Goal: Transaction & Acquisition: Purchase product/service

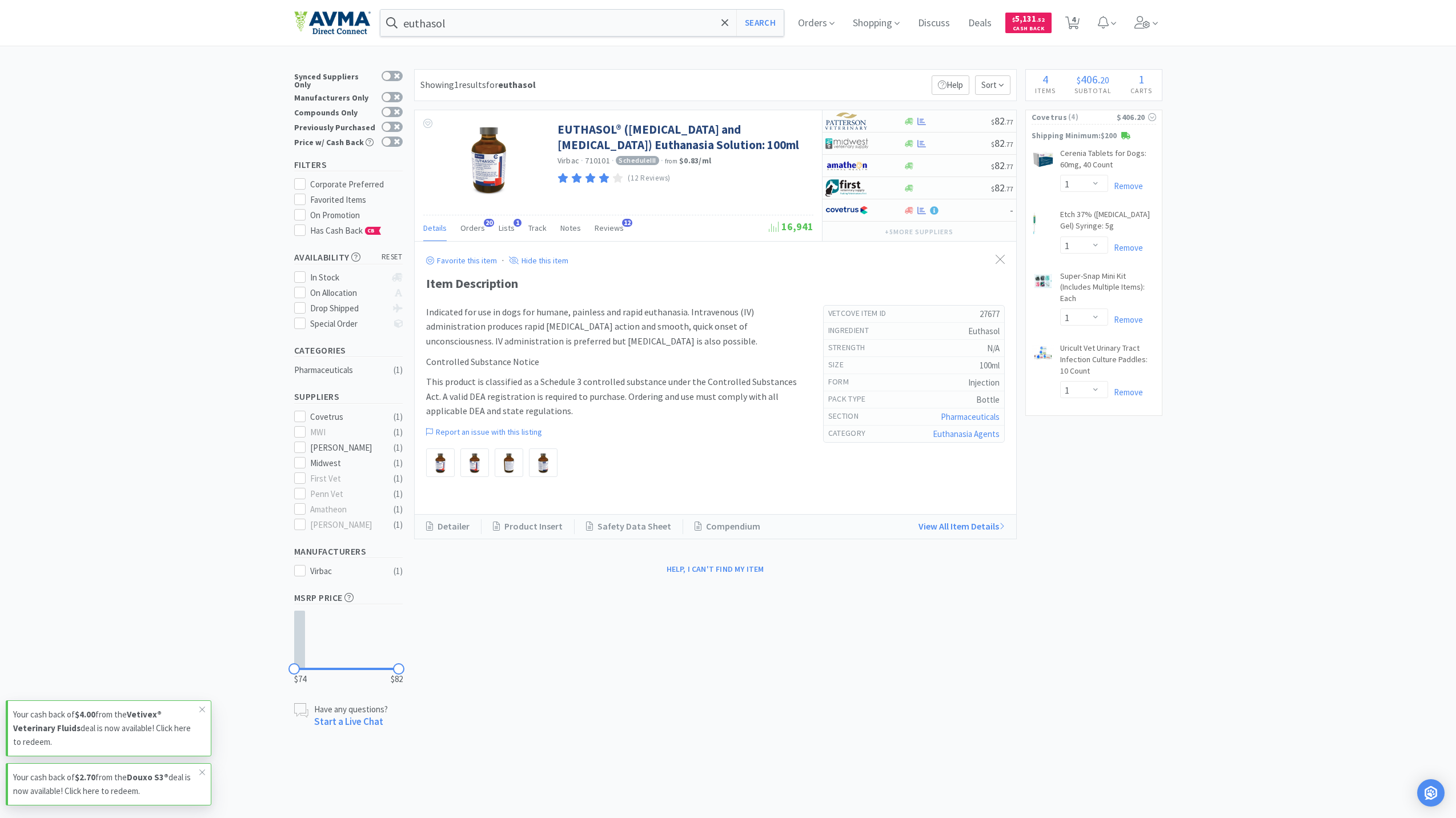
select select "1"
click at [1040, 20] on span ". 52" at bounding box center [1041, 20] width 9 height 7
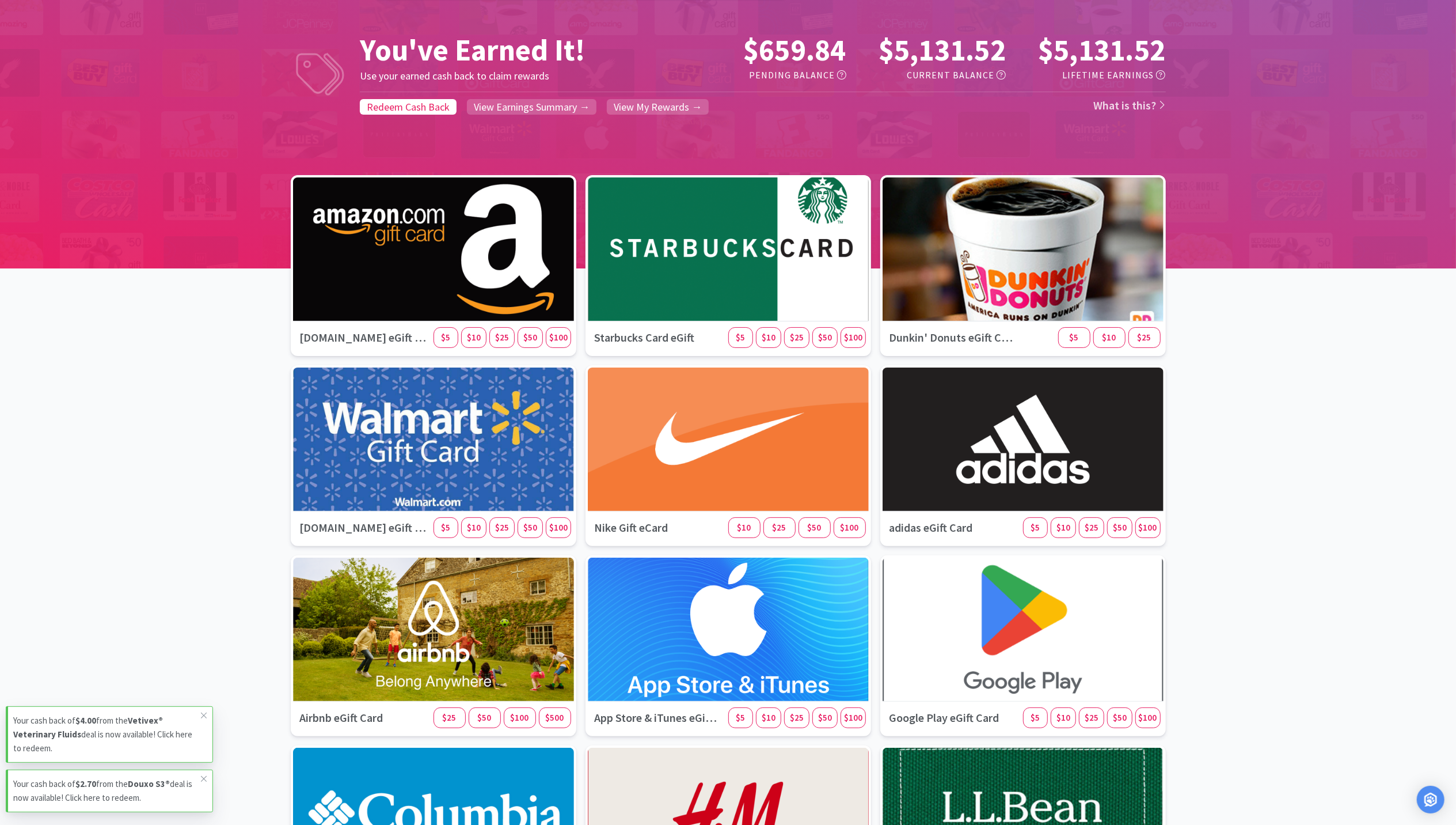
scroll to position [76, 0]
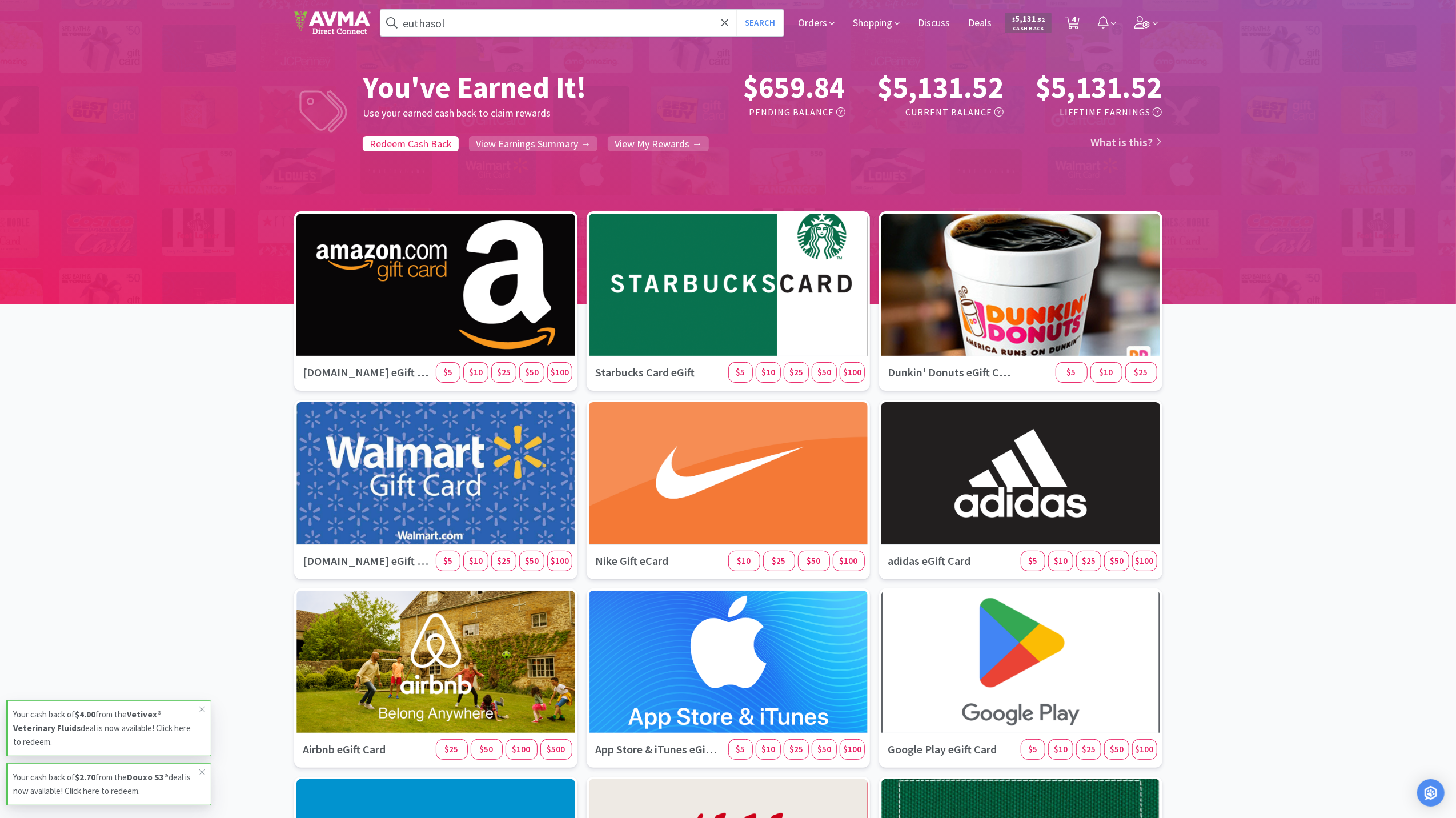
select select "1"
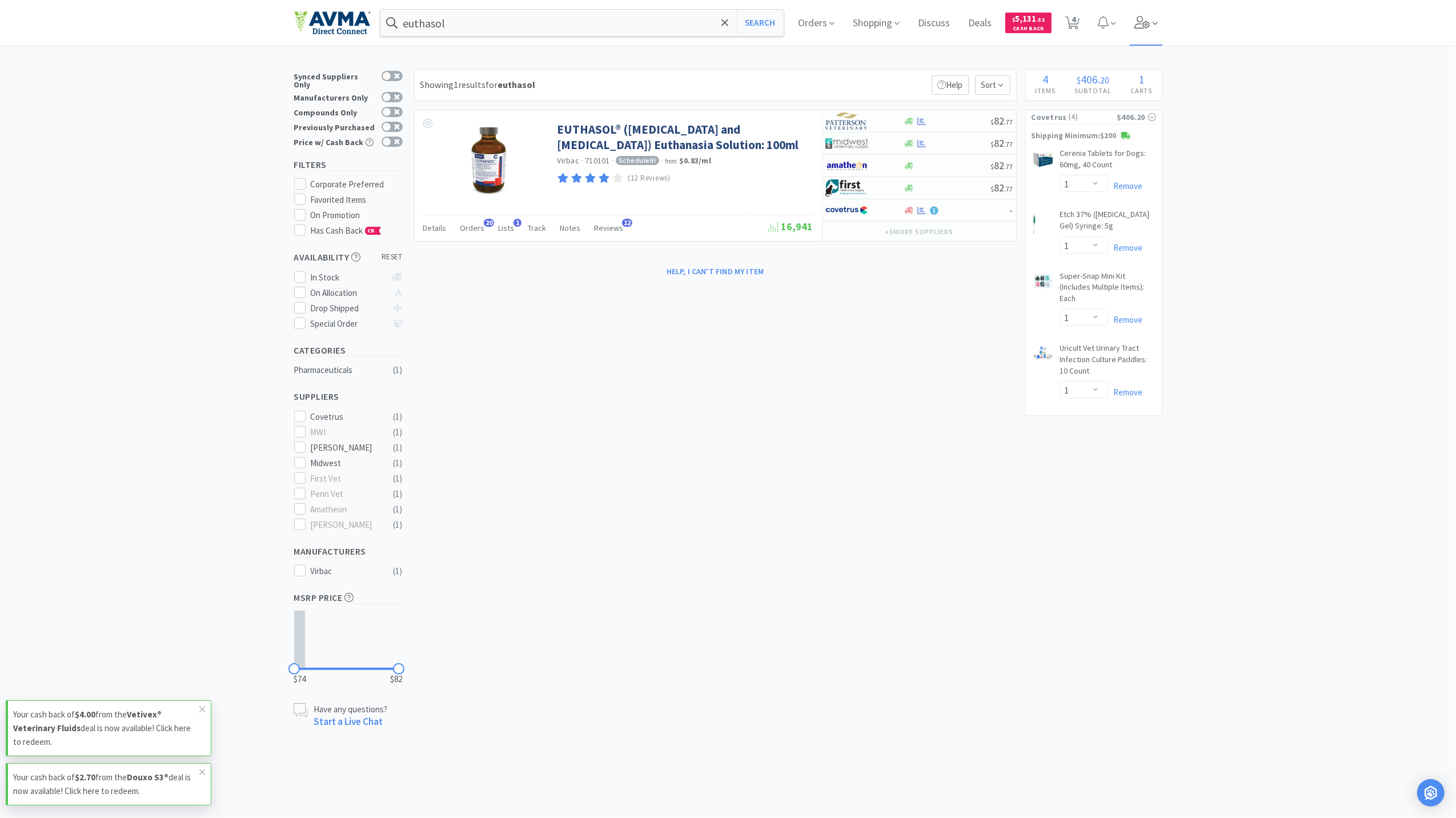
click at [1134, 24] on icon at bounding box center [1142, 22] width 16 height 12
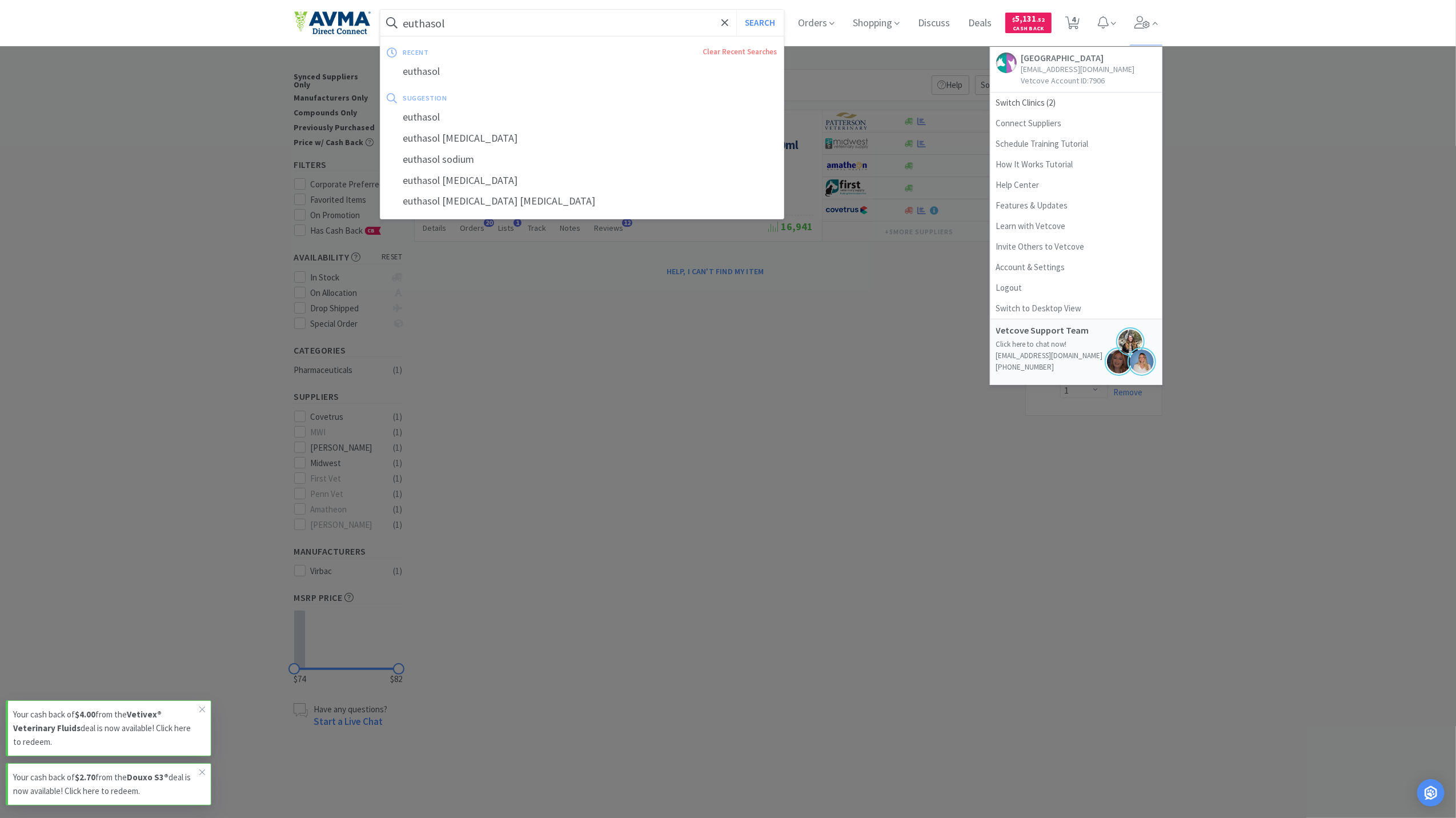
click at [672, 15] on input "euthasol" at bounding box center [582, 23] width 404 height 26
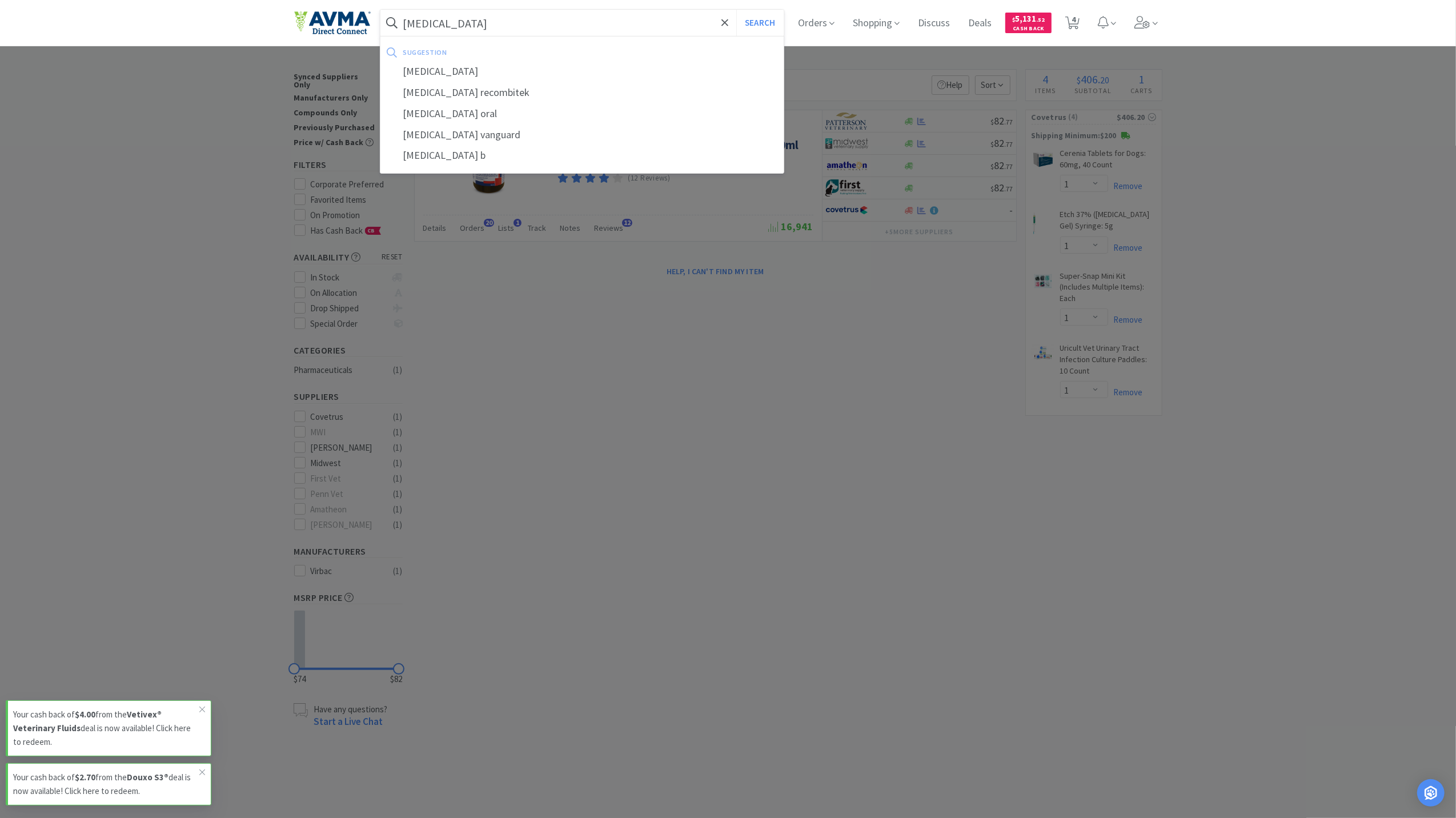
type input "bordetella"
click at [736, 10] on button "Search" at bounding box center [760, 23] width 47 height 26
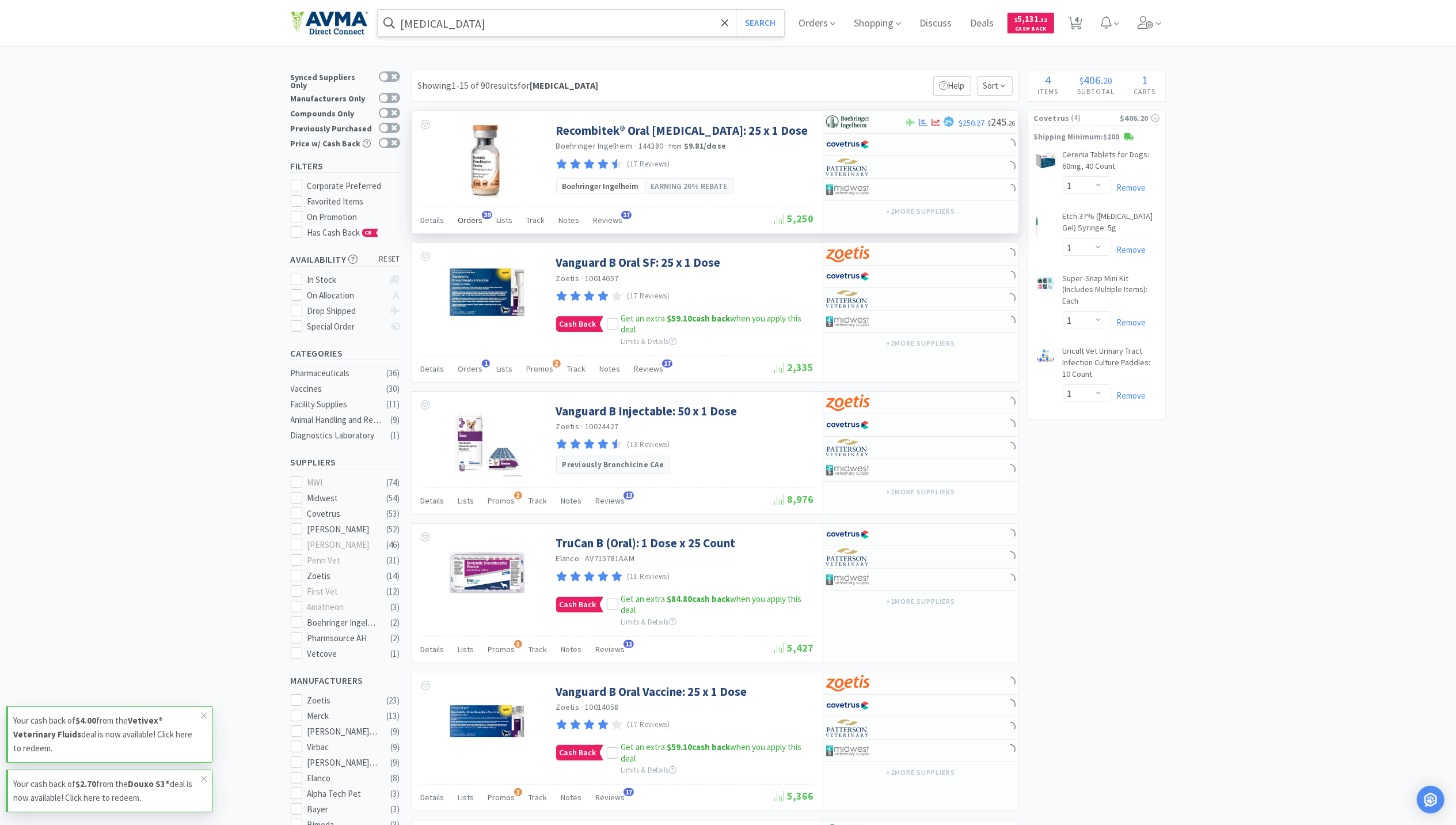
click at [469, 223] on span "Orders" at bounding box center [471, 220] width 25 height 11
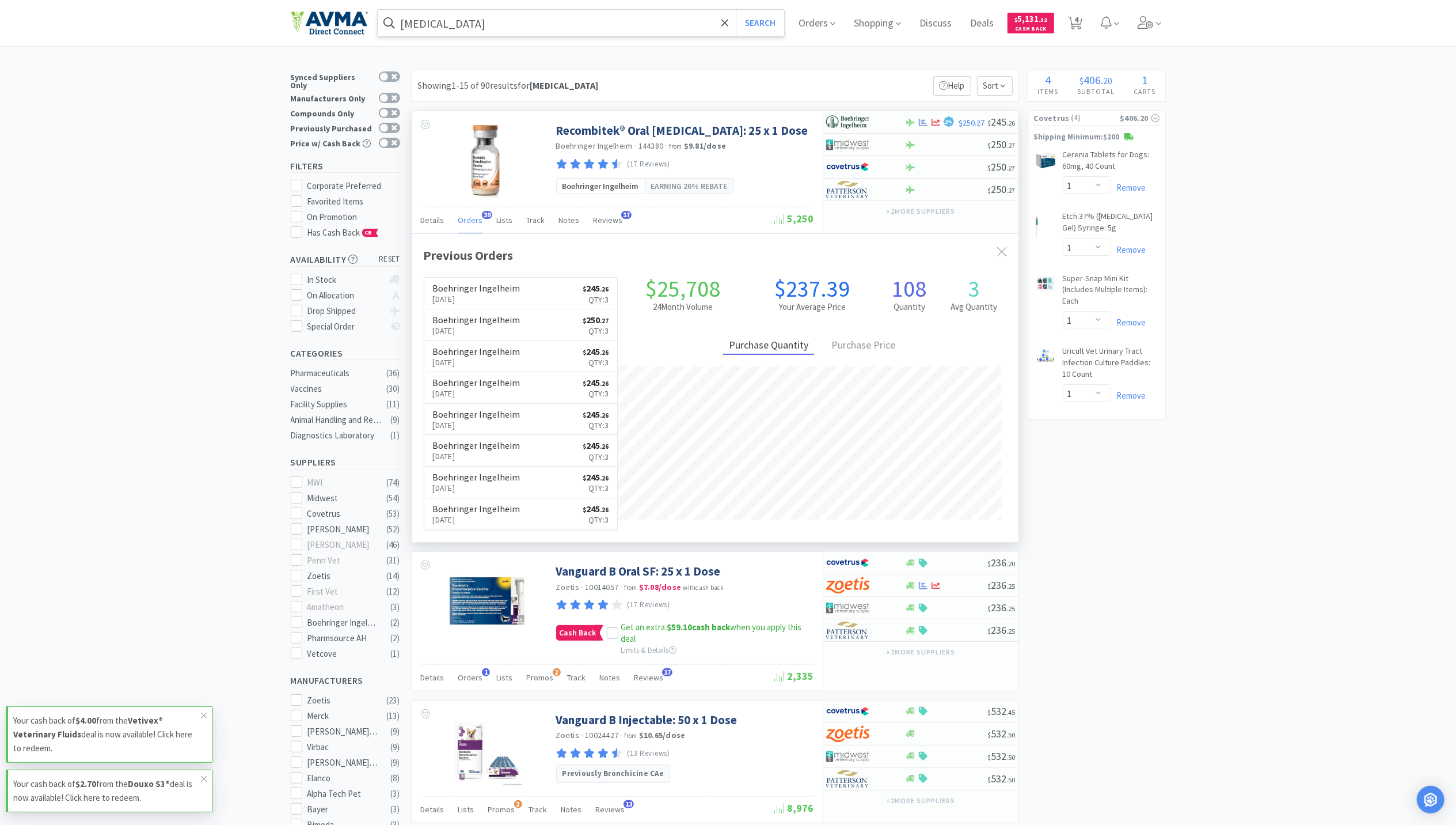
scroll to position [309, 606]
click at [930, 123] on div at bounding box center [936, 123] width 11 height 9
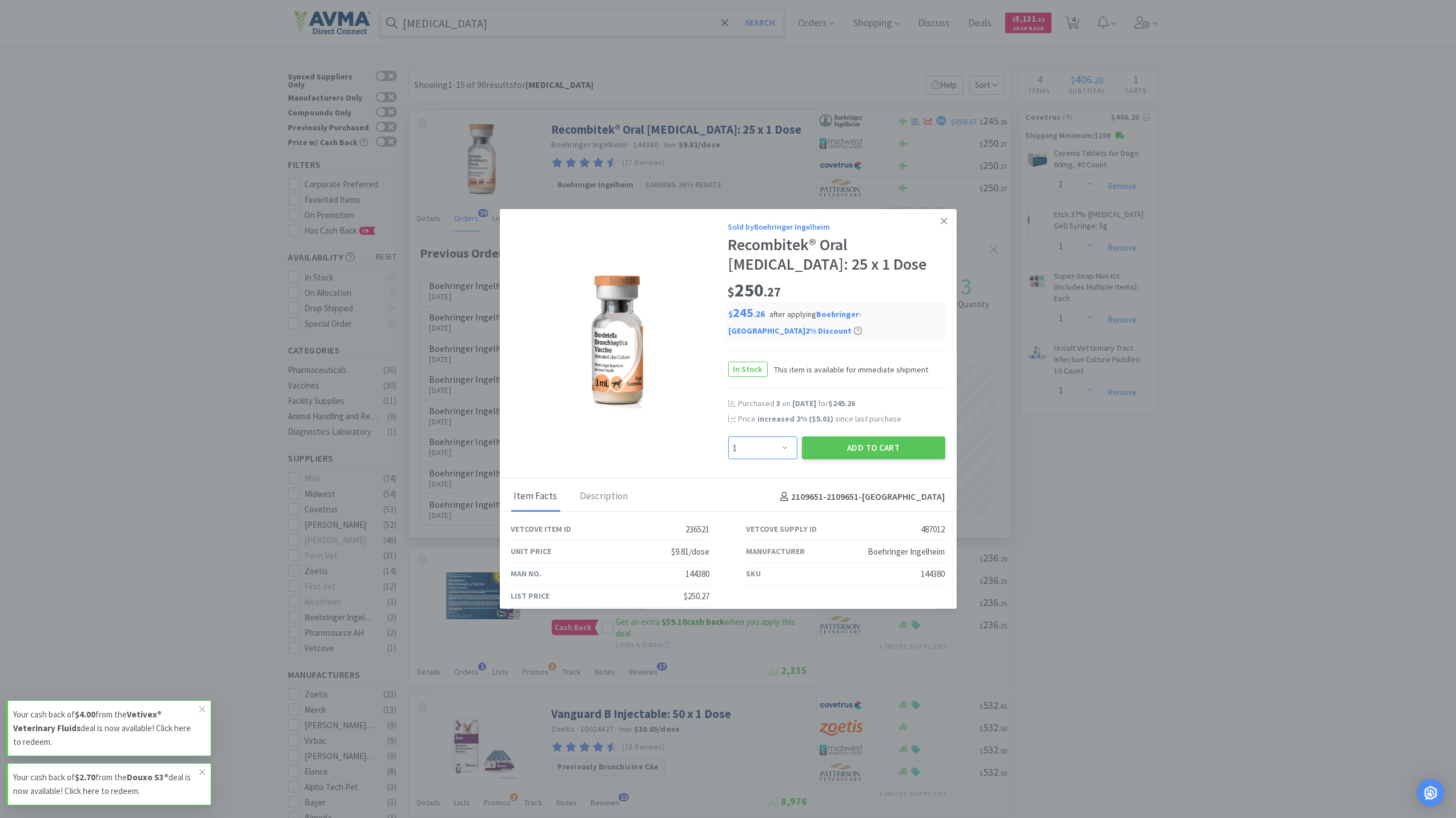
click at [779, 439] on select "Enter Quantity 1 2 3 4 5 6 7 8 9 10 11 12 13 14 15 16 17 18 19 20 Enter Quantity" at bounding box center [762, 447] width 69 height 23
select select "3"
click at [728, 437] on select "Enter Quantity 1 2 3 4 5 6 7 8 9 10 11 12 13 14 15 16 17 18 19 20 Enter Quantity" at bounding box center [762, 447] width 69 height 23
click at [866, 442] on button "Add to Cart" at bounding box center [874, 447] width 143 height 23
select select "3"
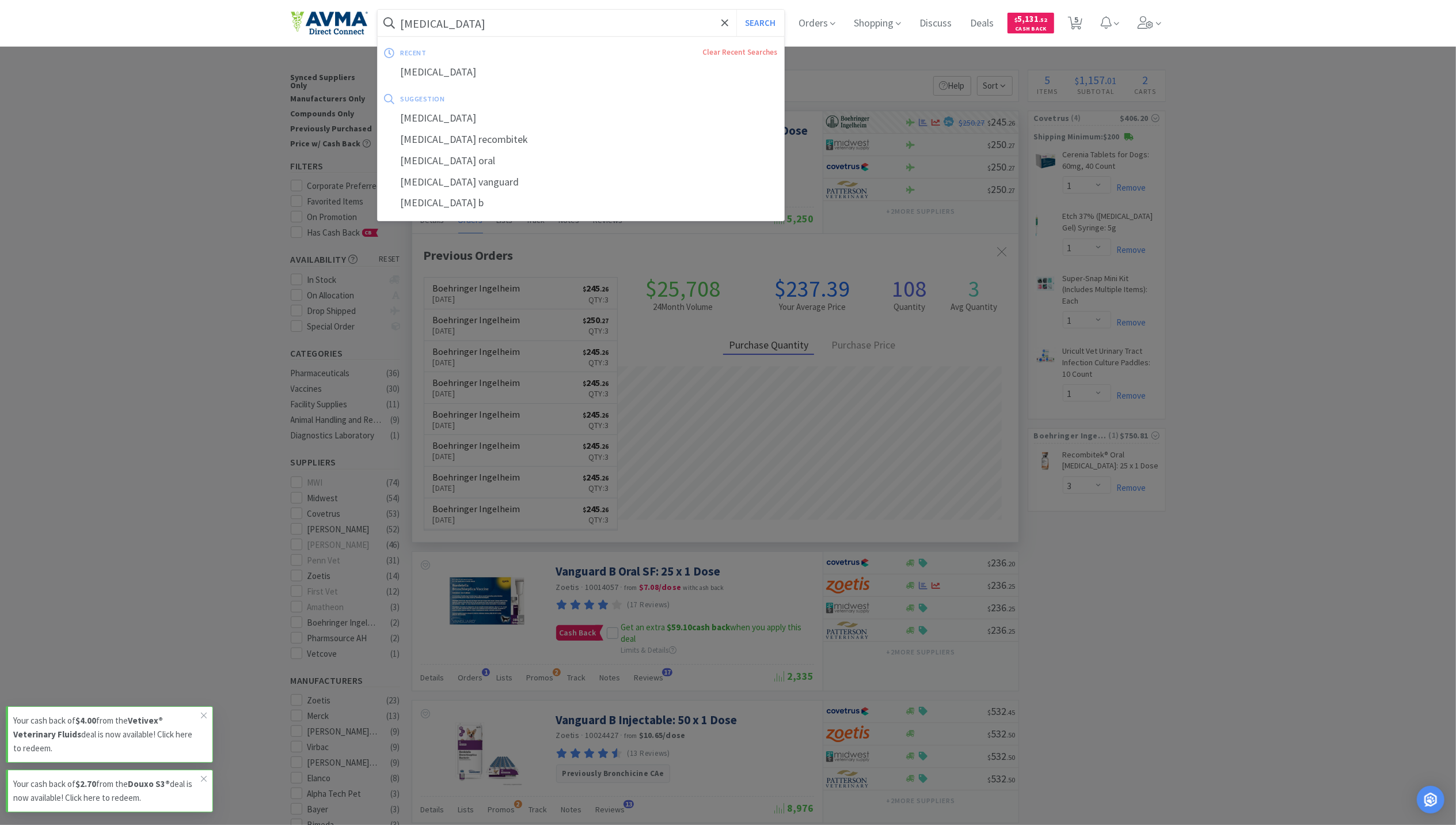
click at [508, 28] on input "bordetella" at bounding box center [581, 23] width 407 height 26
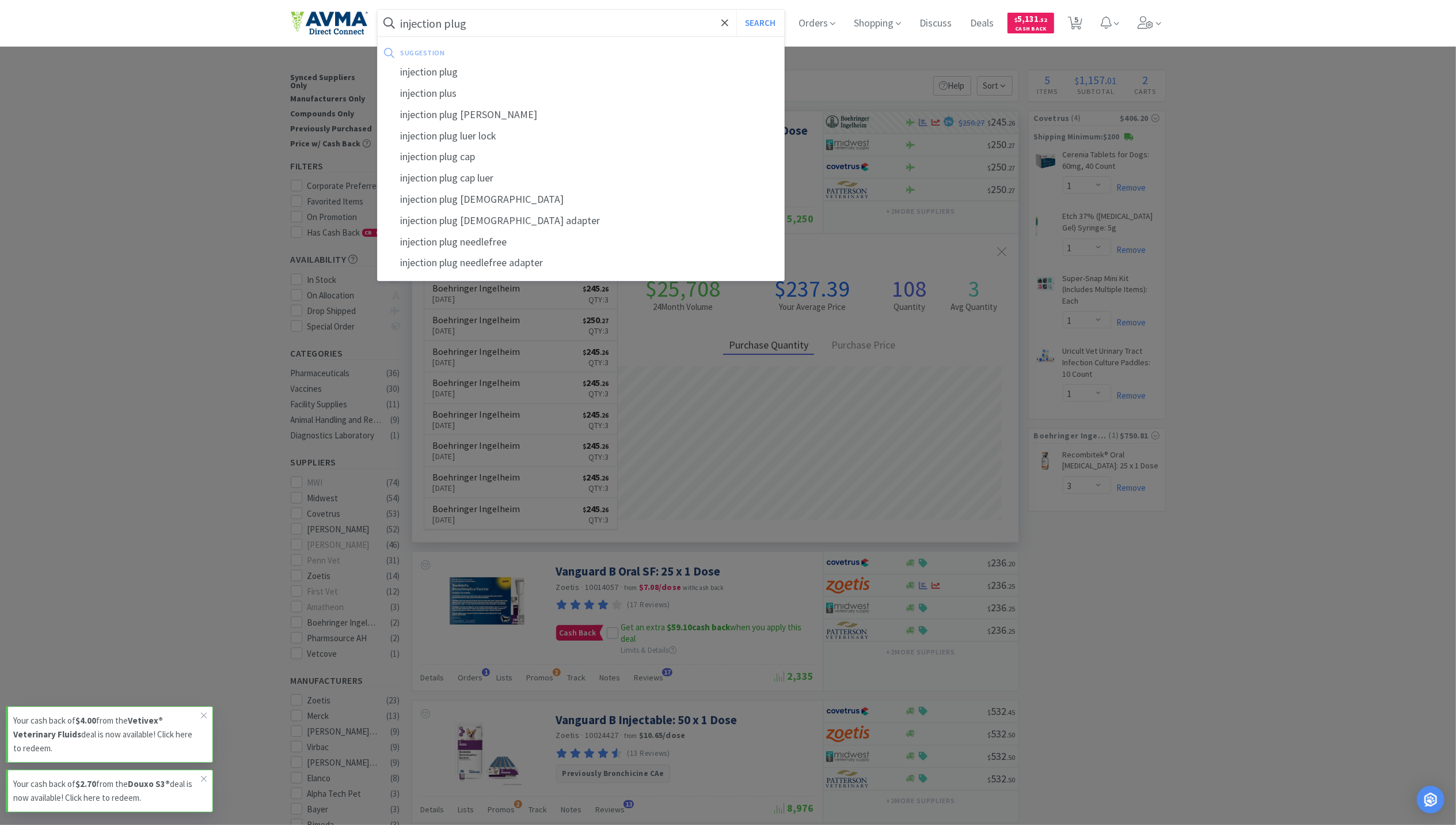
type input "injection plug"
click at [736, 10] on button "Search" at bounding box center [760, 23] width 48 height 26
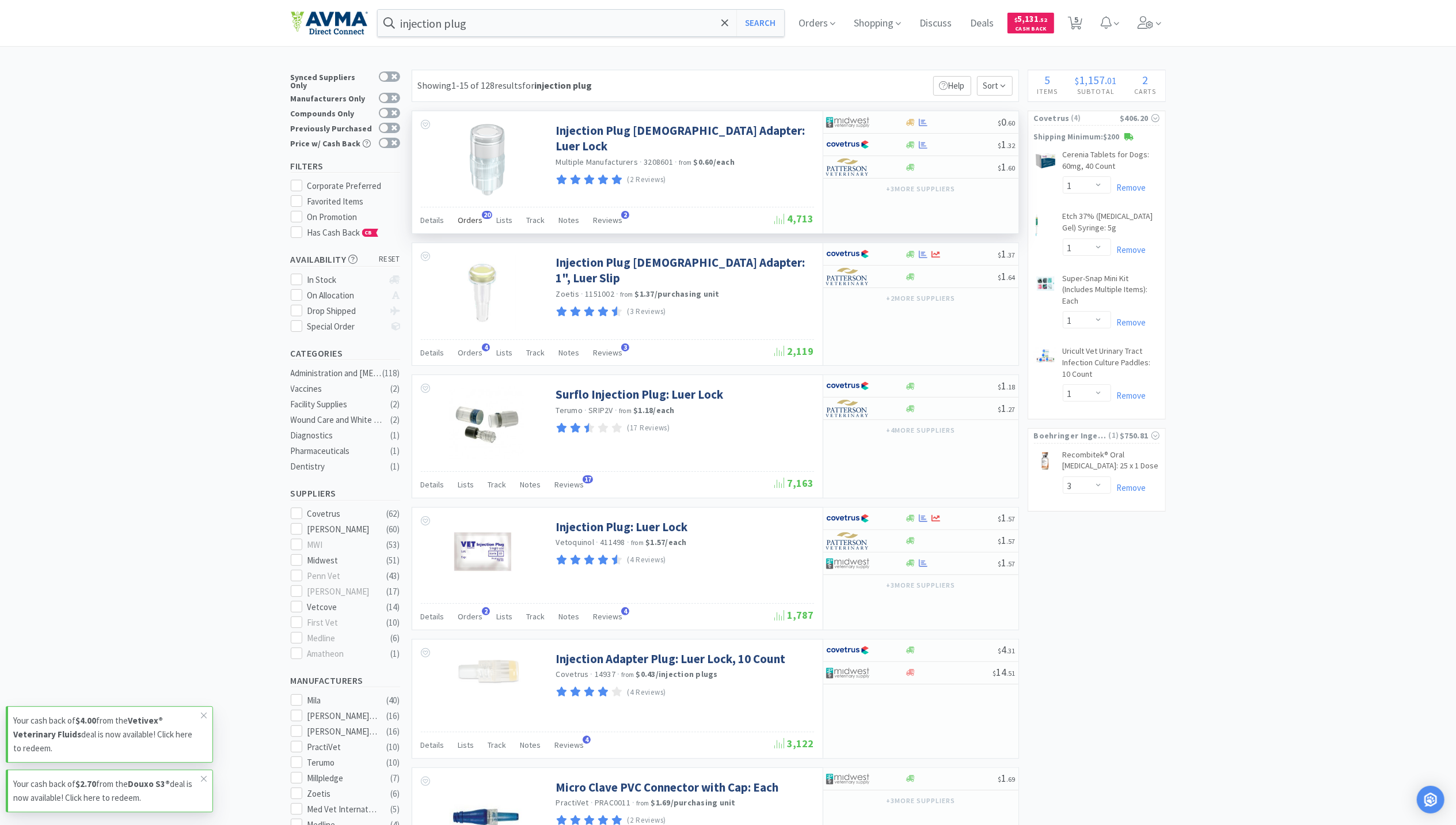
click at [464, 227] on div "Orders 20" at bounding box center [471, 222] width 25 height 22
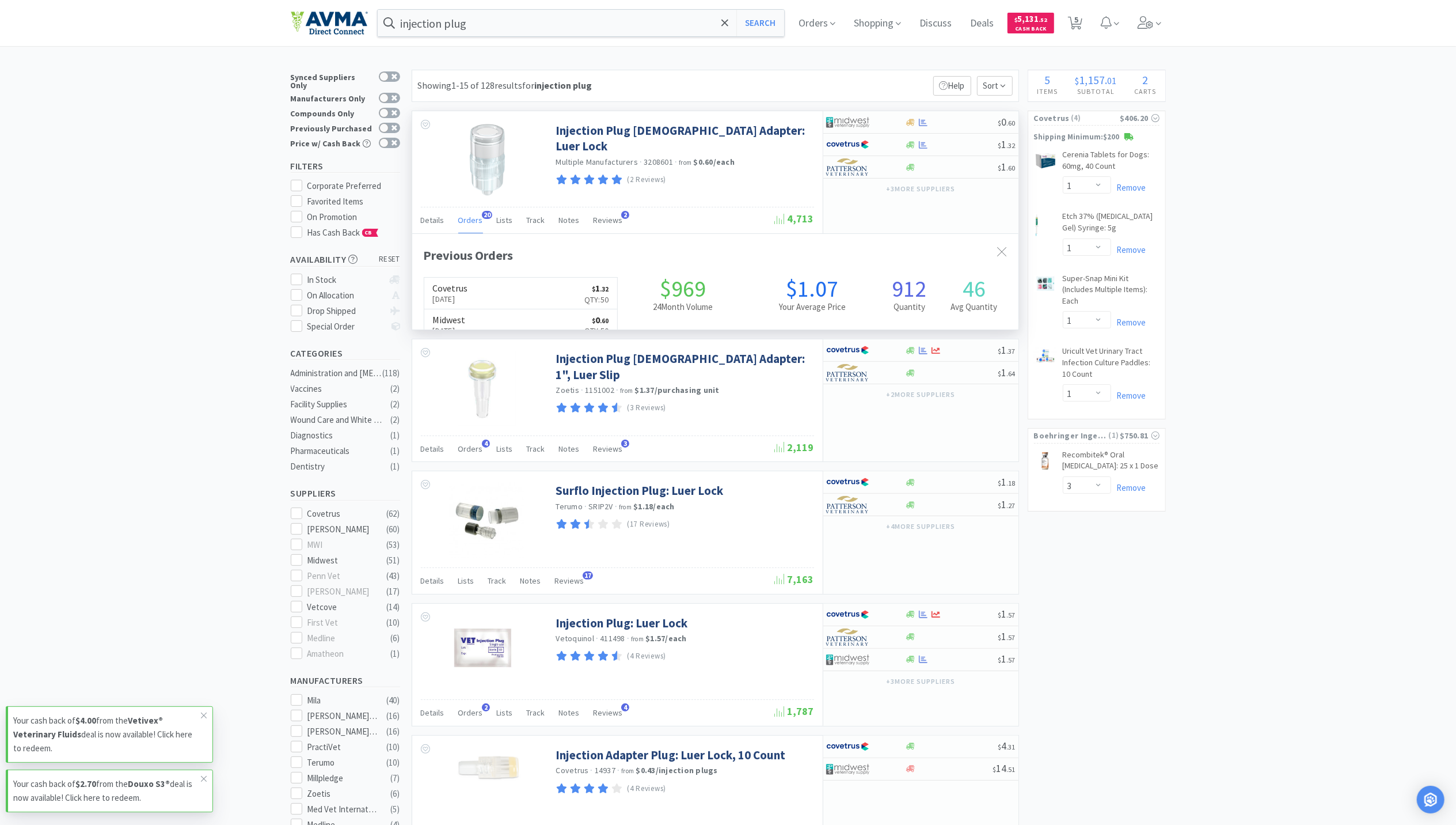
scroll to position [309, 606]
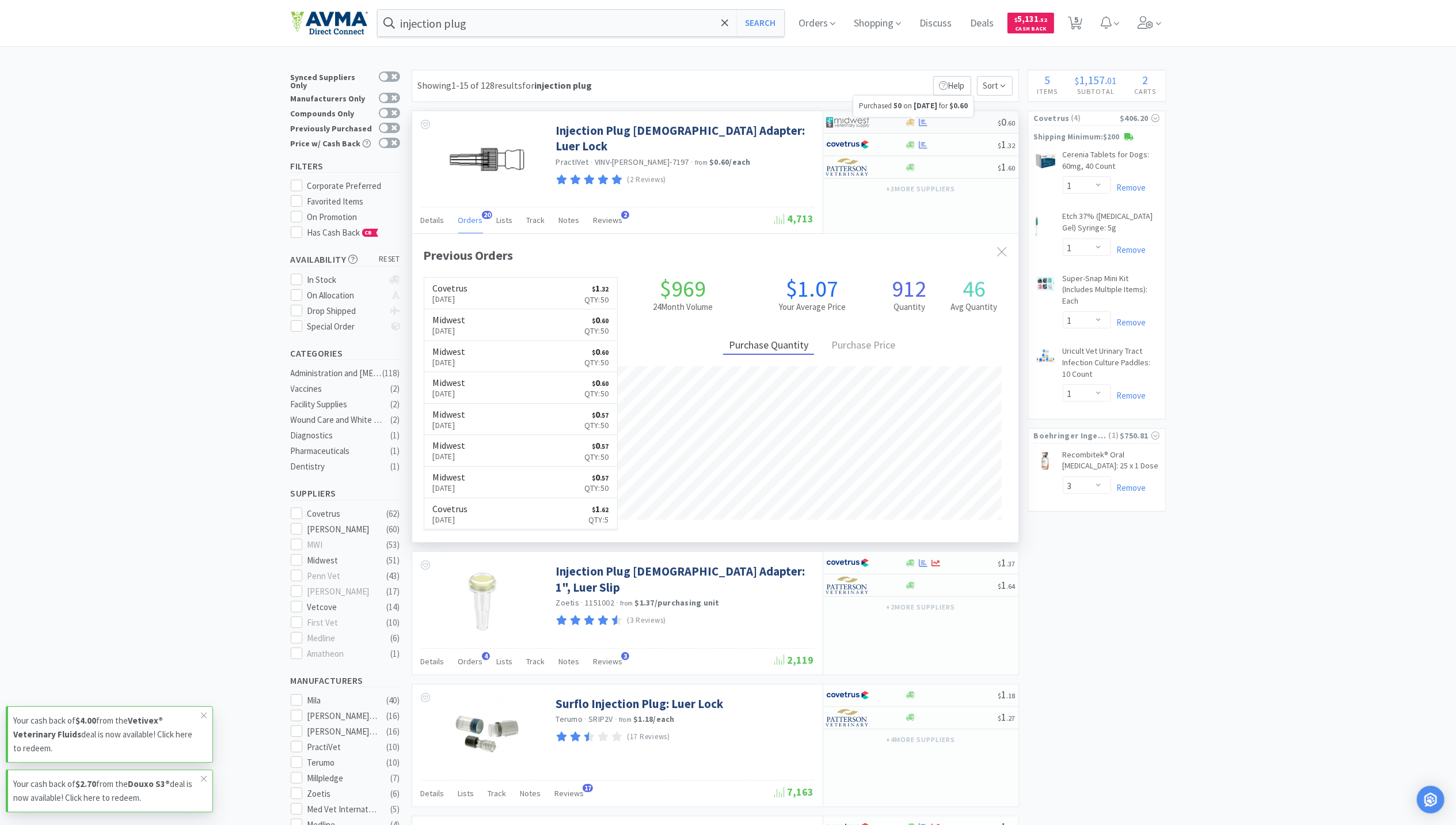
click at [926, 120] on icon at bounding box center [924, 123] width 9 height 9
select select "1"
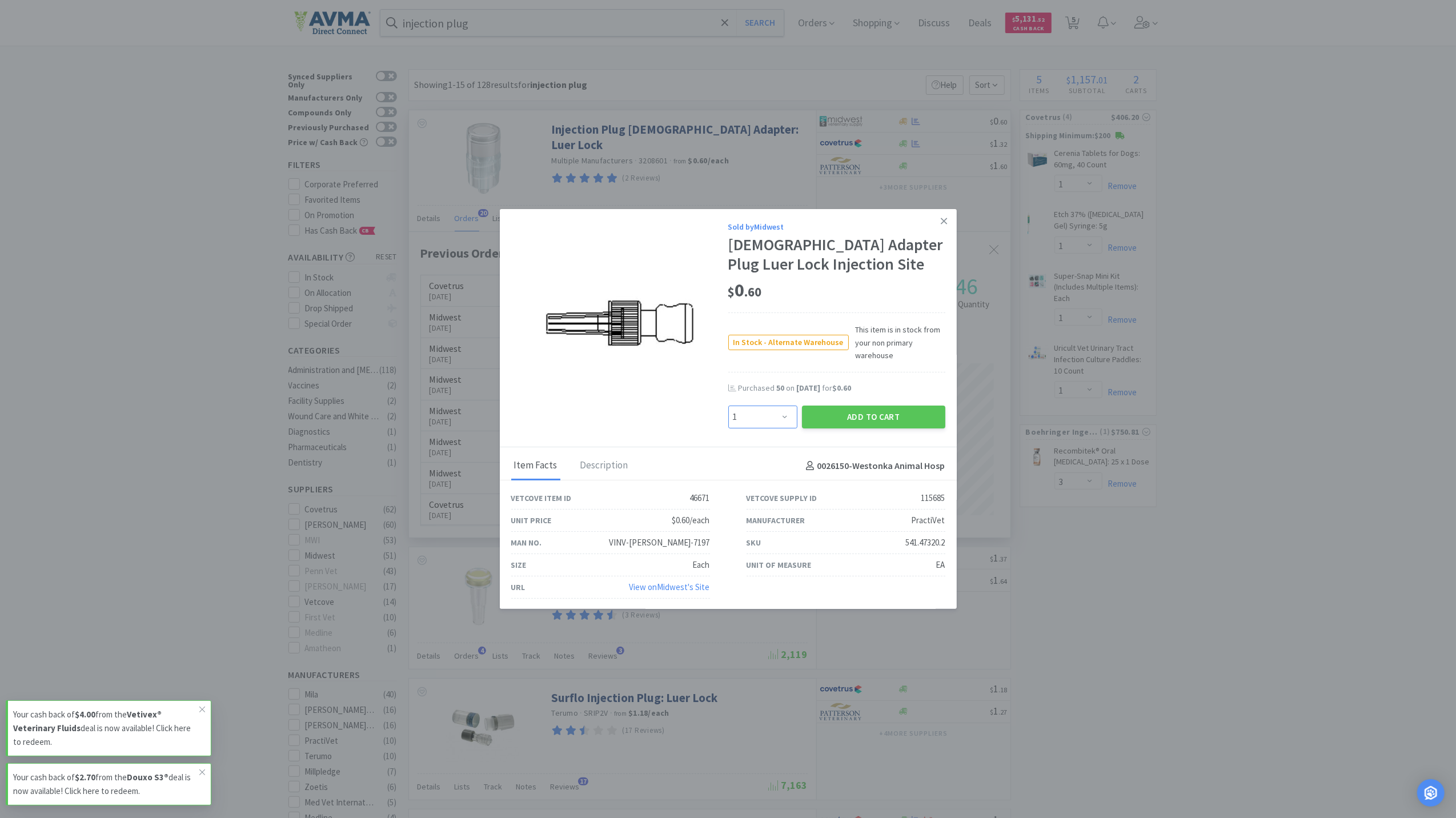
click at [769, 421] on select "Enter Quantity 1 2 3 4 5 6 7 8 9 10 11 12 13 14 15 16 17 18 19 20 Enter Quantity" at bounding box center [762, 416] width 69 height 23
type input "50"
click at [876, 418] on button "Add to Cart" at bounding box center [874, 416] width 143 height 23
select select "50"
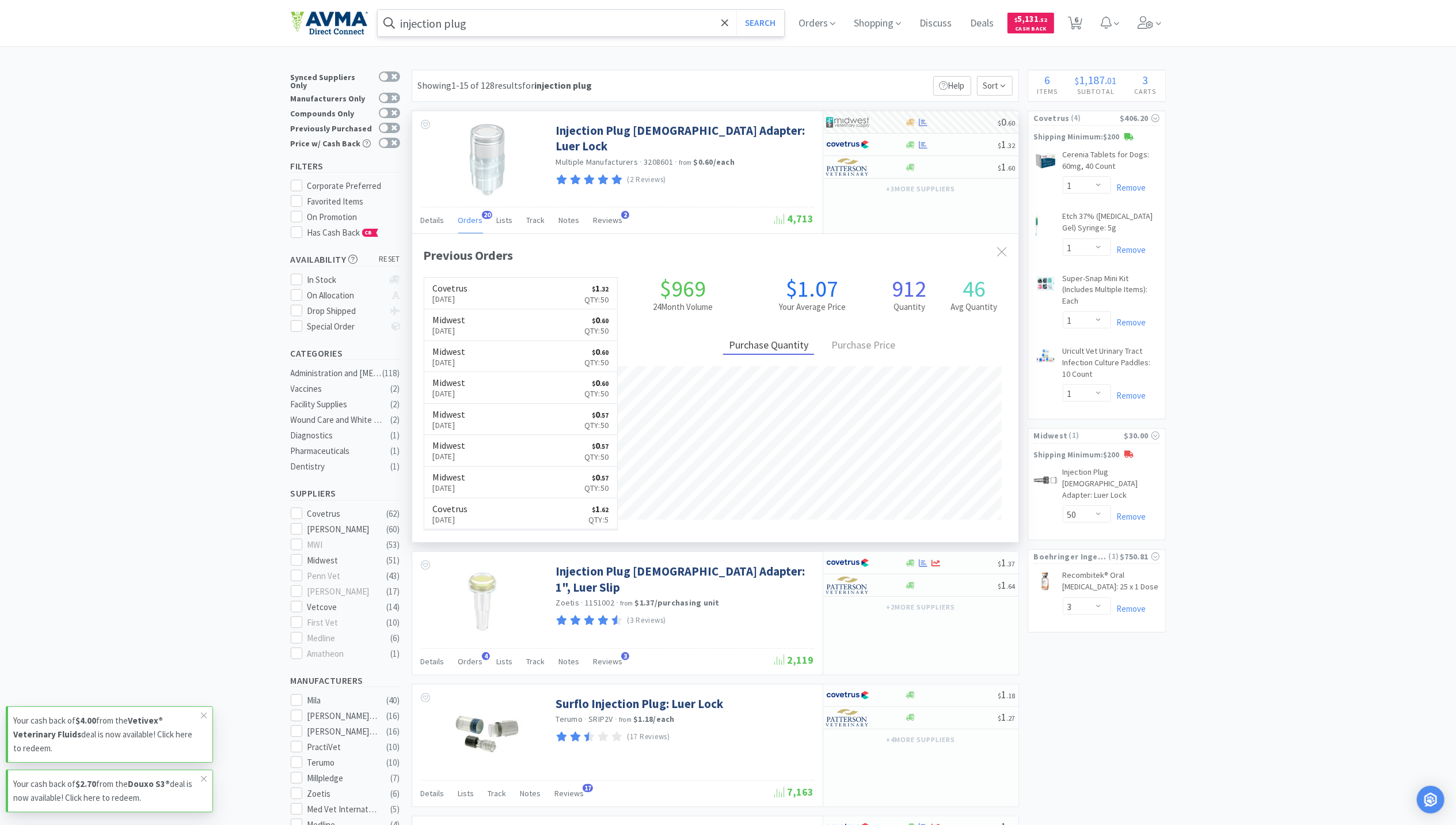
click at [507, 14] on input "injection plug" at bounding box center [581, 23] width 407 height 26
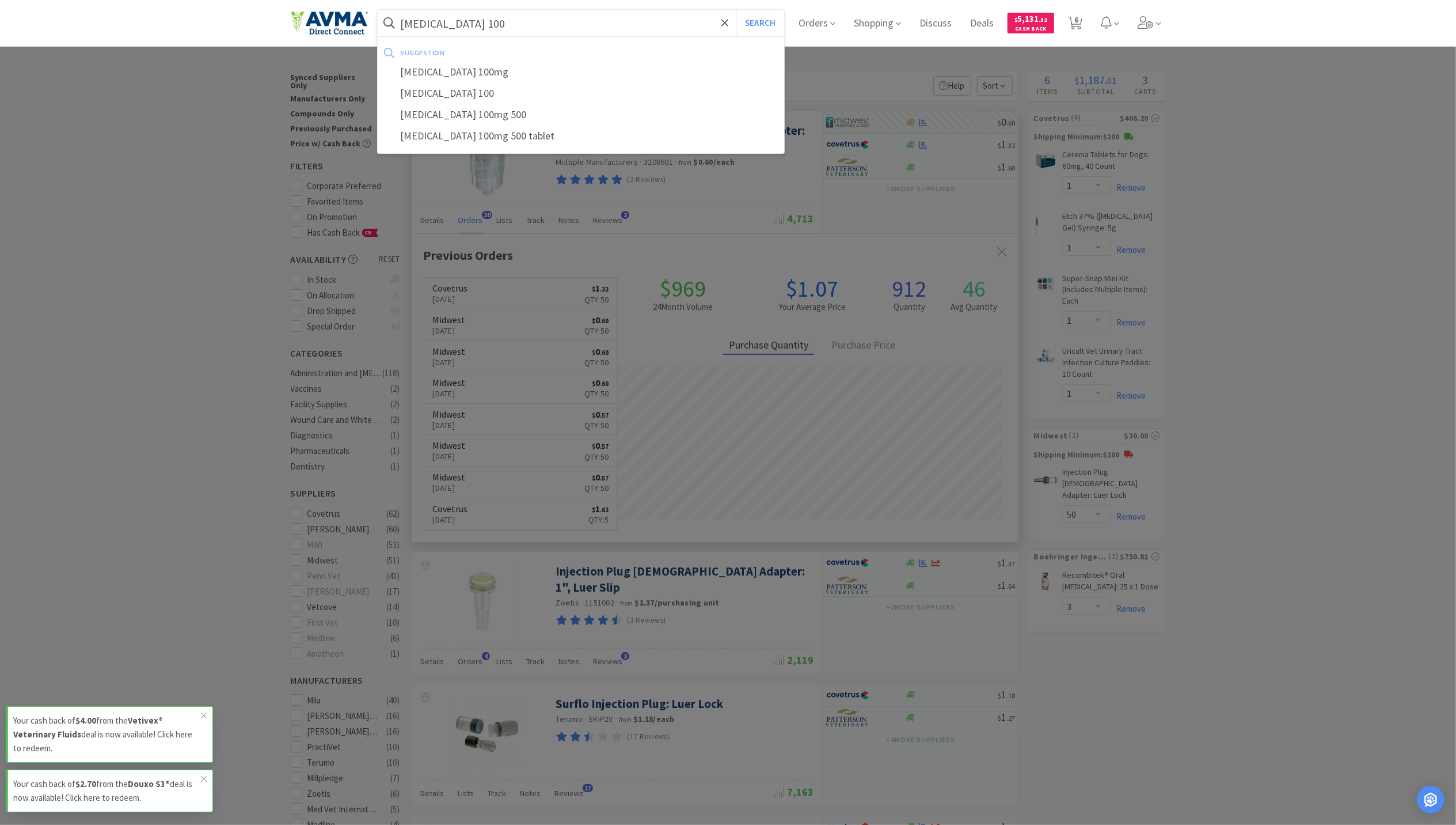
type input "trazodone 100"
click at [736, 10] on button "Search" at bounding box center [760, 23] width 48 height 26
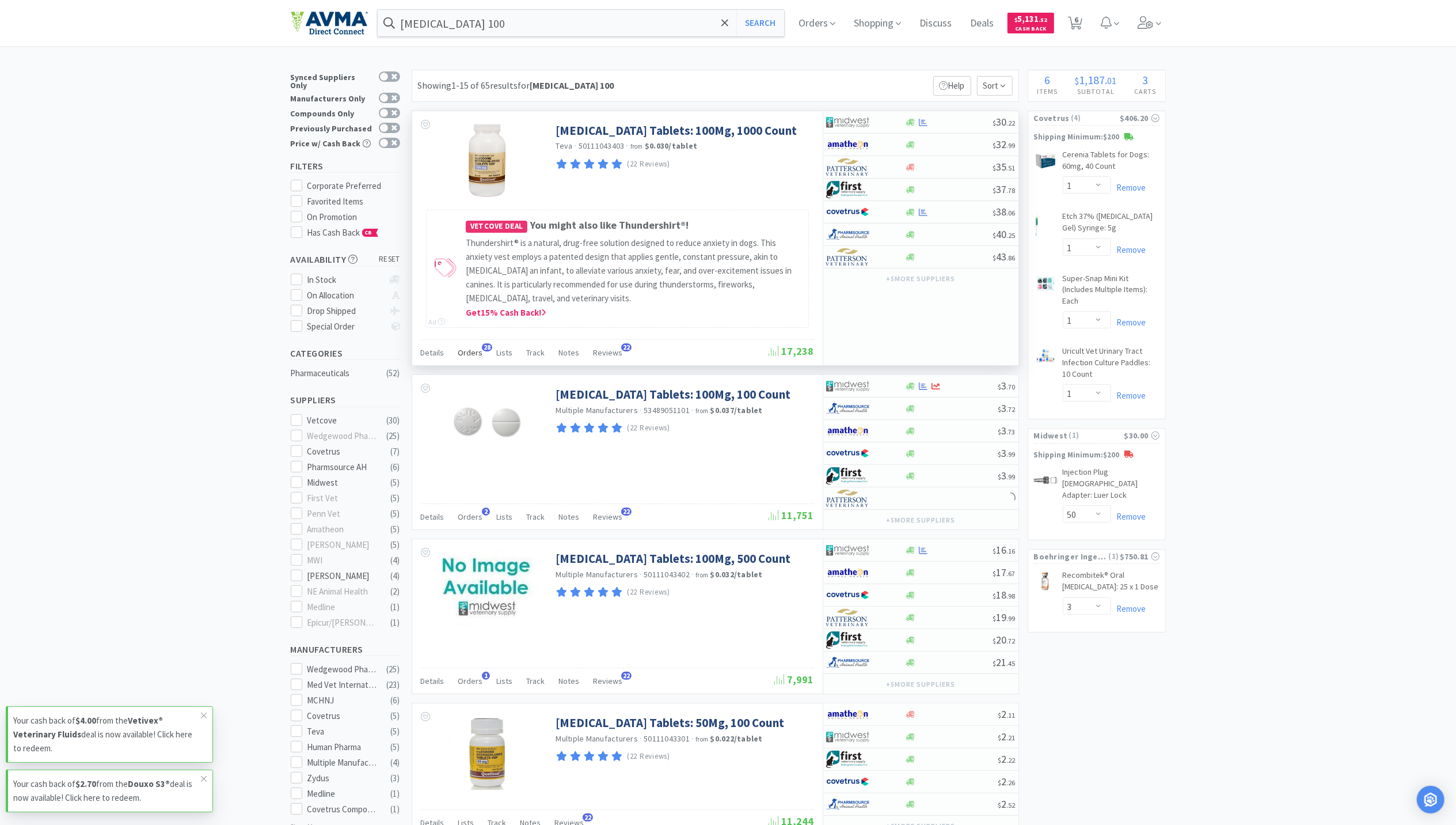
click at [470, 360] on div "Orders 28" at bounding box center [471, 354] width 25 height 22
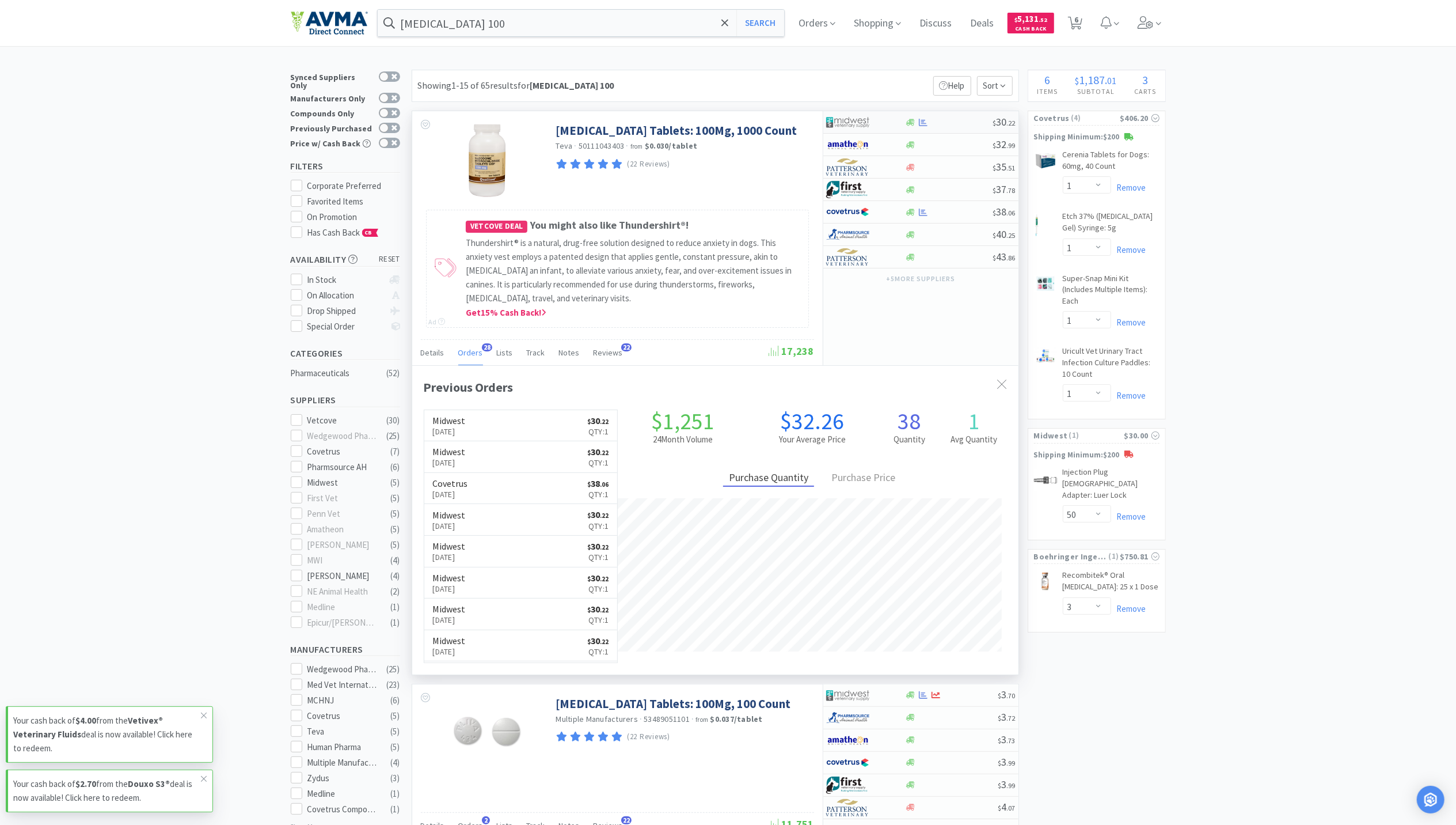
scroll to position [309, 606]
click at [919, 126] on icon at bounding box center [924, 123] width 9 height 9
select select "1"
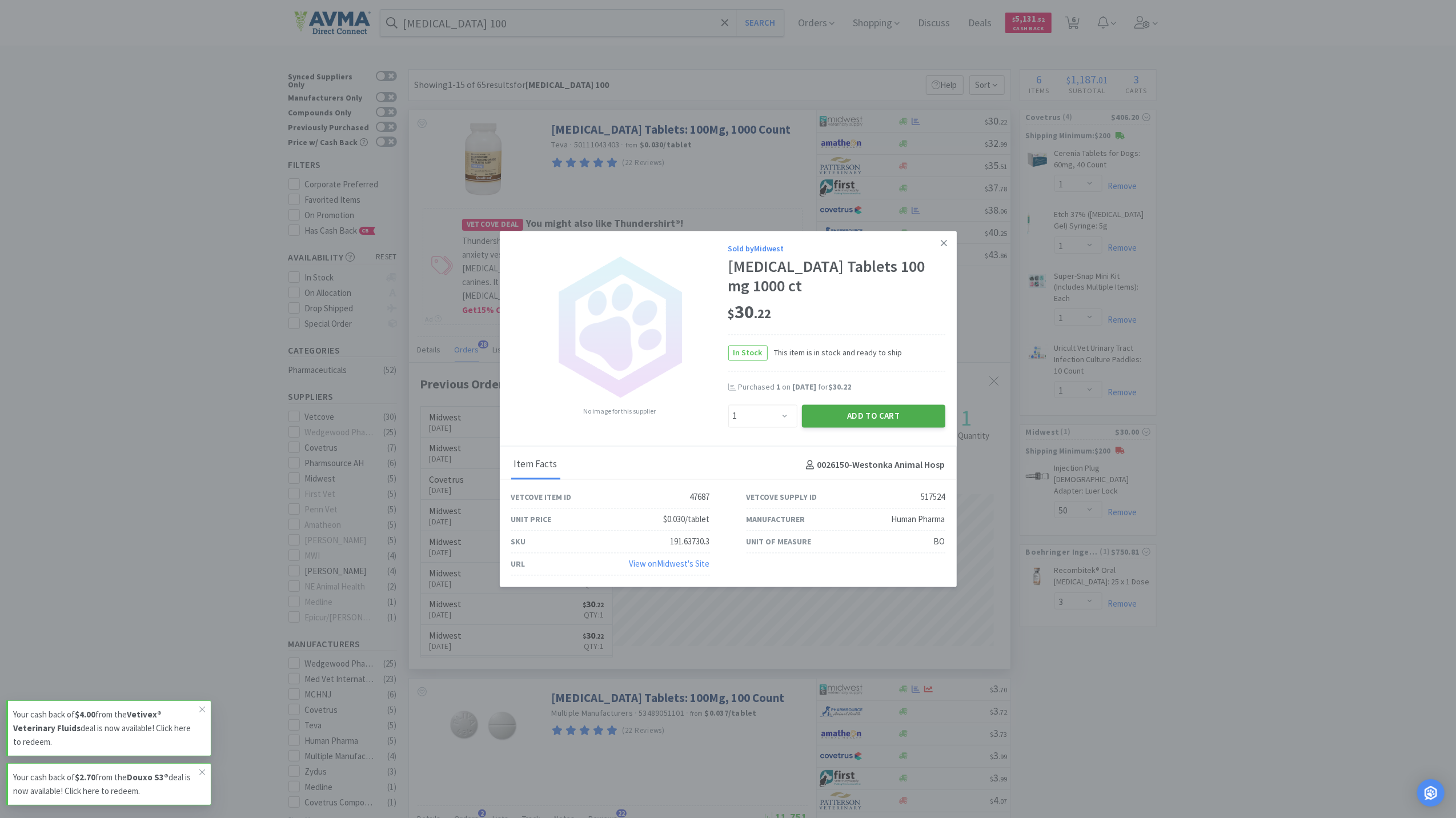
click at [872, 421] on button "Add to Cart" at bounding box center [874, 415] width 143 height 23
select select "1"
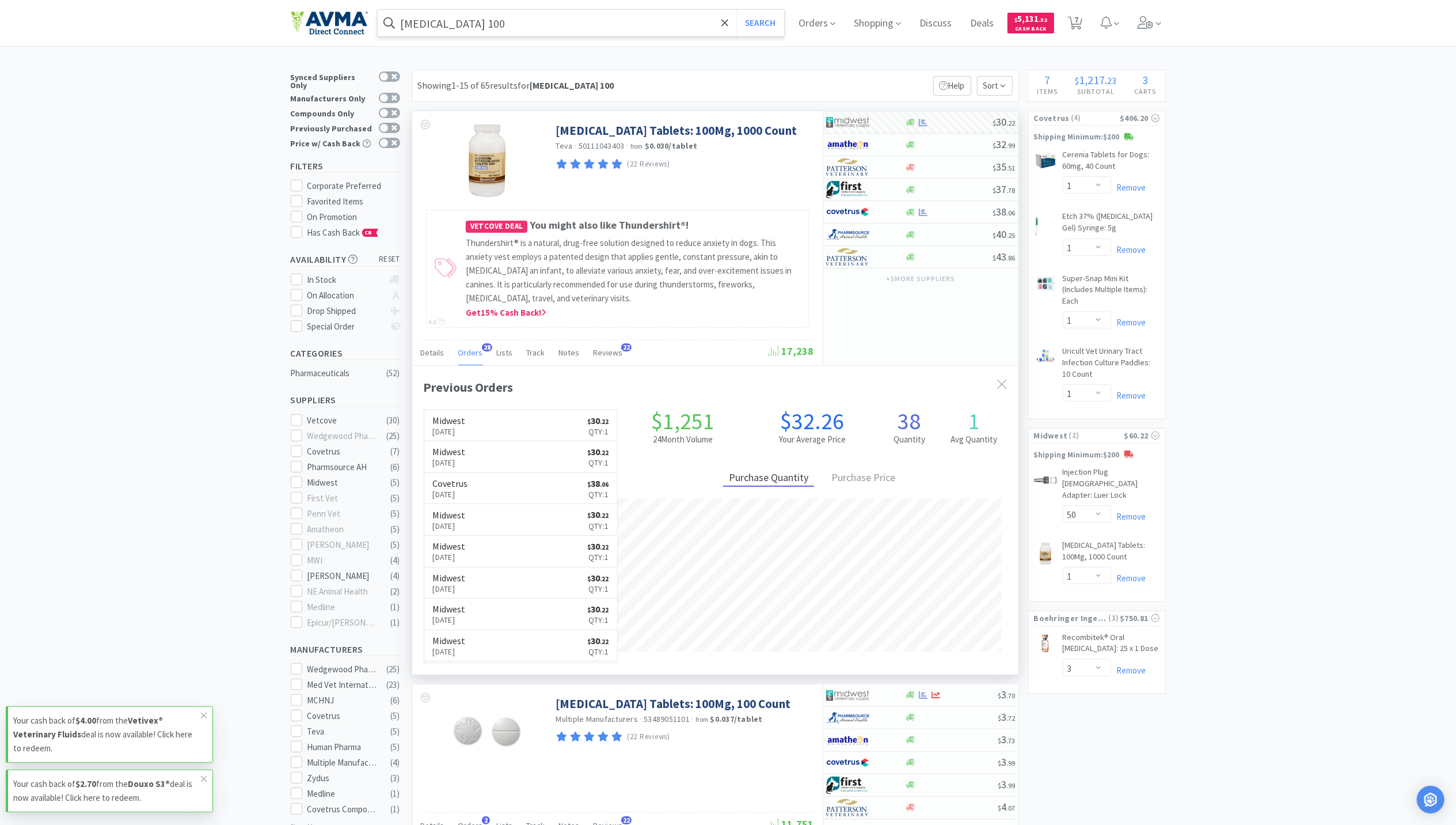
click at [601, 16] on input "trazodone 100" at bounding box center [581, 23] width 407 height 26
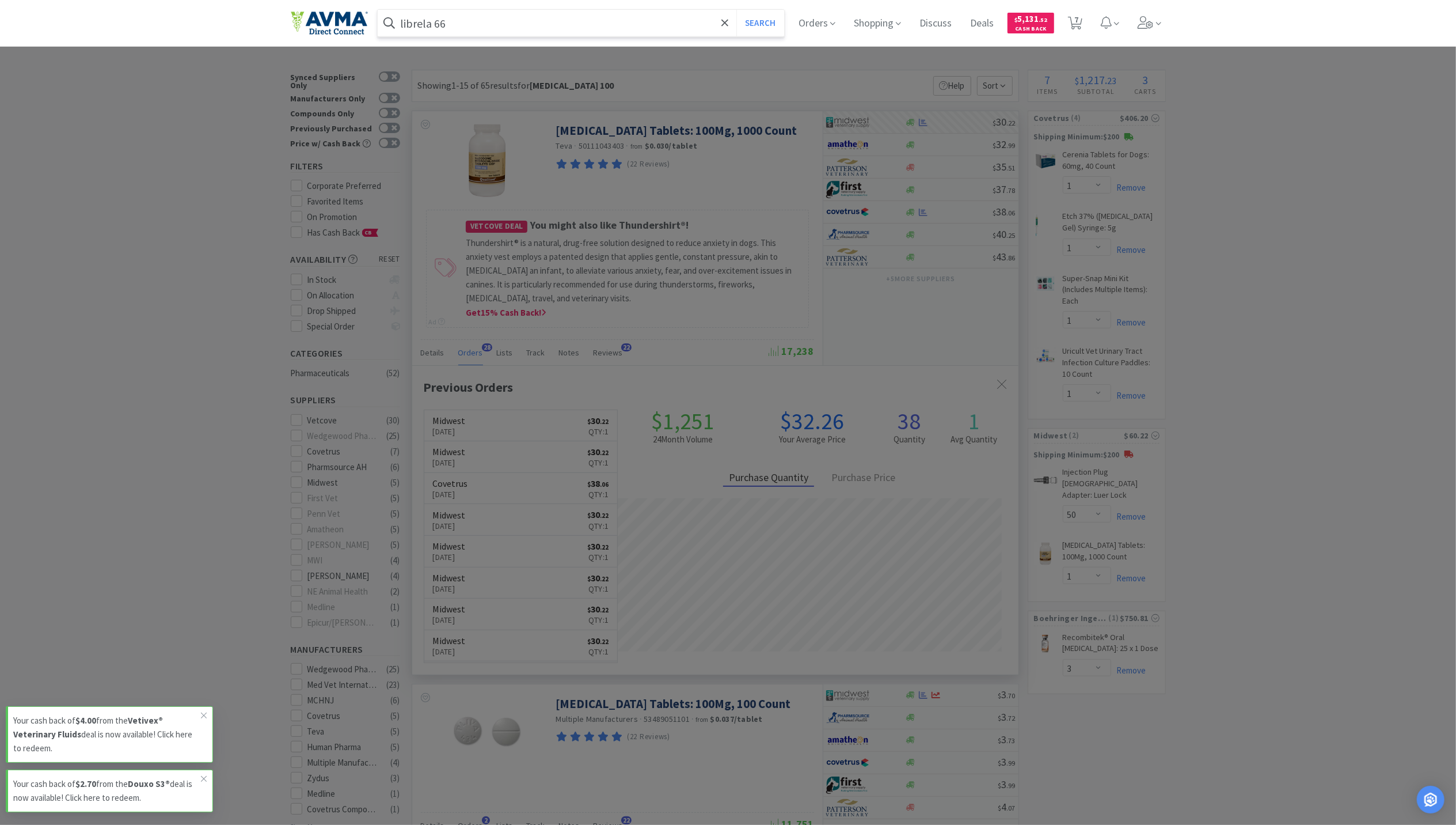
type input "librela 66"
click at [736, 10] on button "Search" at bounding box center [760, 23] width 48 height 26
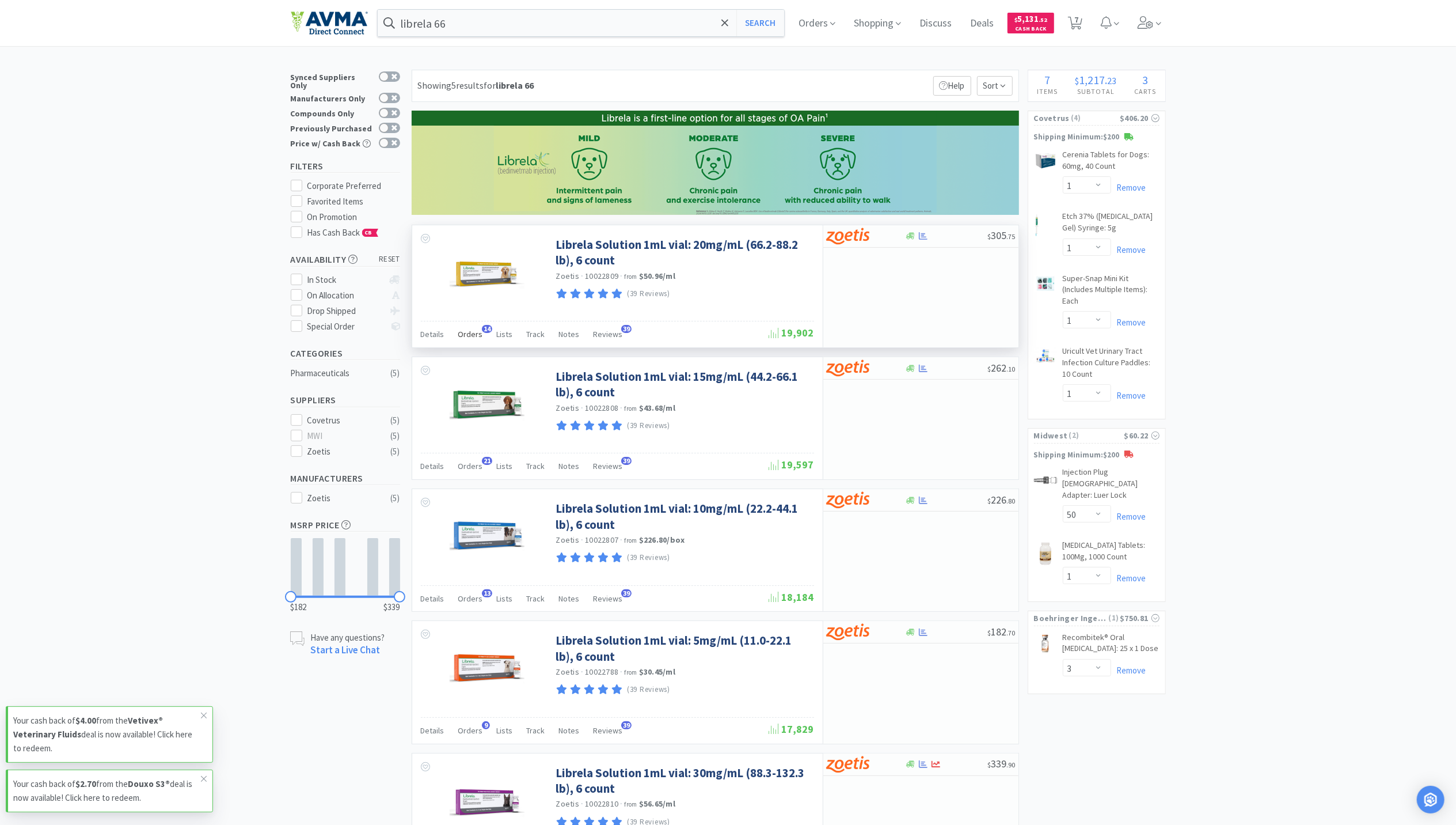
click at [465, 333] on span "Orders" at bounding box center [471, 334] width 25 height 11
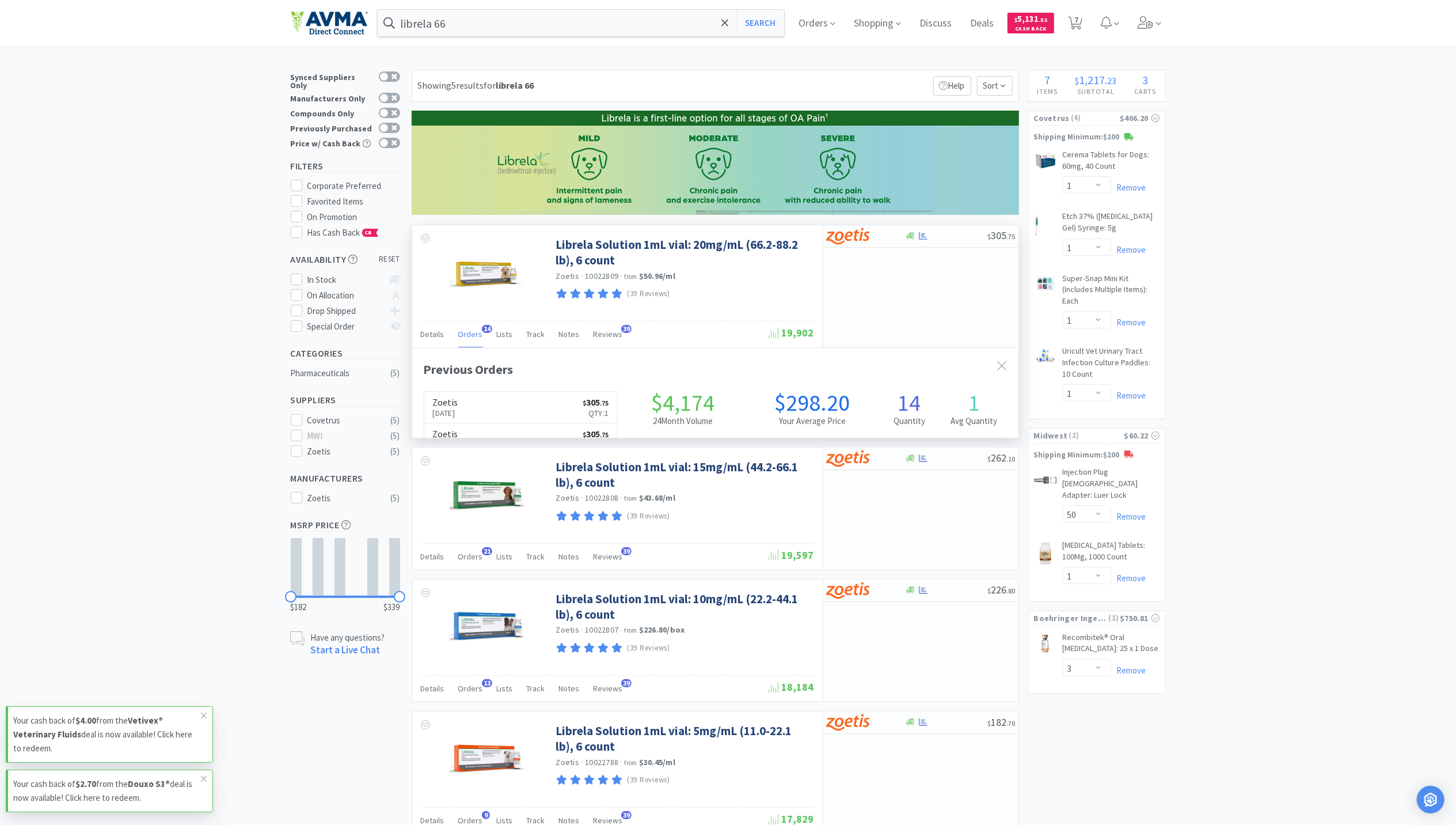
scroll to position [309, 606]
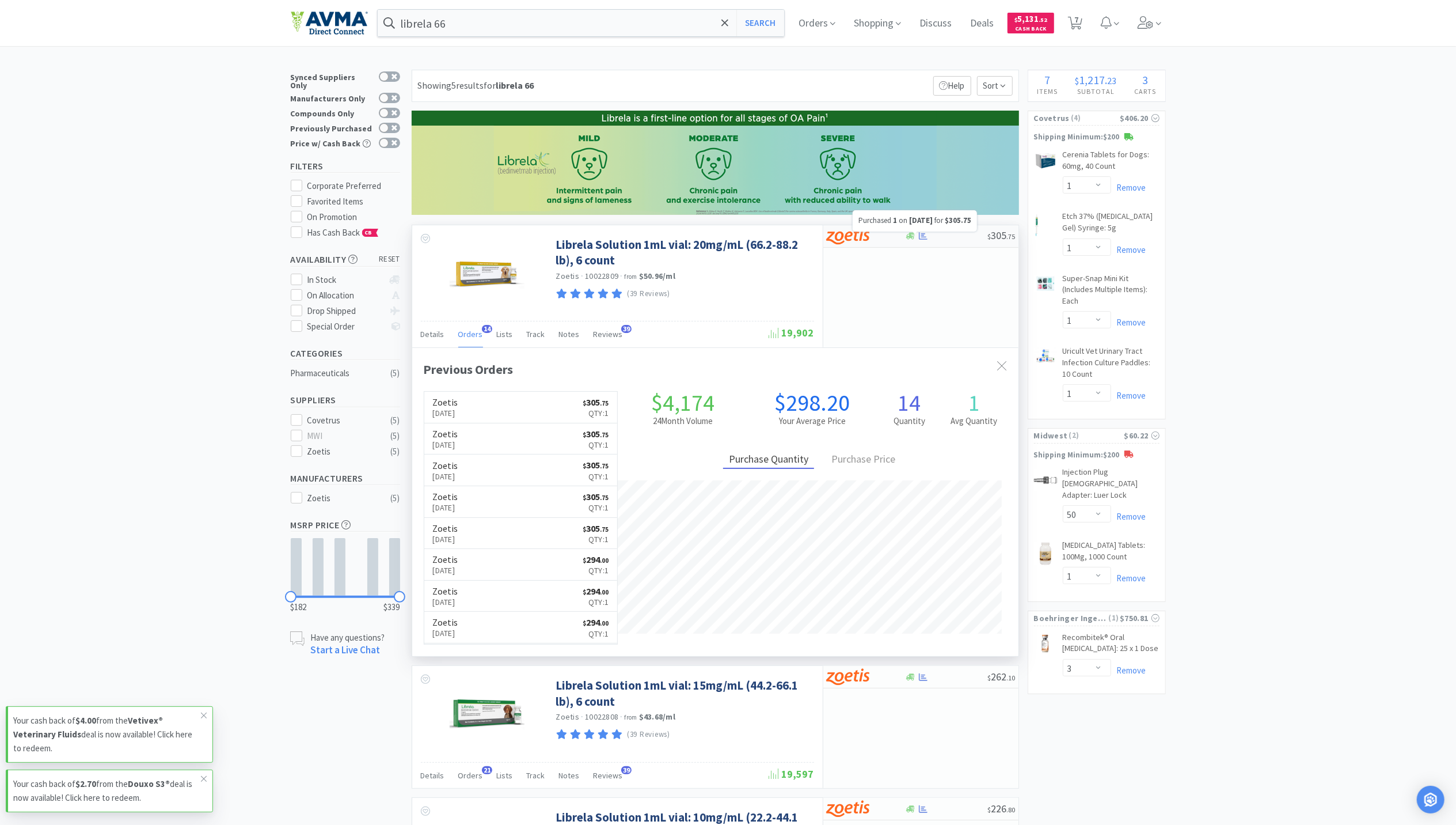
click at [925, 235] on icon at bounding box center [924, 236] width 9 height 9
select select "1"
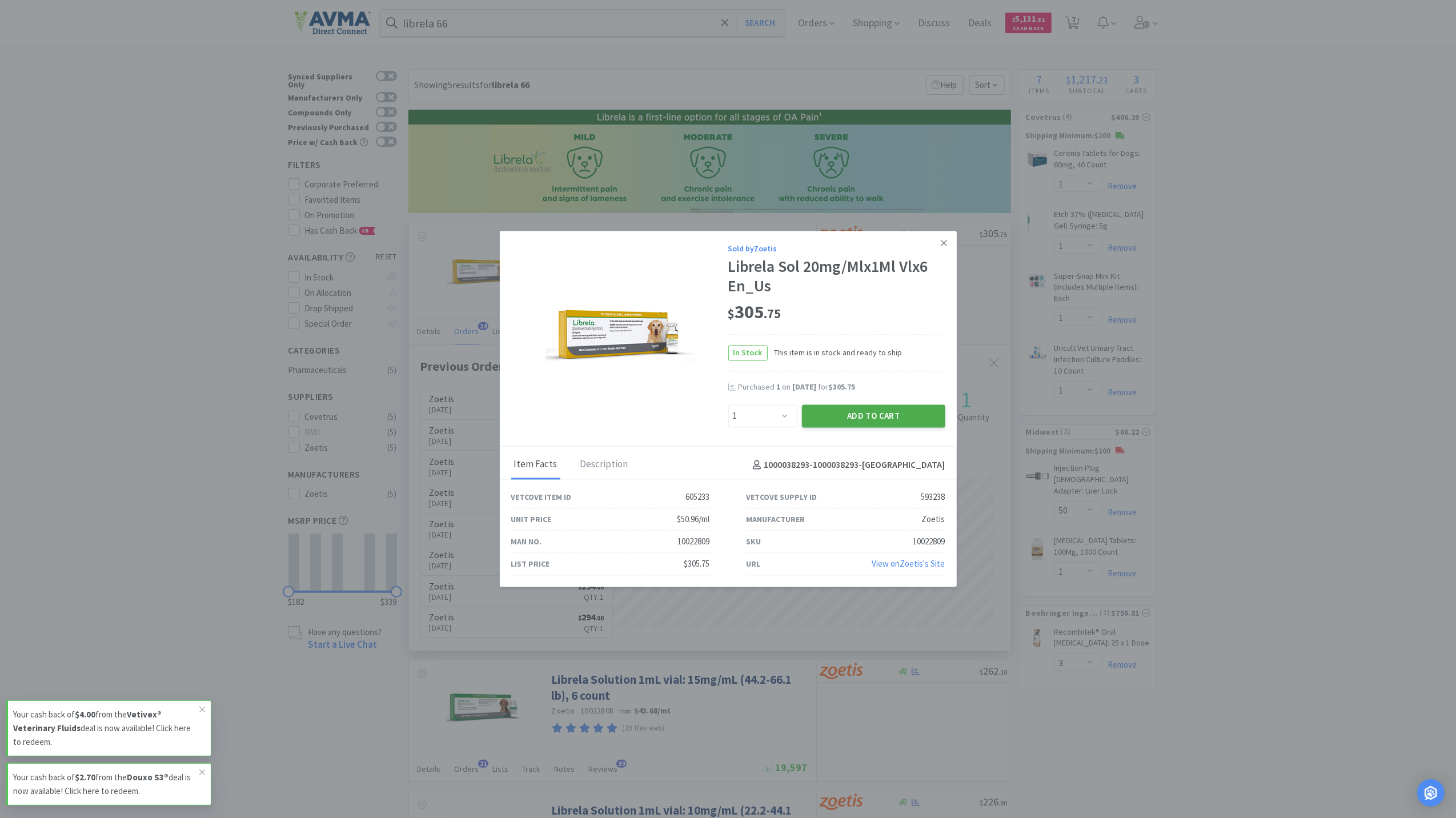
click at [865, 411] on button "Add to Cart" at bounding box center [874, 415] width 143 height 23
select select "1"
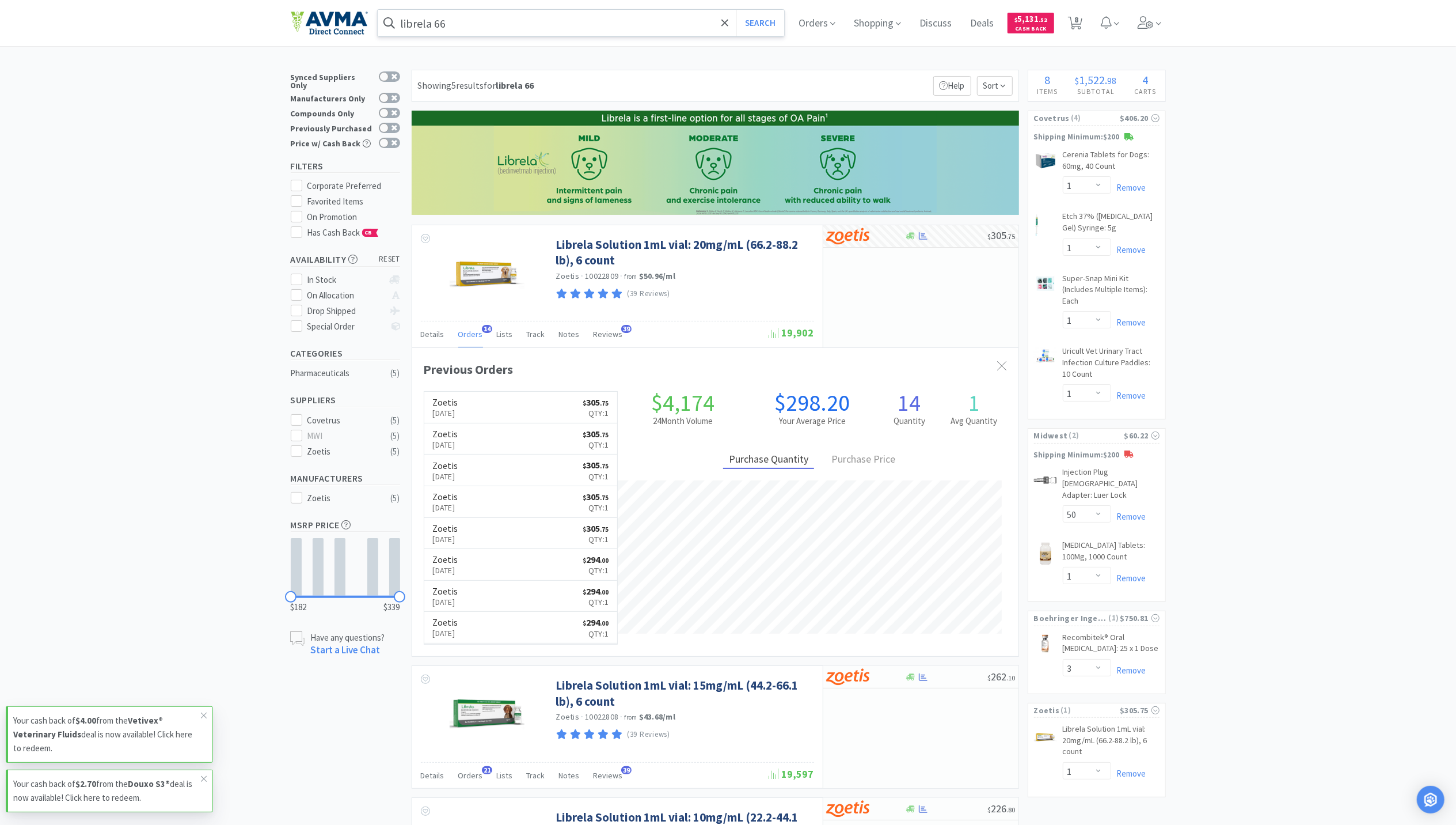
click at [507, 31] on input "librela 66" at bounding box center [581, 23] width 407 height 26
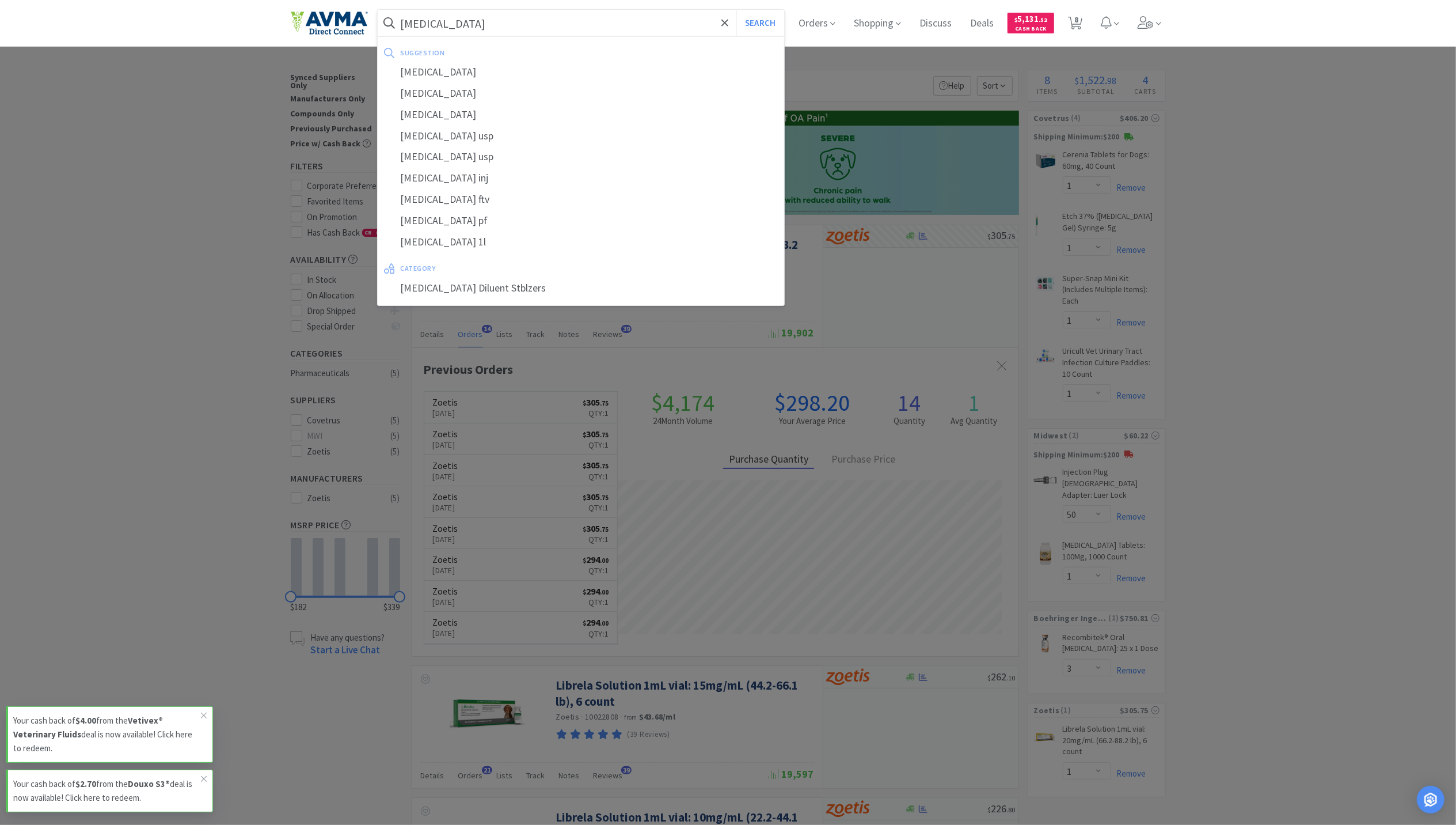
type input "sterile water"
click at [736, 10] on button "Search" at bounding box center [760, 23] width 48 height 26
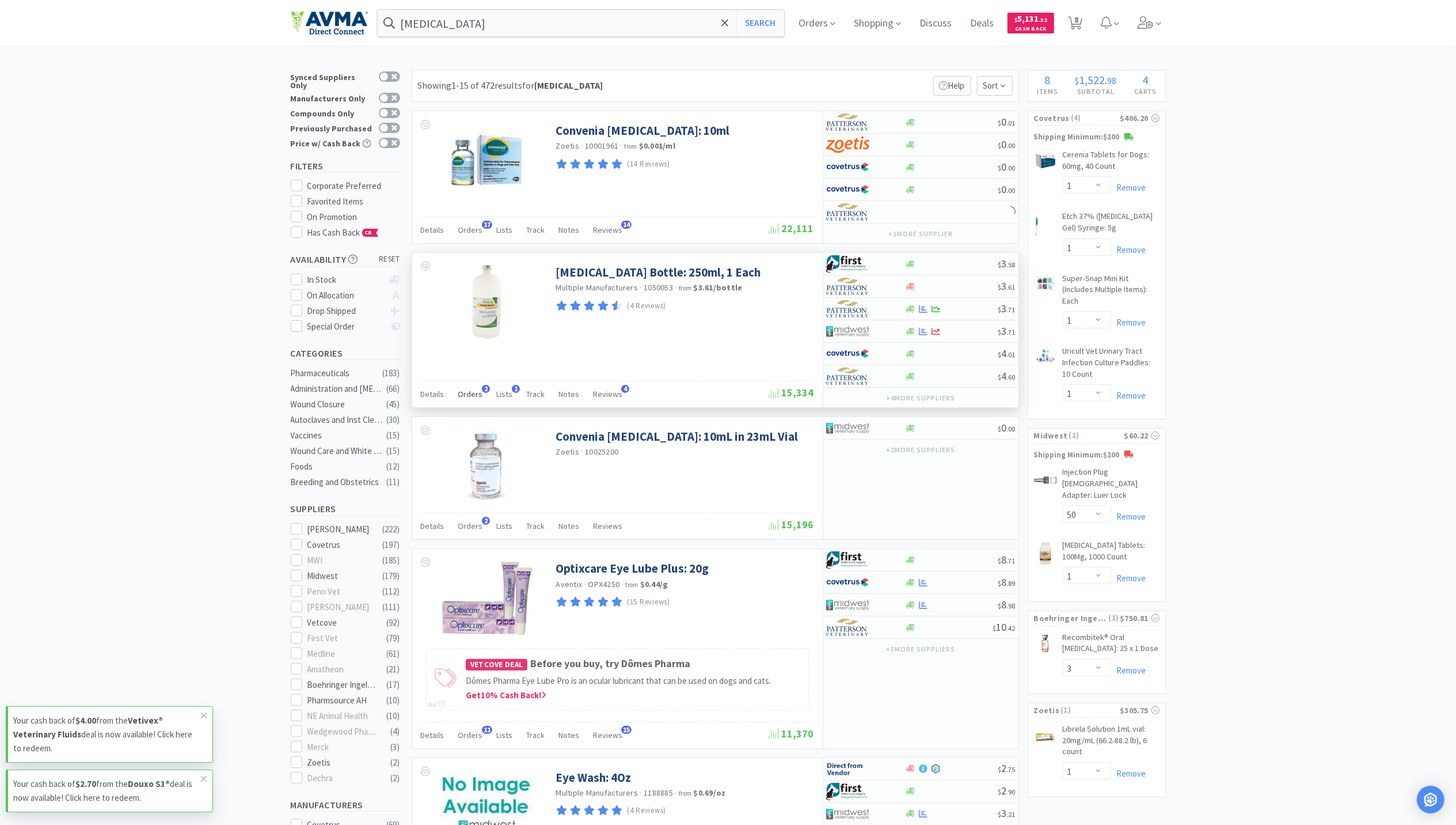
click at [459, 397] on span "Orders" at bounding box center [471, 394] width 25 height 11
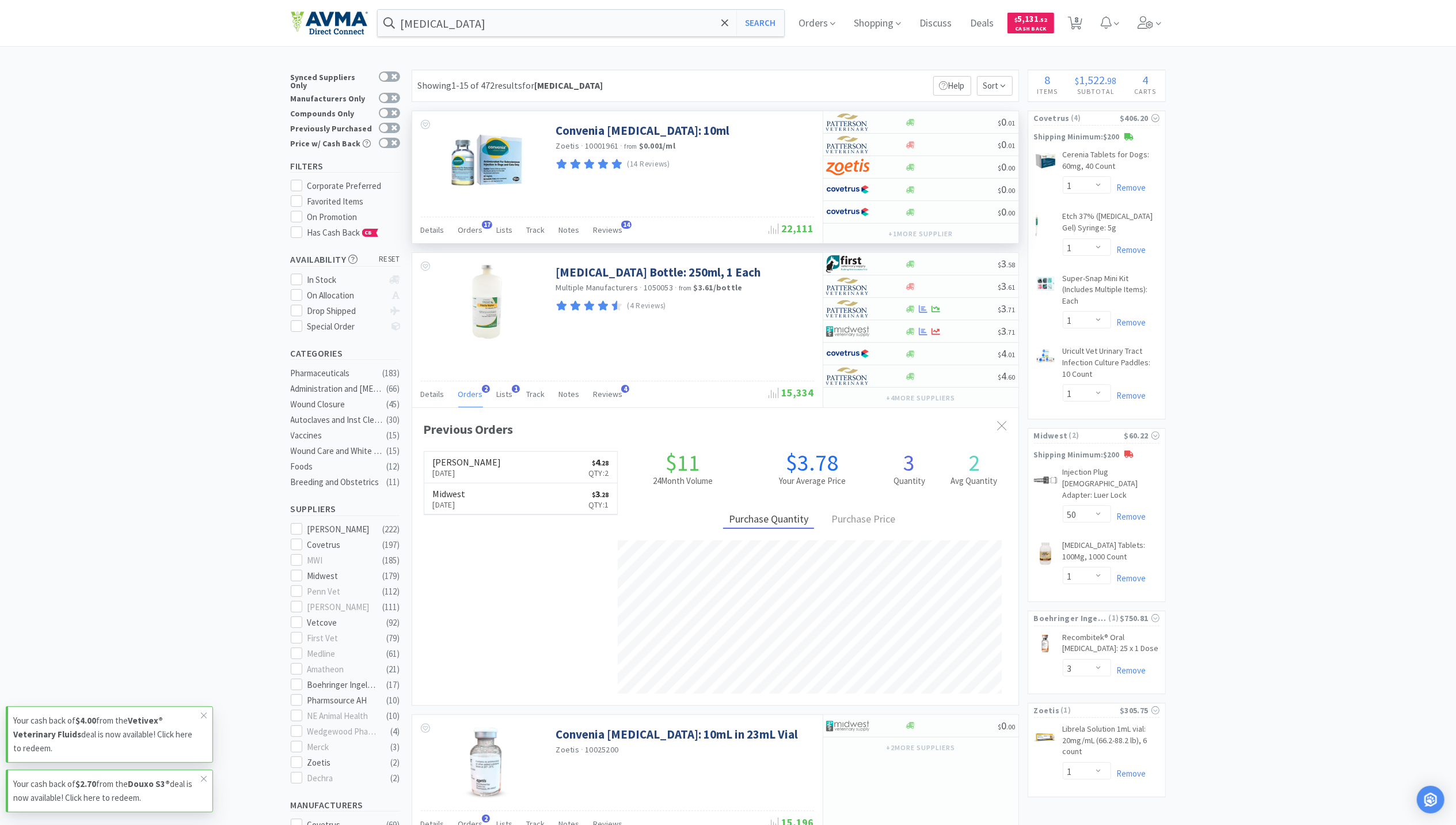
scroll to position [298, 606]
click at [919, 332] on icon at bounding box center [924, 332] width 9 height 9
select select "1"
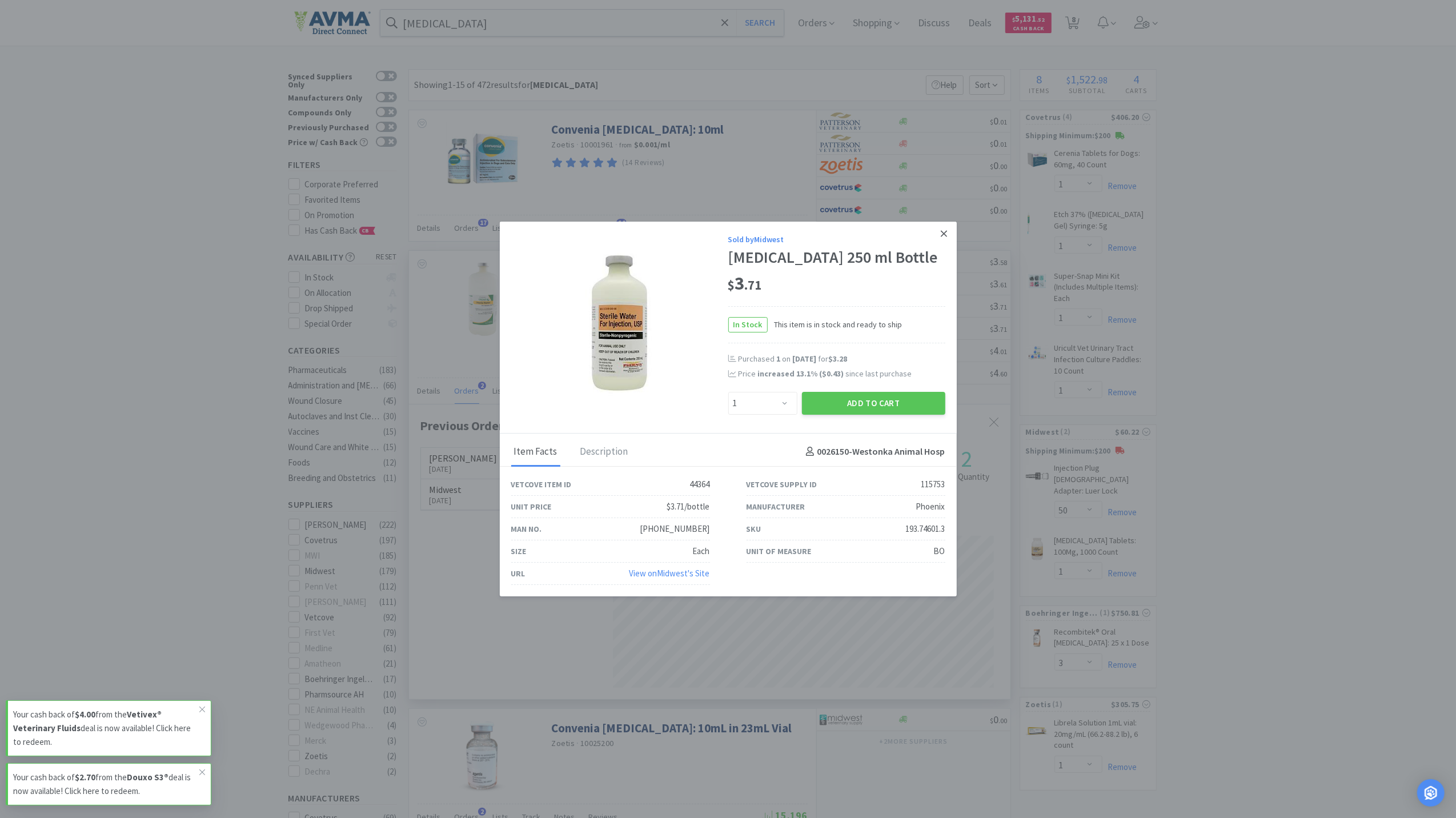
click at [947, 228] on icon at bounding box center [944, 233] width 6 height 11
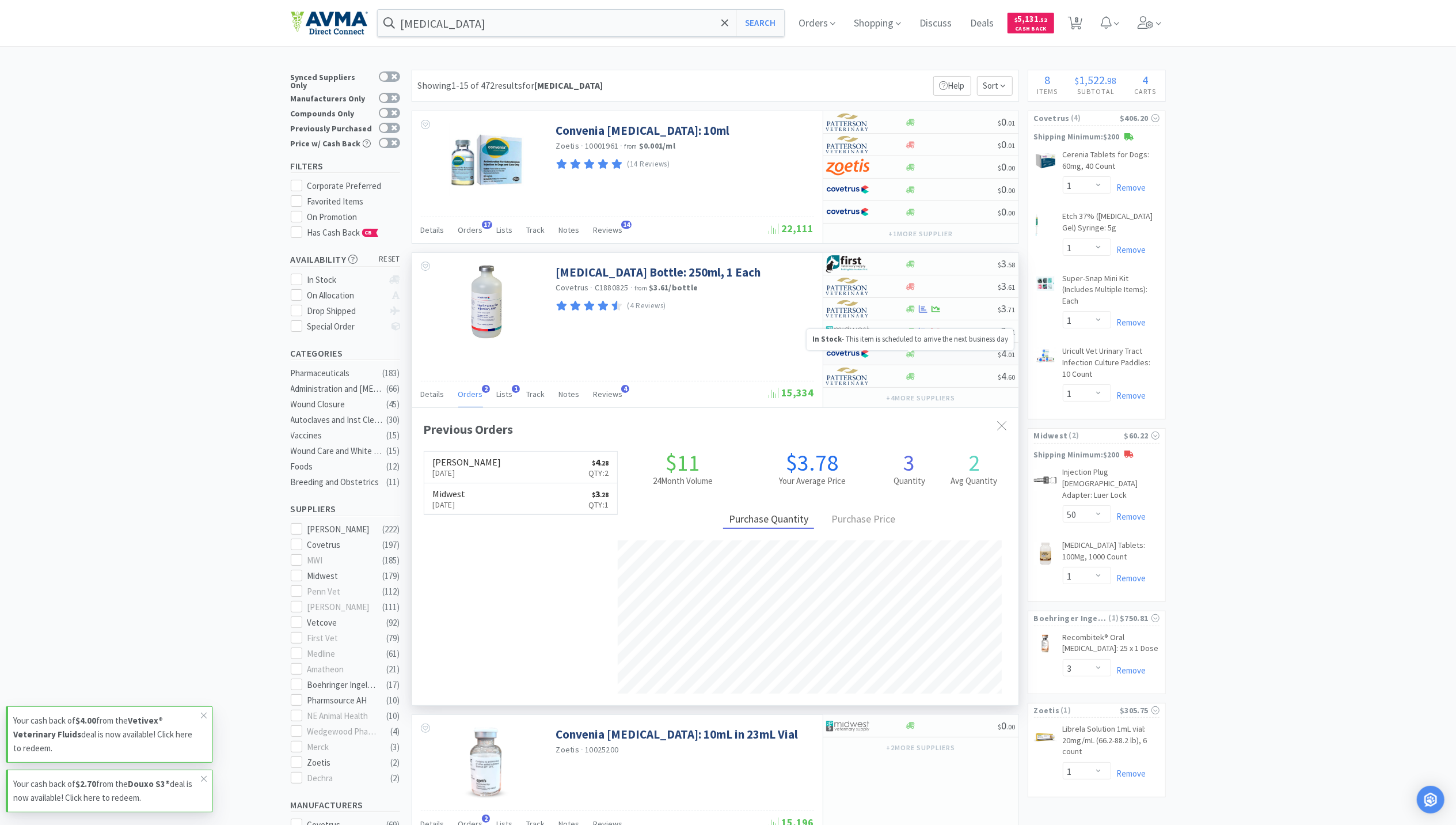
click at [912, 357] on icon at bounding box center [910, 354] width 9 height 9
select select "1"
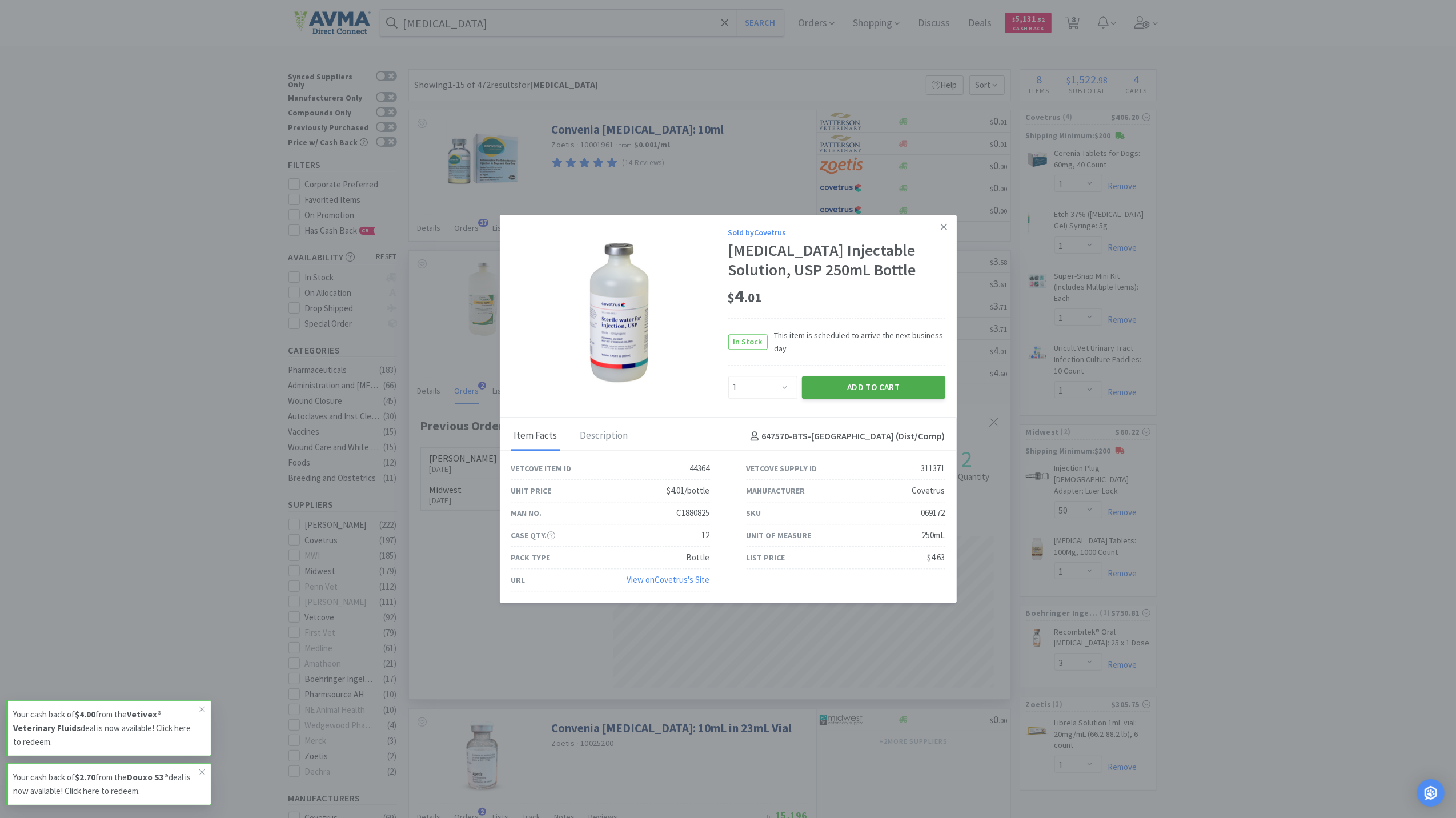
click at [871, 397] on button "Add to Cart" at bounding box center [874, 387] width 143 height 23
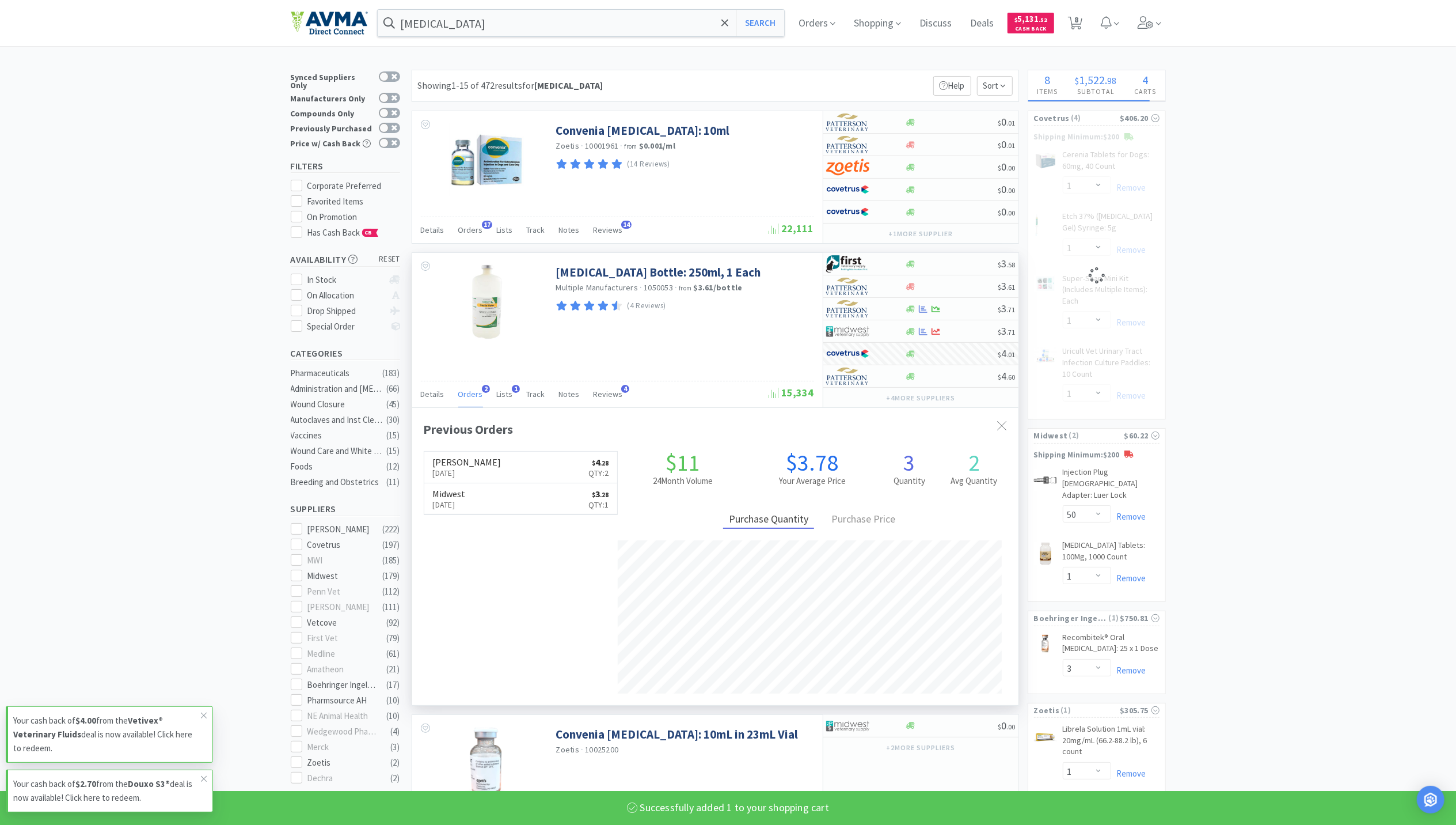
select select "1"
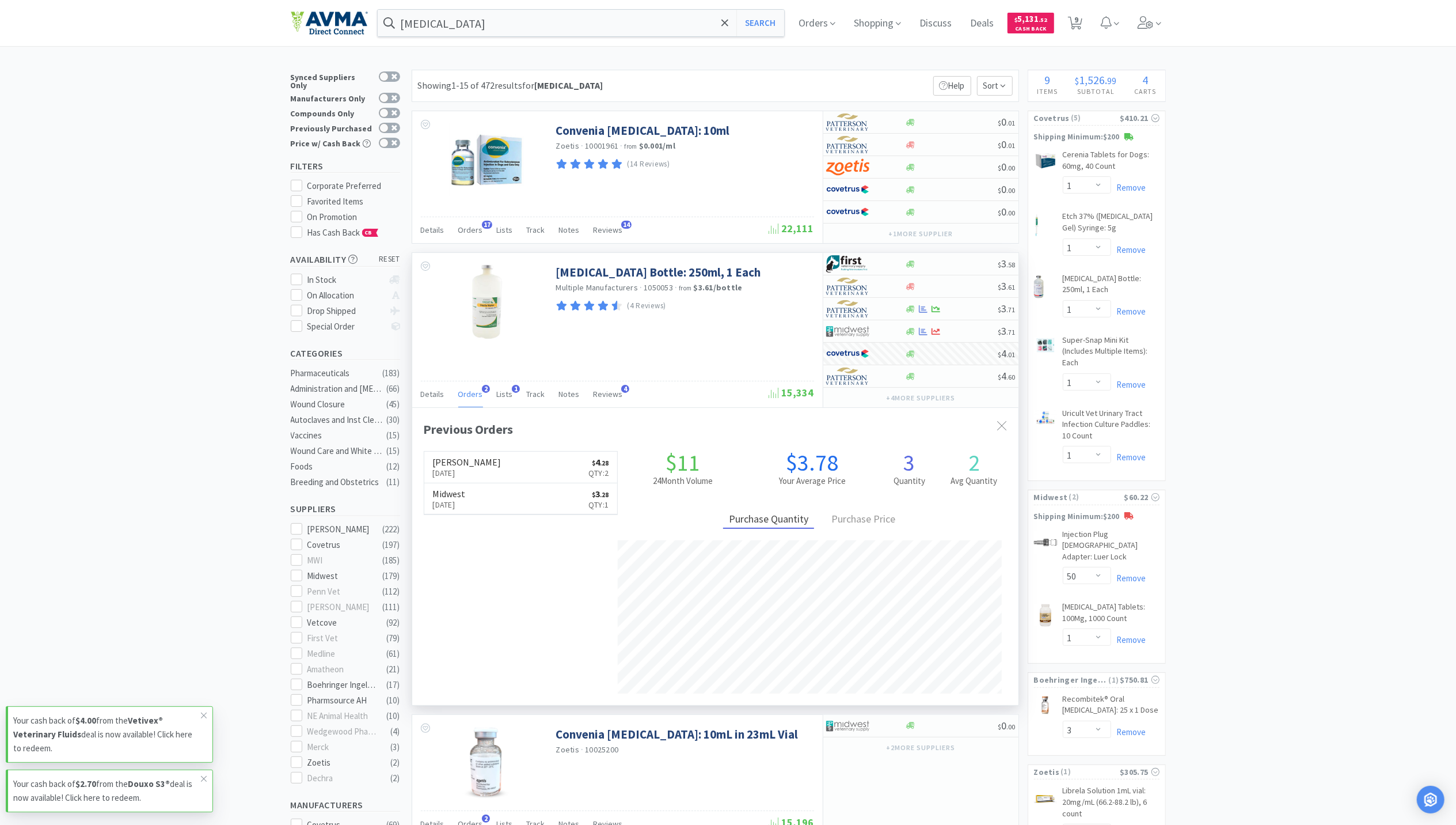
drag, startPoint x: 426, startPoint y: 33, endPoint x: 1262, endPoint y: 376, distance: 903.6
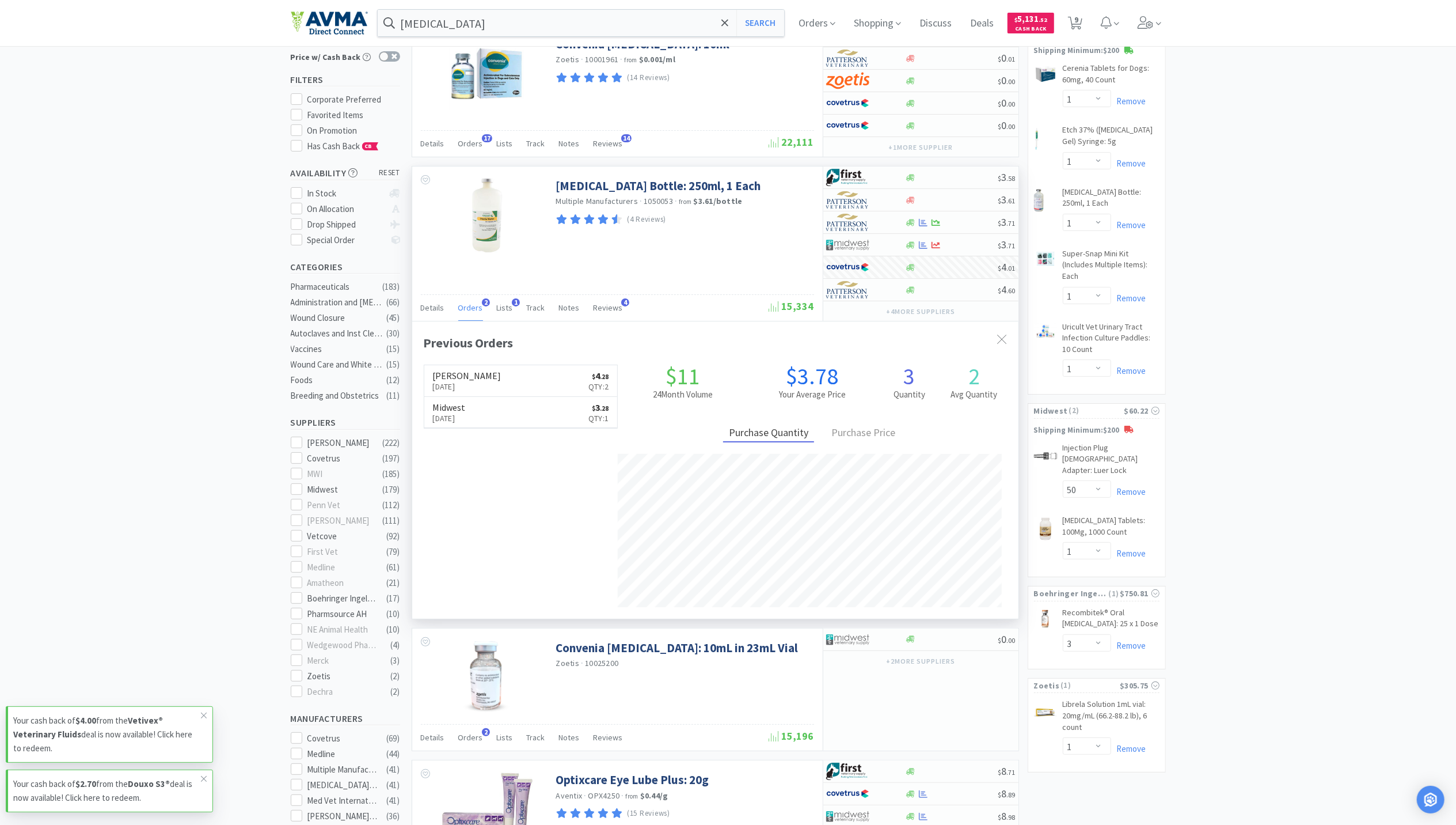
scroll to position [76, 0]
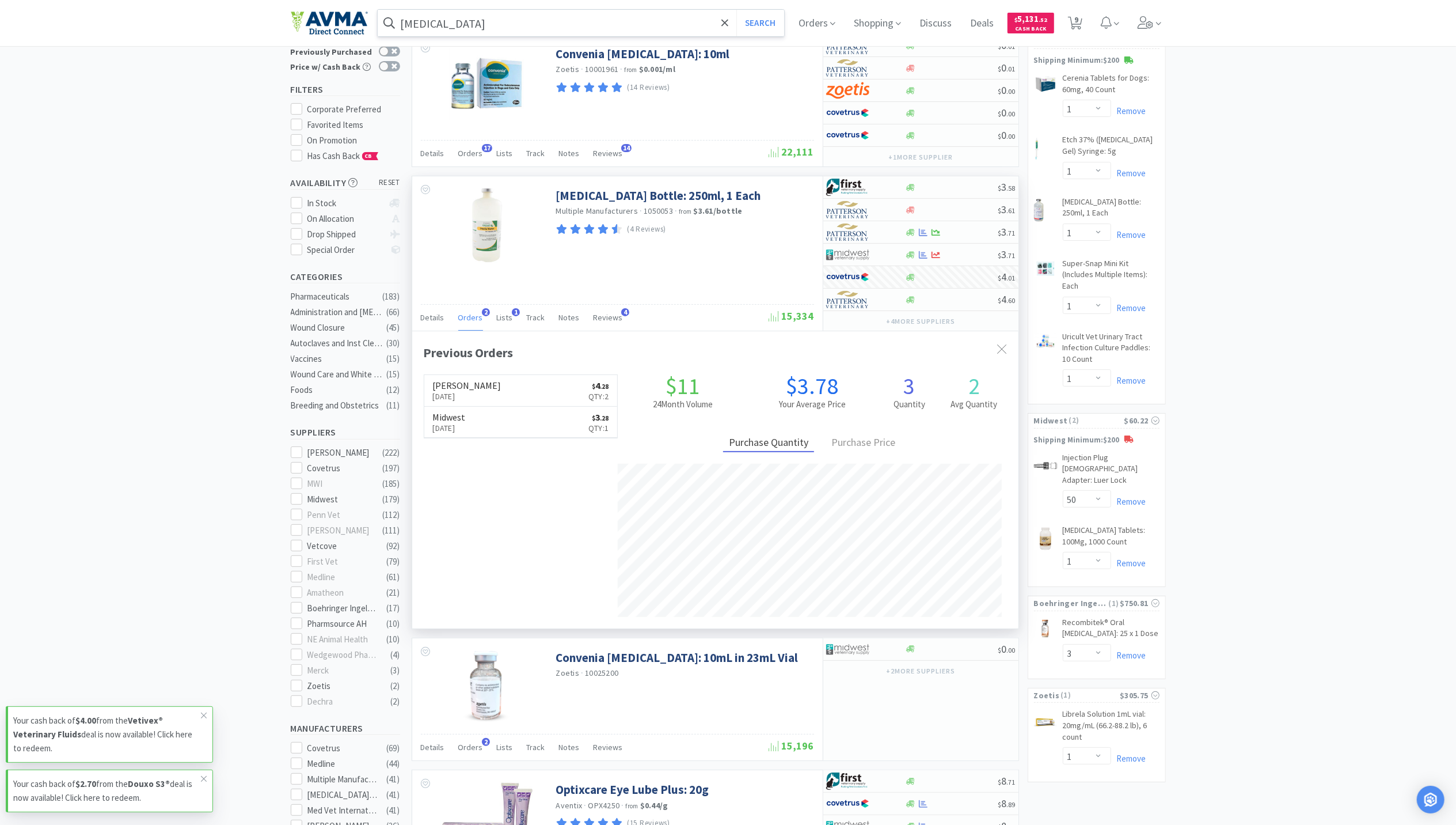
click at [573, 25] on input "sterile water" at bounding box center [581, 23] width 407 height 26
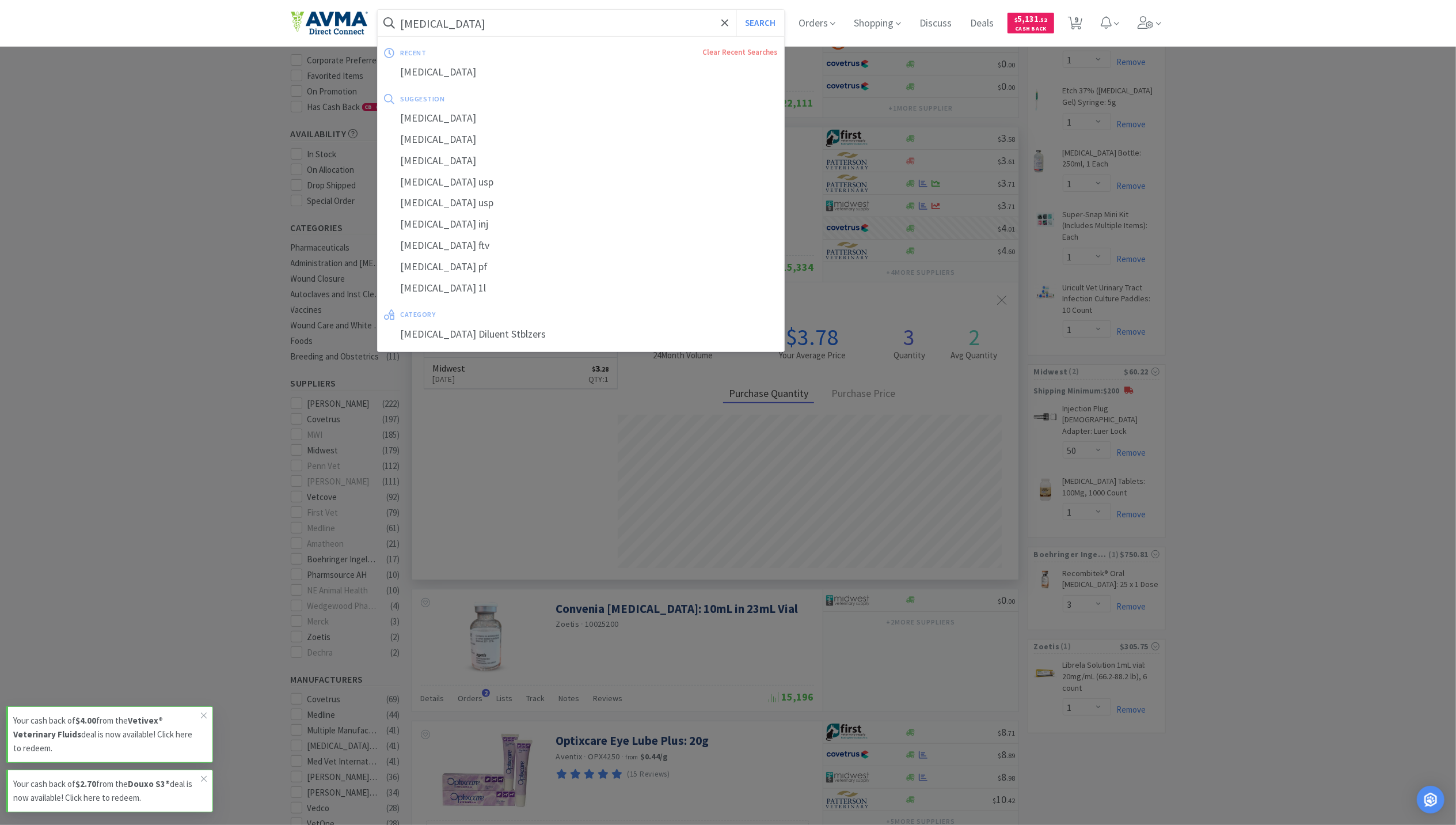
scroll to position [153, 0]
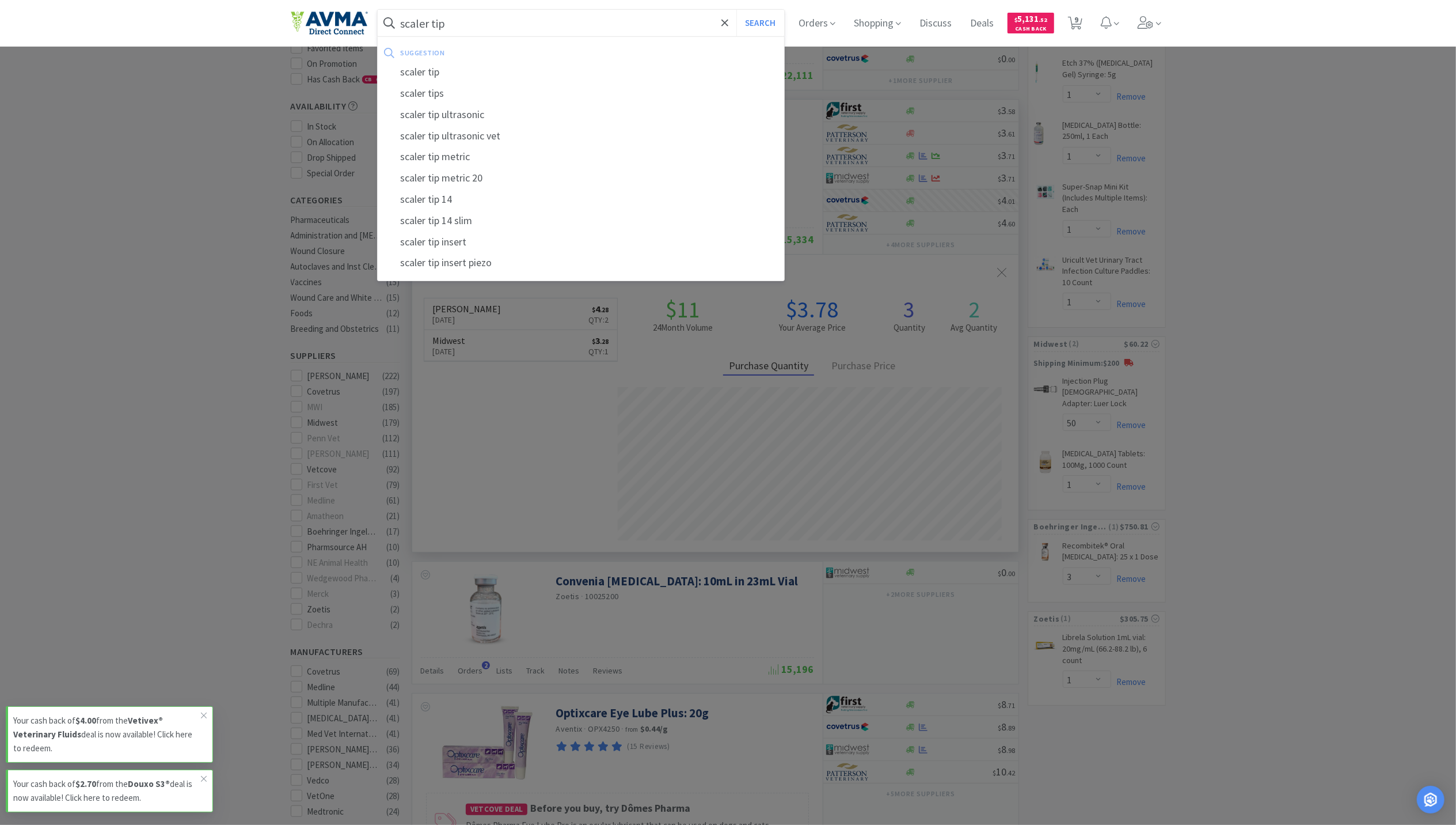
click at [736, 10] on button "Search" at bounding box center [760, 23] width 48 height 26
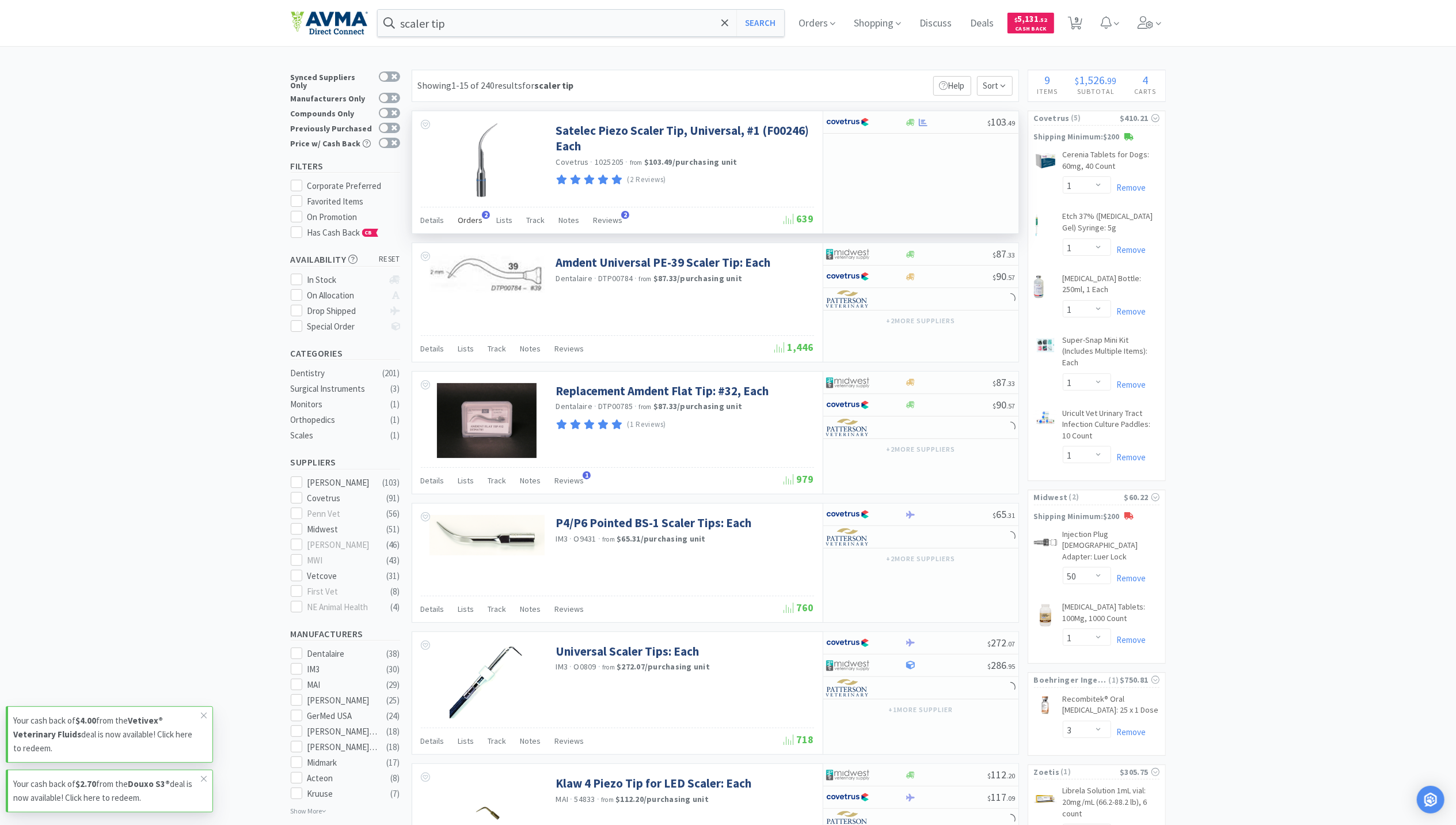
click at [477, 225] on span "Orders" at bounding box center [471, 220] width 25 height 11
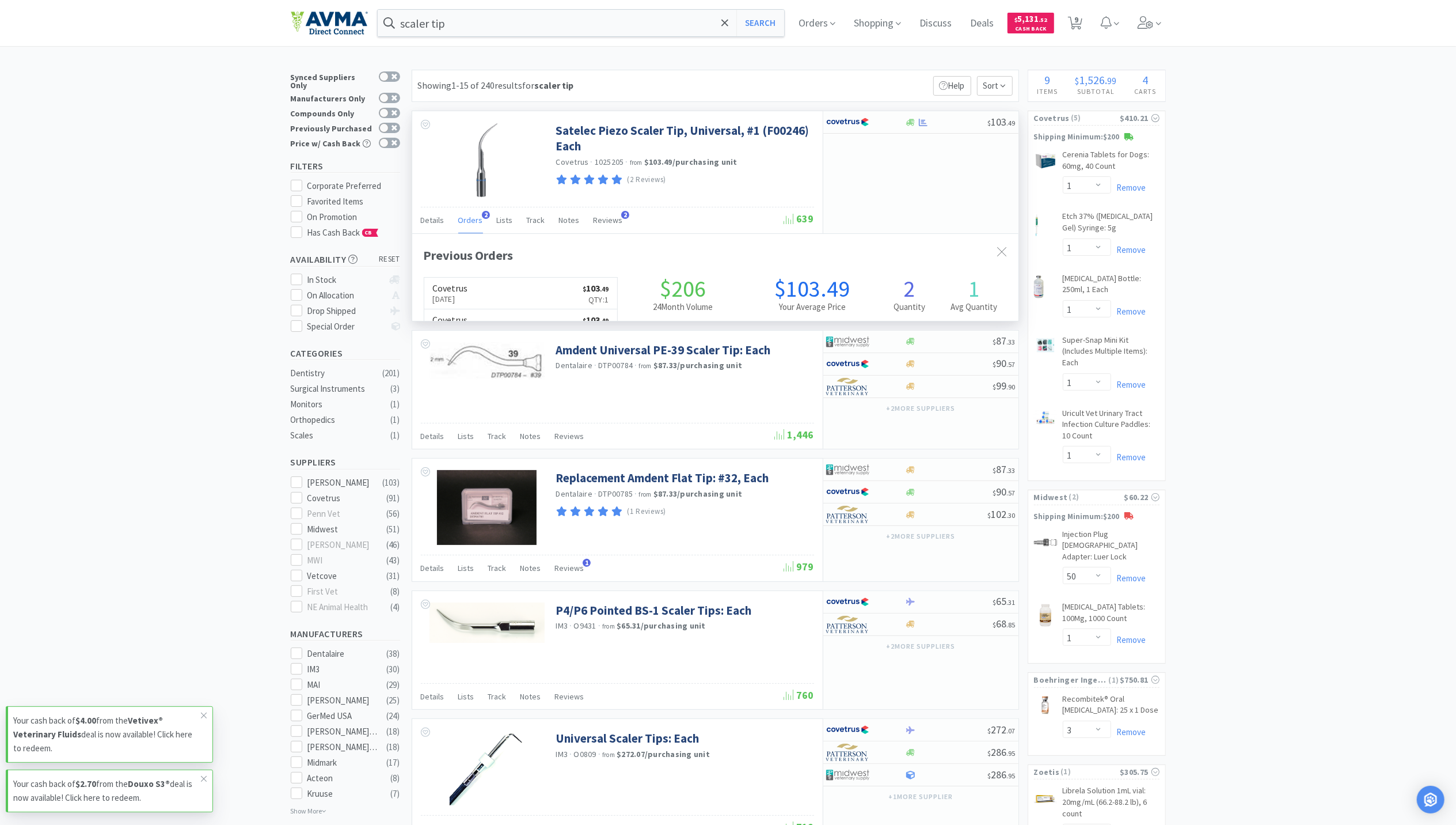
scroll to position [298, 606]
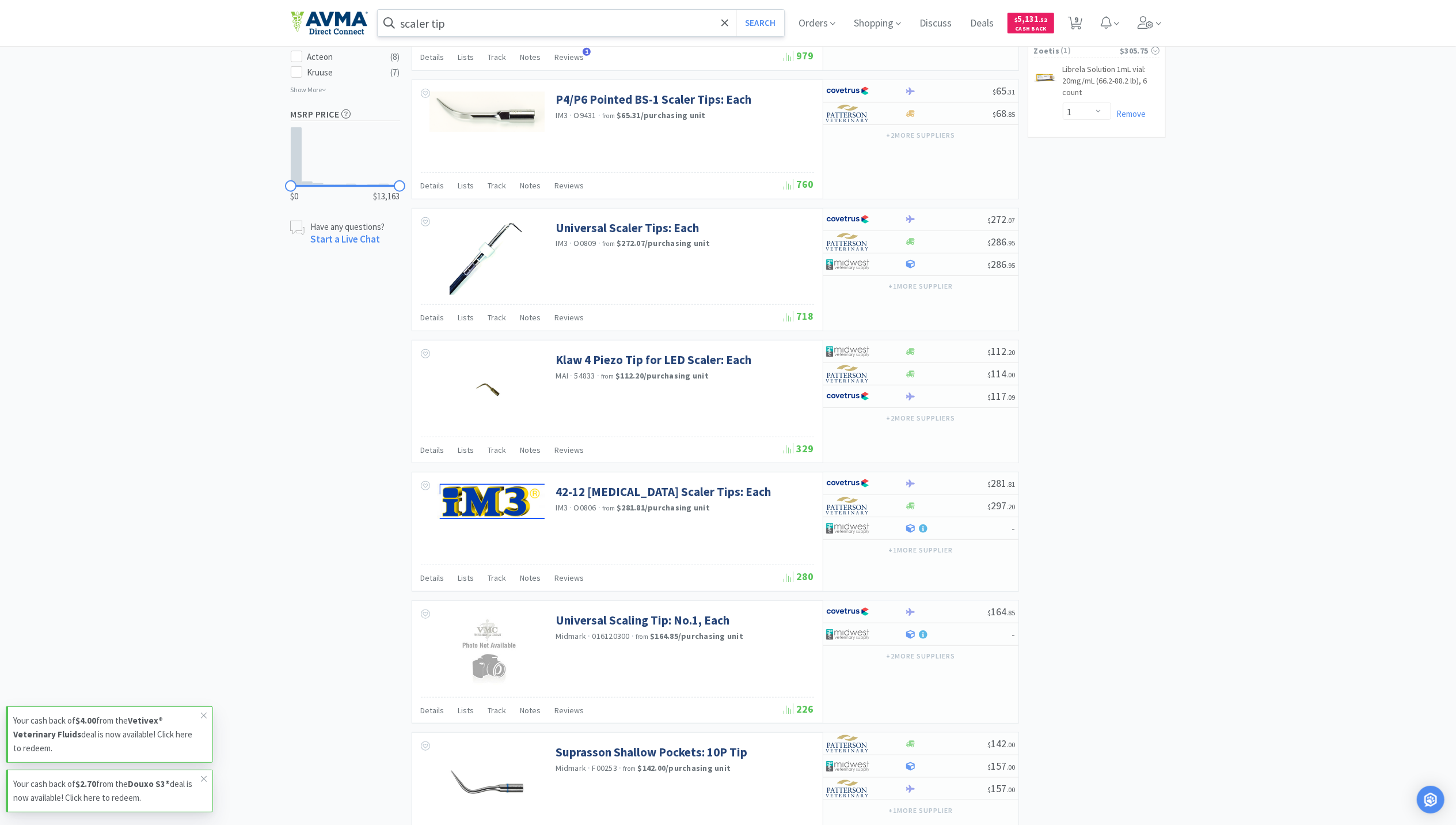
click at [485, 18] on input "scaler tip" at bounding box center [581, 23] width 407 height 26
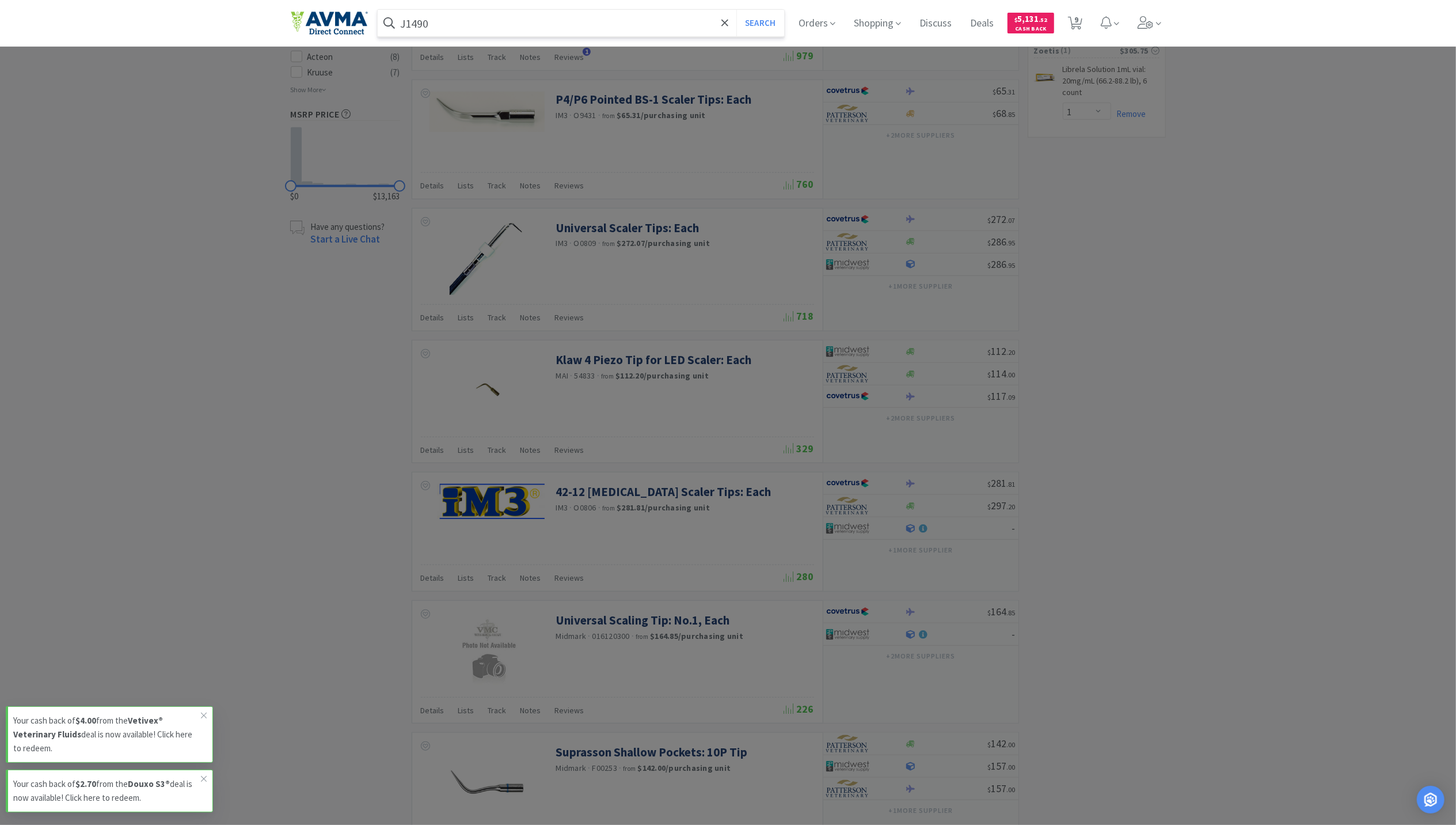
type input "J1490"
click at [736, 10] on button "Search" at bounding box center [760, 23] width 48 height 26
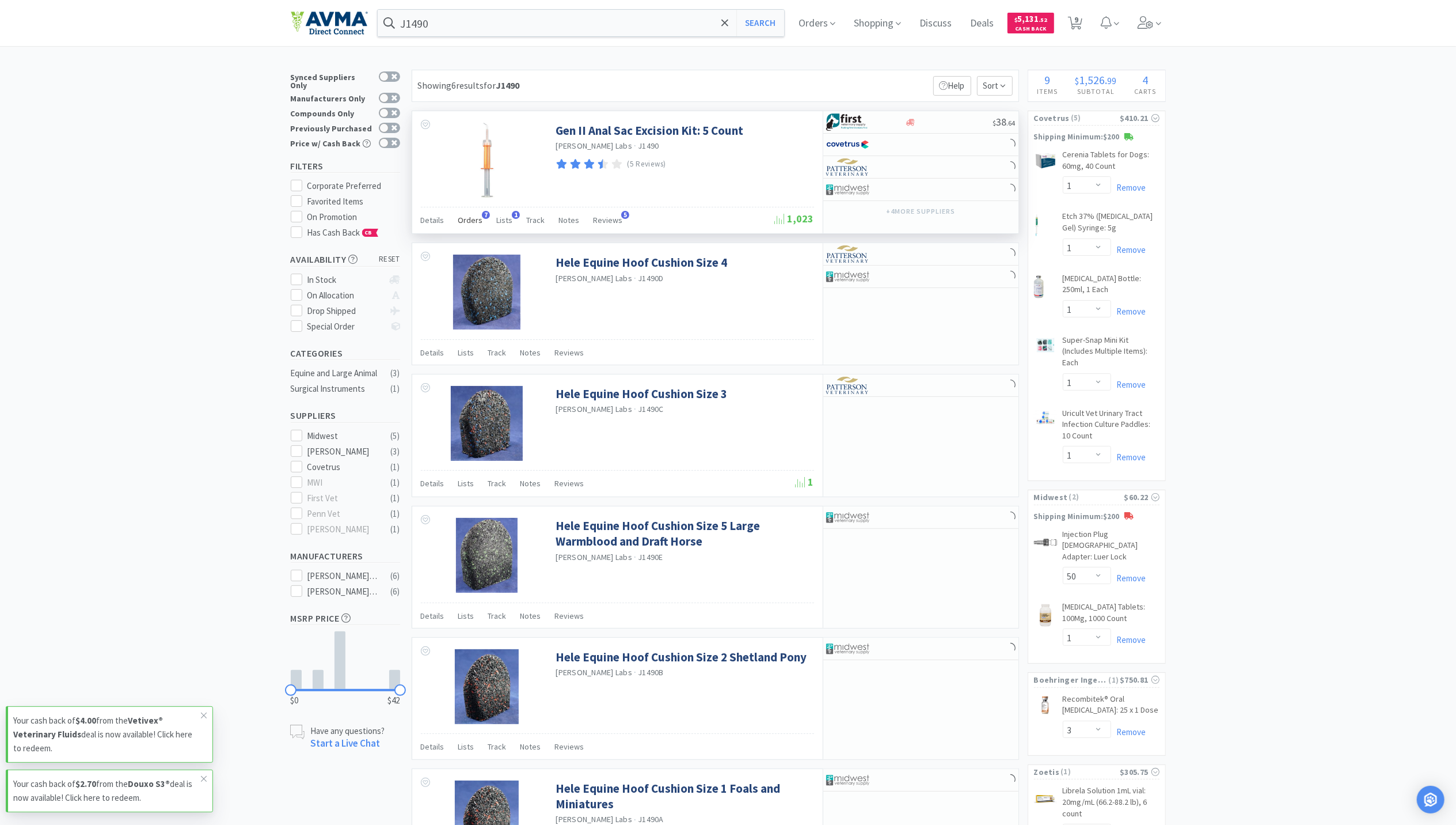
click at [464, 222] on span "Orders" at bounding box center [471, 220] width 25 height 11
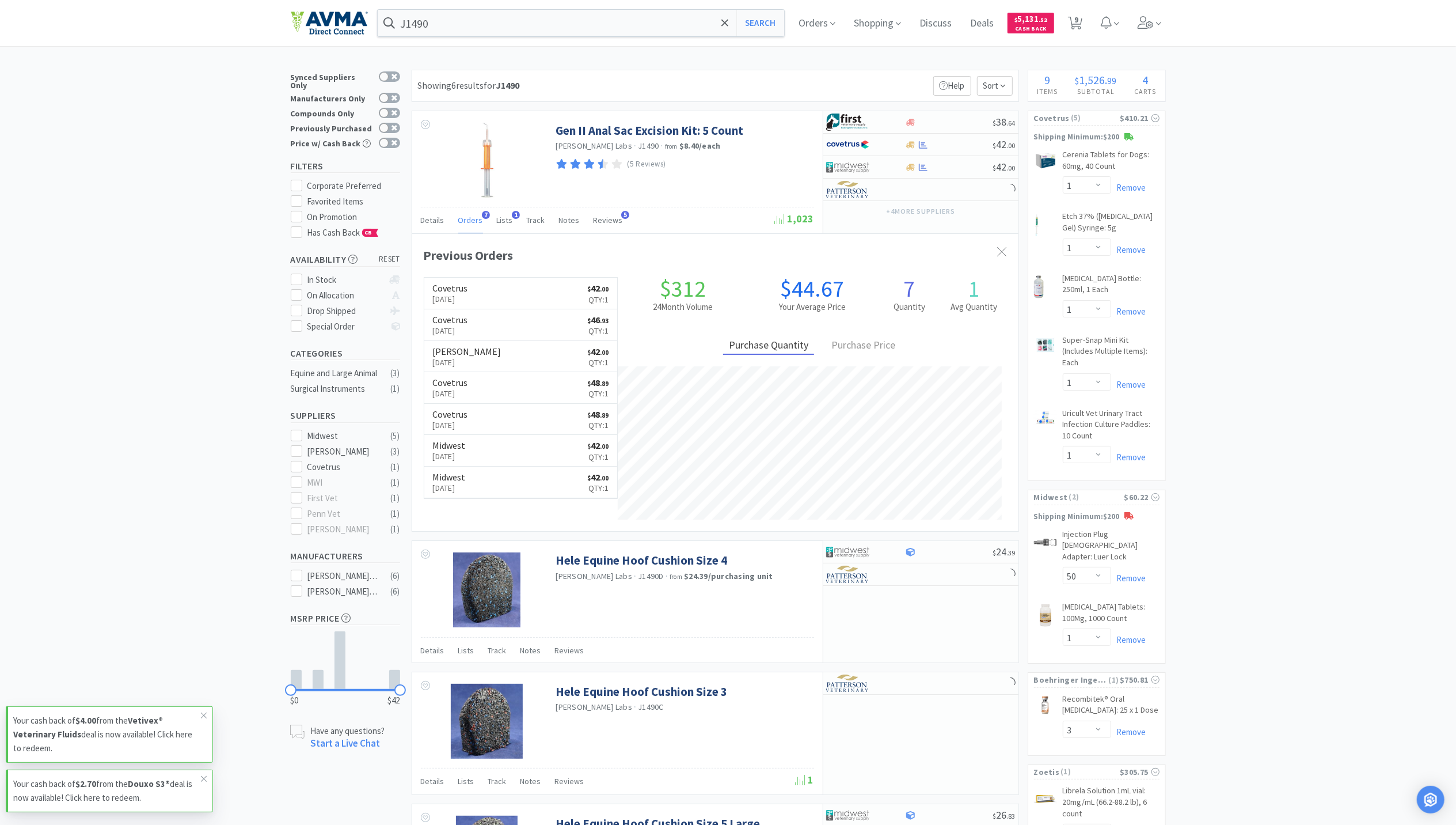
scroll to position [298, 606]
click at [919, 172] on icon at bounding box center [924, 167] width 9 height 9
select select "1"
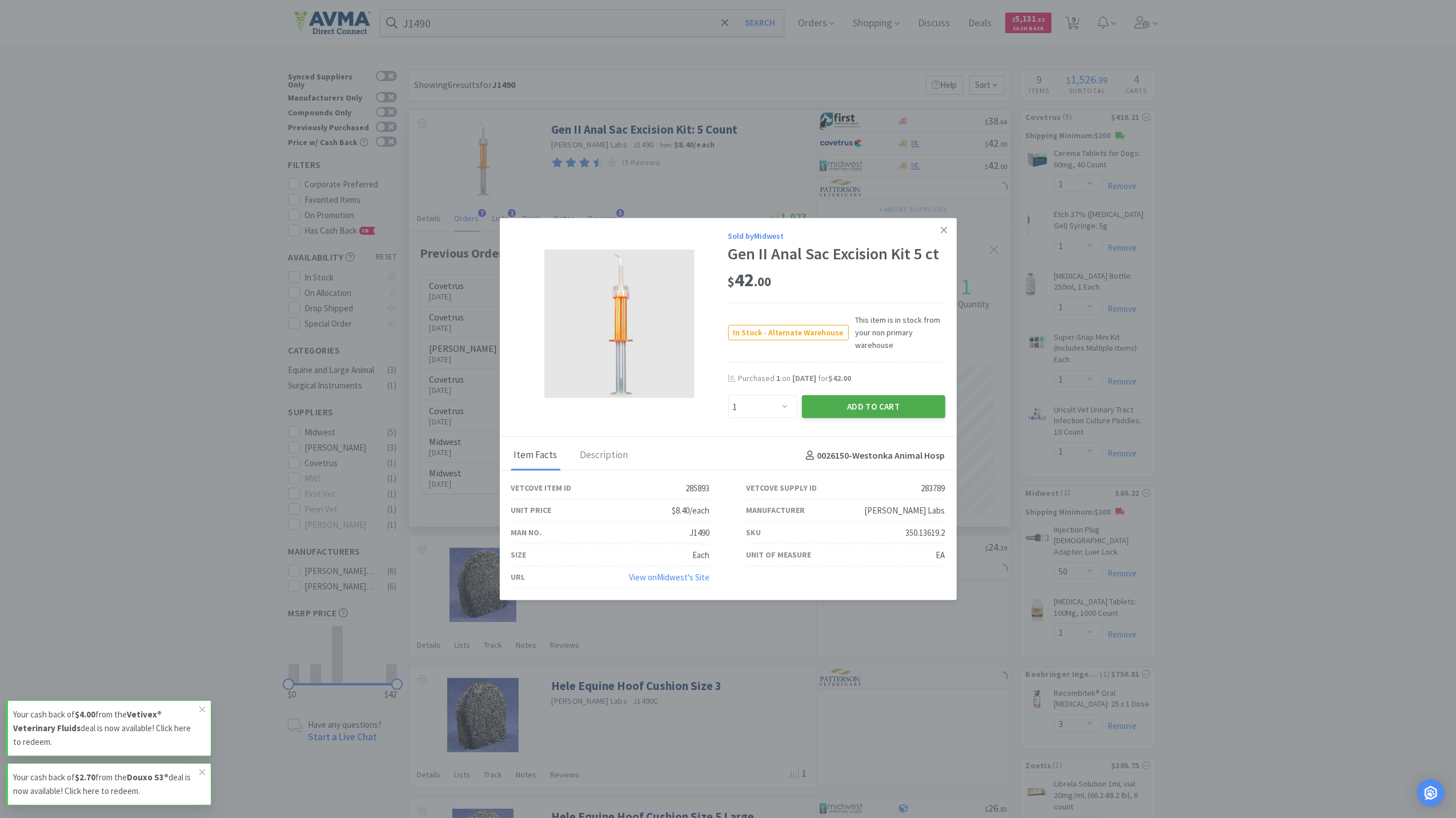
click at [855, 407] on button "Add to Cart" at bounding box center [874, 407] width 143 height 23
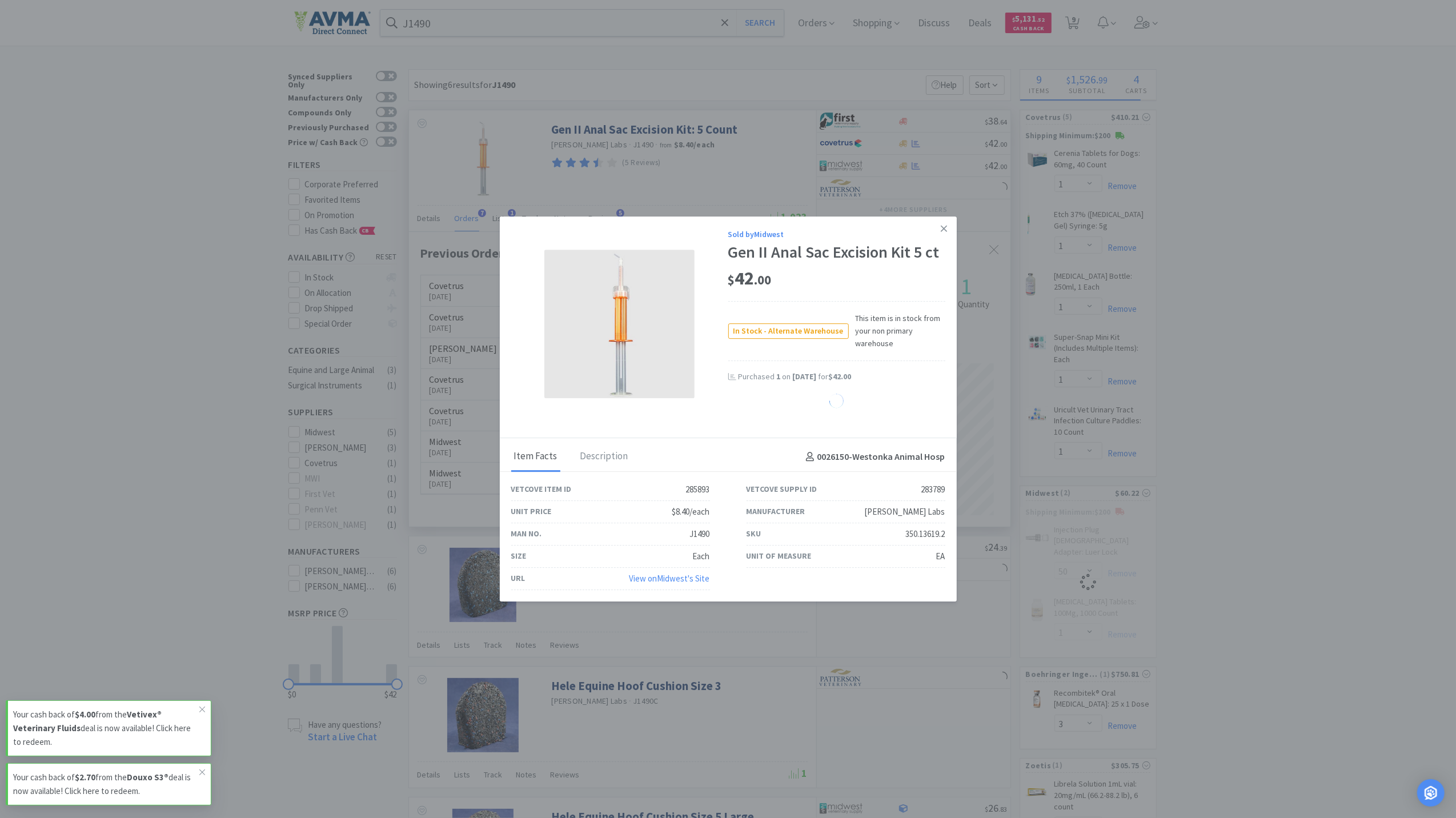
select select "1"
select select "50"
select select "1"
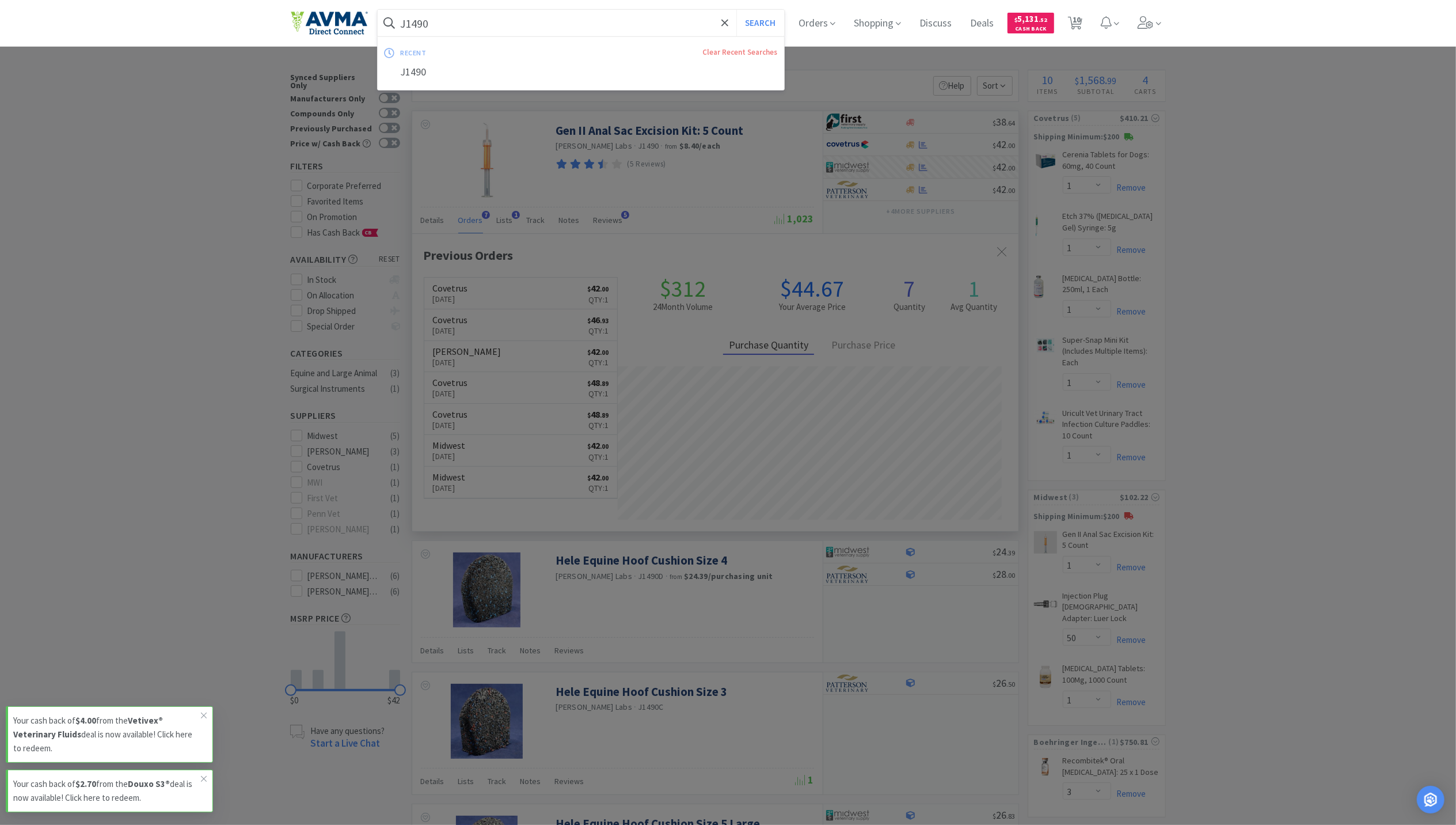
click at [522, 36] on div "J1490 Search recent Clear Recent Searches J1490" at bounding box center [581, 23] width 407 height 26
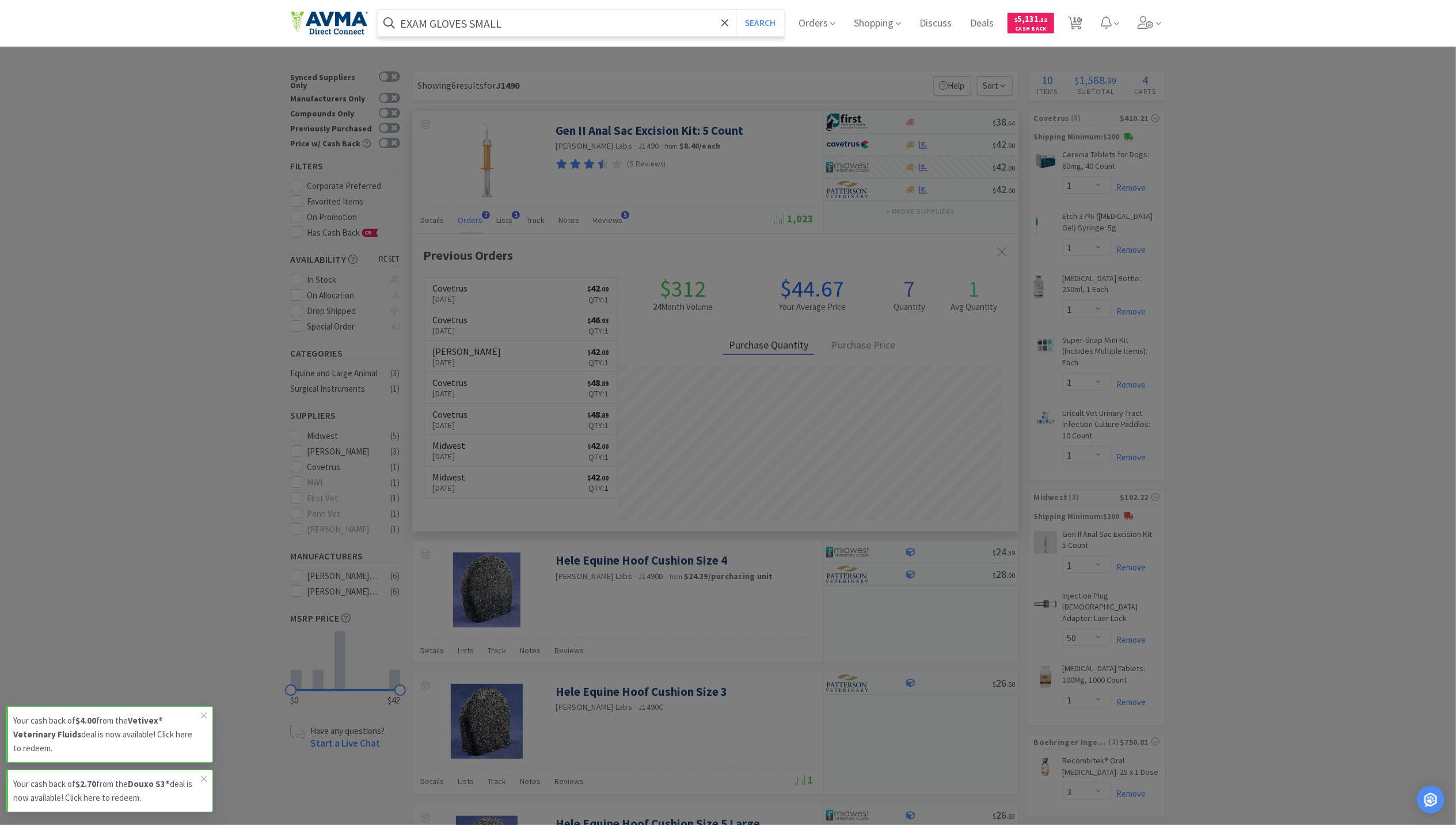
type input "EXAM GLOVES SMALL"
click at [736, 10] on button "Search" at bounding box center [760, 23] width 48 height 26
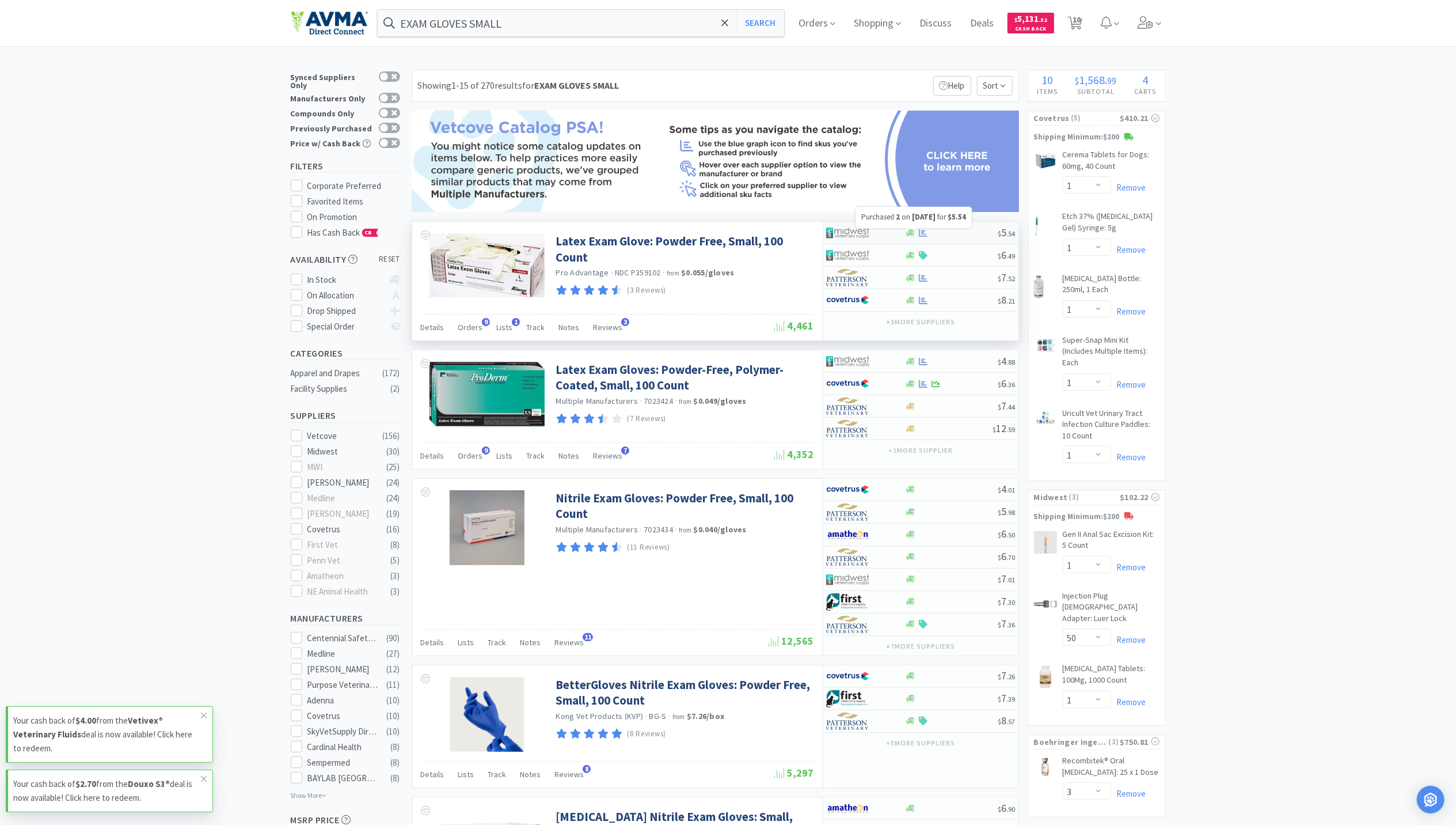
click at [927, 233] on icon at bounding box center [924, 233] width 9 height 9
select select "1"
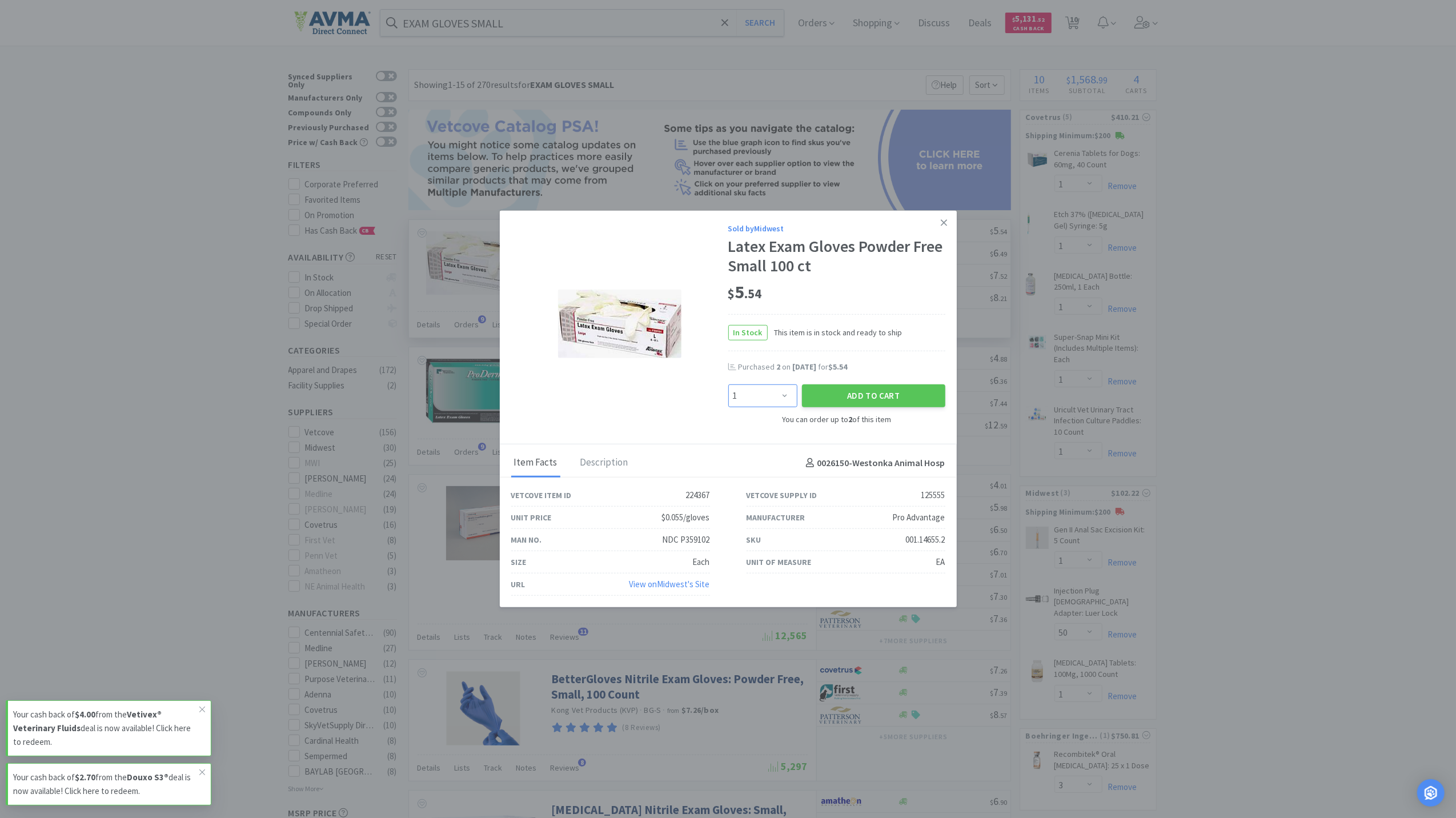
click at [772, 401] on select "Enter Quantity 1 2 Enter Quantity" at bounding box center [762, 395] width 69 height 23
click at [906, 435] on div "Sold by Midwest Latex Exam Gloves Powder Free Small 100 ct $ 5 . 54 In Stock Th…" at bounding box center [728, 328] width 457 height 233
click at [947, 222] on link at bounding box center [944, 223] width 20 height 25
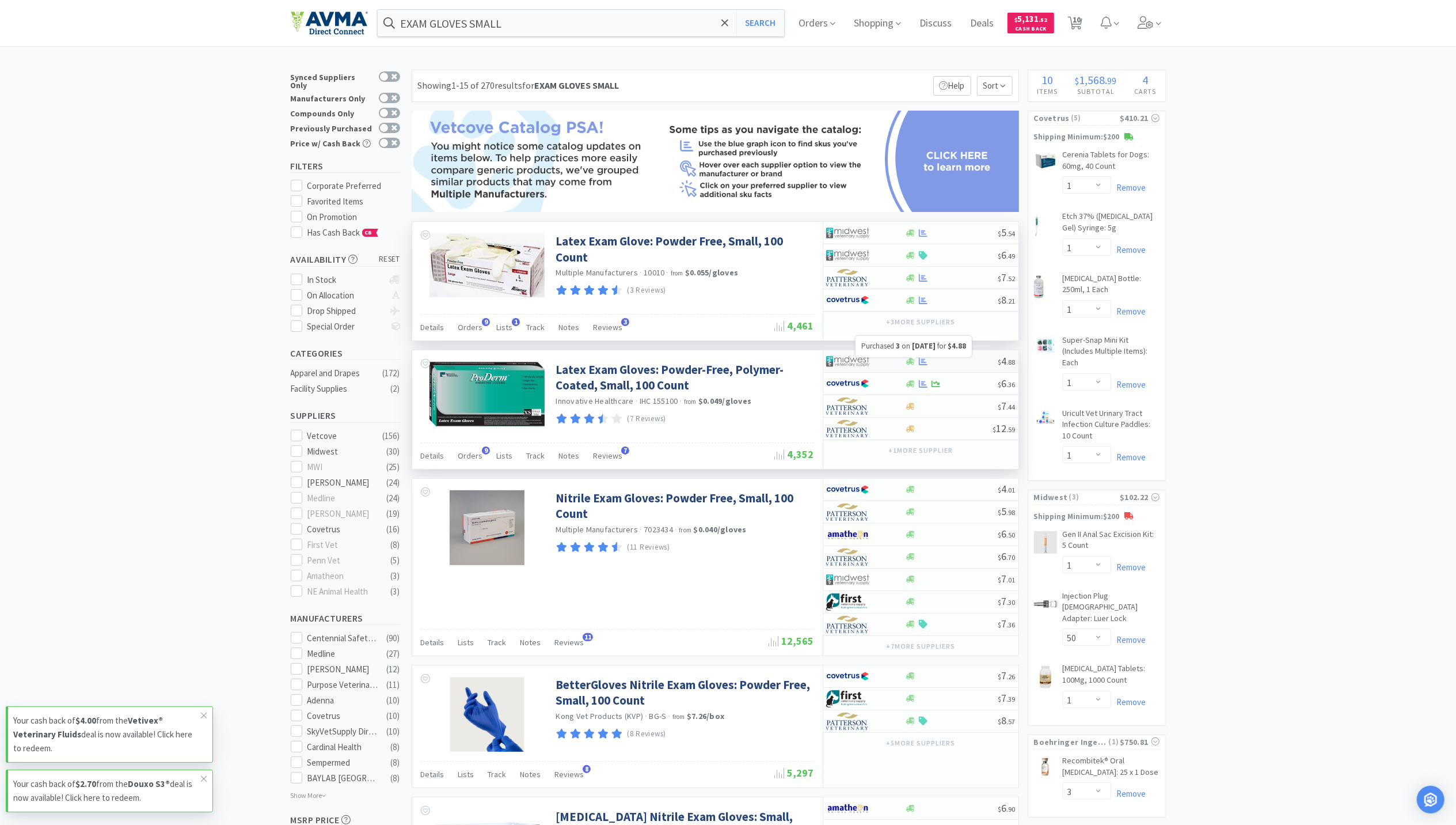
click at [924, 364] on icon at bounding box center [924, 361] width 9 height 8
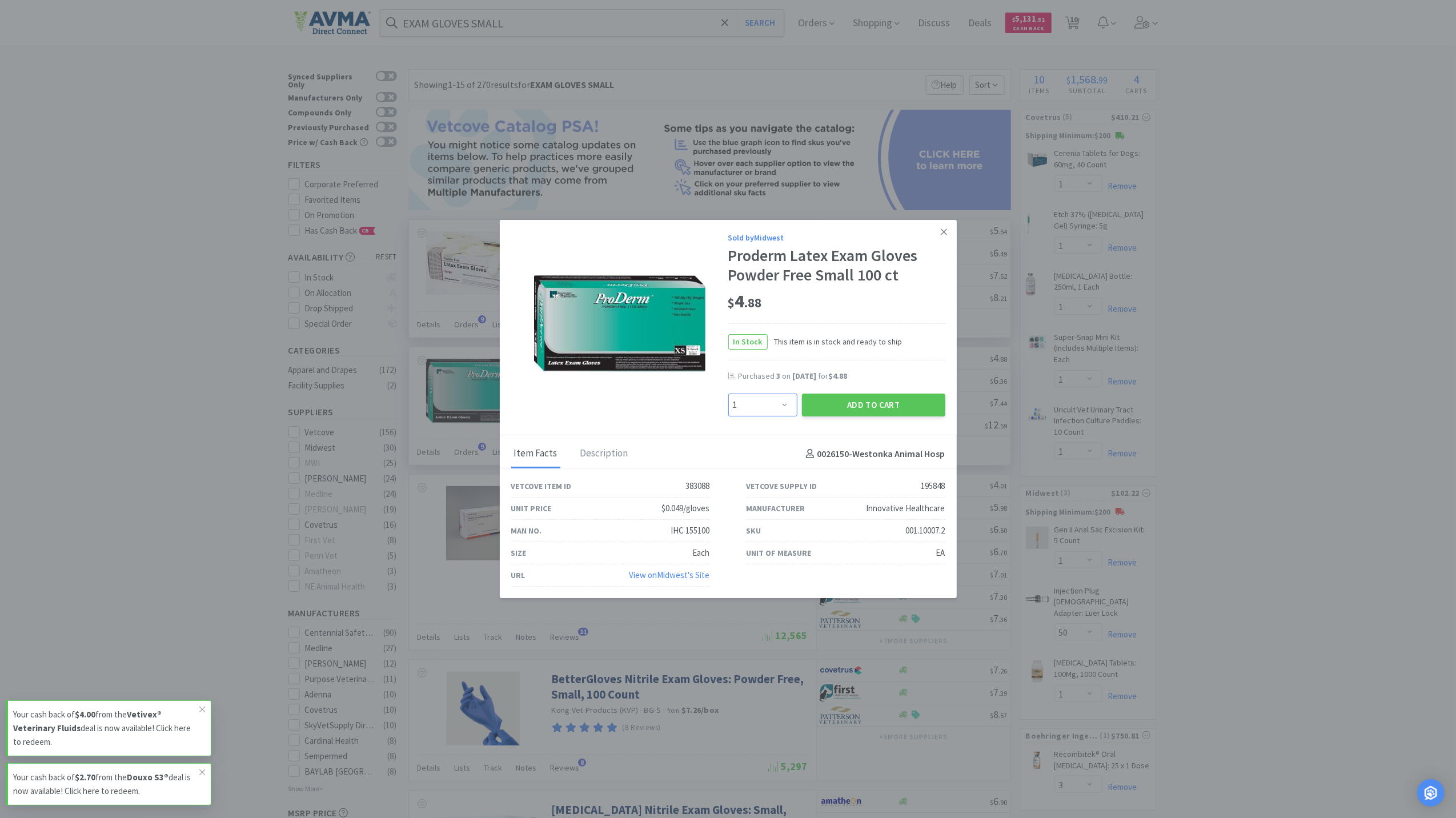
click at [764, 403] on select "Enter Quantity 1 2 3 4 5 6 7 8 9 10 11 12 13 14 15 16 17 18 19 20 Enter Quantity" at bounding box center [762, 405] width 69 height 23
select select "3"
click at [728, 393] on select "Enter Quantity 1 2 3 4 5 6 7 8 9 10 11 12 13 14 15 16 17 18 19 20 Enter Quantity" at bounding box center [762, 405] width 69 height 23
click at [921, 407] on button "Add to Cart" at bounding box center [874, 405] width 143 height 23
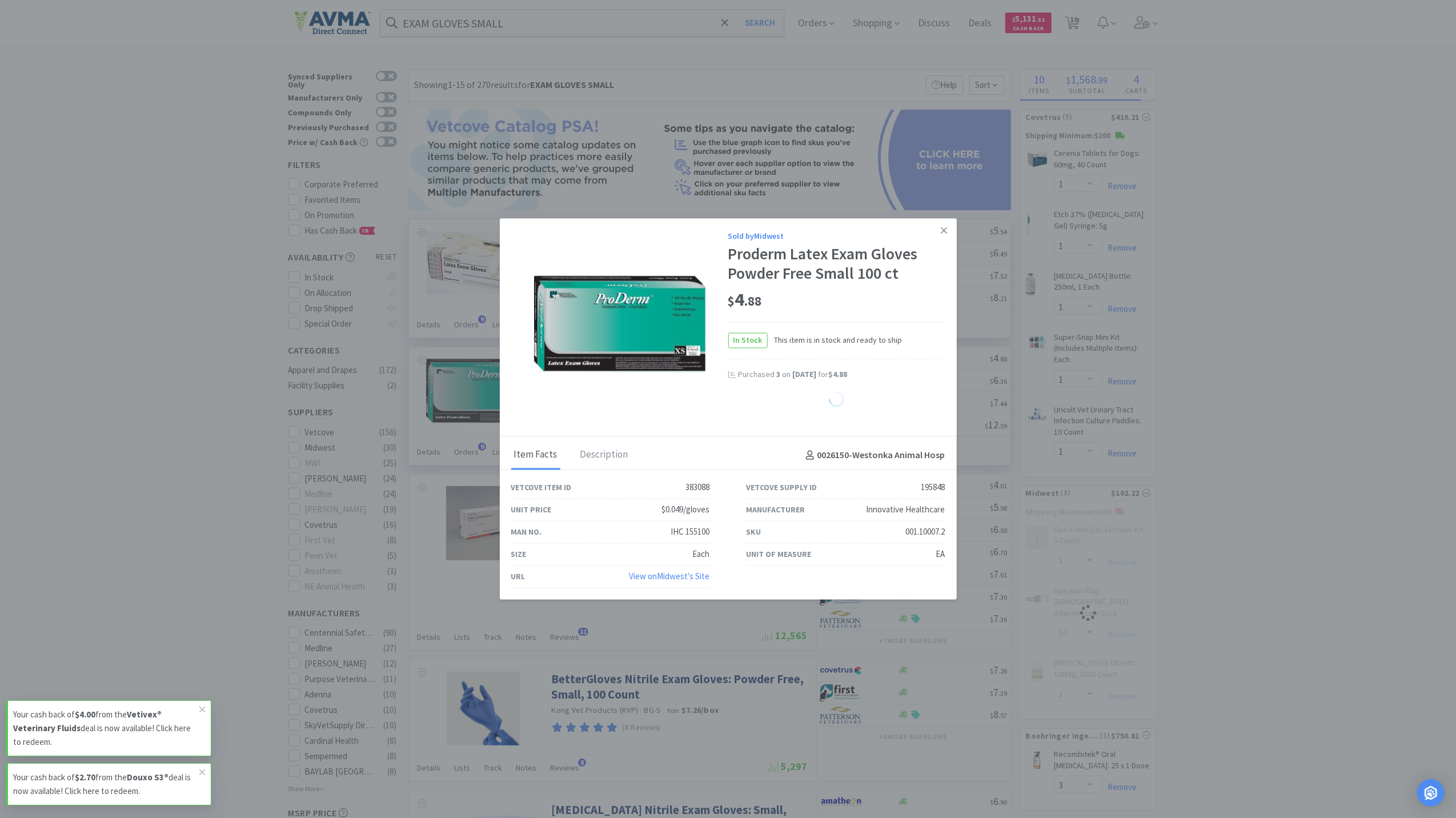
select select "3"
select select "1"
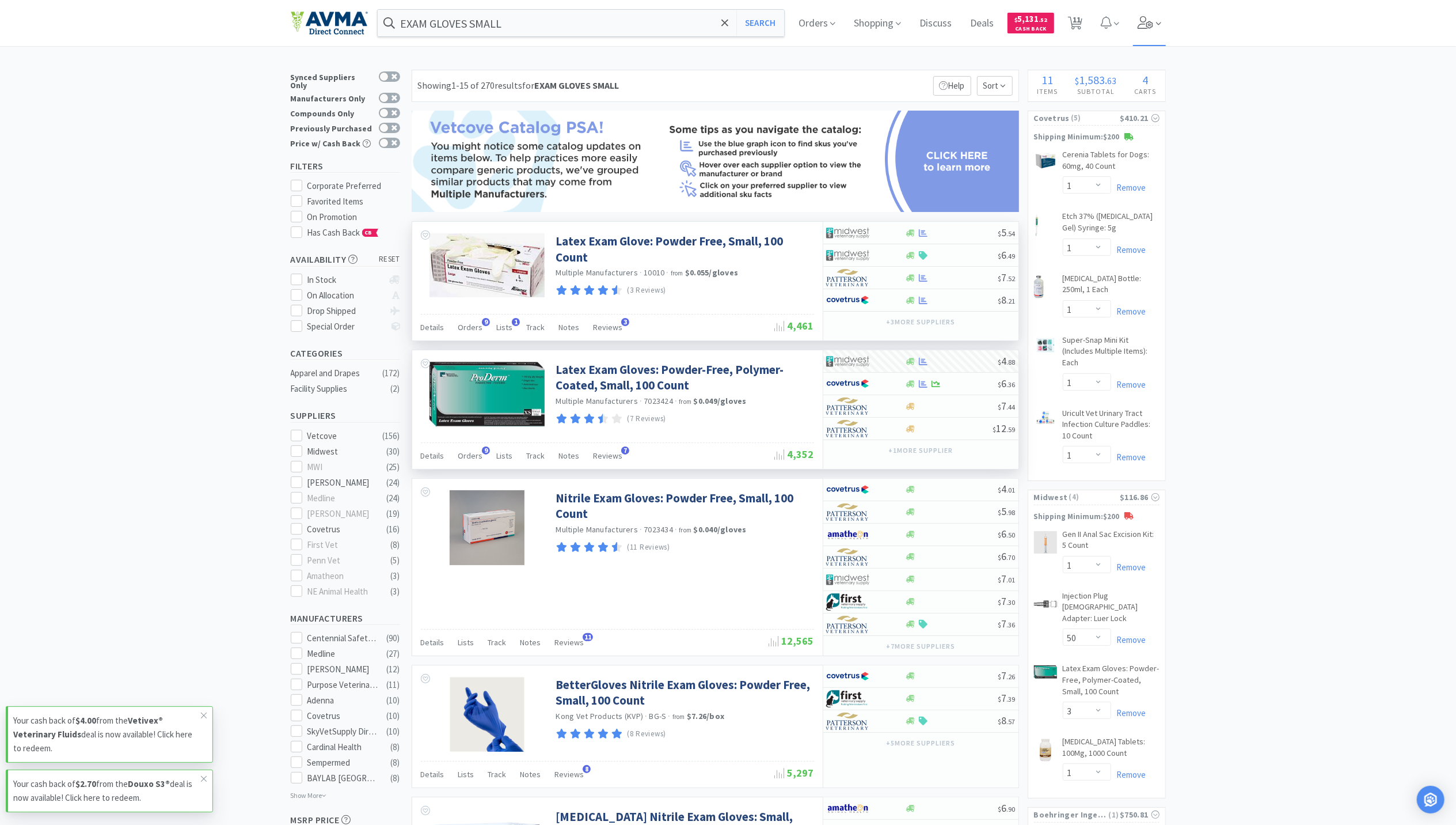
click at [1143, 24] on icon at bounding box center [1146, 23] width 16 height 13
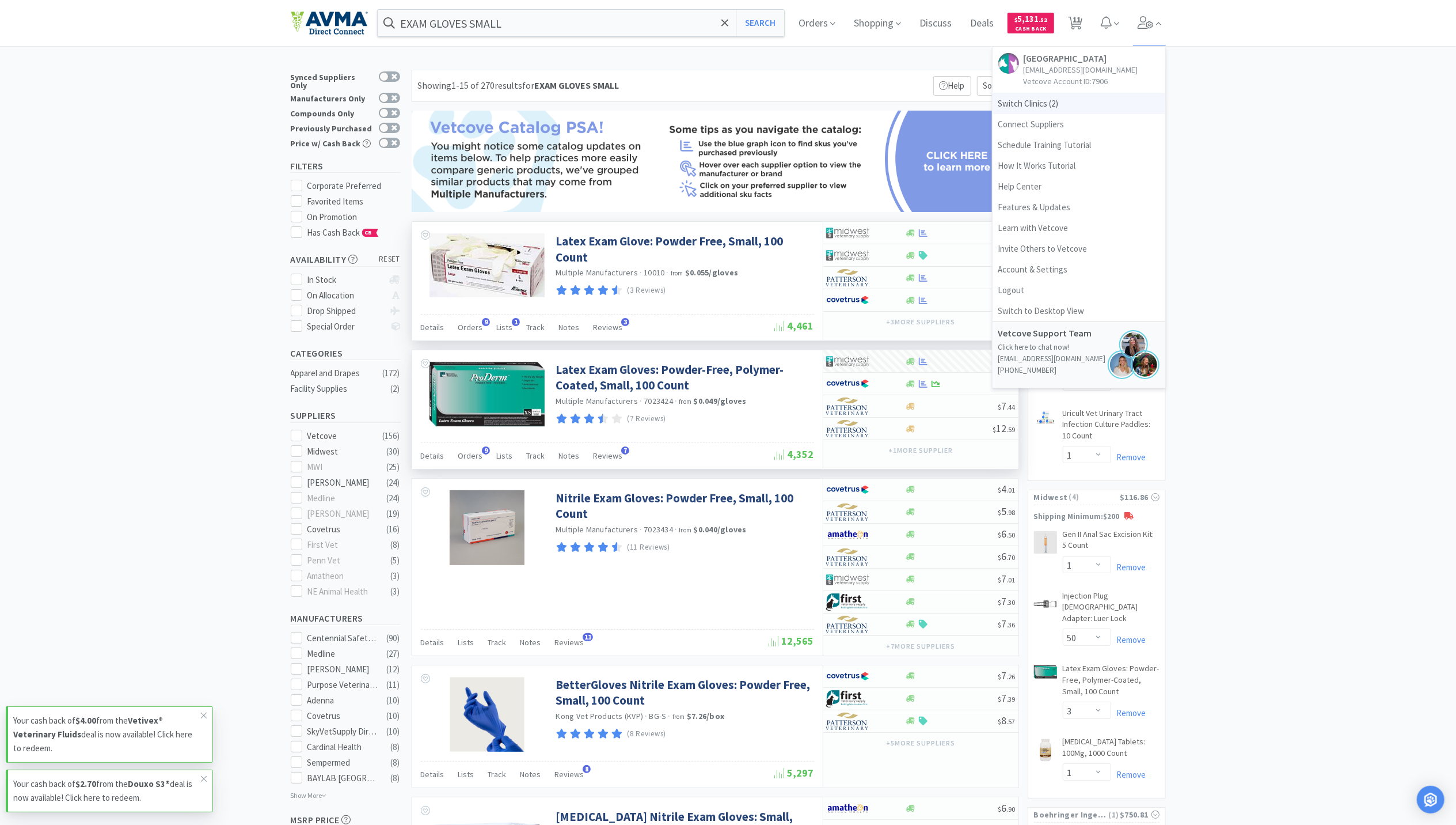
click at [1019, 105] on span "Switch Clinics ( 2 )" at bounding box center [1079, 103] width 173 height 21
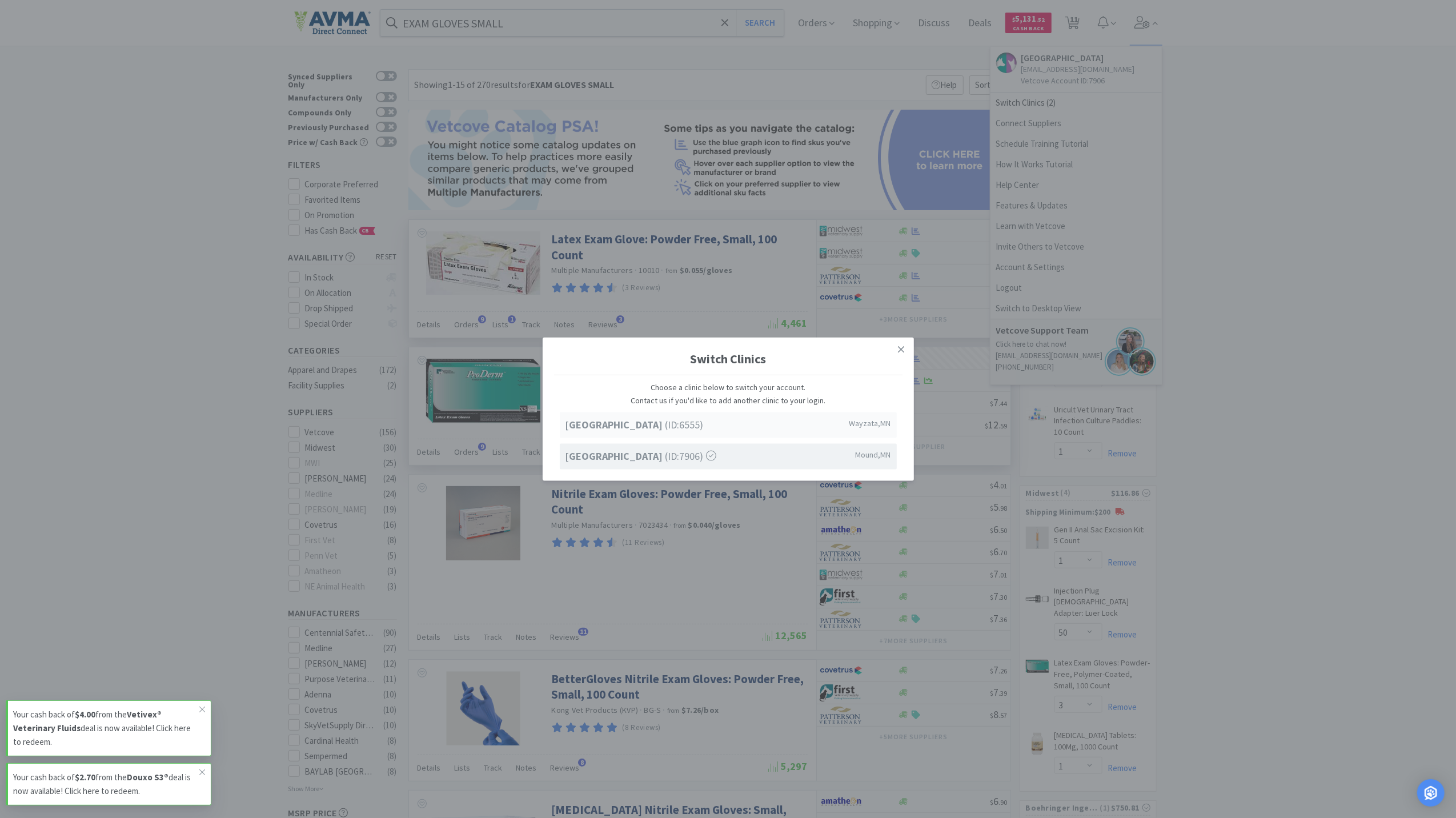
click at [576, 419] on strong "[GEOGRAPHIC_DATA]" at bounding box center [615, 425] width 100 height 13
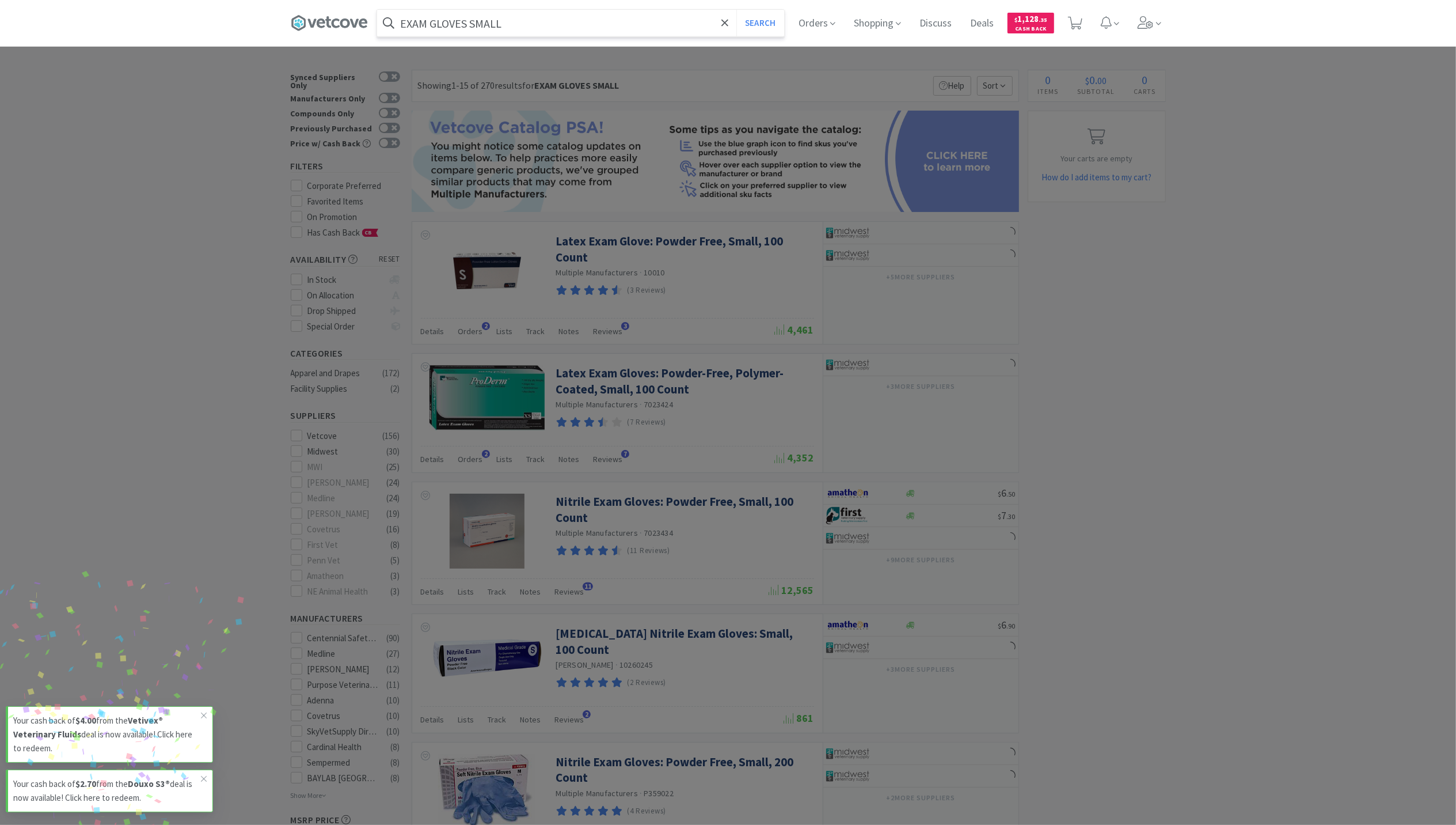
click at [511, 18] on input "EXAM GLOVES SMALL" at bounding box center [581, 23] width 407 height 26
type input "FELINE UR CANNED"
click at [736, 10] on button "Search" at bounding box center [760, 23] width 48 height 26
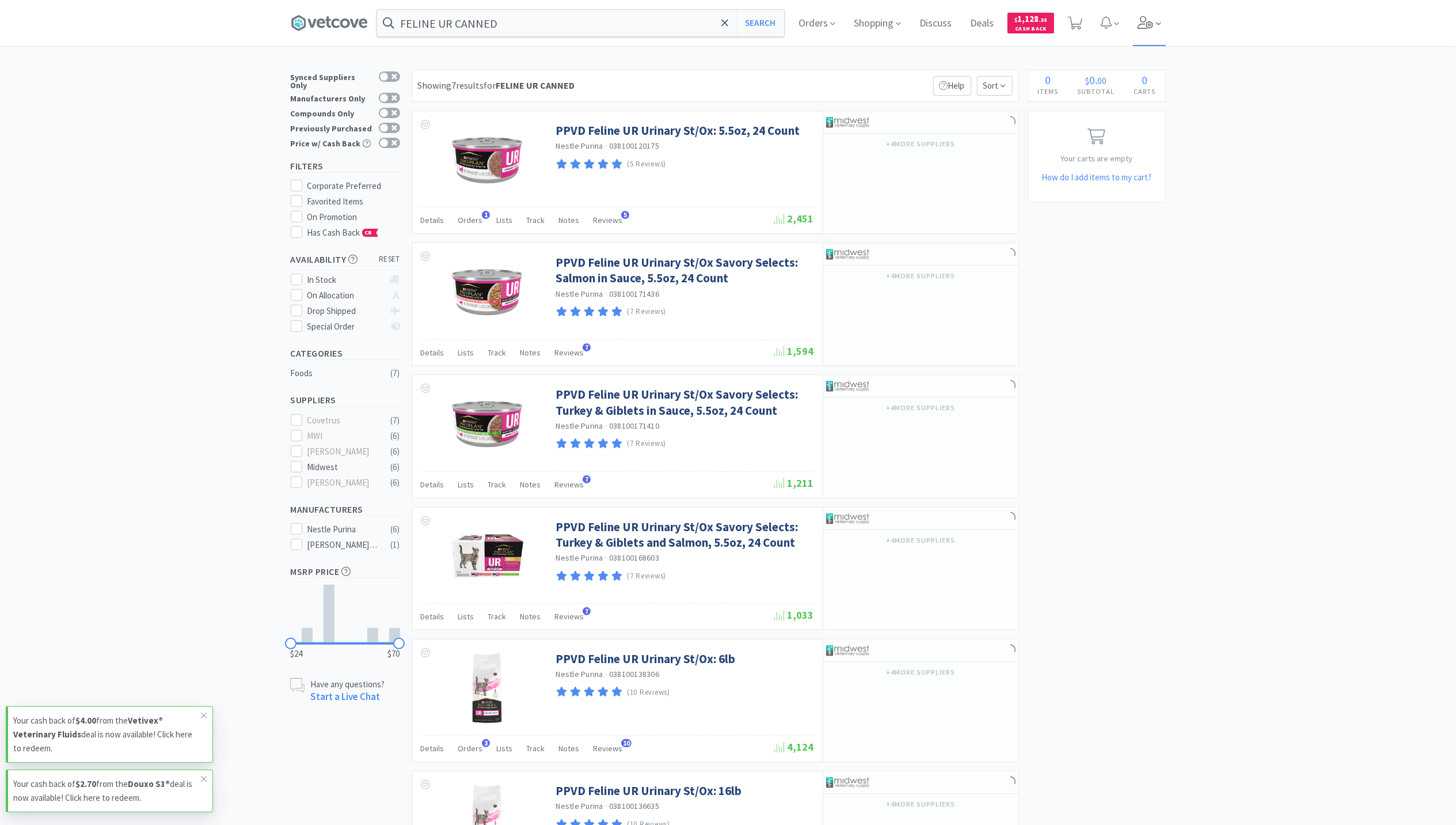
click at [1148, 19] on icon at bounding box center [1146, 23] width 16 height 13
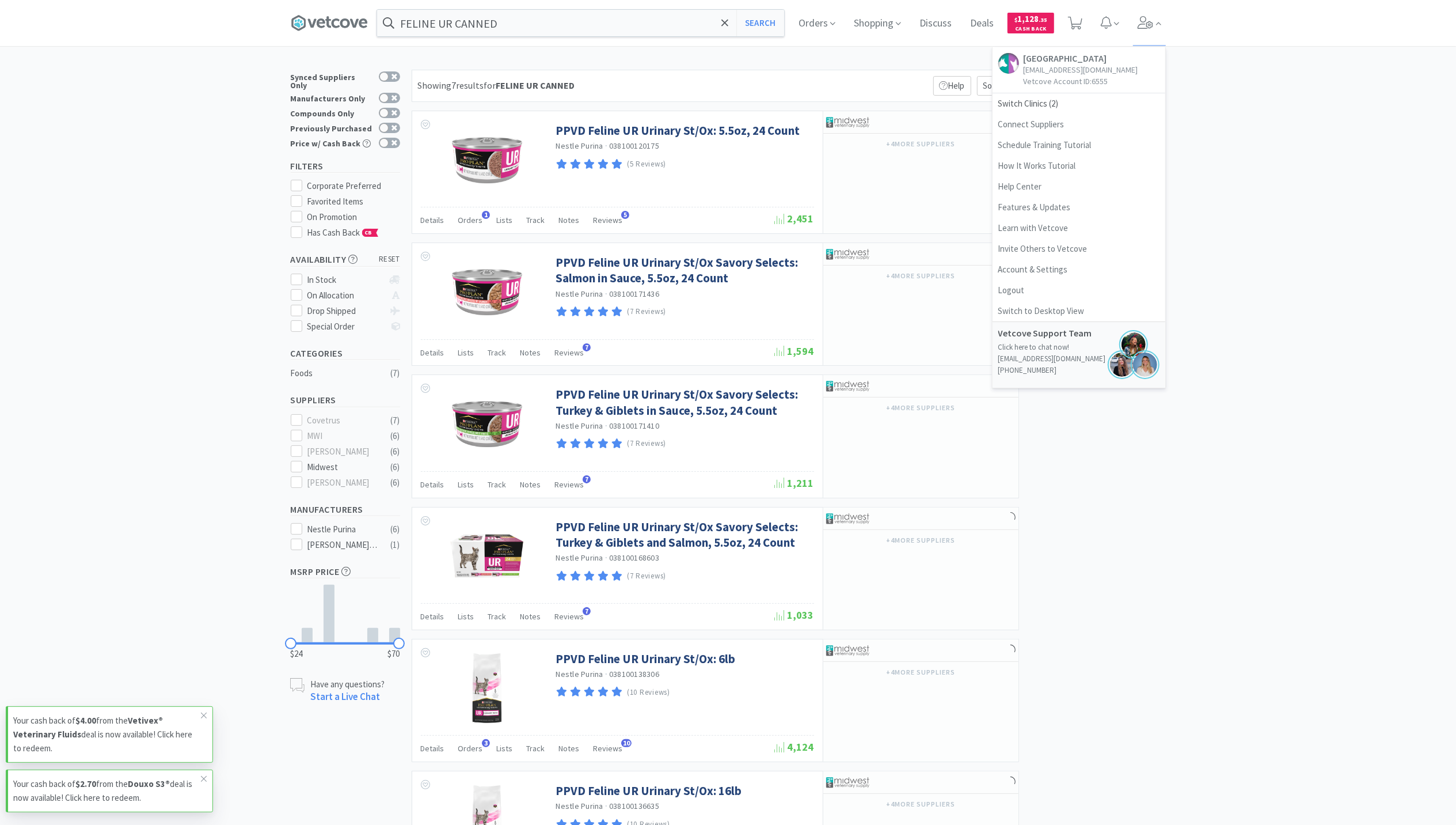
click at [1226, 133] on div "× Filter Results Synced Suppliers Only Manufacturers Only Compounds Only Previo…" at bounding box center [728, 567] width 1456 height 996
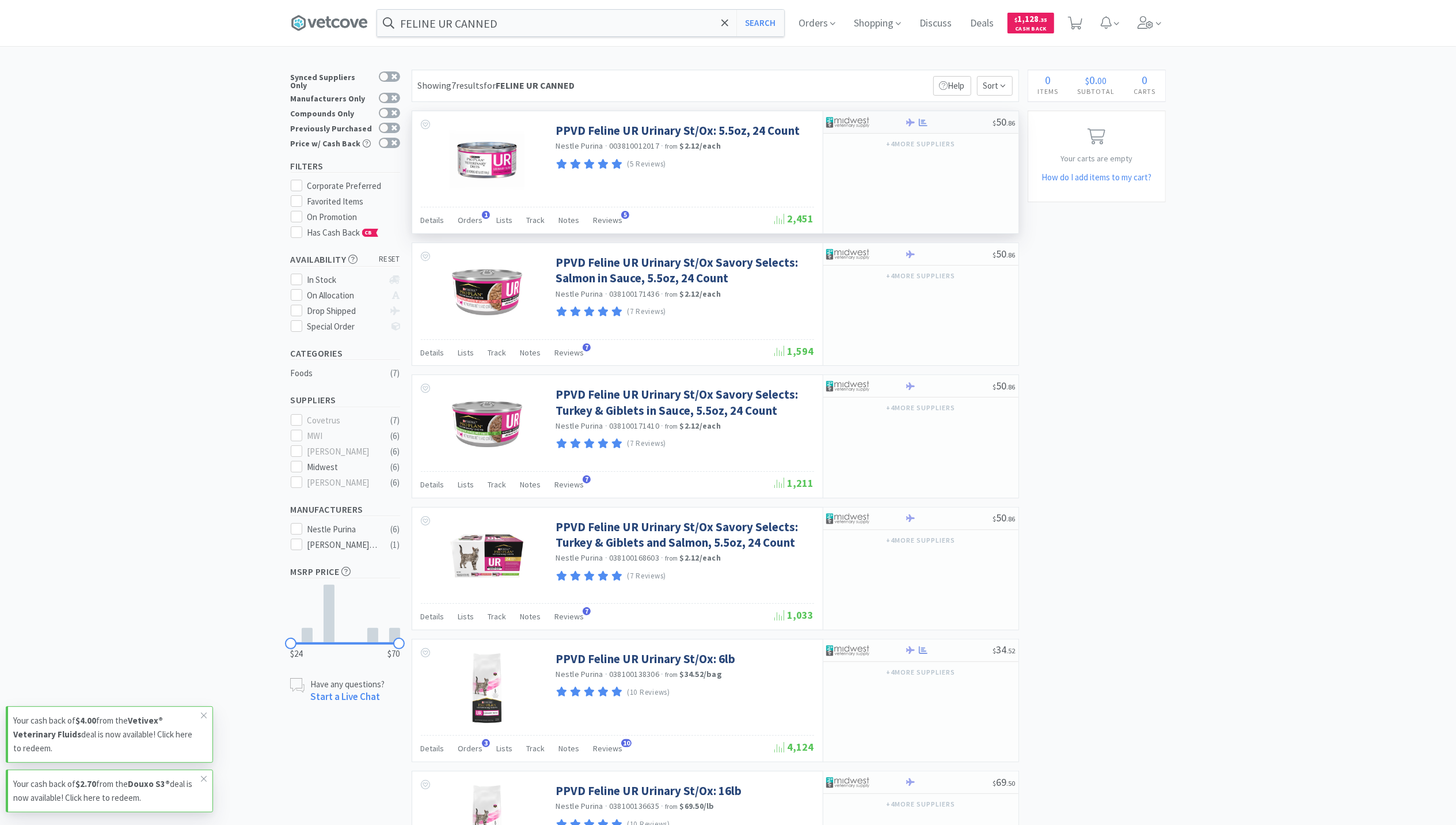
click at [839, 123] on img at bounding box center [847, 122] width 43 height 18
select select "1"
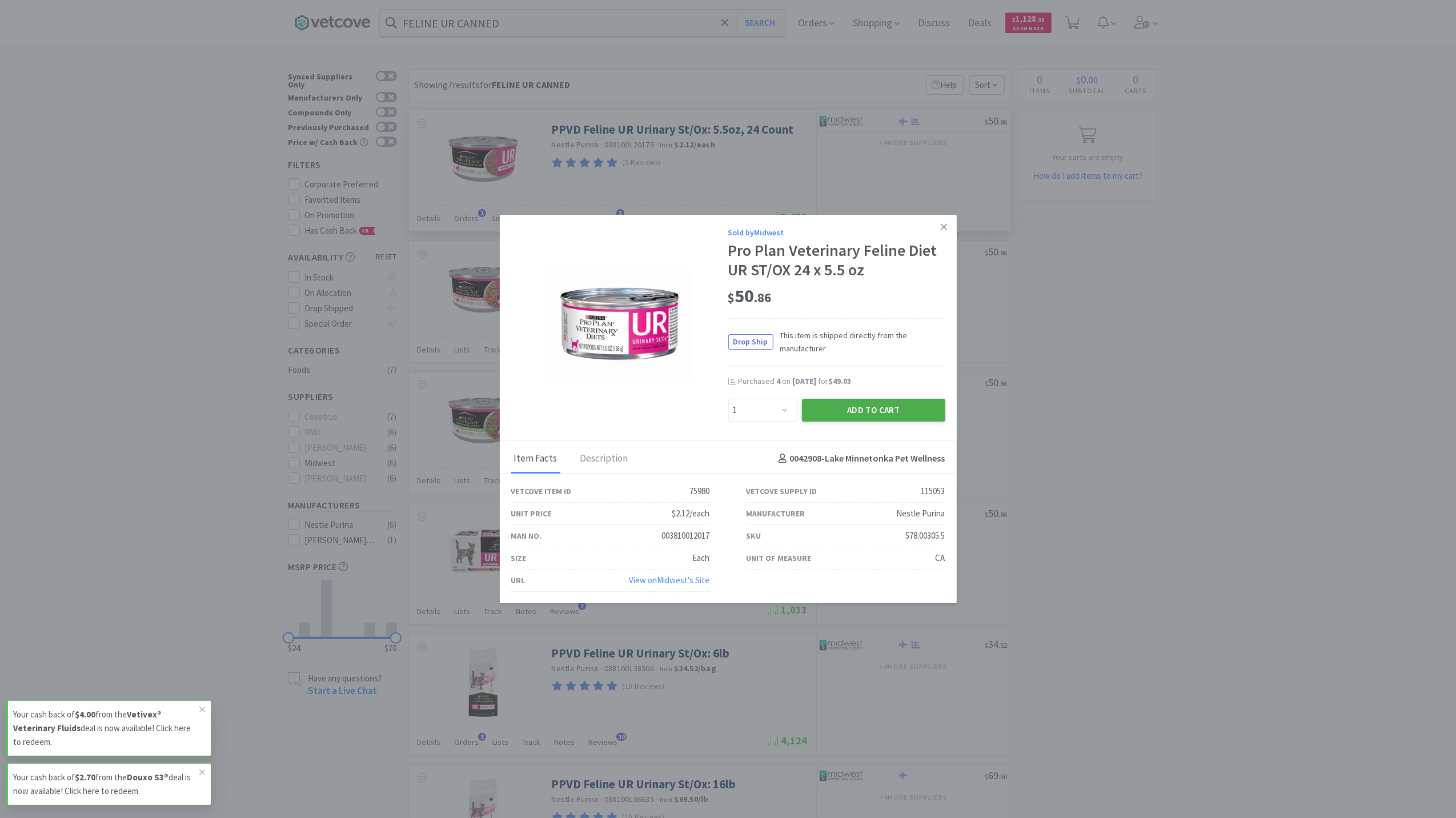
click at [901, 405] on button "Add to Cart" at bounding box center [874, 410] width 143 height 23
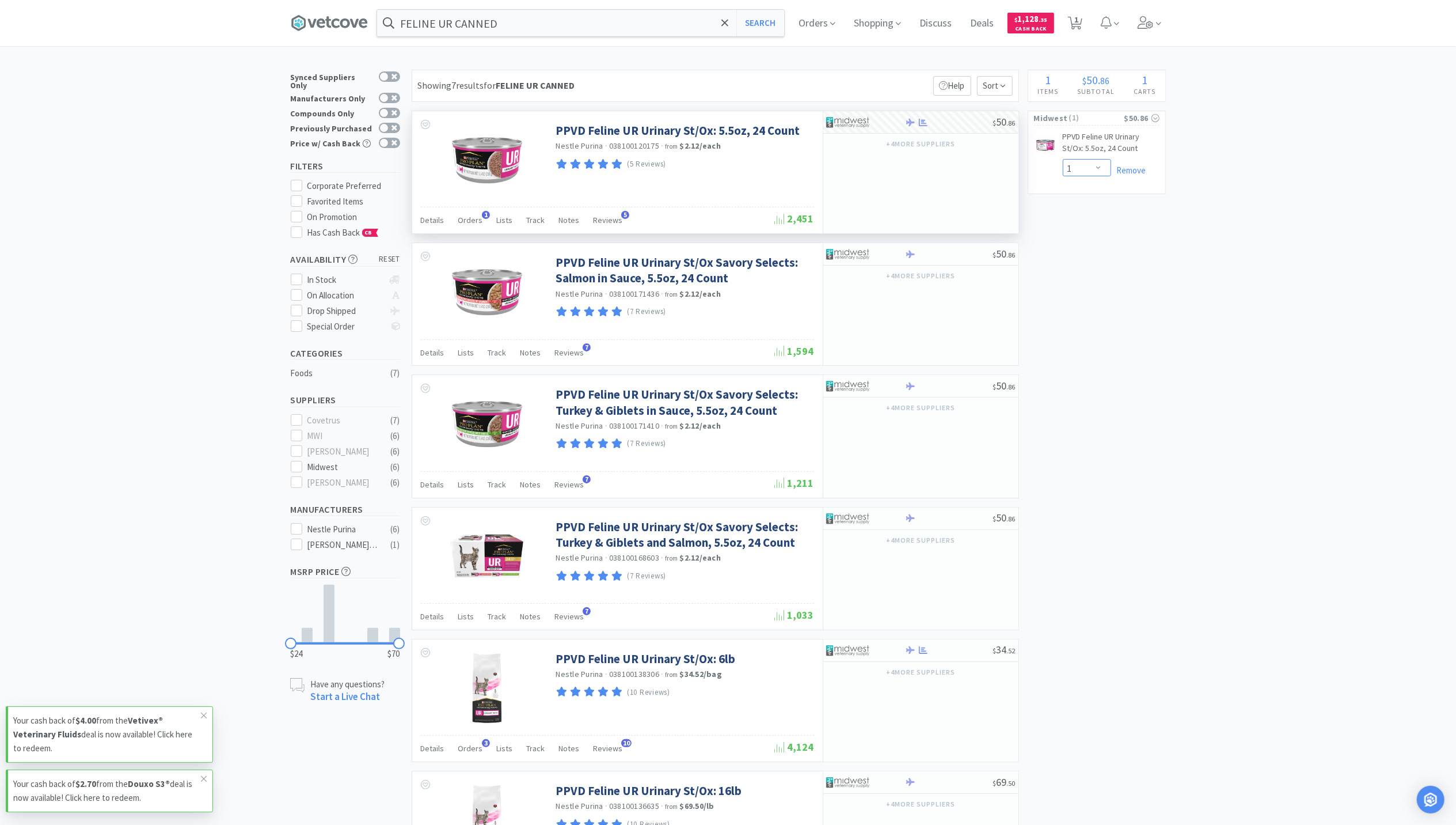
click at [1099, 173] on select "Enter Quantity 1 2 3 4 5 6 7 8 9 10 11 12 13 14 15 16 17 18 19 20 Enter Quantity" at bounding box center [1087, 168] width 48 height 18
click at [1063, 159] on select "Enter Quantity 1 2 3 4 5 6 7 8 9 10 11 12 13 14 15 16 17 18 19 20 Enter Quantity" at bounding box center [1087, 168] width 48 height 18
select select "4"
click at [1078, 19] on icon at bounding box center [1075, 23] width 14 height 13
select select "4"
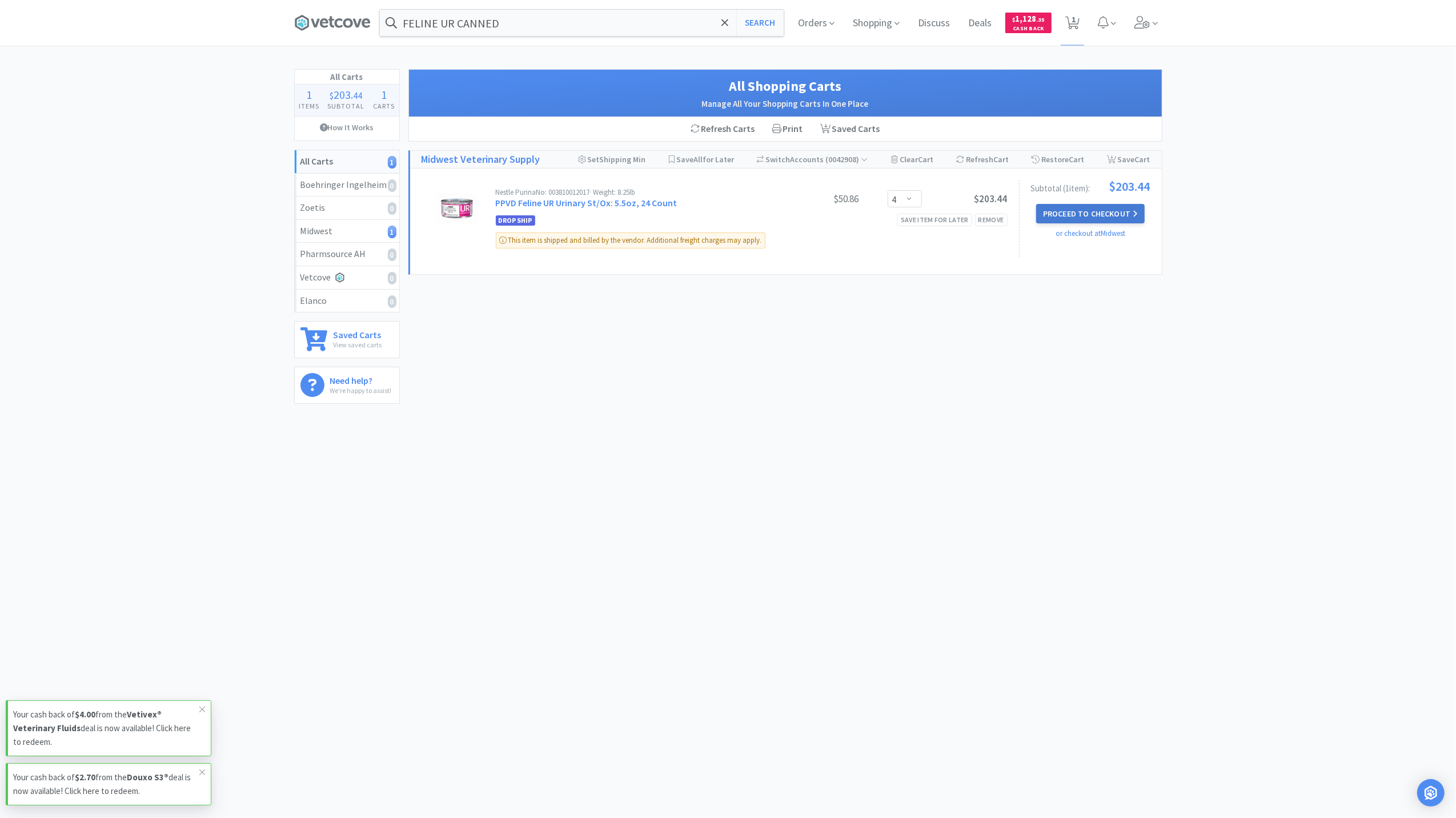
click at [1105, 209] on button "Proceed to Checkout" at bounding box center [1090, 213] width 109 height 19
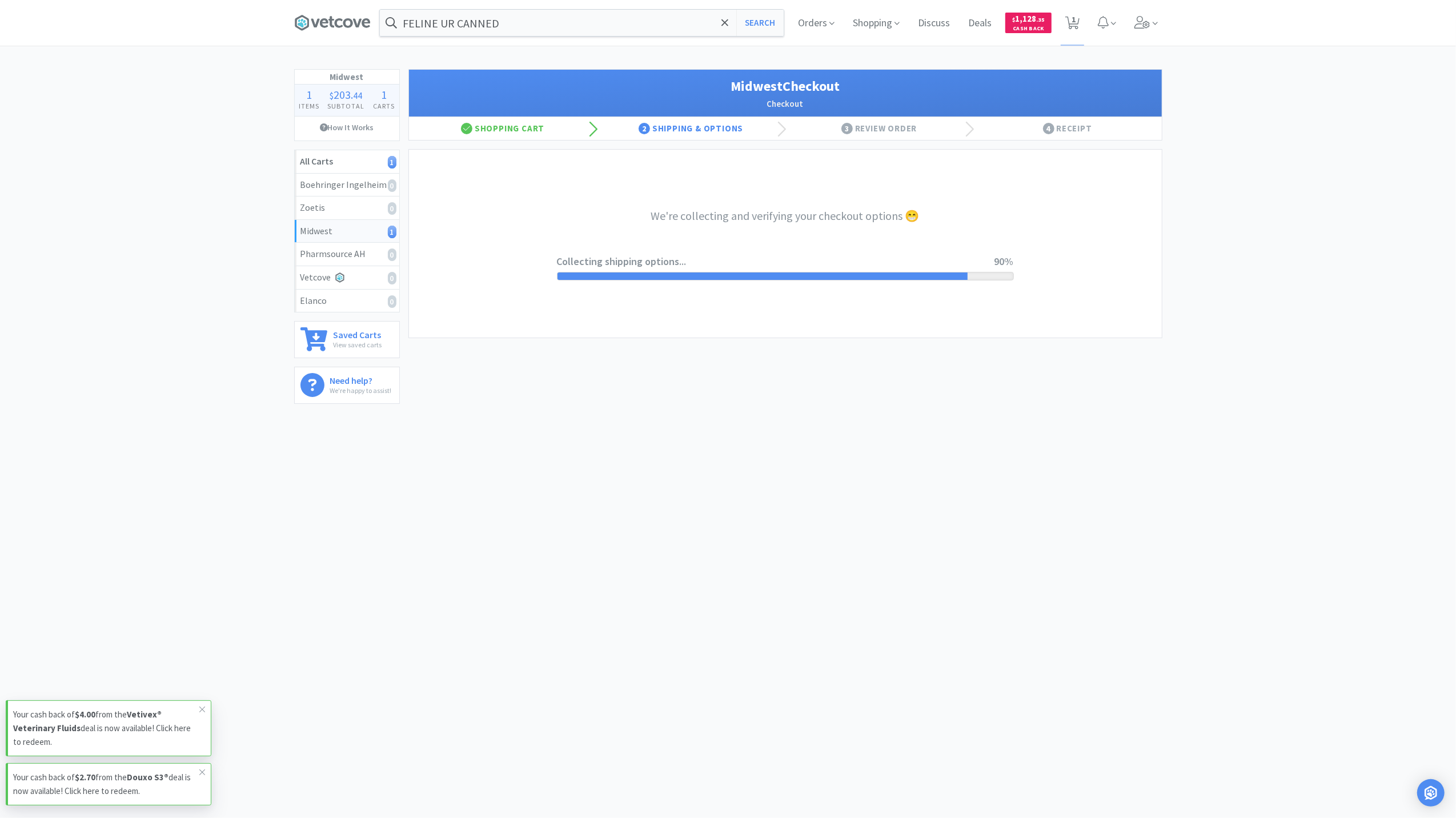
select select "3"
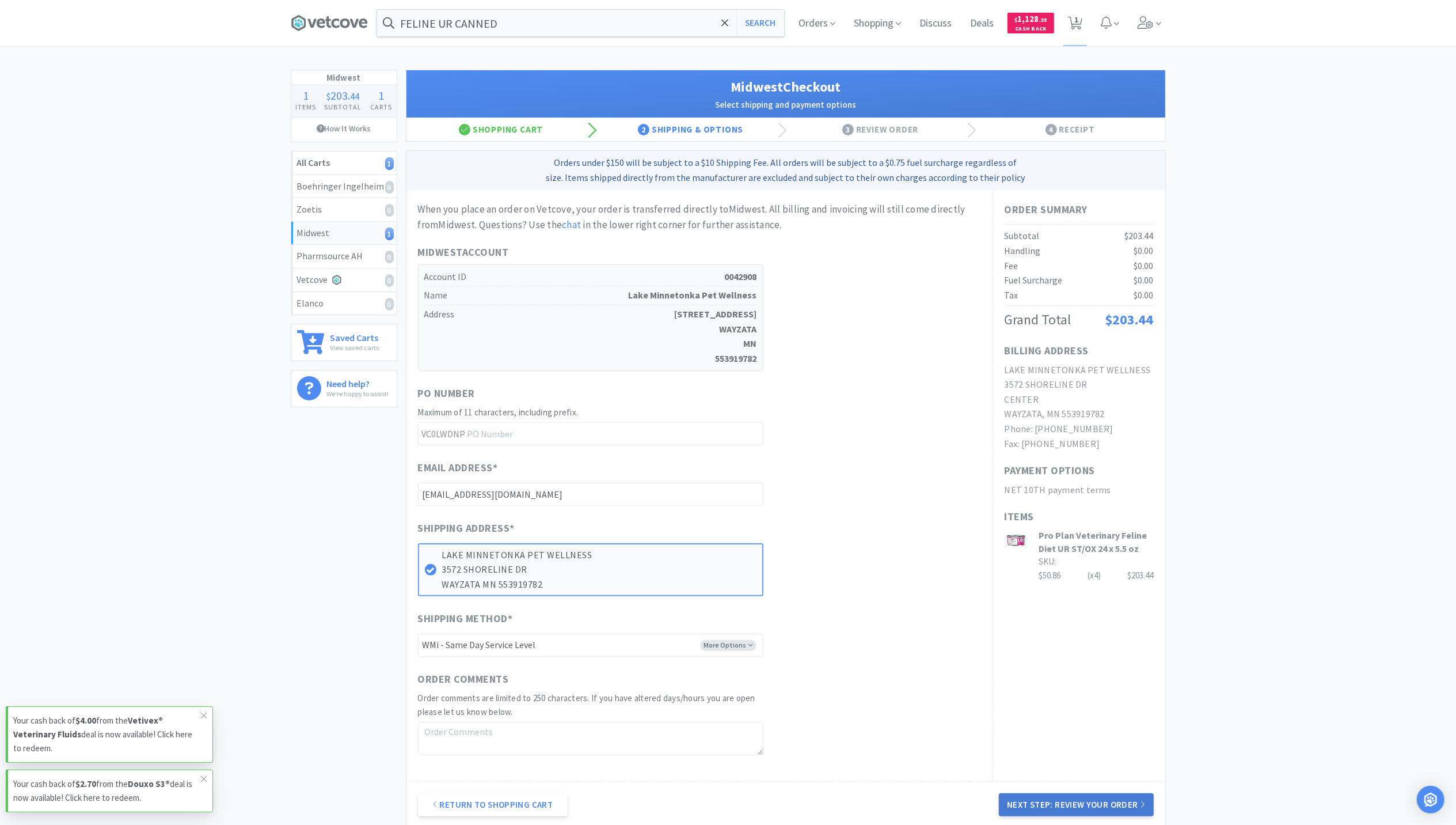
click at [1084, 805] on button "Next Step: Review Your Order" at bounding box center [1076, 804] width 155 height 23
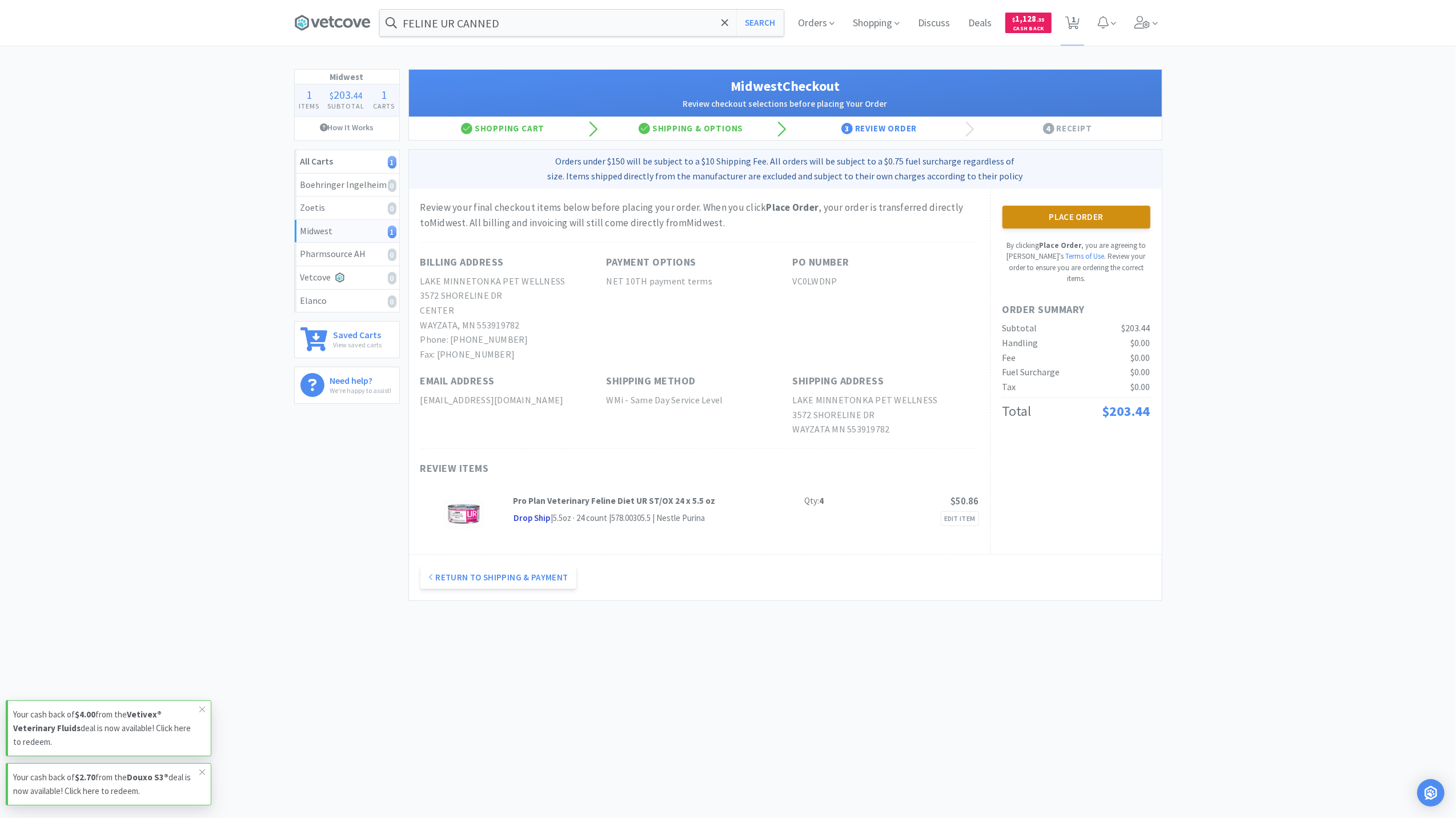
click at [1096, 220] on button "Place Order" at bounding box center [1077, 217] width 148 height 23
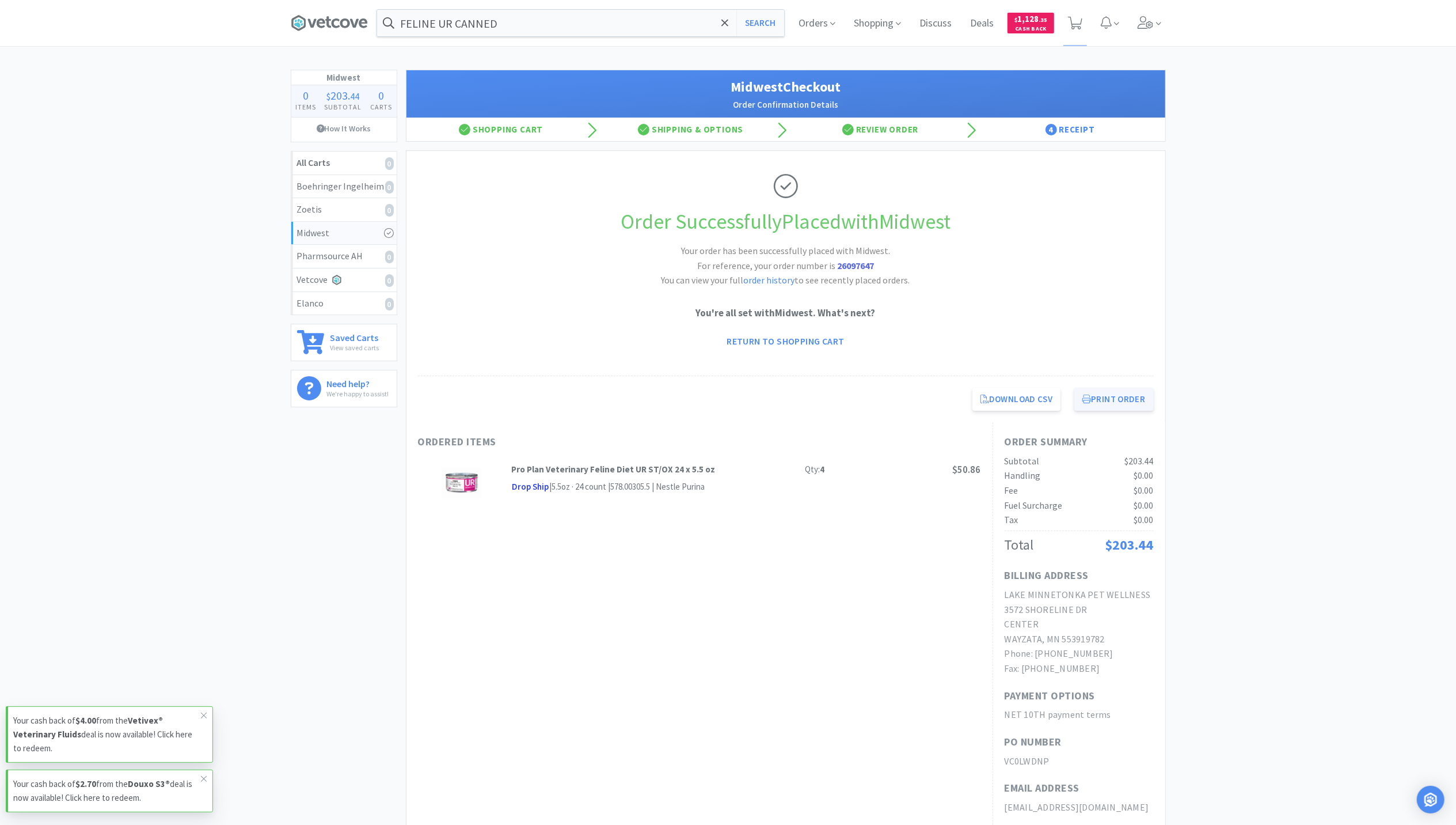
click at [1097, 402] on button "Print Order" at bounding box center [1114, 399] width 79 height 23
click at [1136, 11] on span at bounding box center [1149, 23] width 33 height 46
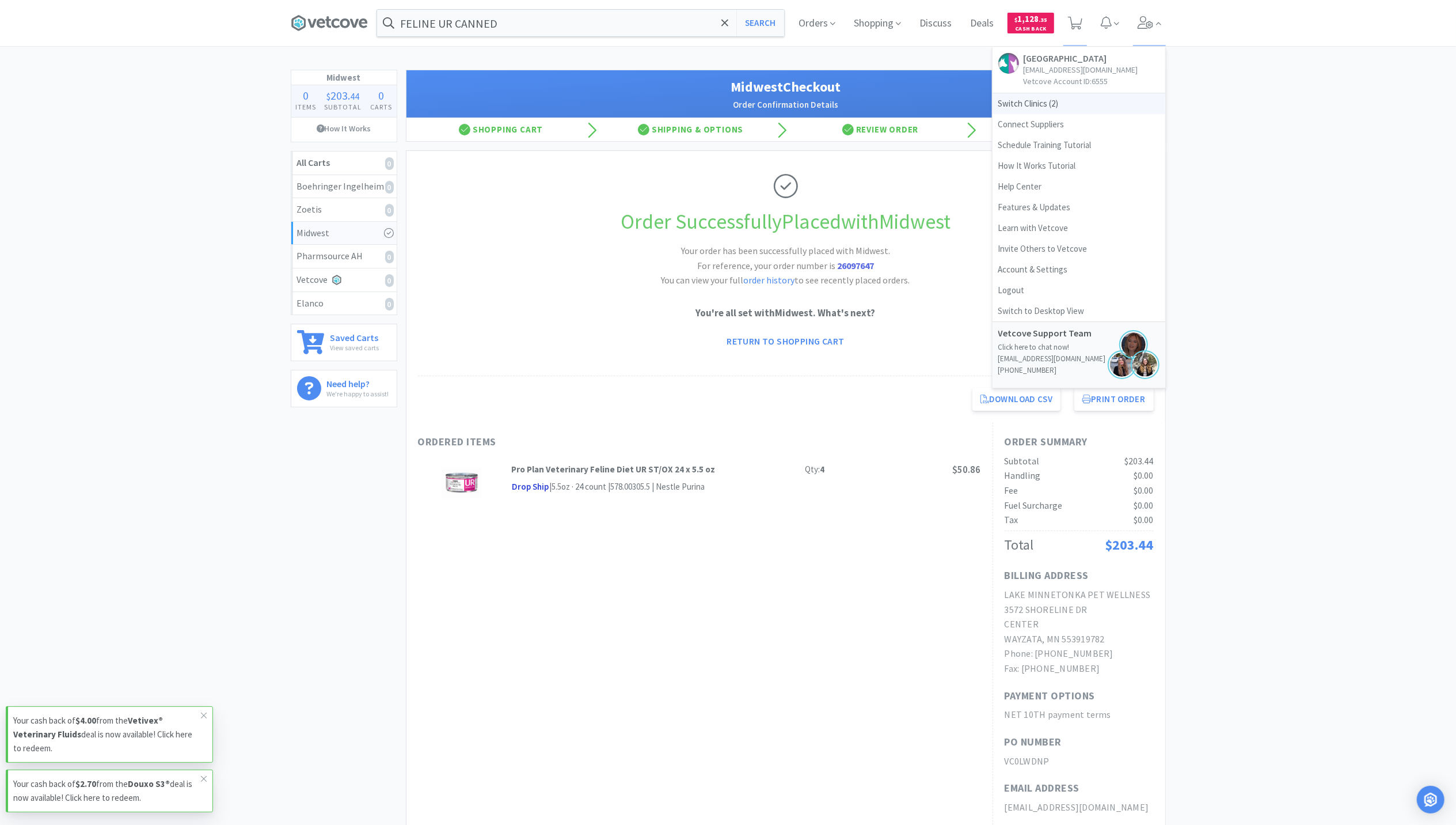
click at [1042, 114] on span "Switch Clinics ( 2 )" at bounding box center [1079, 103] width 173 height 21
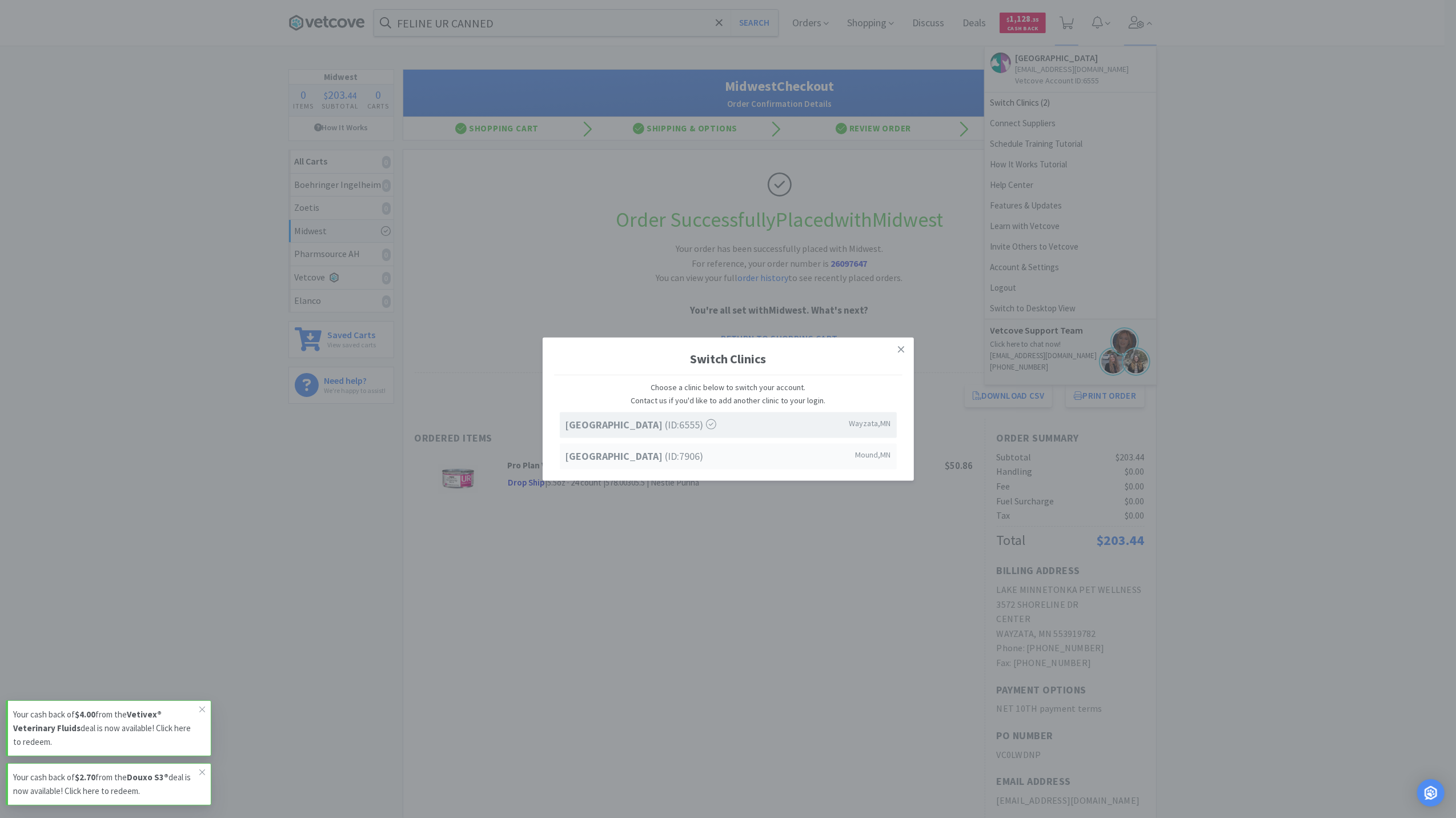
click at [654, 467] on div "[GEOGRAPHIC_DATA] (ID: 7906 ) [GEOGRAPHIC_DATA] , [GEOGRAPHIC_DATA]" at bounding box center [728, 456] width 337 height 25
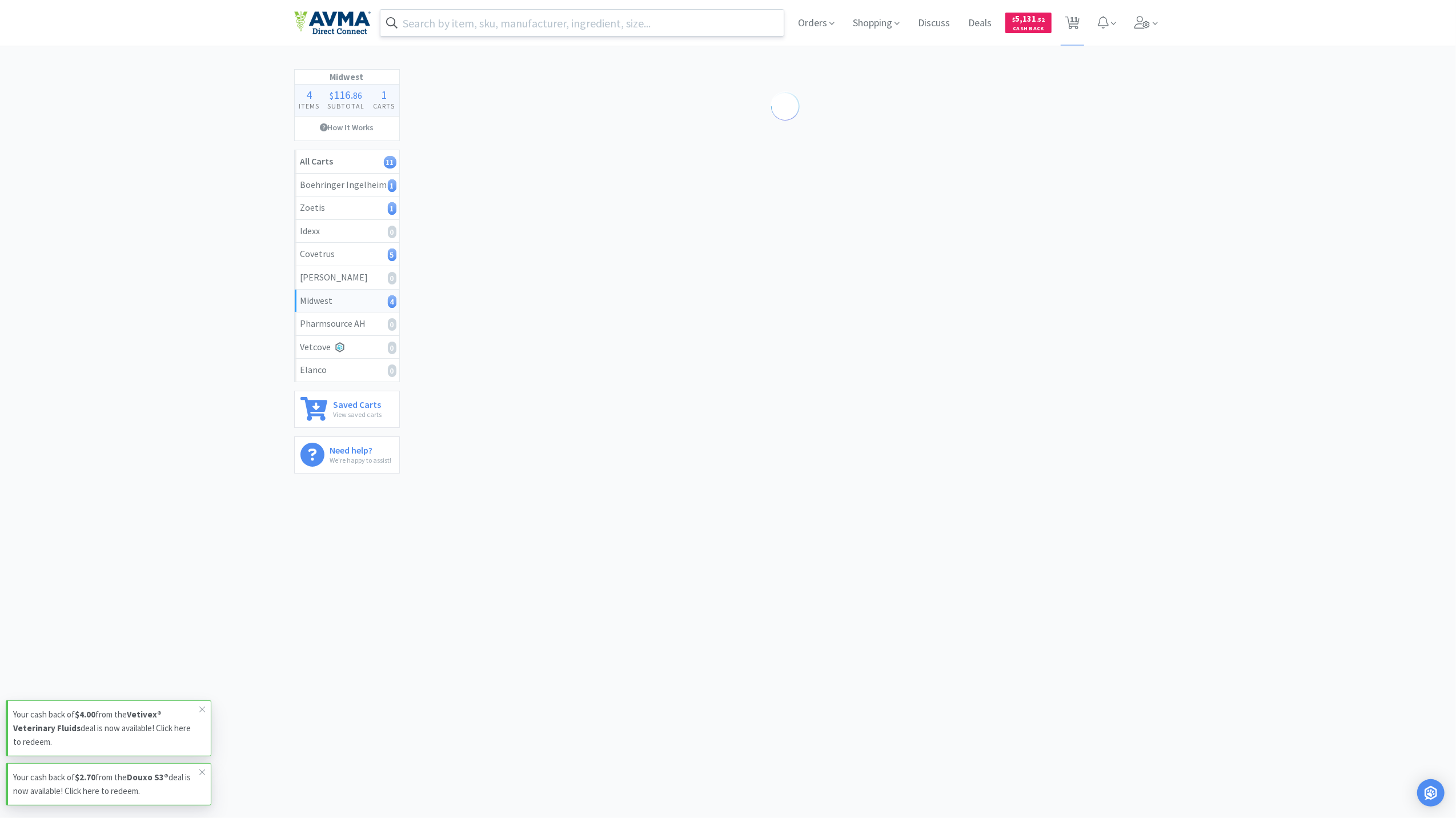
click at [496, 21] on input "text" at bounding box center [582, 23] width 404 height 26
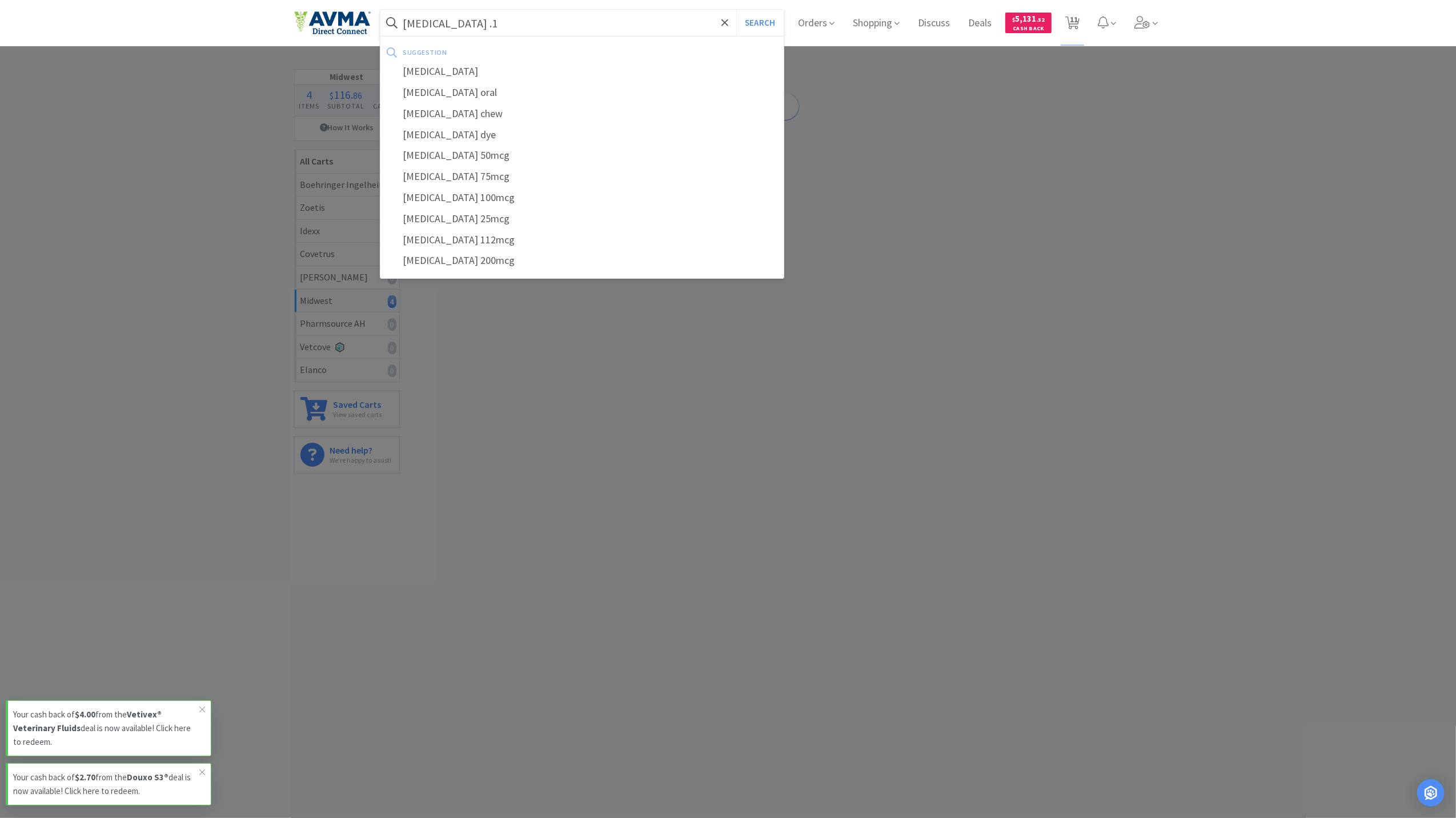
type input "[MEDICAL_DATA] .1"
click at [736, 10] on button "Search" at bounding box center [760, 23] width 47 height 26
select select "1"
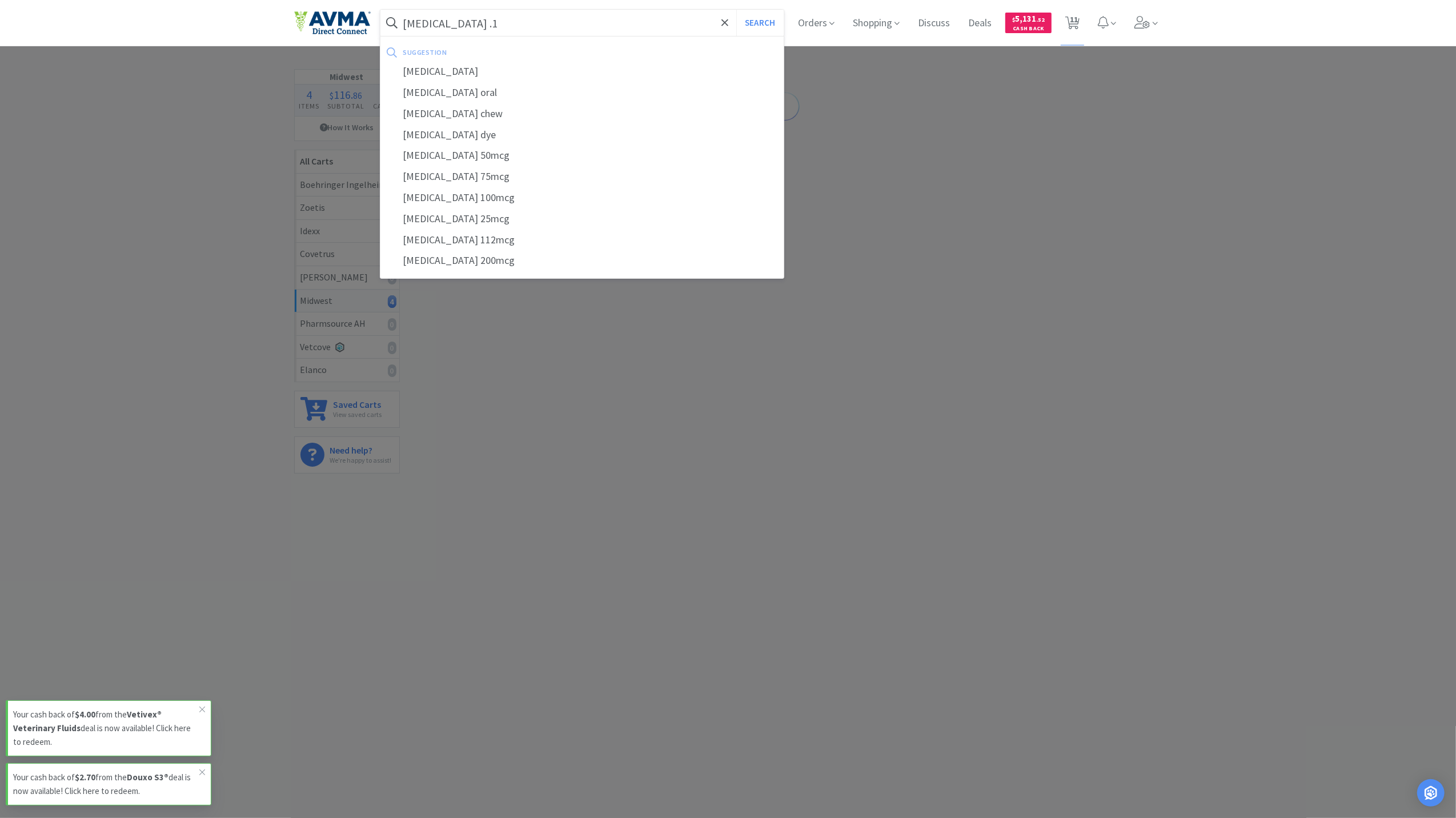
select select "1"
select select "50"
select select "3"
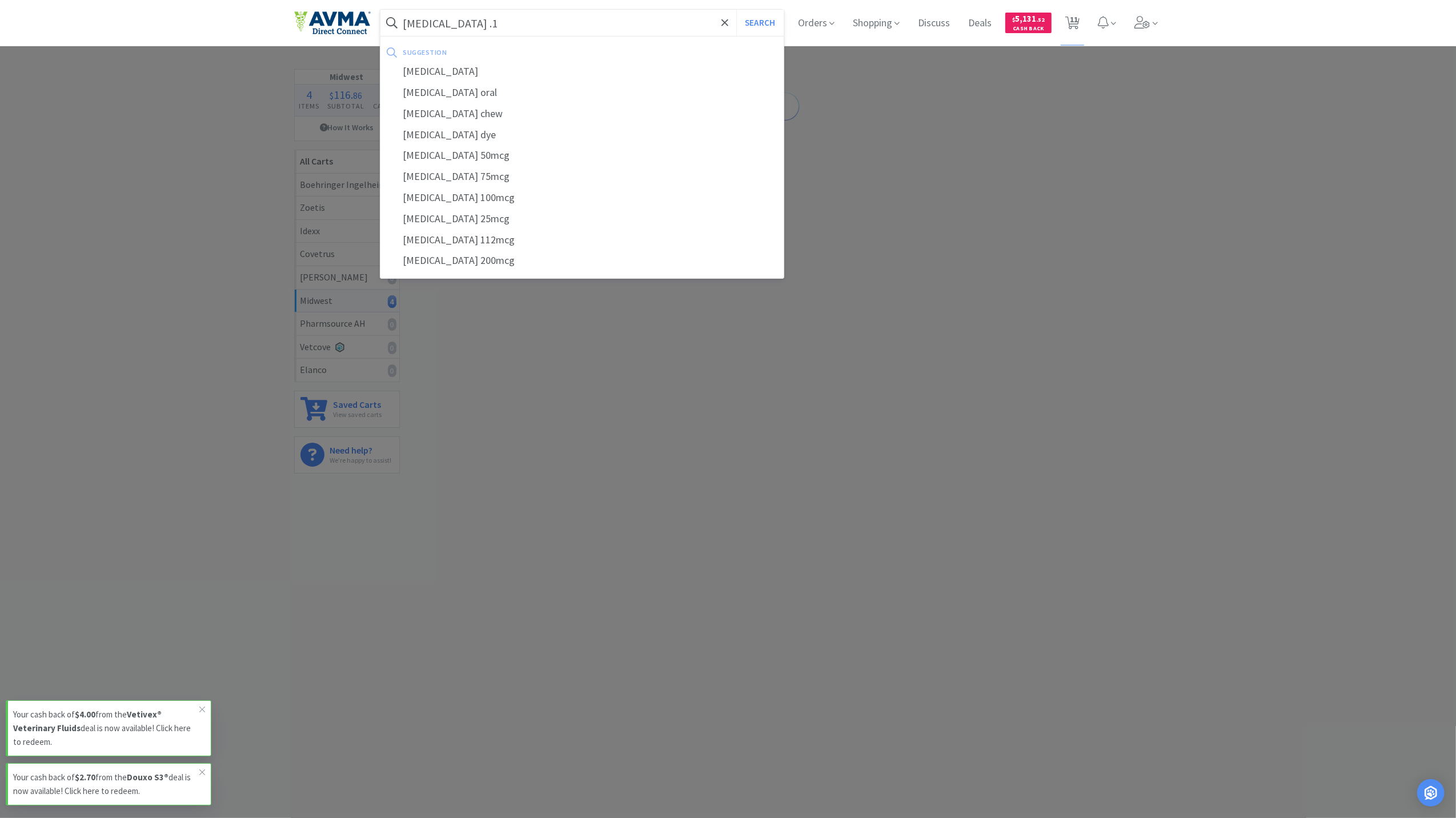
select select "1"
select select "3"
select select "1"
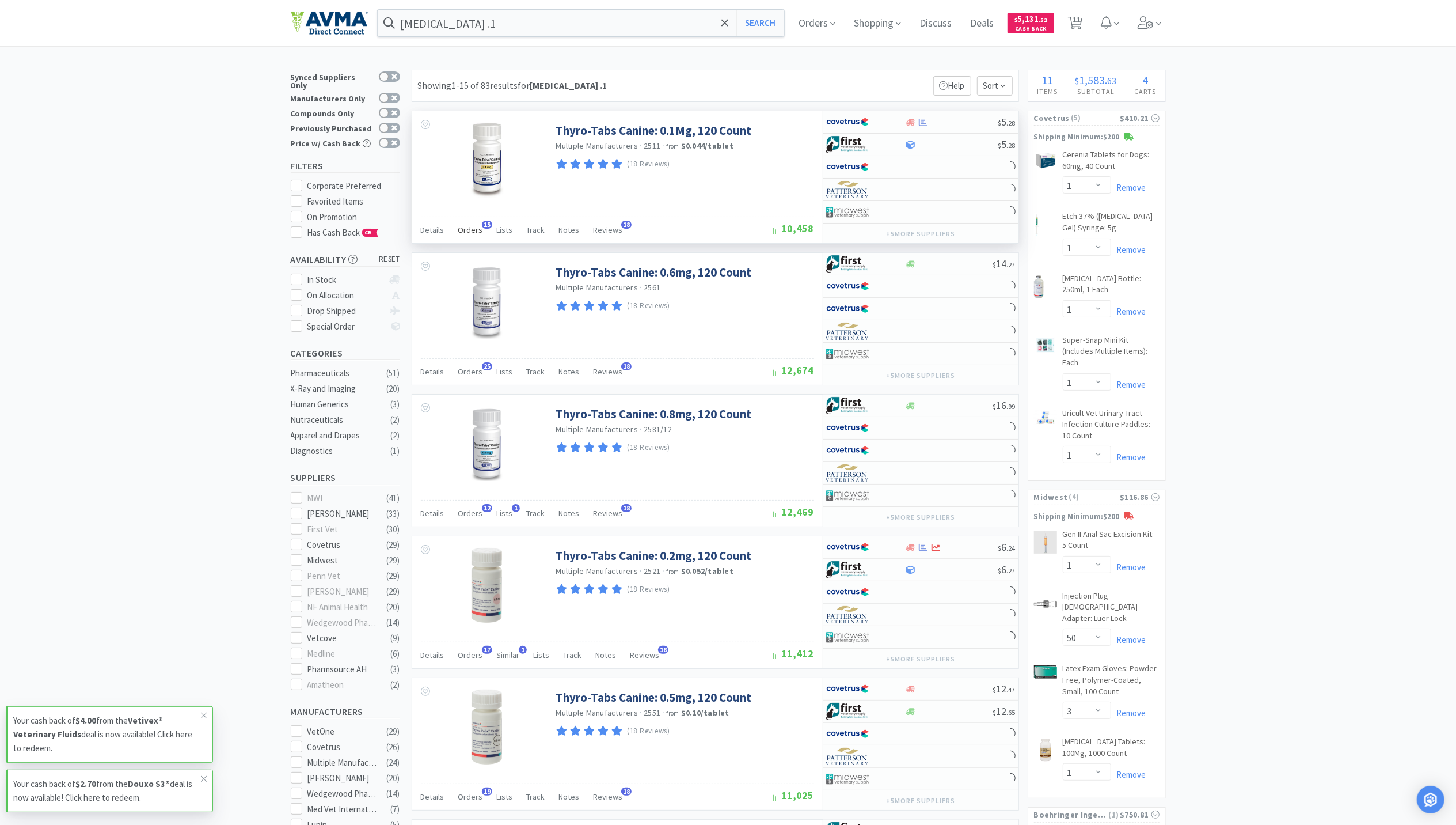
click at [466, 232] on span "Orders" at bounding box center [471, 230] width 25 height 11
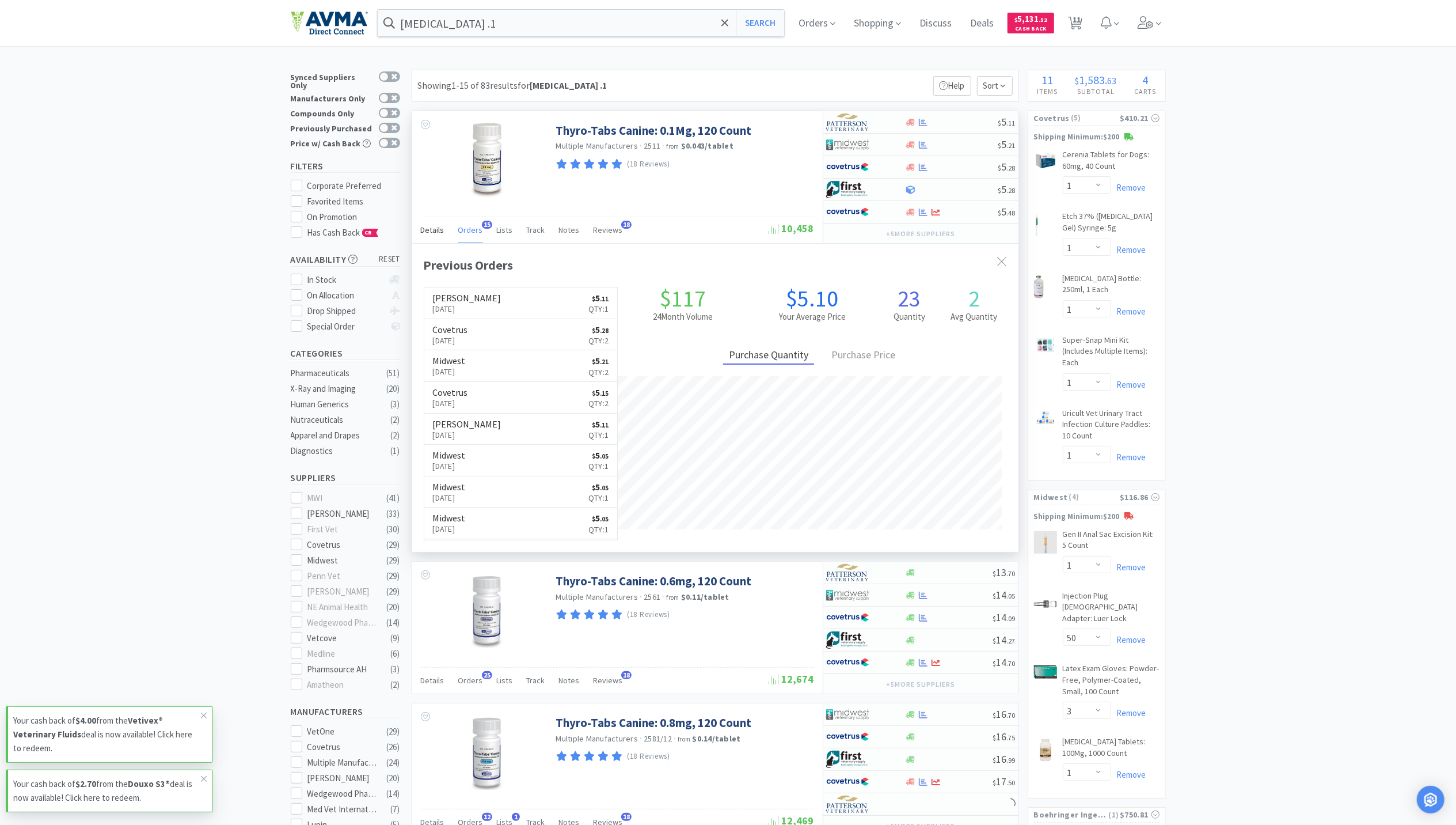
scroll to position [309, 606]
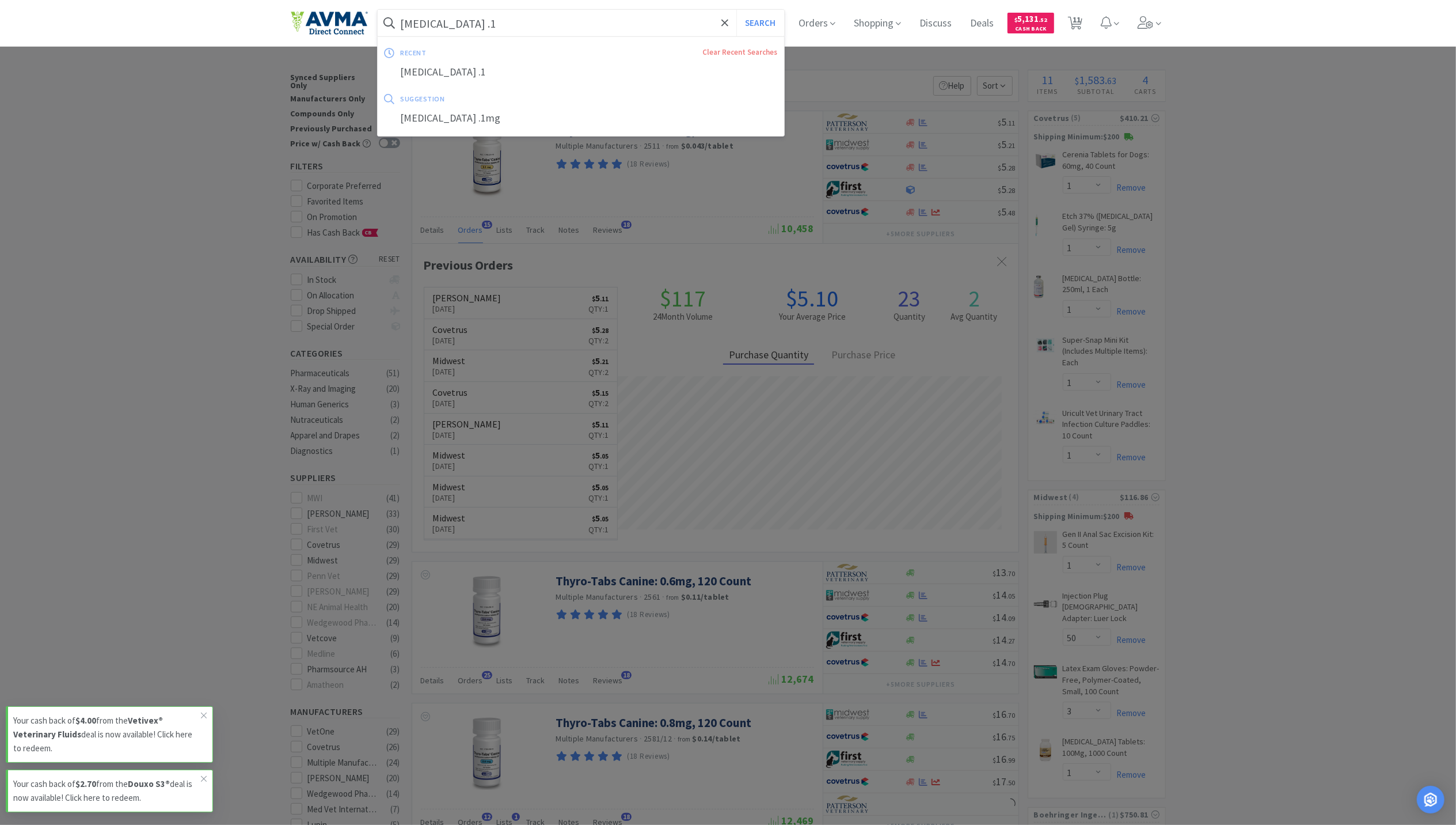
click at [544, 33] on input "LEVOTHYROXINE .1" at bounding box center [581, 23] width 407 height 26
click at [526, 28] on input "LEVOTHYROXINE .1" at bounding box center [581, 23] width 407 height 26
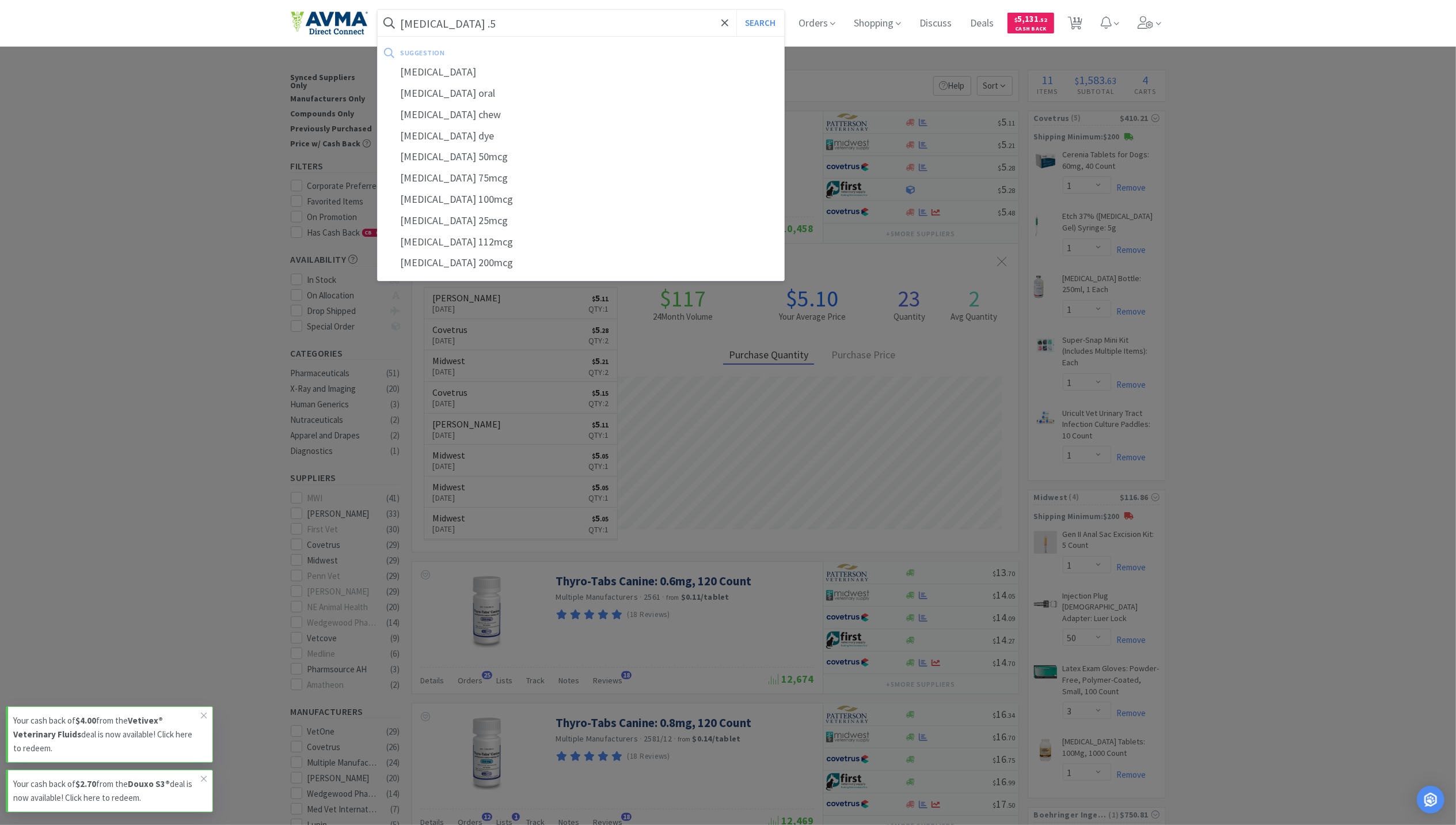
type input "LEVOTHYROXINE .5"
click at [736, 10] on button "Search" at bounding box center [760, 23] width 48 height 26
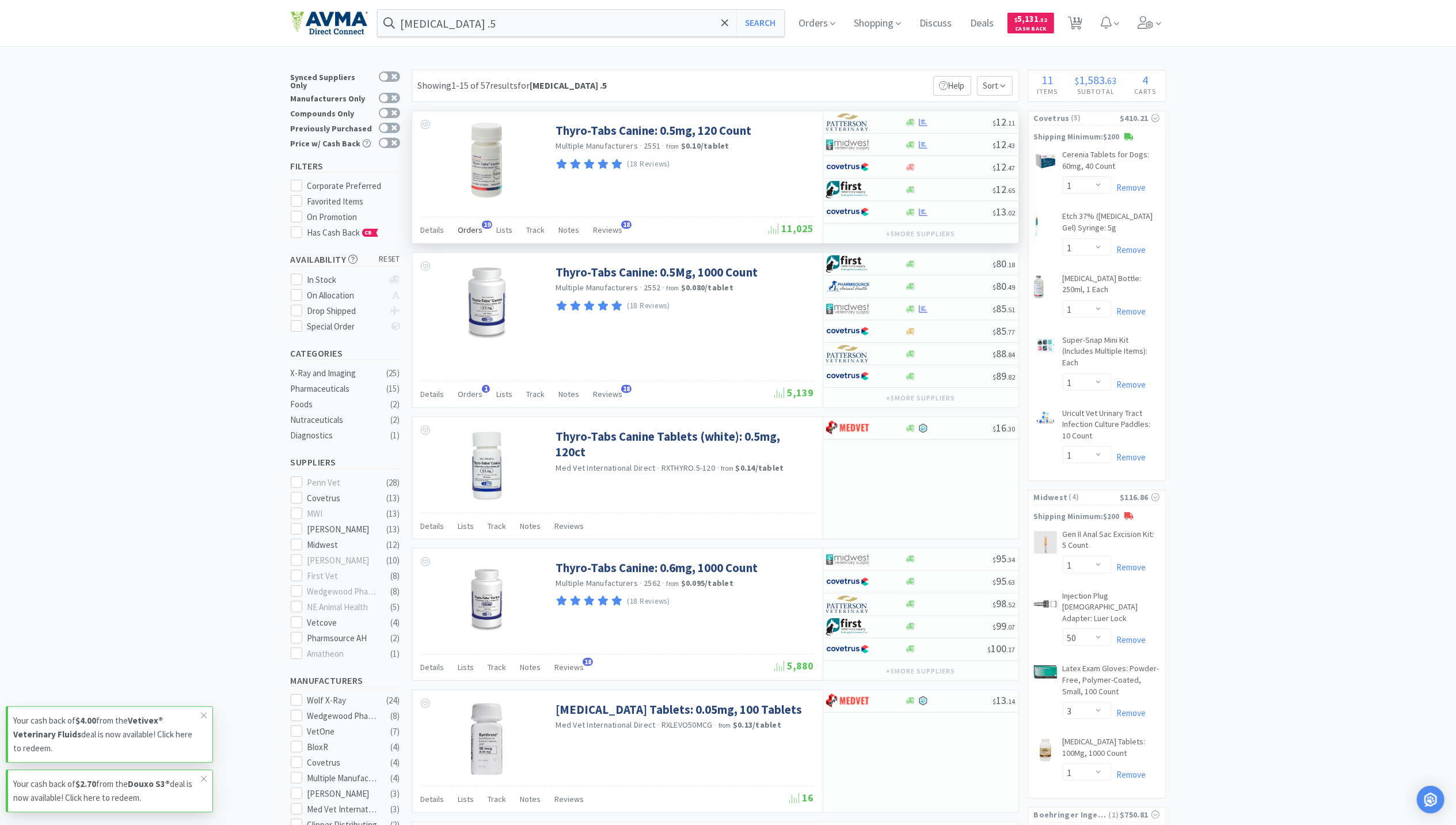
click at [465, 236] on div "Orders 19" at bounding box center [471, 231] width 25 height 22
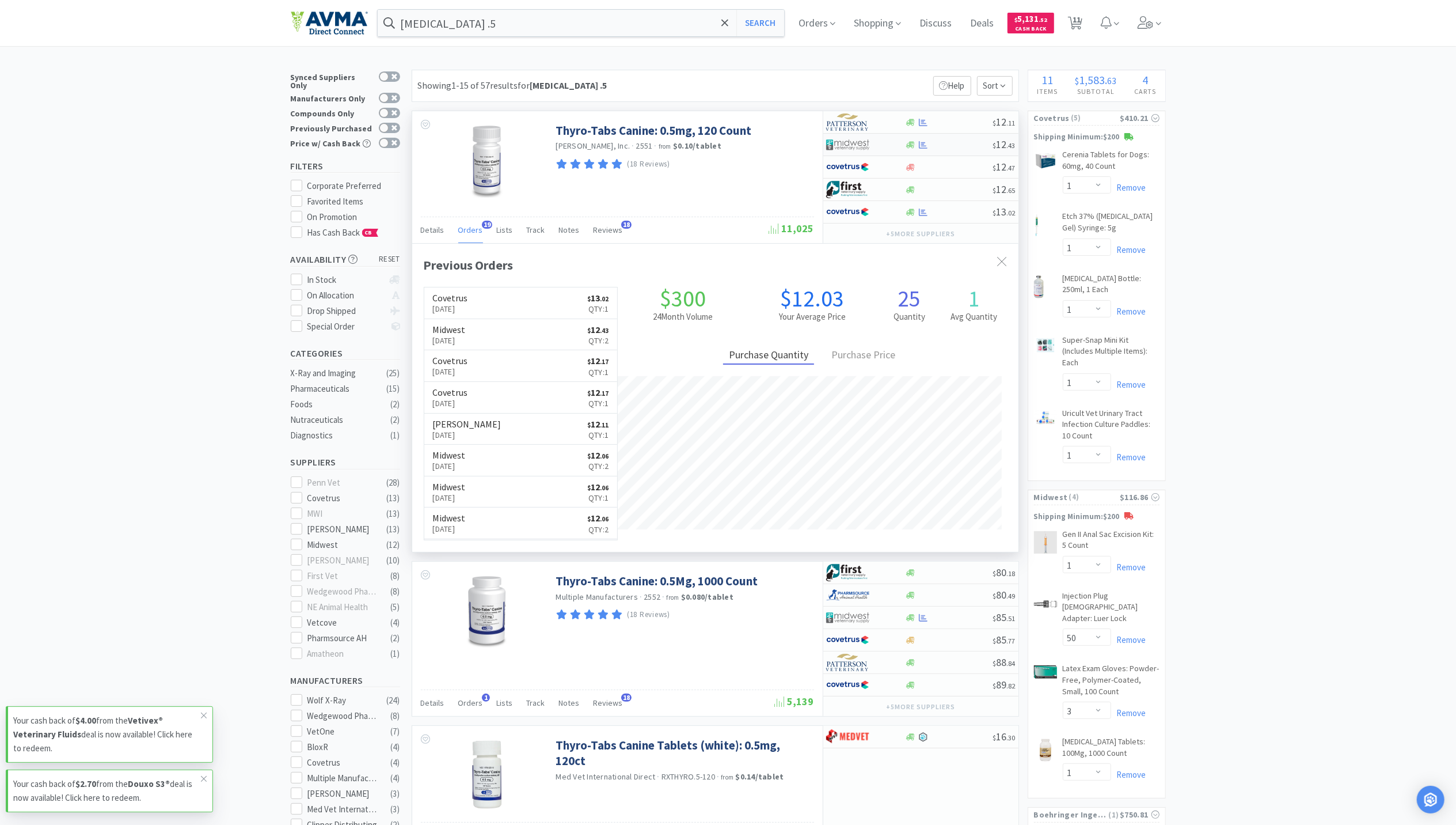
scroll to position [309, 606]
click at [925, 148] on icon at bounding box center [924, 145] width 9 height 9
select select "1"
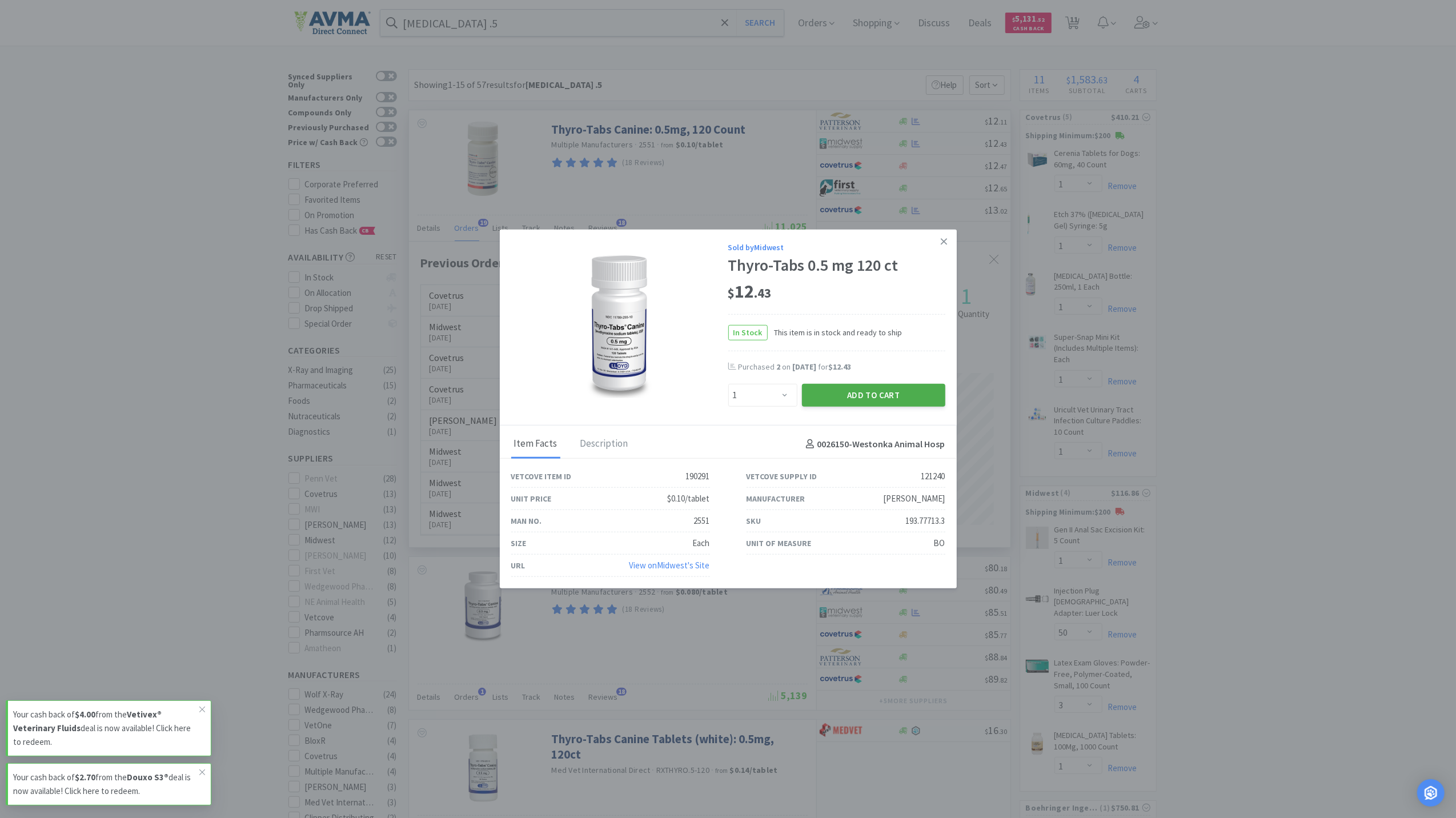
click at [864, 398] on button "Add to Cart" at bounding box center [874, 395] width 143 height 23
select select "1"
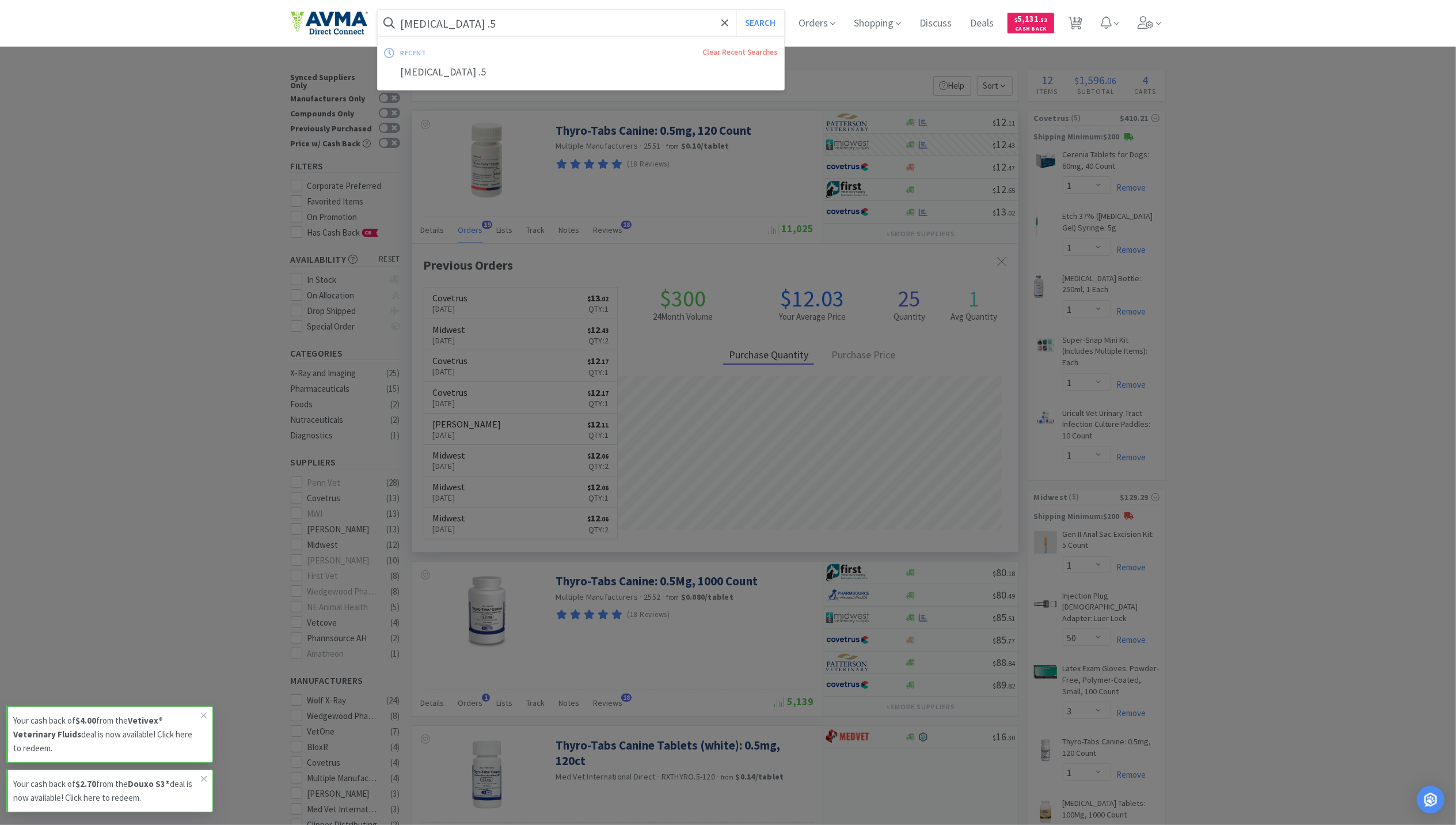
click at [625, 26] on input "LEVOTHYROXINE .5" at bounding box center [581, 23] width 407 height 26
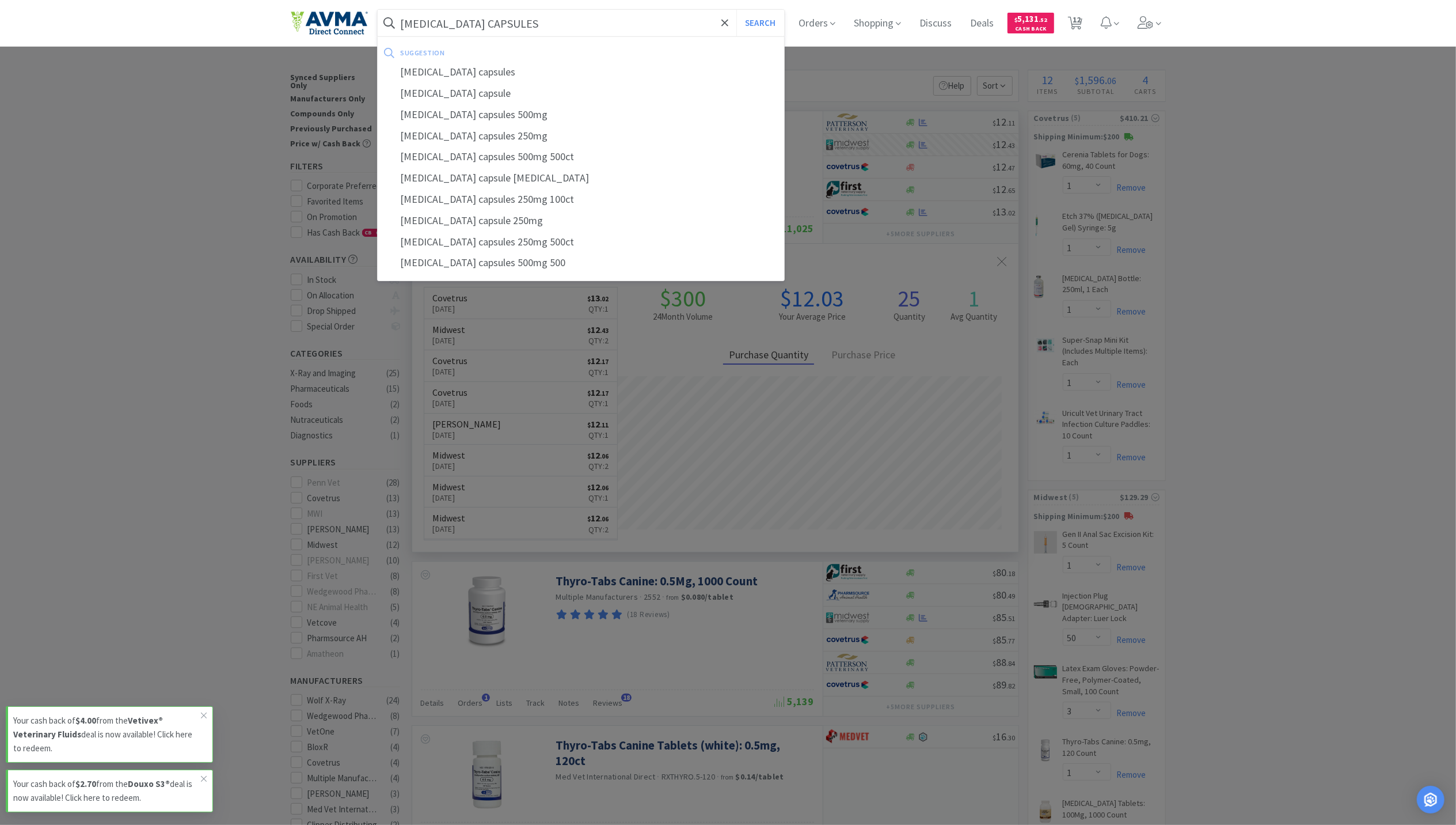
type input "AMOXICILLIN CAPSULES"
click at [736, 10] on button "Search" at bounding box center [760, 23] width 48 height 26
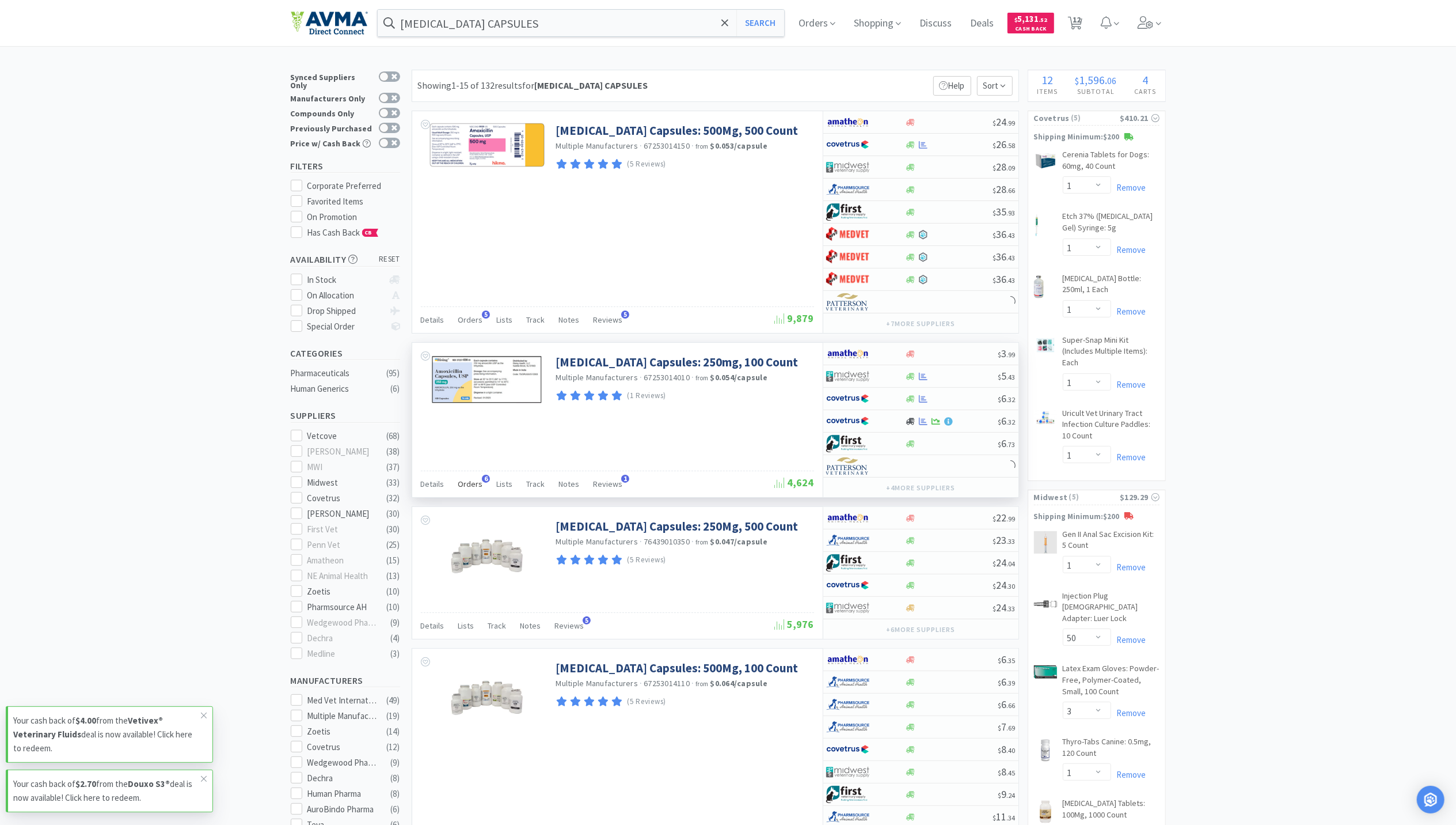
click at [464, 494] on div "Orders 6" at bounding box center [471, 485] width 25 height 22
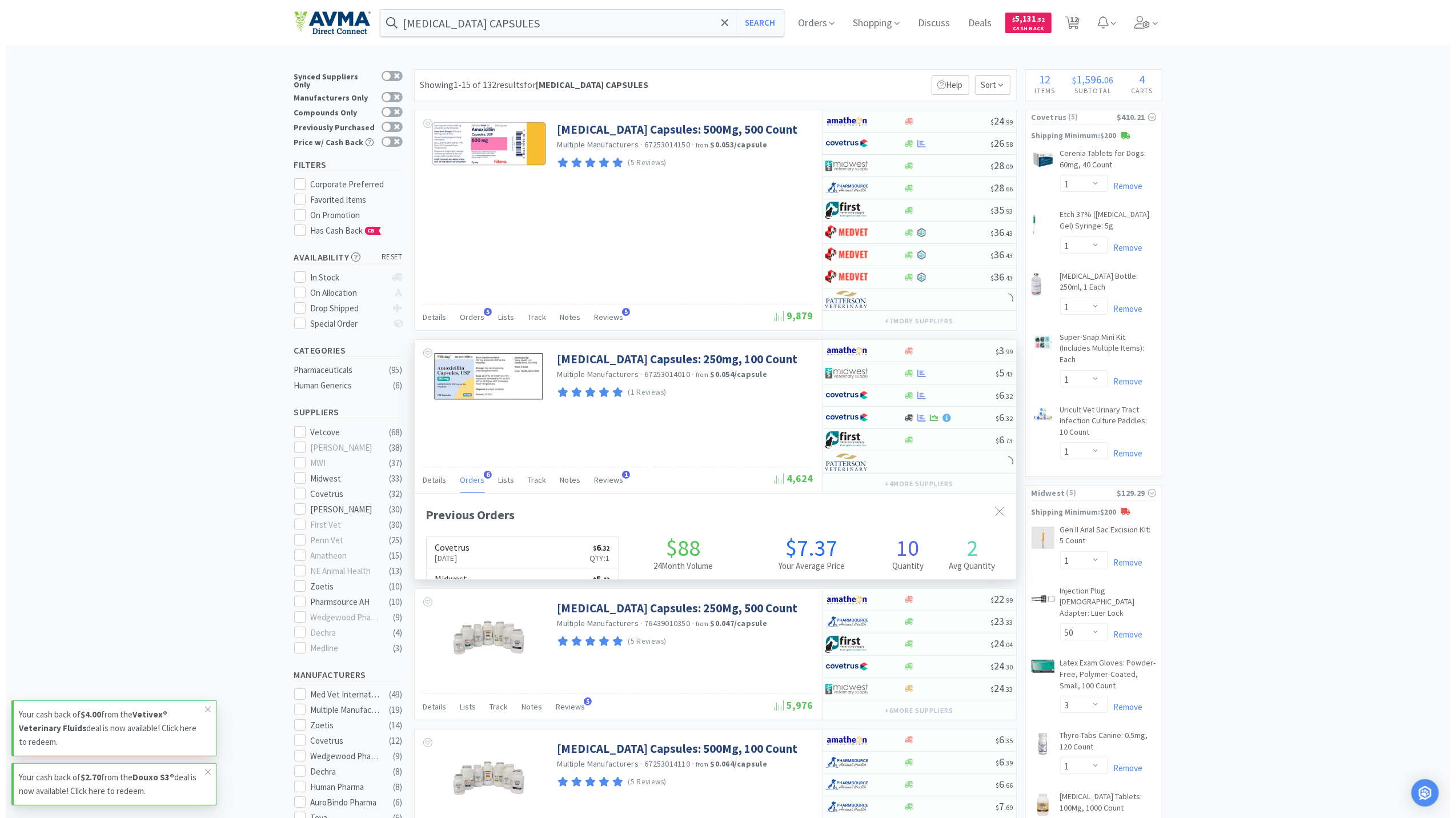
scroll to position [295, 602]
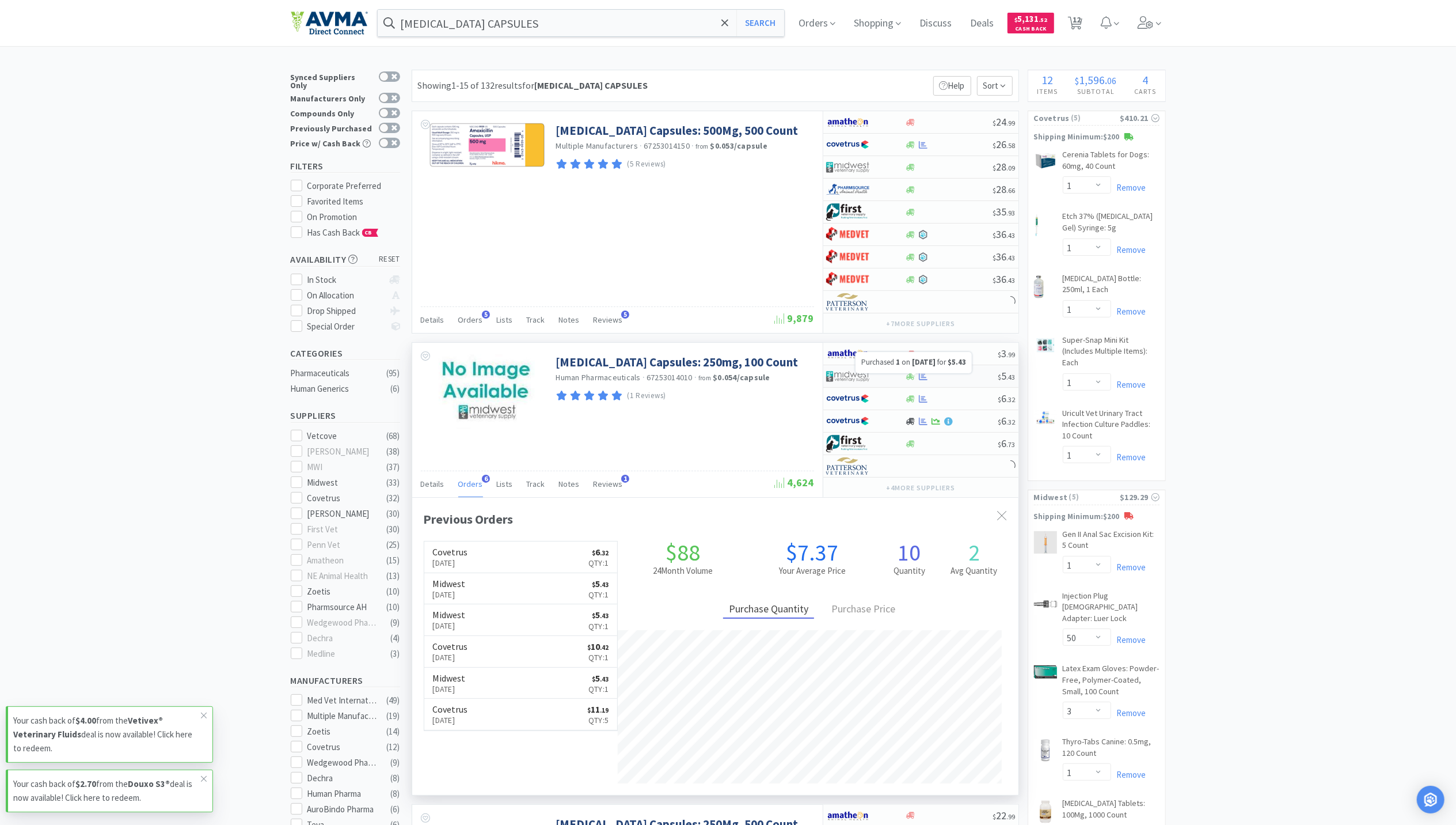
click at [924, 379] on icon at bounding box center [924, 376] width 9 height 8
select select "1"
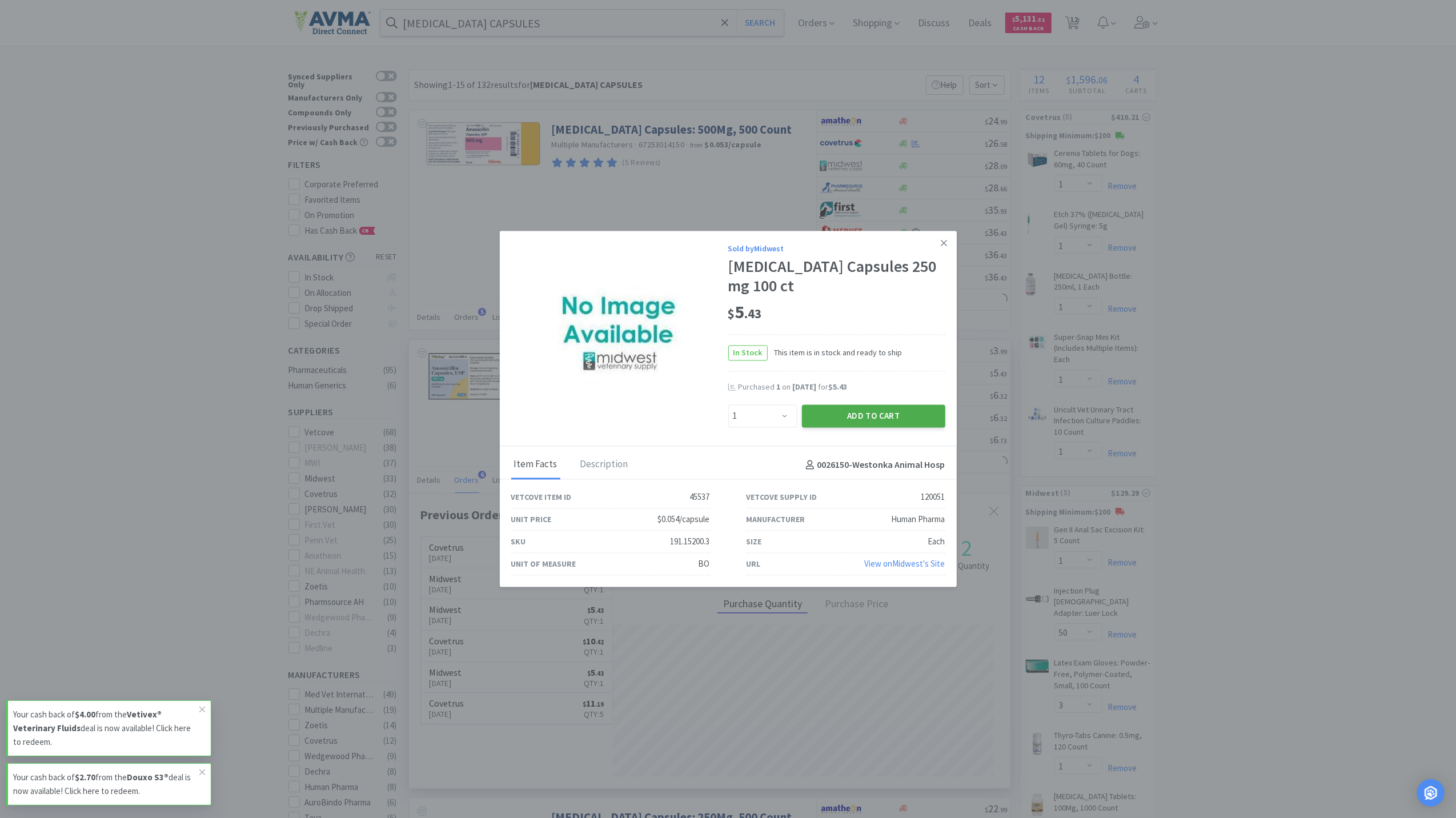
click at [879, 417] on button "Add to Cart" at bounding box center [874, 415] width 143 height 23
select select "1"
select select "3"
select select "50"
select select "1"
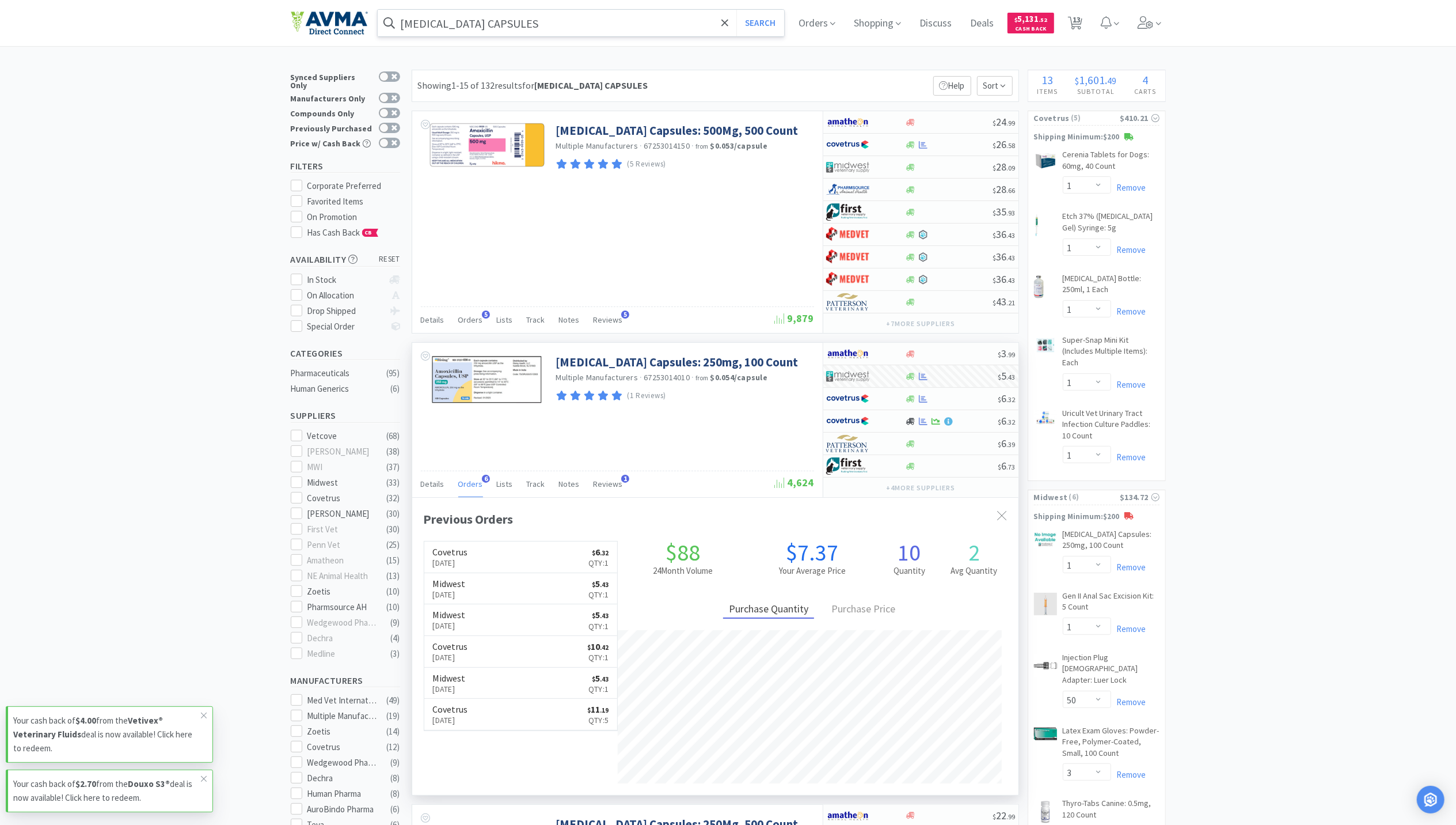
click at [561, 22] on input "AMOXICILLIN CAPSULES" at bounding box center [581, 23] width 407 height 26
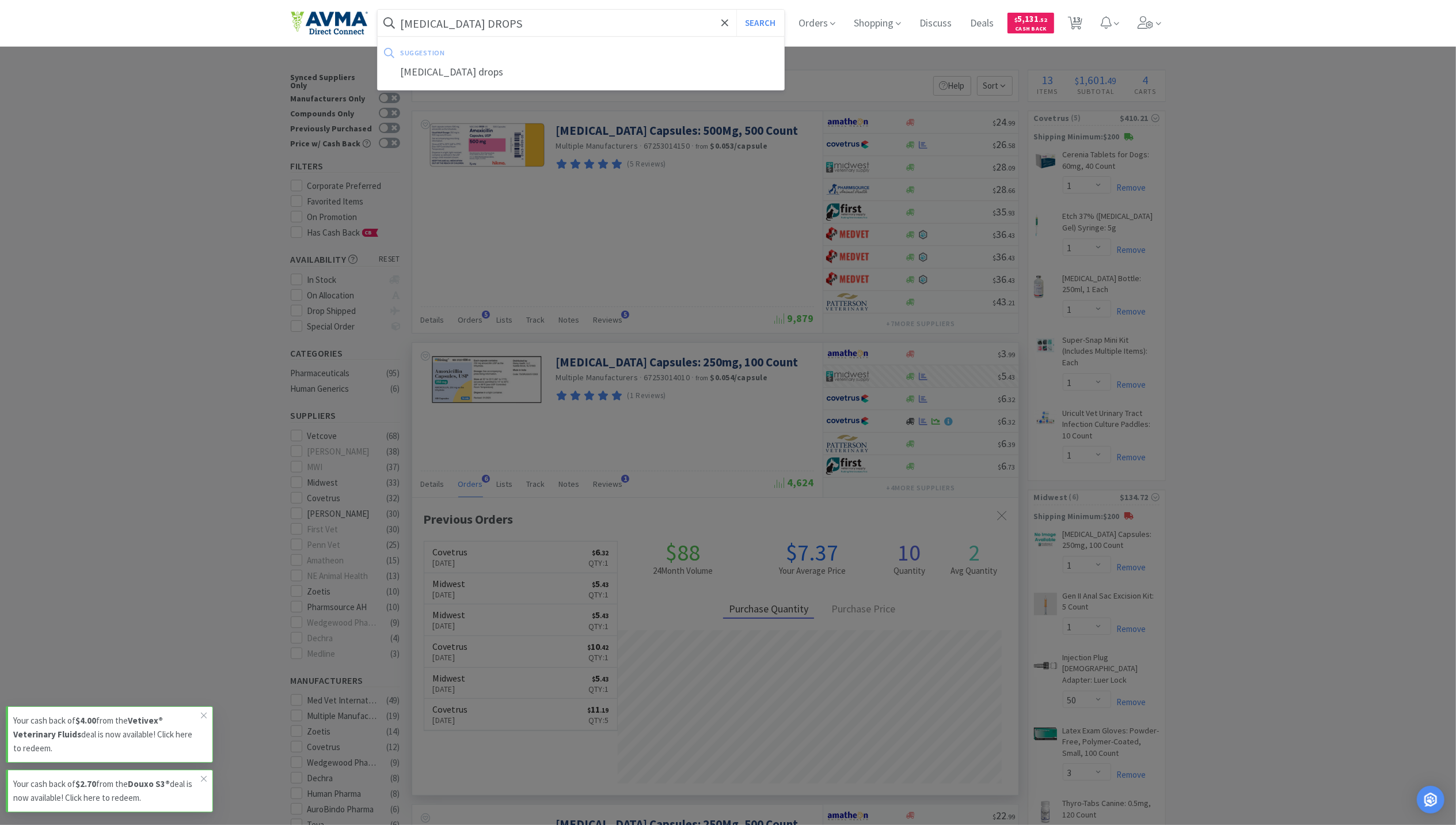
type input "AMOXICILLIN DROPS"
click at [736, 10] on button "Search" at bounding box center [760, 23] width 48 height 26
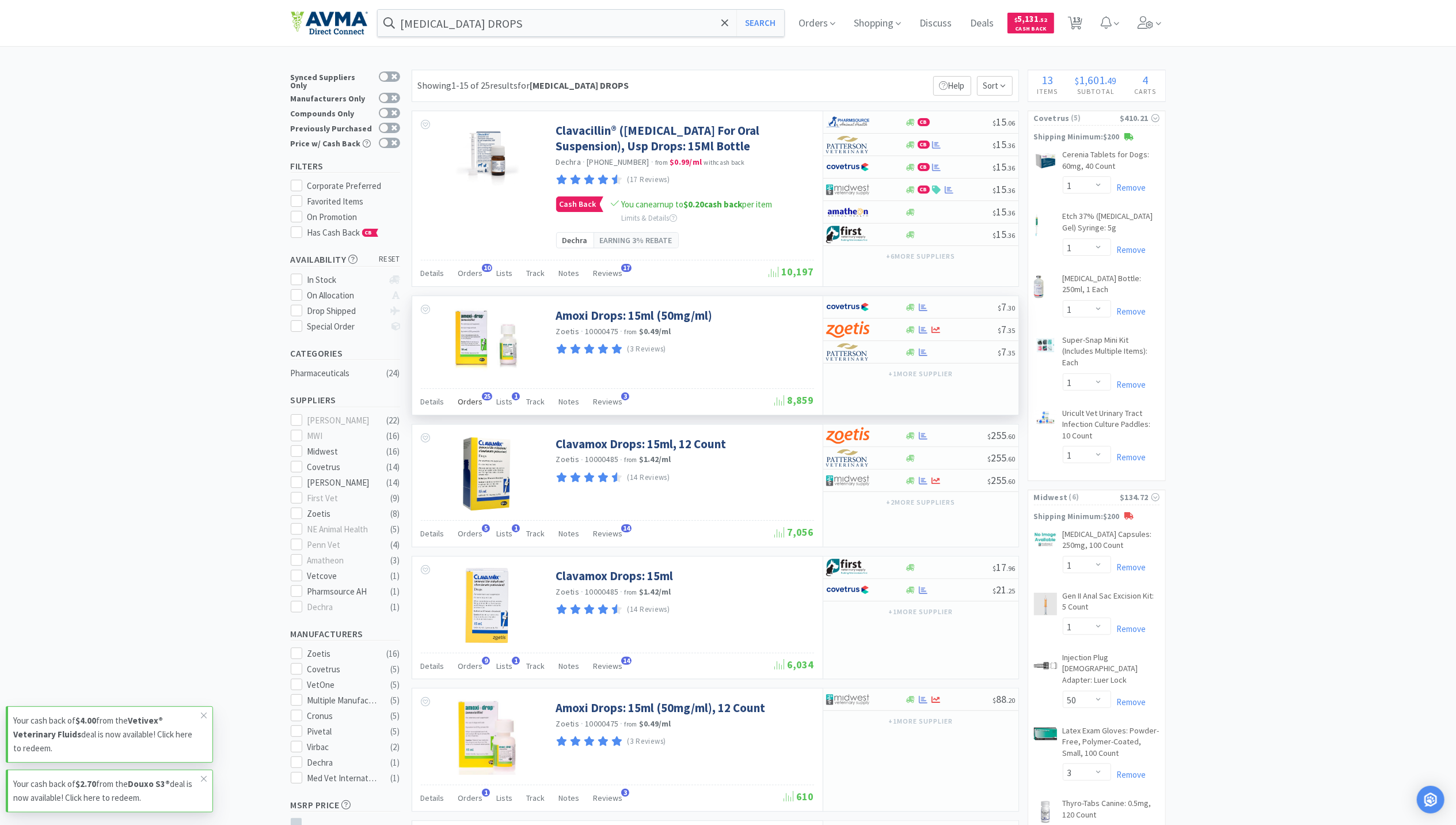
click at [464, 414] on div "Orders 25" at bounding box center [471, 403] width 25 height 22
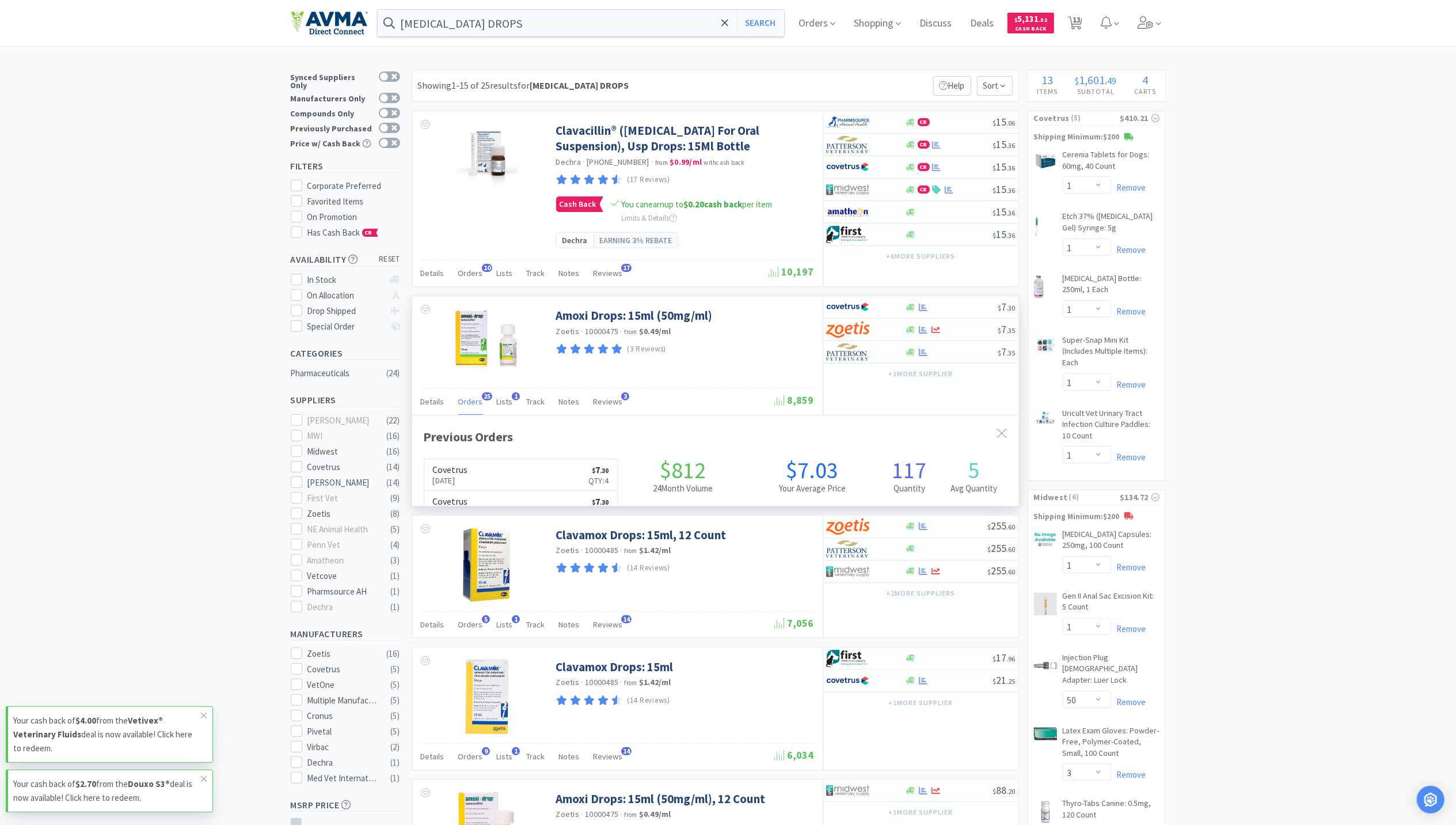
scroll to position [309, 606]
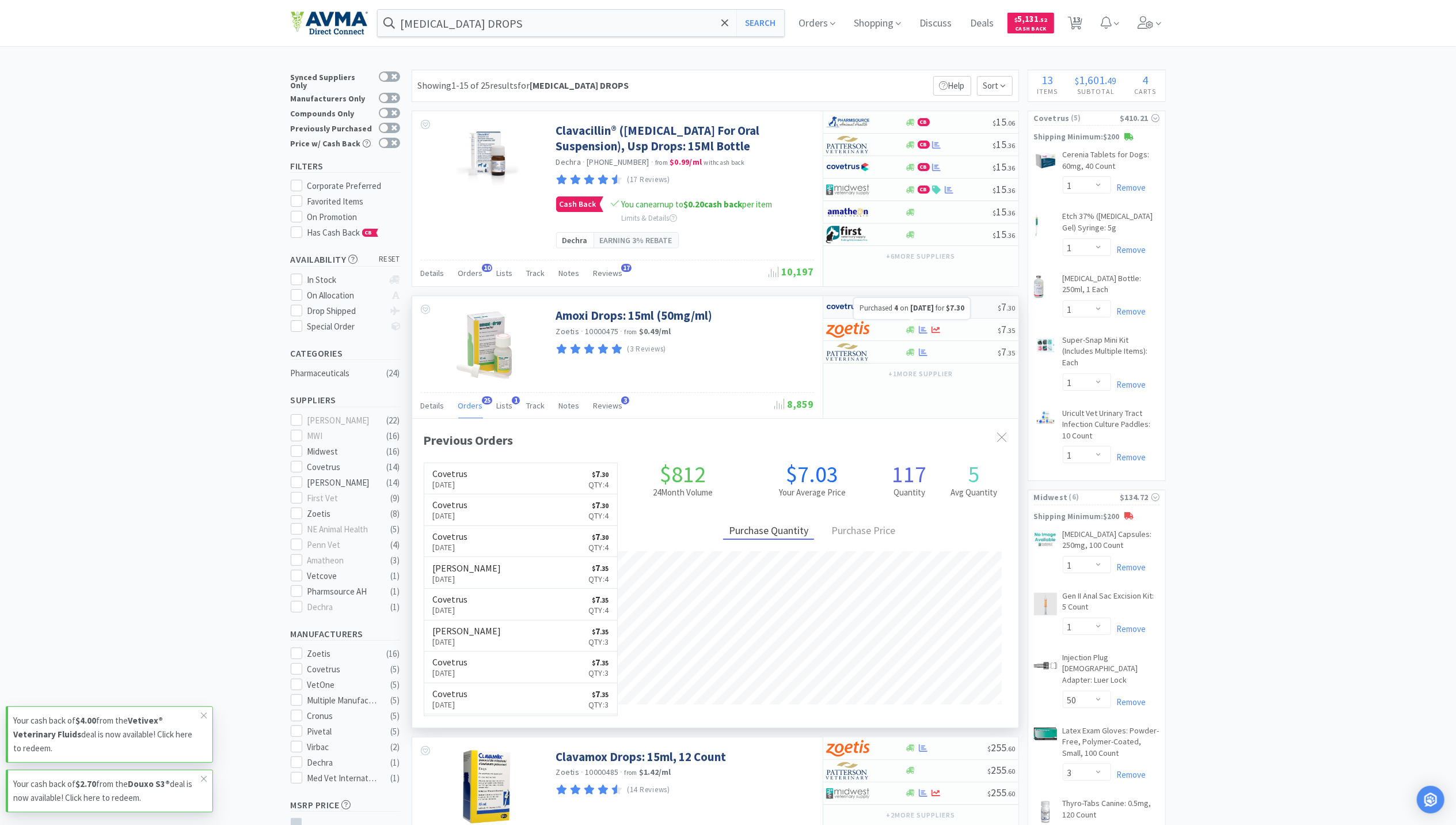
click at [927, 312] on icon at bounding box center [924, 307] width 9 height 9
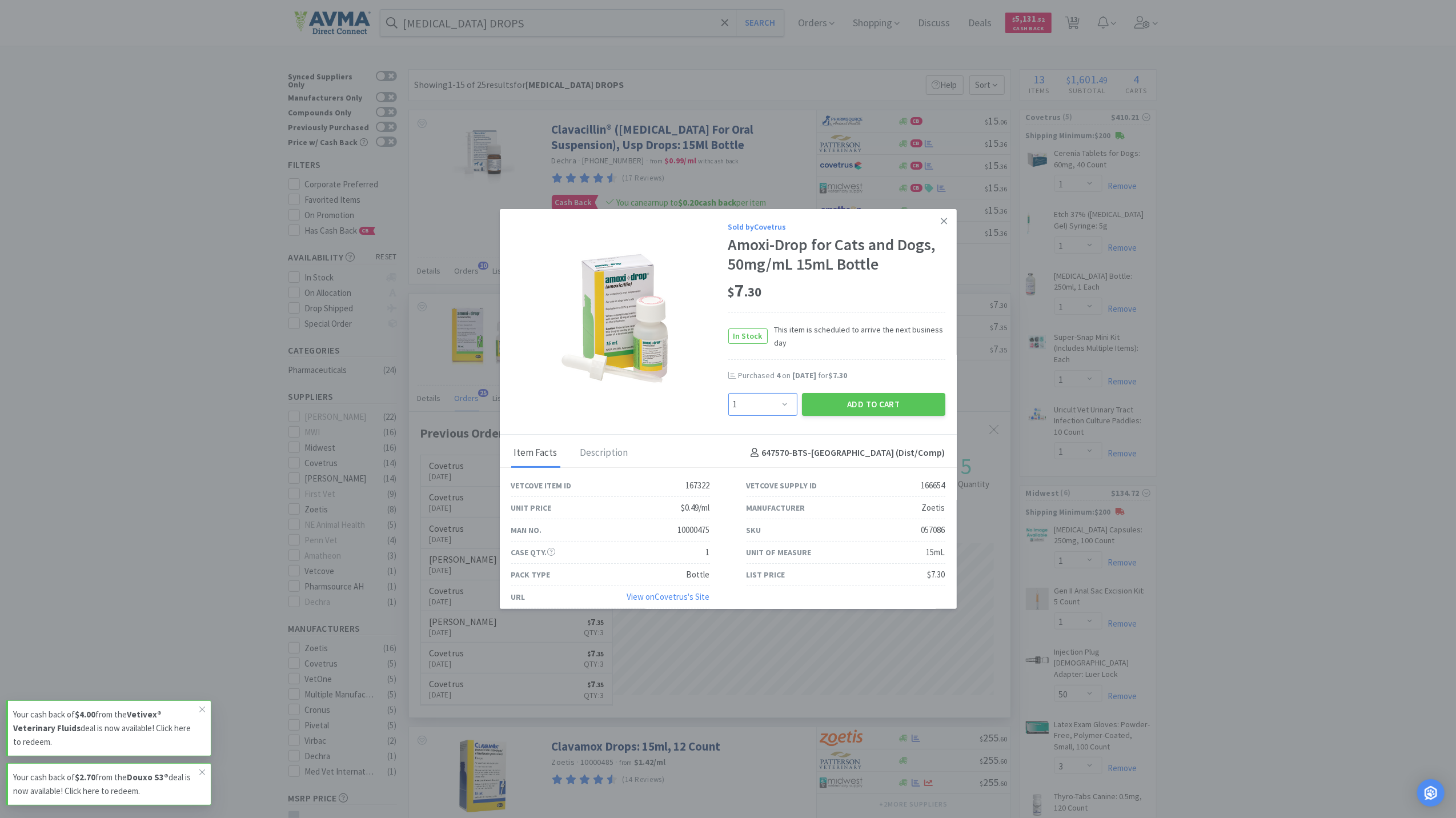
click at [775, 400] on select "Enter Quantity 1 2 3 4 5 6 7 8 9 10 11 12 13 14 15 16 17 18 19 20 Enter Quantity" at bounding box center [762, 404] width 69 height 23
select select "4"
click at [728, 393] on select "Enter Quantity 1 2 3 4 5 6 7 8 9 10 11 12 13 14 15 16 17 18 19 20 Enter Quantity" at bounding box center [762, 404] width 69 height 23
click at [857, 404] on button "Add to Cart" at bounding box center [874, 404] width 143 height 23
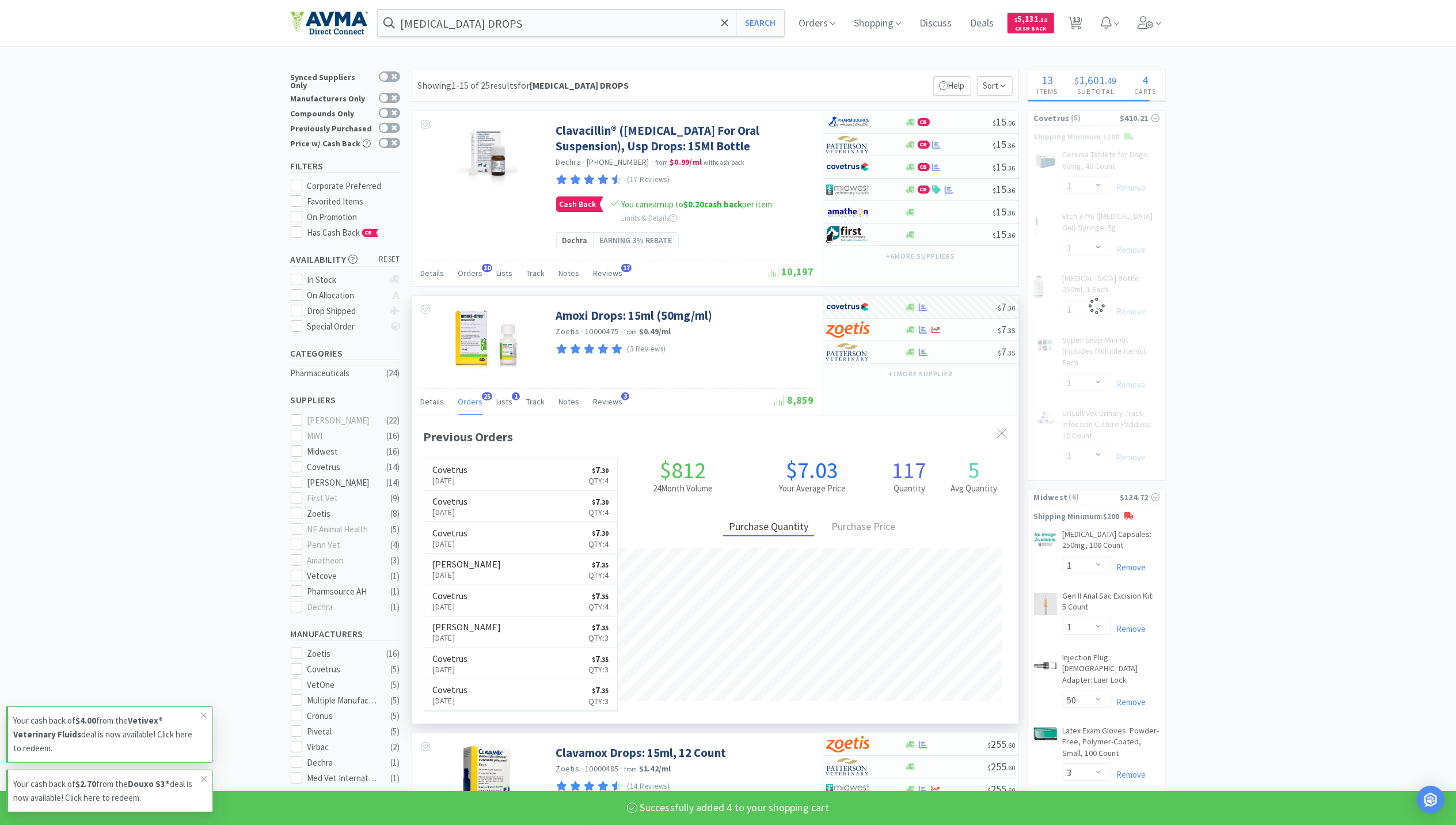
select select "4"
select select "1"
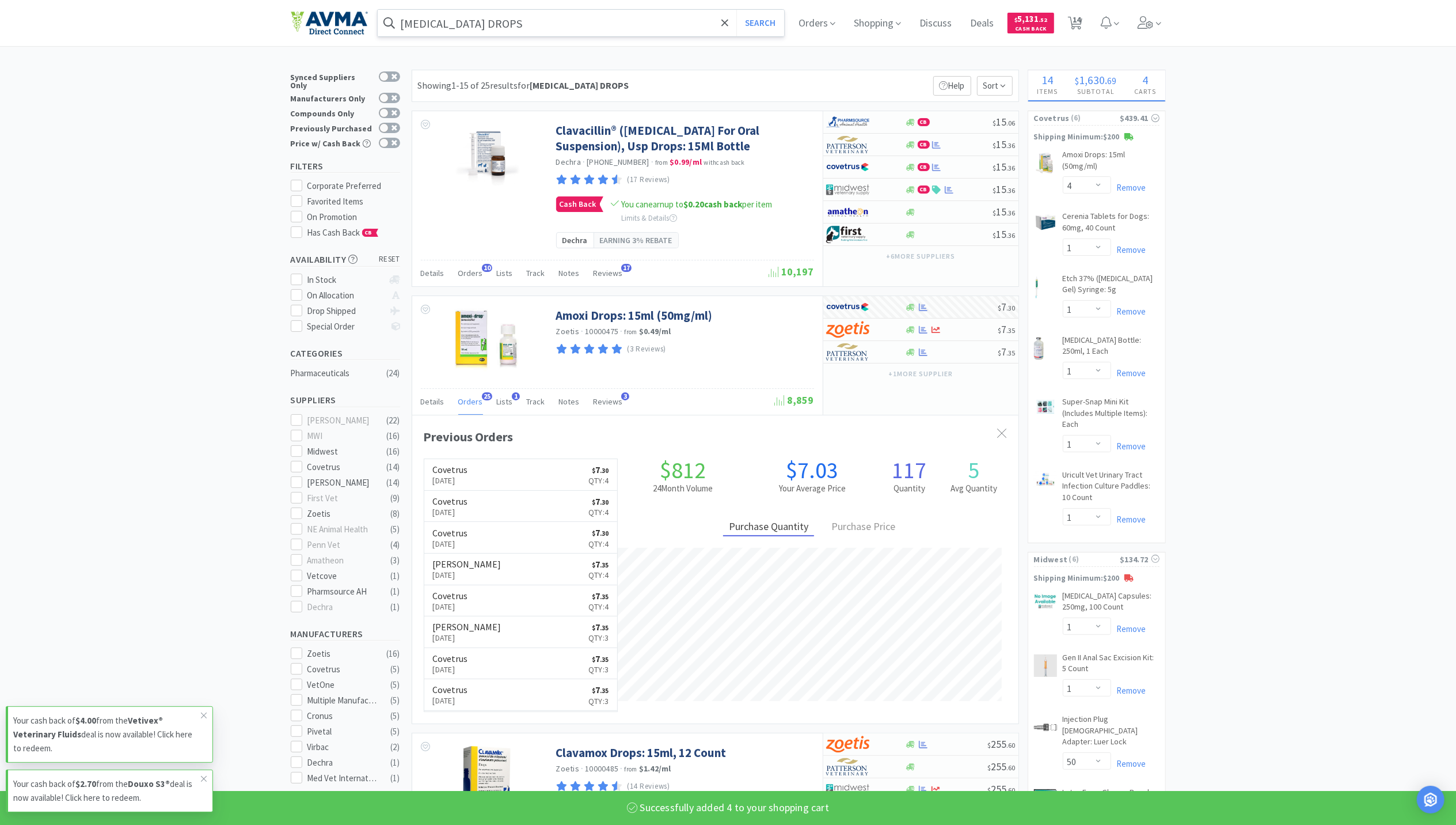
click at [581, 24] on input "AMOXICILLIN DROPS" at bounding box center [581, 23] width 407 height 26
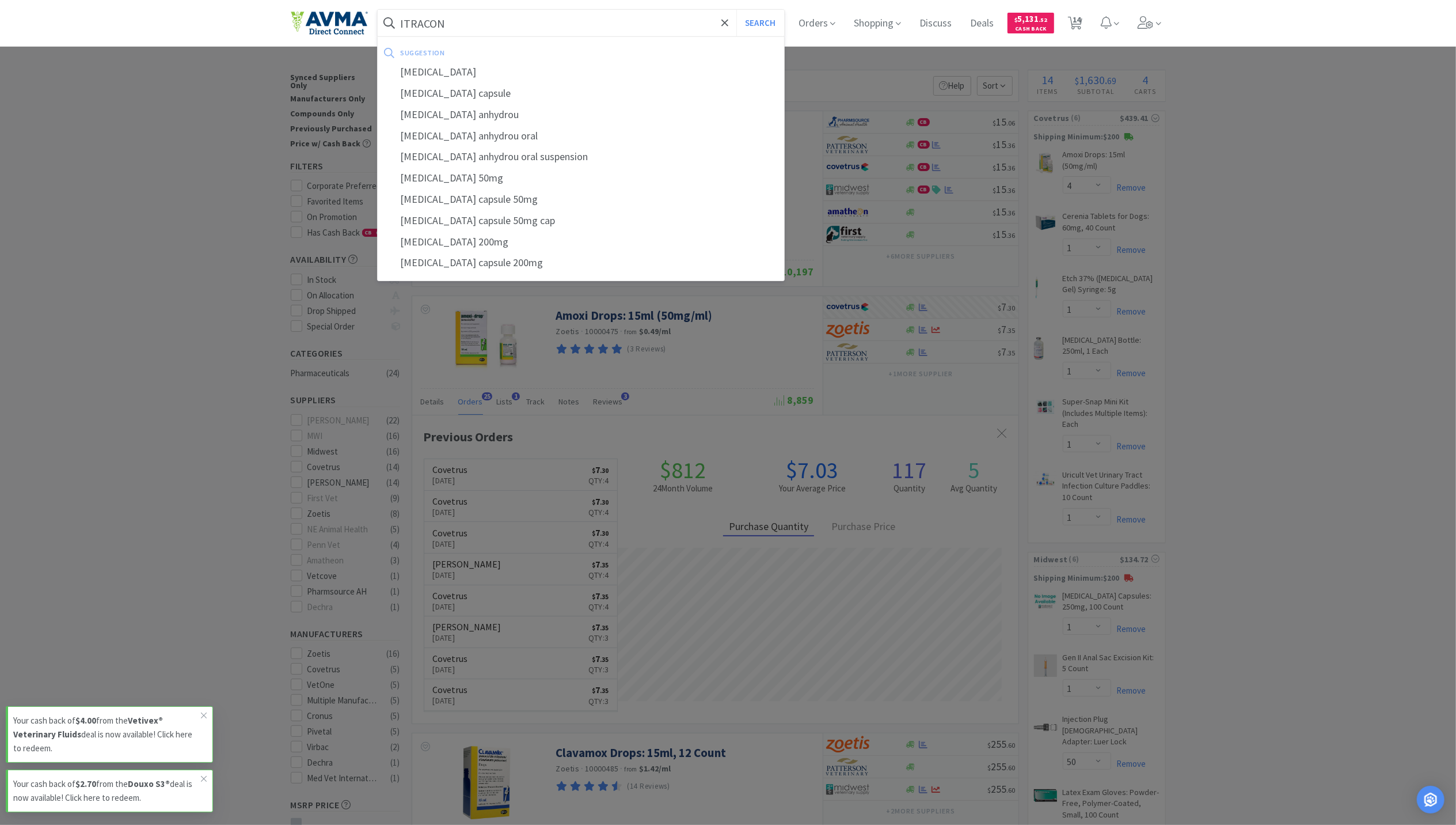
click at [477, 70] on div "itraconazole" at bounding box center [581, 72] width 407 height 21
type input "itraconazole"
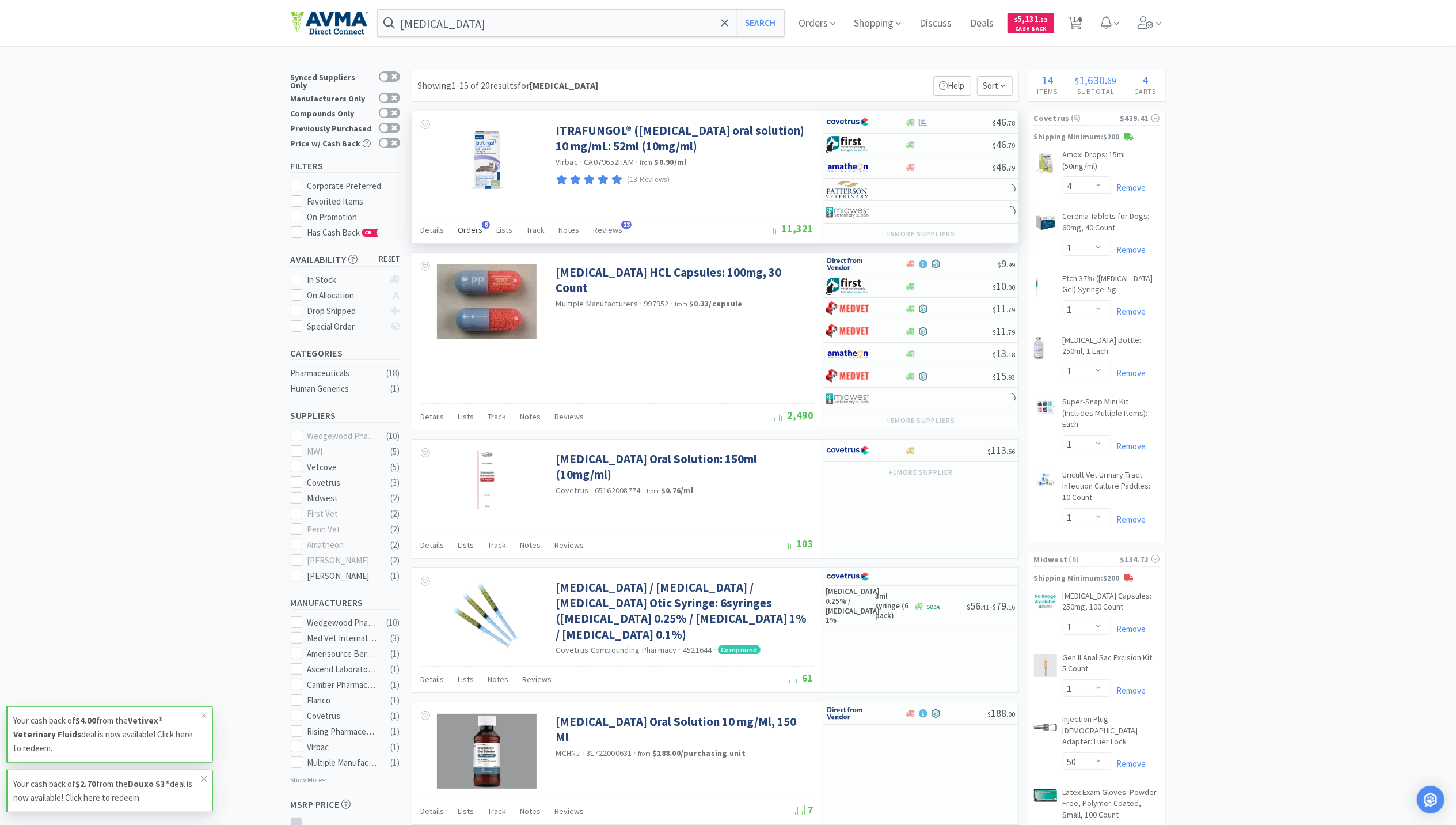
click at [465, 233] on span "Orders" at bounding box center [471, 230] width 25 height 11
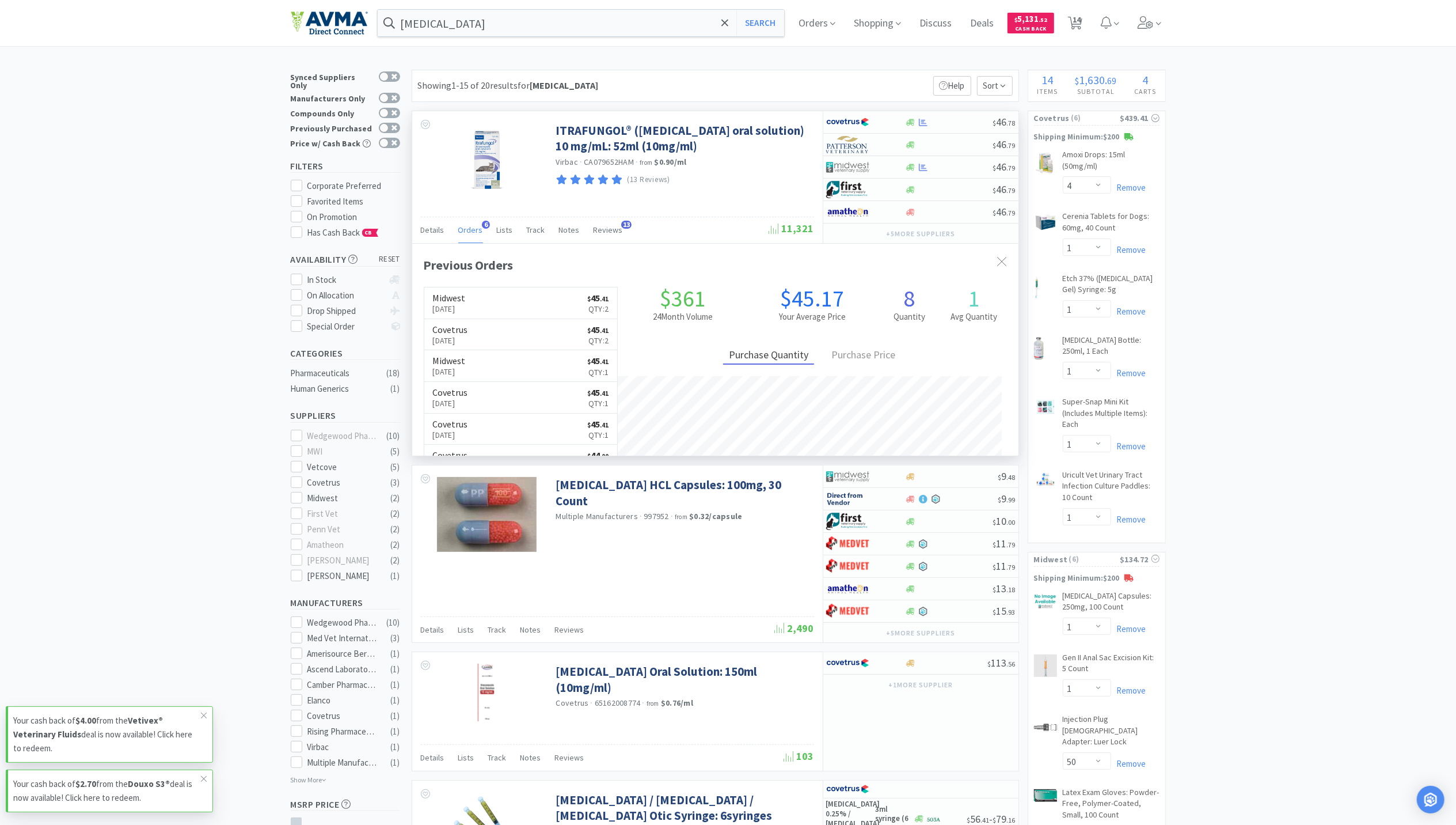
scroll to position [298, 606]
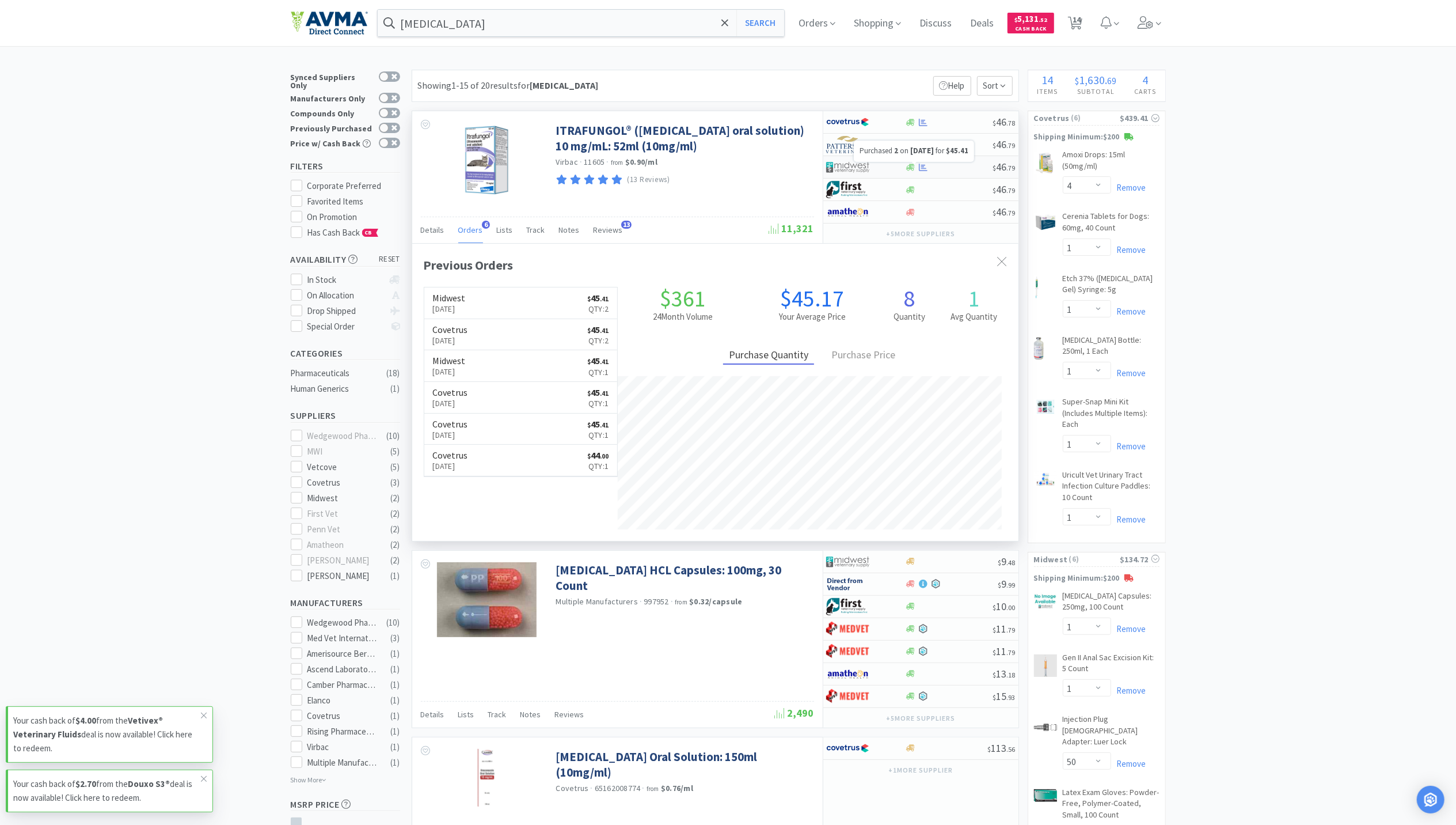
click at [924, 167] on icon at bounding box center [924, 167] width 9 height 8
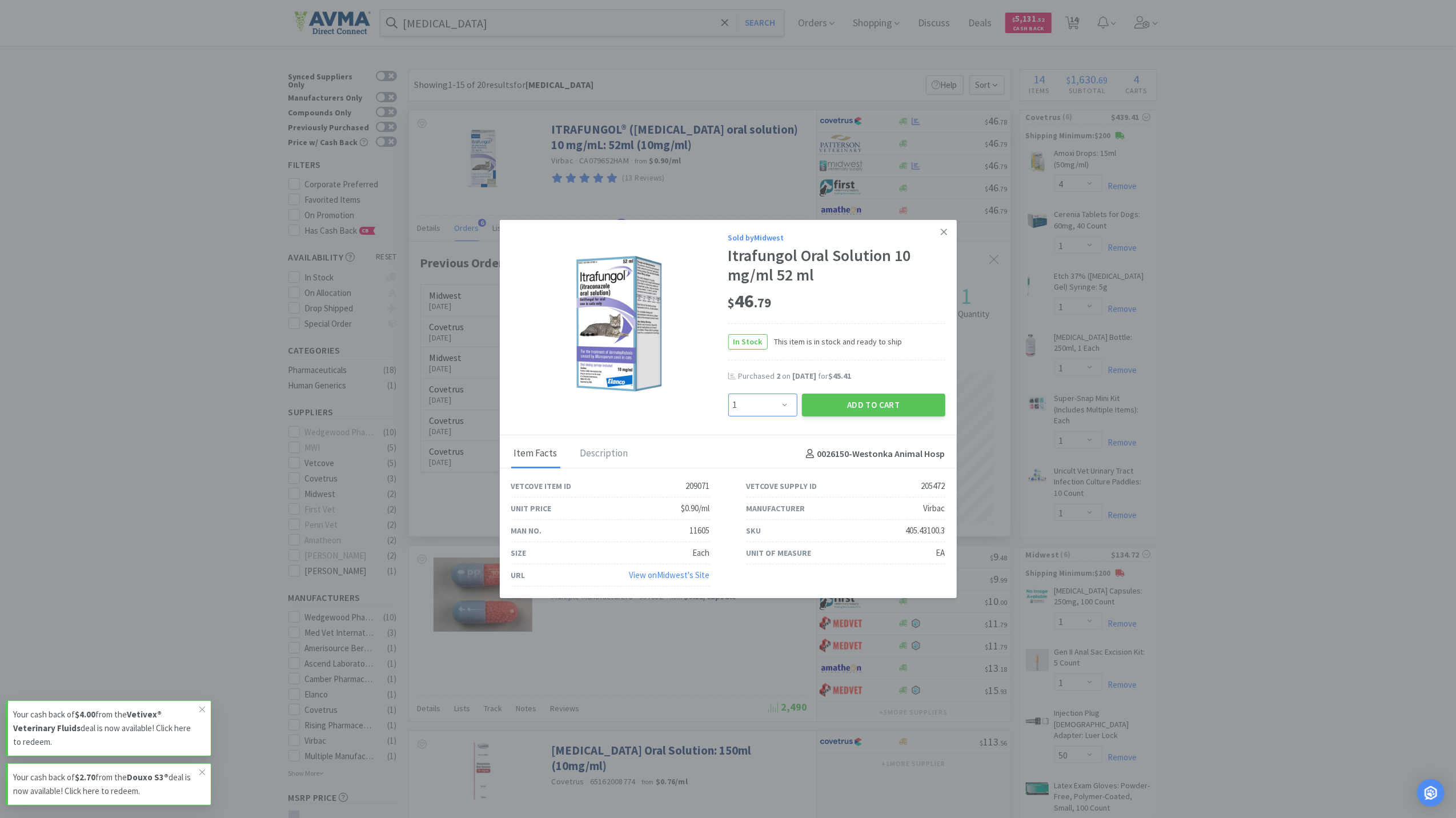
click at [789, 403] on select "Enter Quantity 1 2 3 4 5 6 7 8 9 10 11 12 13 14 15 16 17 18 19 20 Enter Quantity" at bounding box center [762, 405] width 69 height 23
click at [728, 393] on select "Enter Quantity 1 2 3 4 5 6 7 8 9 10 11 12 13 14 15 16 17 18 19 20 Enter Quantity" at bounding box center [762, 405] width 69 height 23
click at [777, 400] on select "Enter Quantity 1 2 3 4 5 6 7 8 9 10 11 12 13 14 15 16 17 18 19 20 Enter Quantity" at bounding box center [762, 405] width 69 height 23
select select "1"
click at [728, 393] on select "Enter Quantity 1 2 3 4 5 6 7 8 9 10 11 12 13 14 15 16 17 18 19 20 Enter Quantity" at bounding box center [762, 405] width 69 height 23
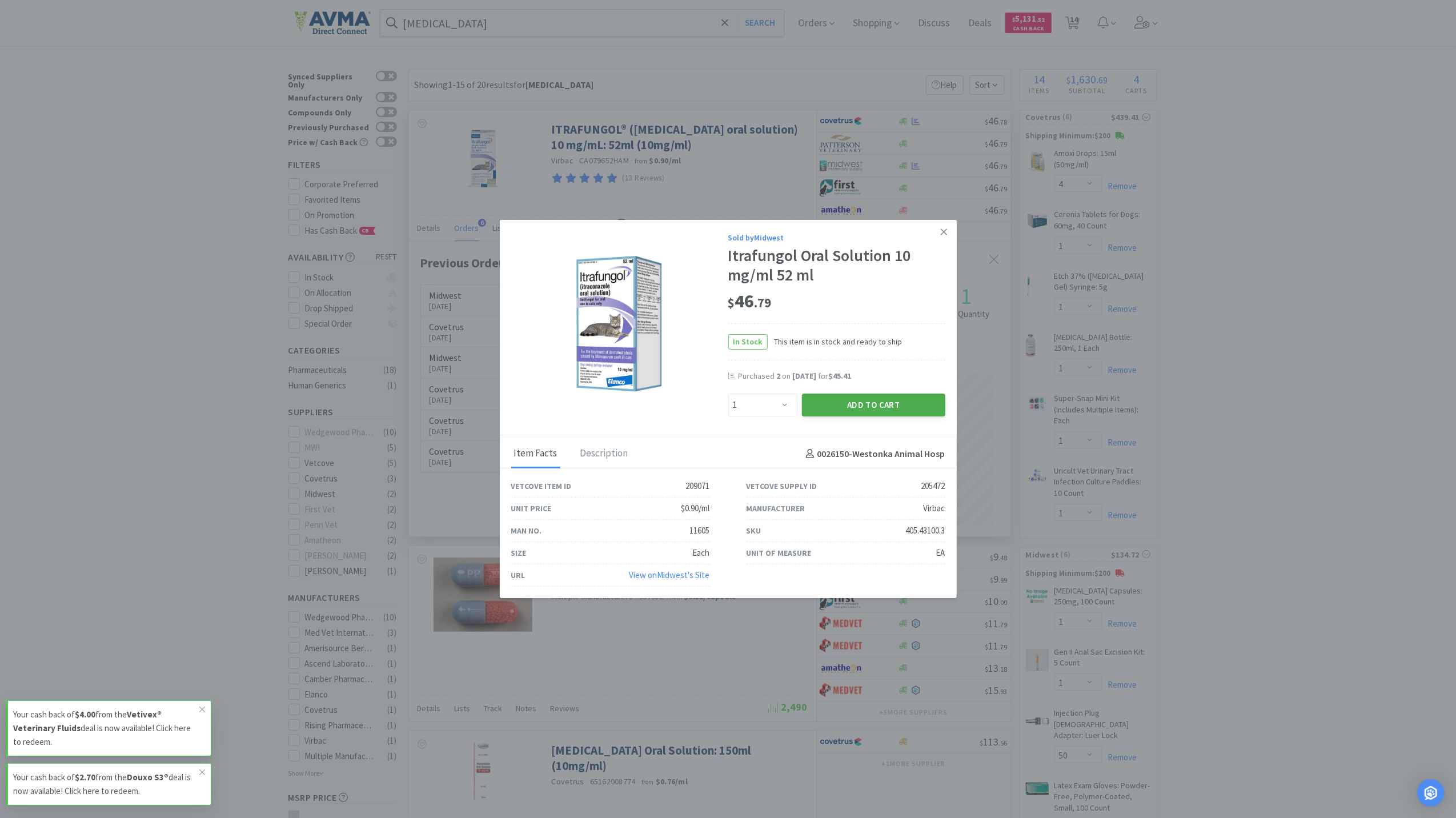
click at [903, 405] on button "Add to Cart" at bounding box center [874, 405] width 143 height 23
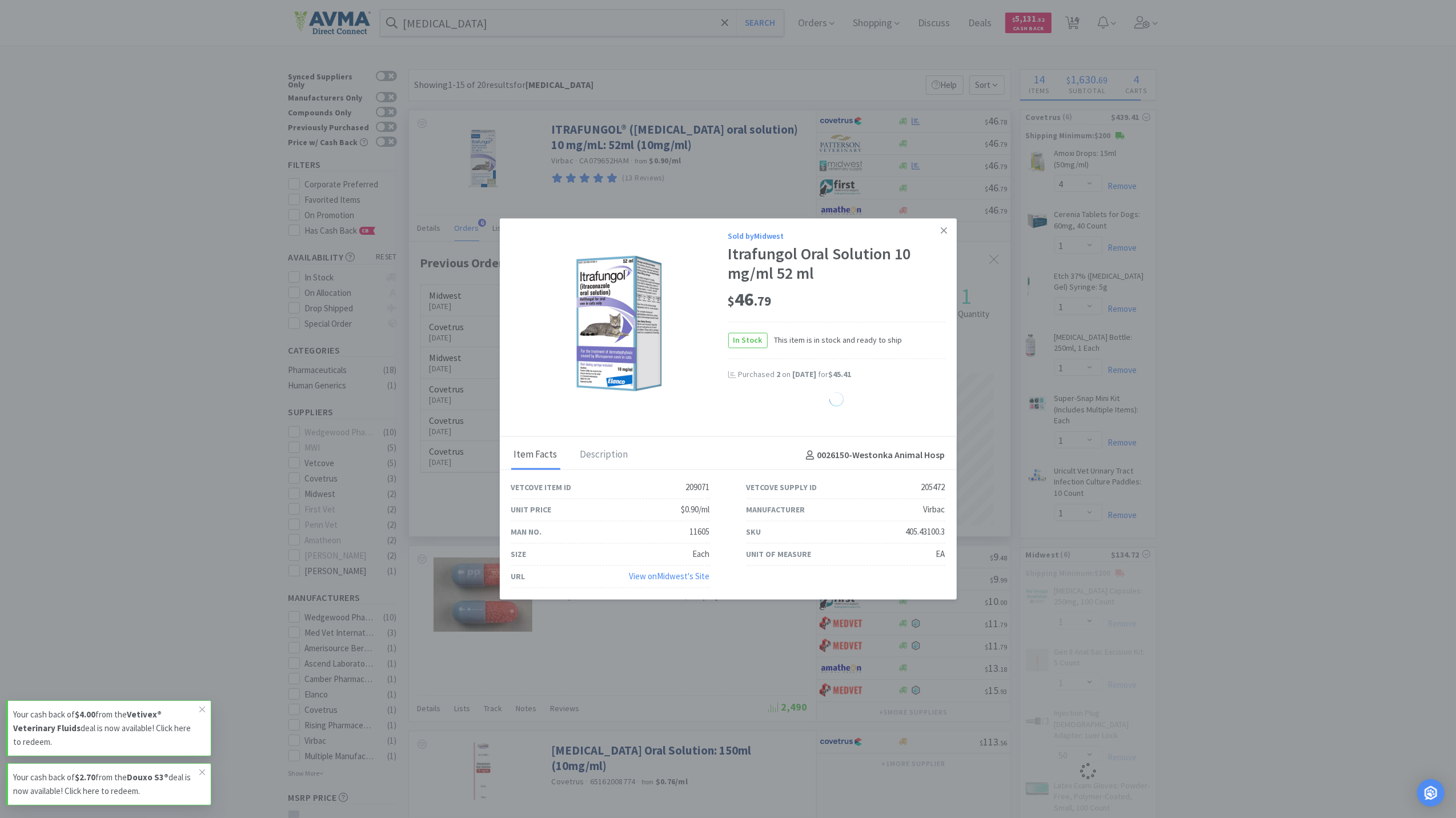
select select "1"
select select "3"
select select "50"
select select "1"
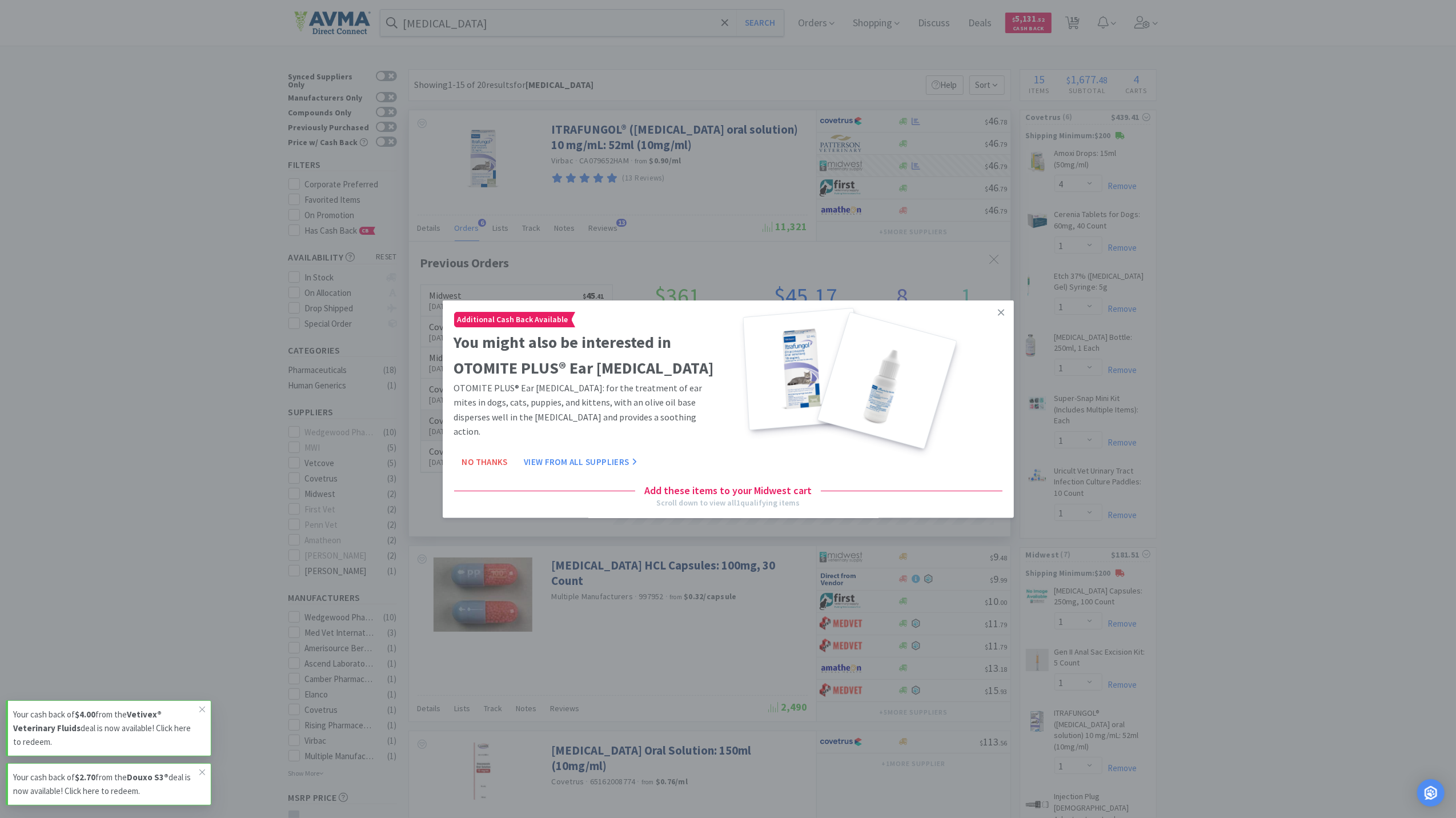
click at [492, 451] on button "No Thanks" at bounding box center [485, 462] width 61 height 23
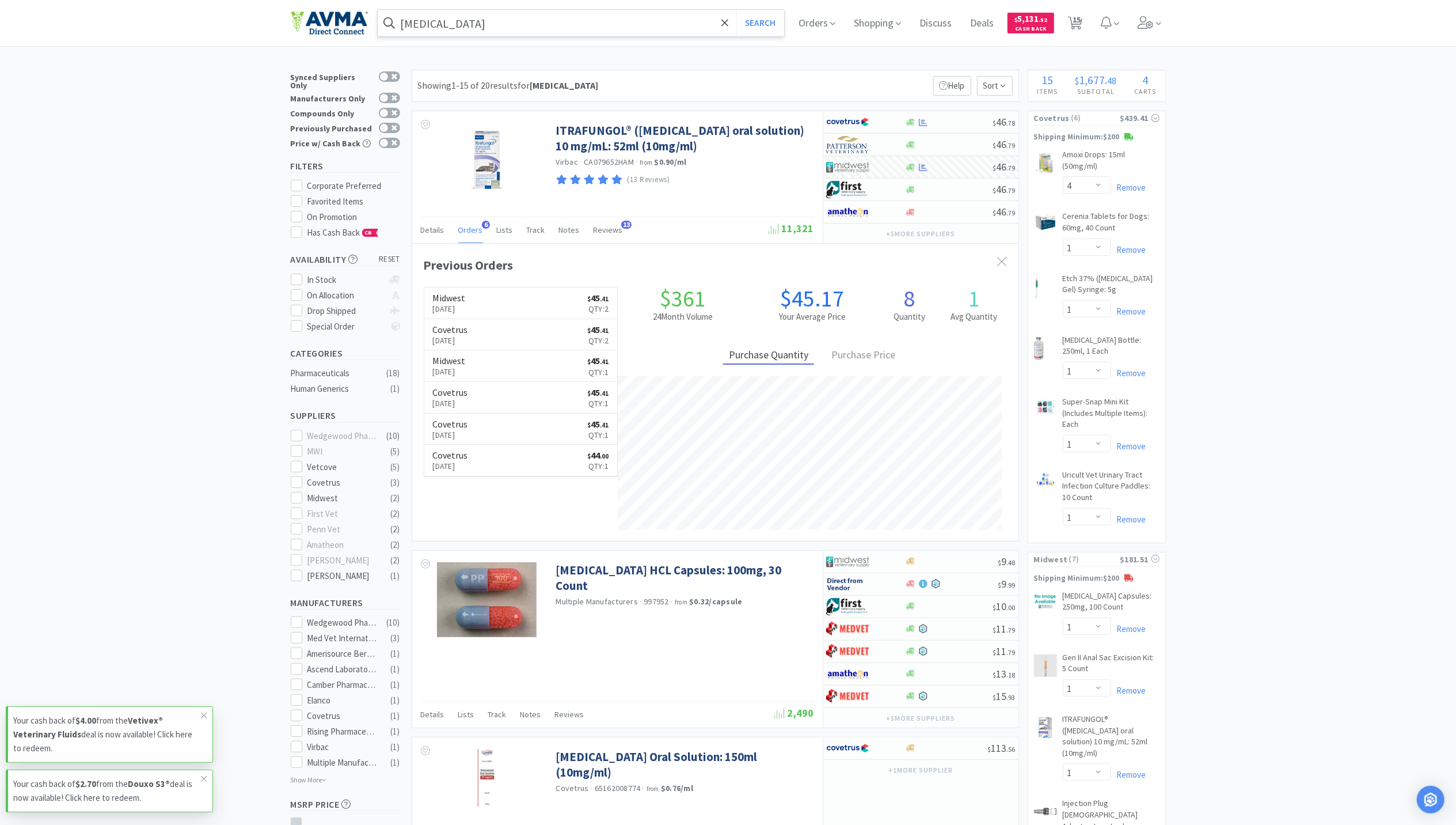
click at [498, 14] on input "itraconazole" at bounding box center [581, 23] width 407 height 26
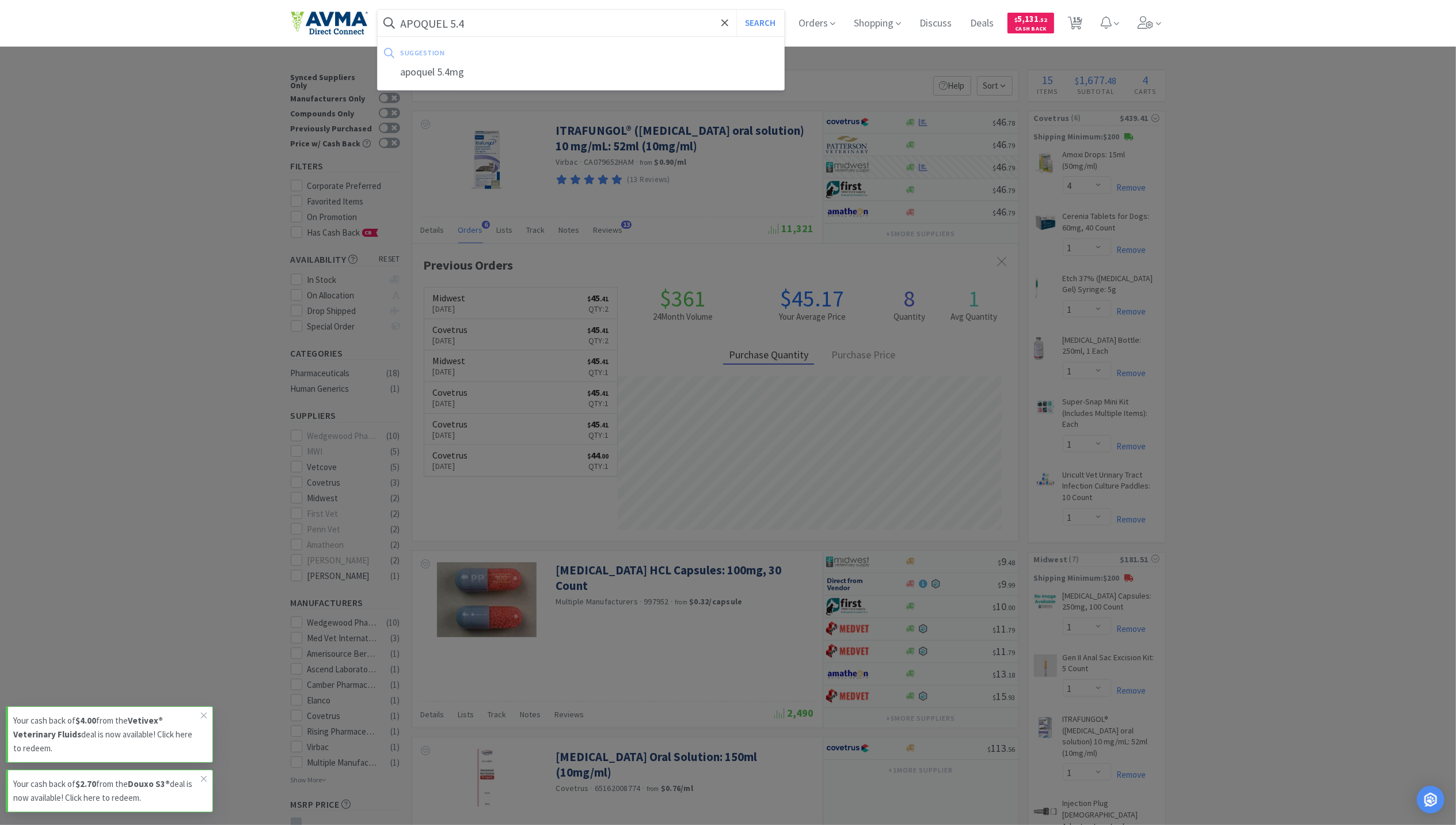
click at [736, 10] on button "Search" at bounding box center [760, 23] width 48 height 26
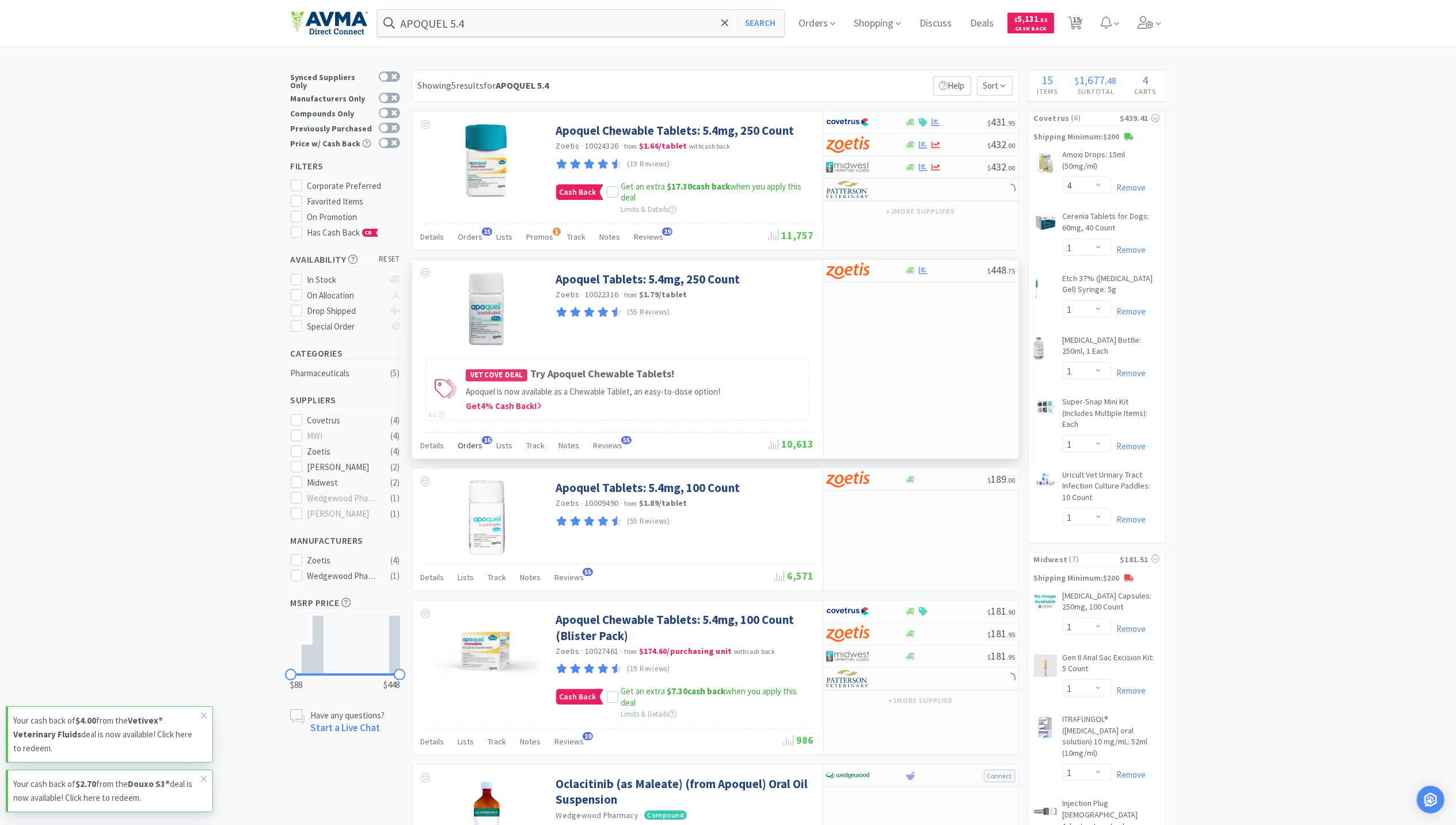
click at [466, 445] on span "Orders" at bounding box center [471, 445] width 25 height 11
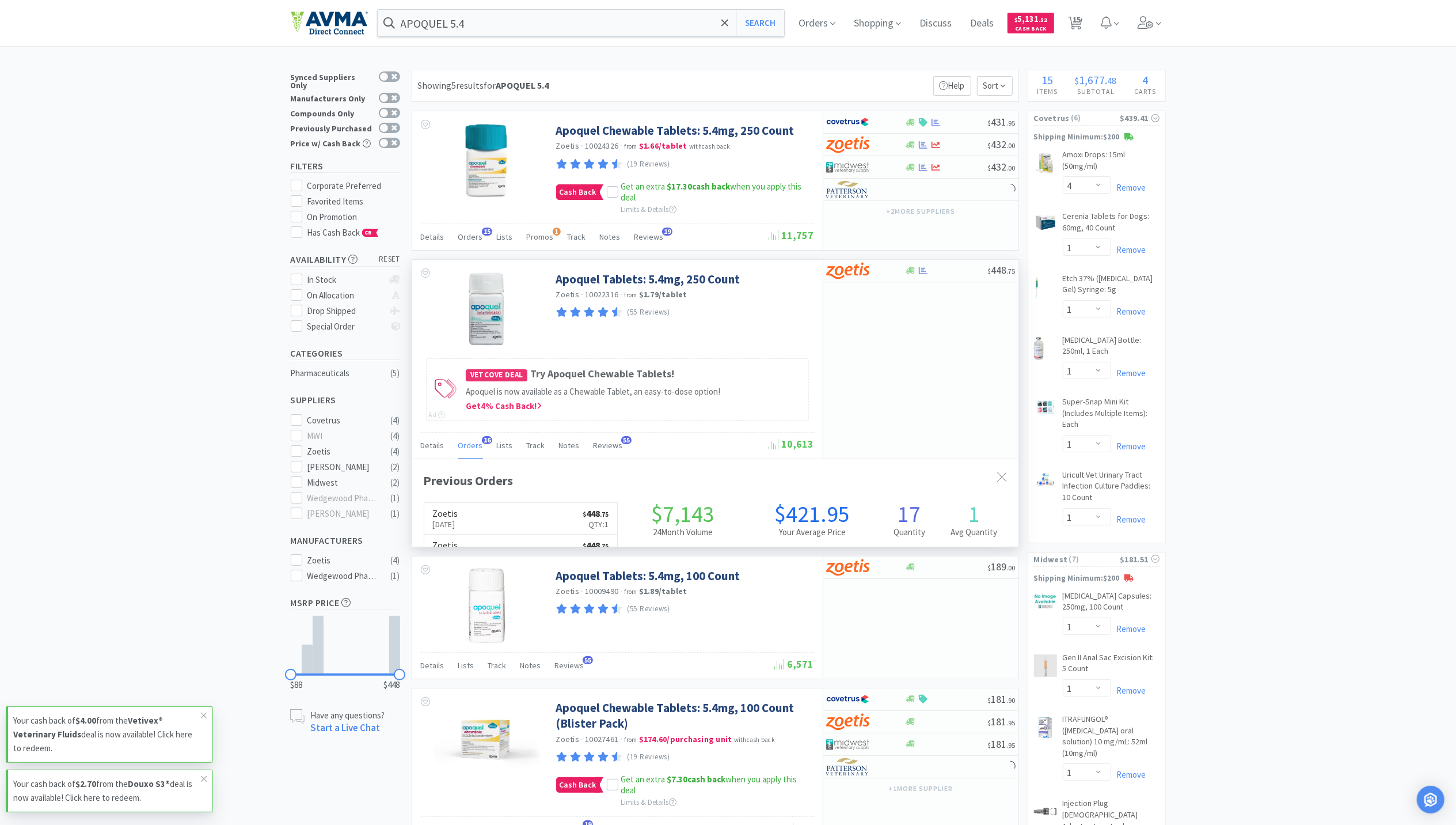
scroll to position [309, 606]
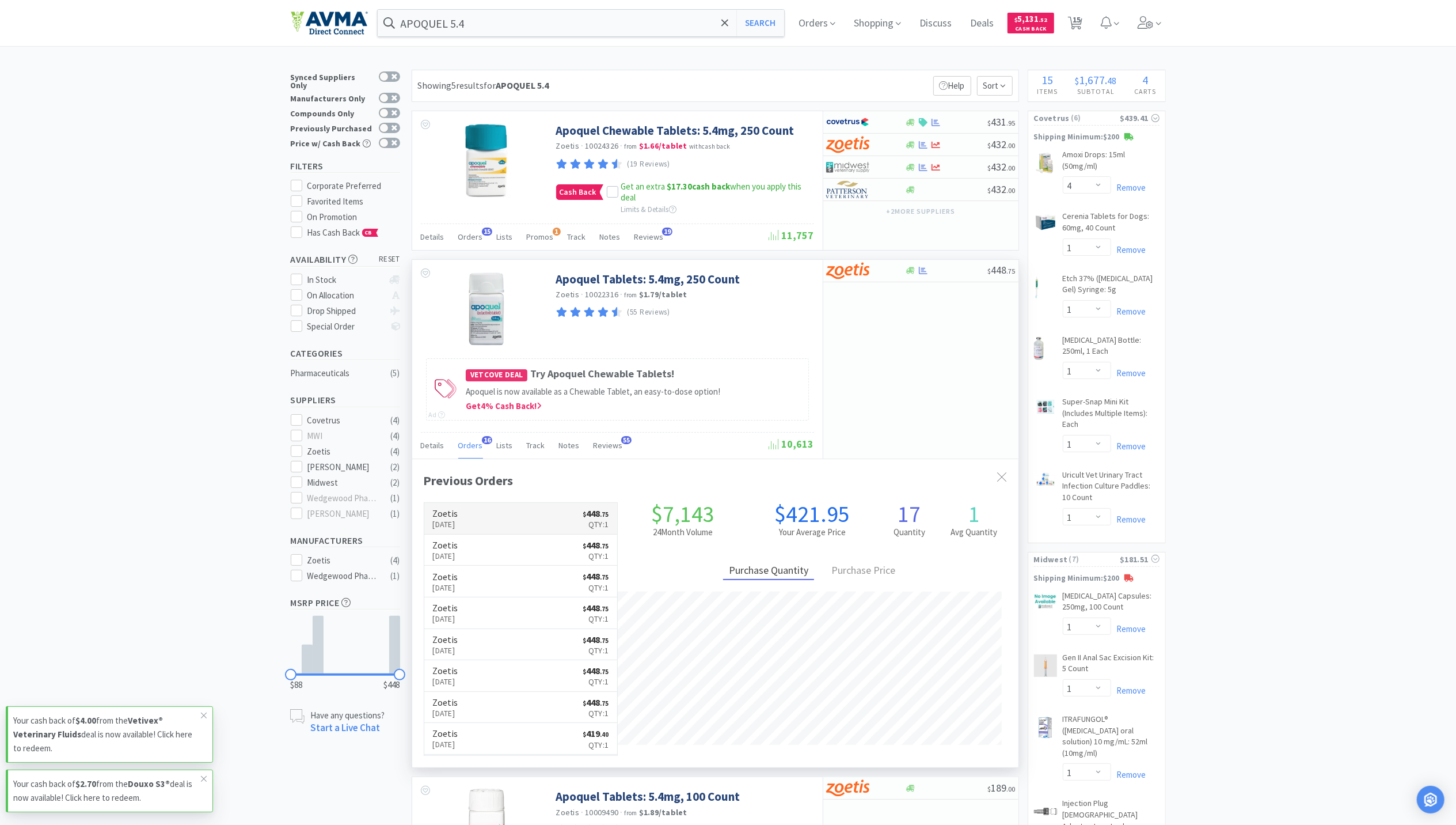
click at [458, 528] on p "Aug 13th, 2025" at bounding box center [445, 524] width 25 height 13
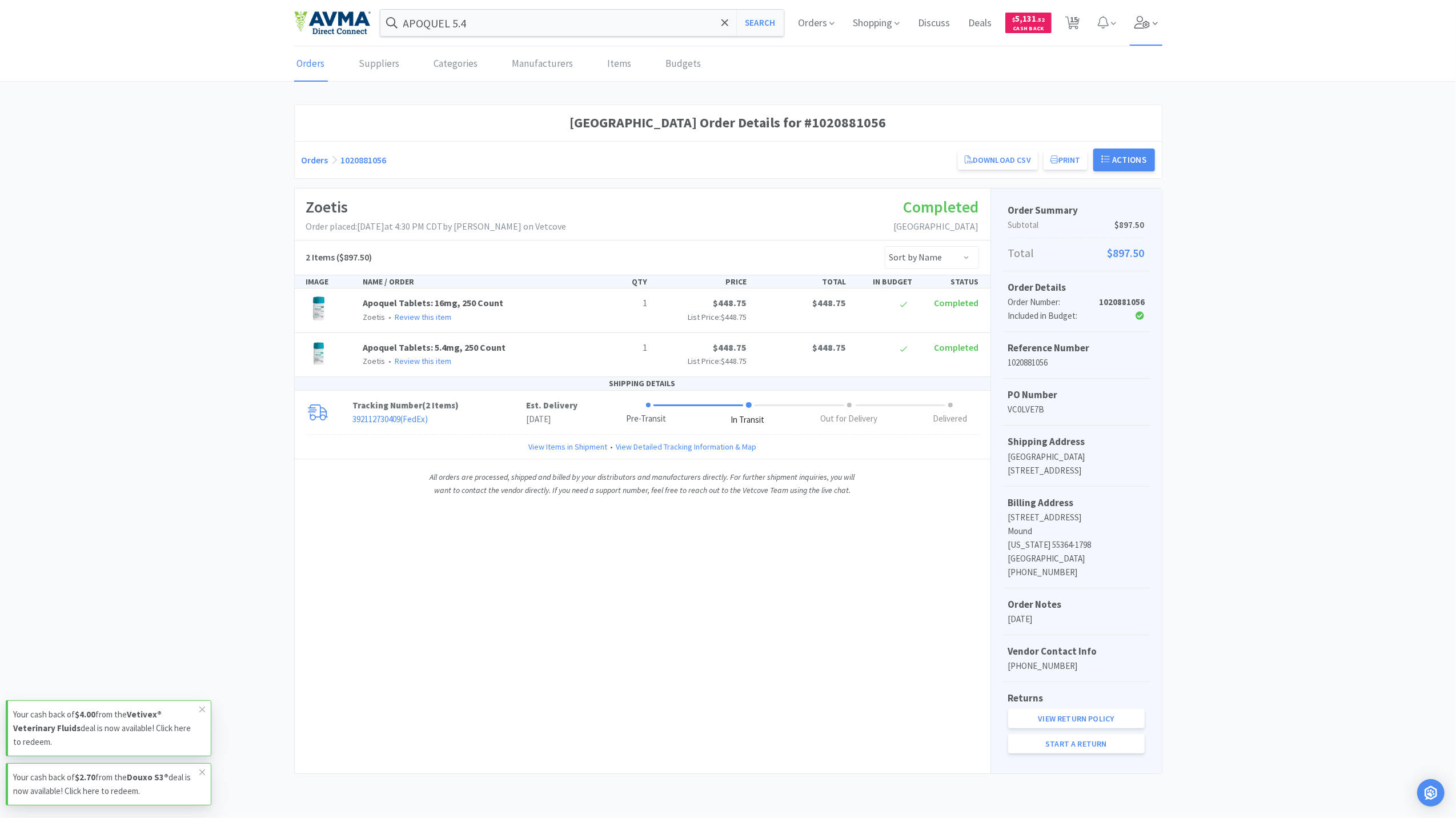
click at [1159, 25] on span at bounding box center [1146, 23] width 32 height 46
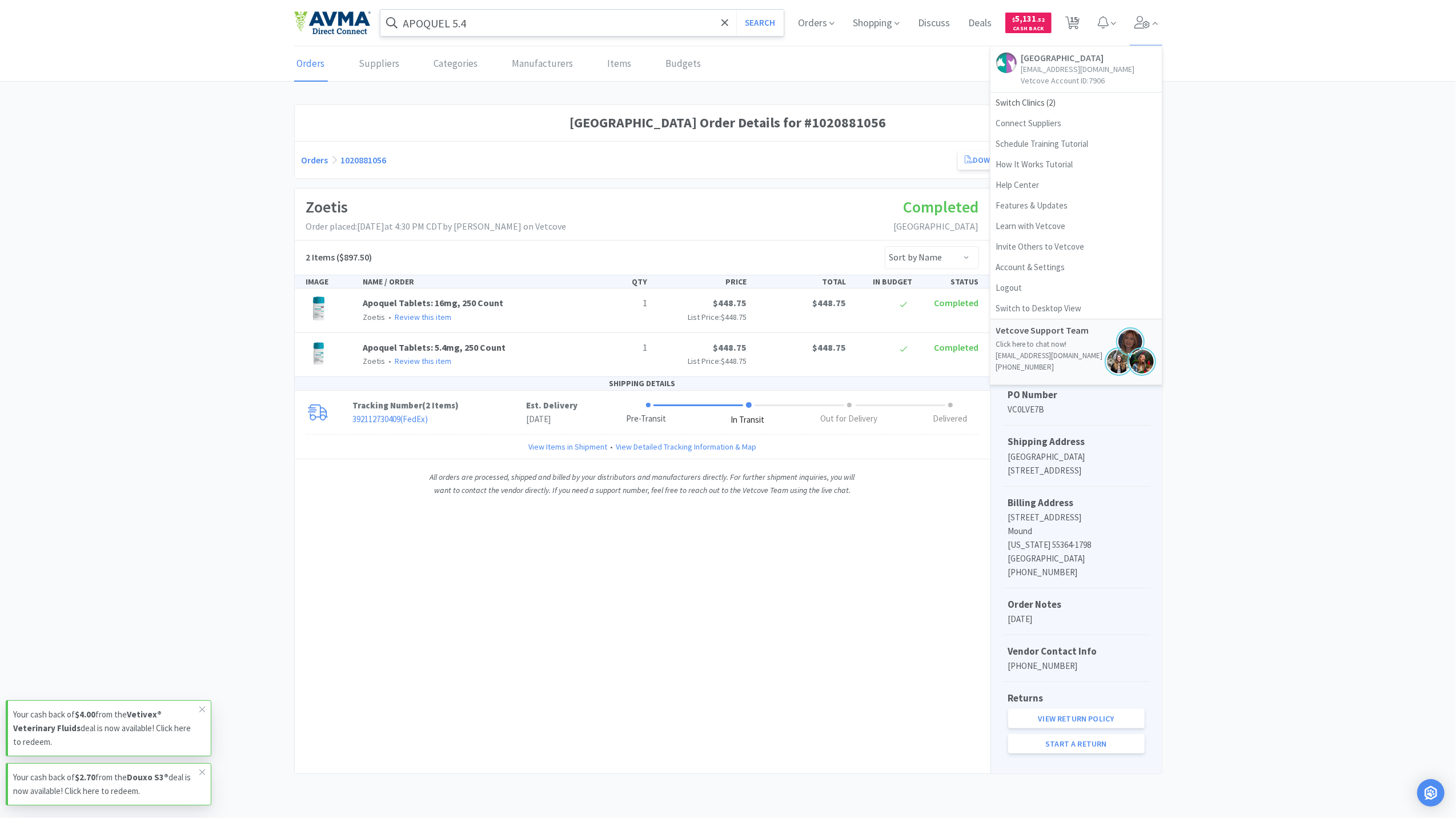
click at [629, 15] on input "APOQUEL 5.4" at bounding box center [582, 23] width 404 height 26
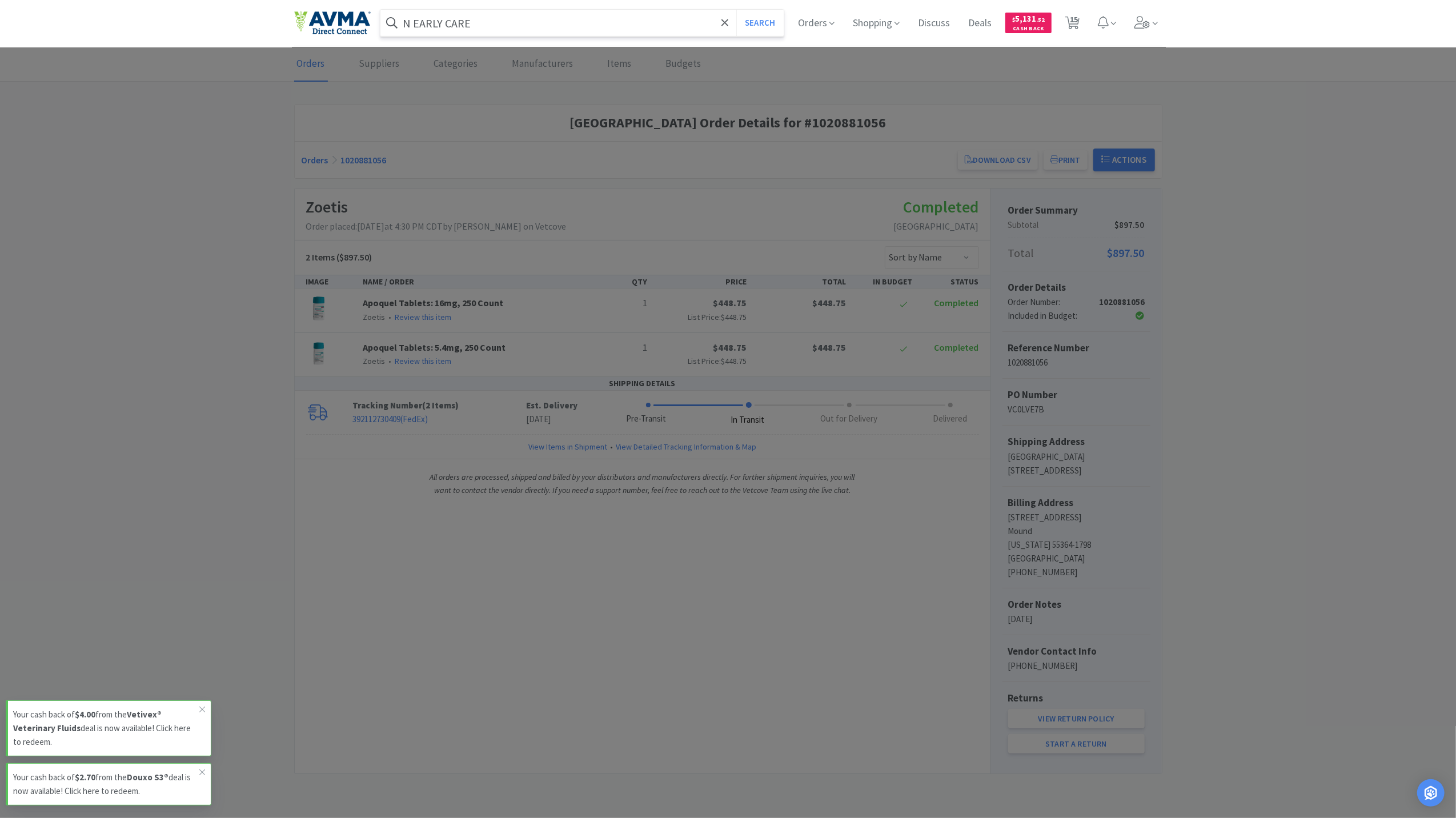
type input "N EARLY CARE"
click at [736, 10] on button "Search" at bounding box center [760, 23] width 47 height 26
select select "4"
select select "1"
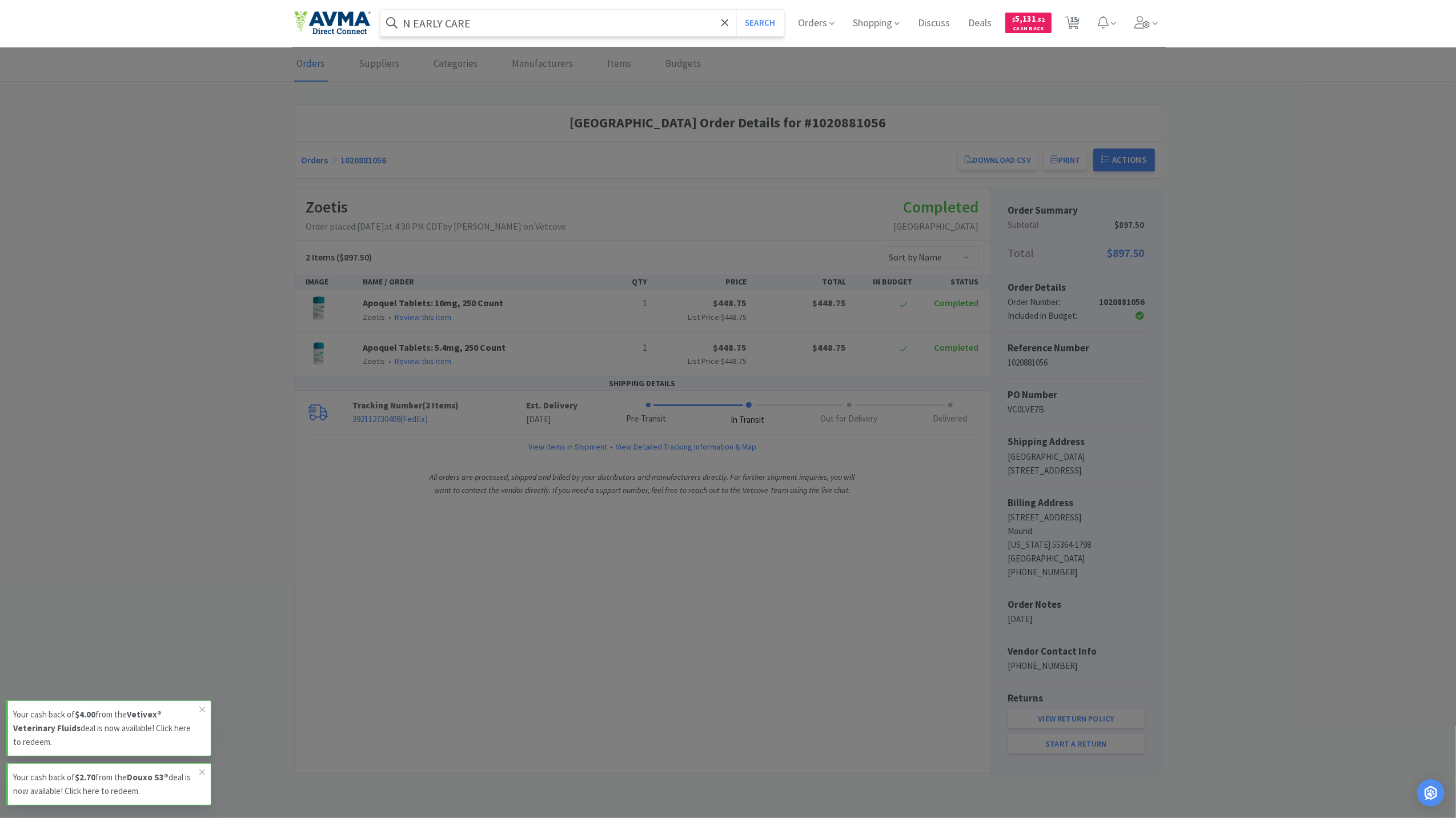
select select "1"
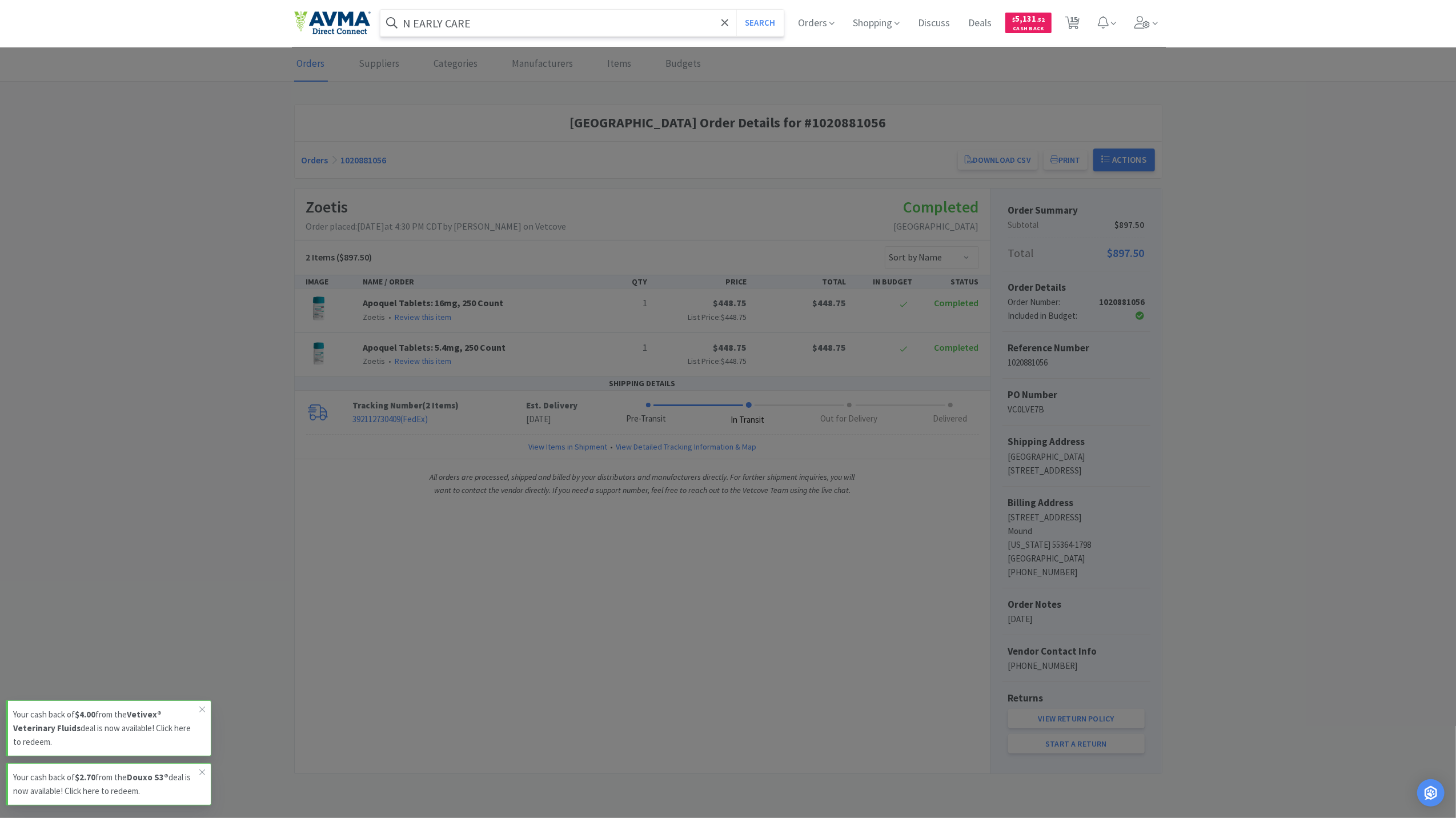
select select "1"
select select "50"
select select "3"
select select "1"
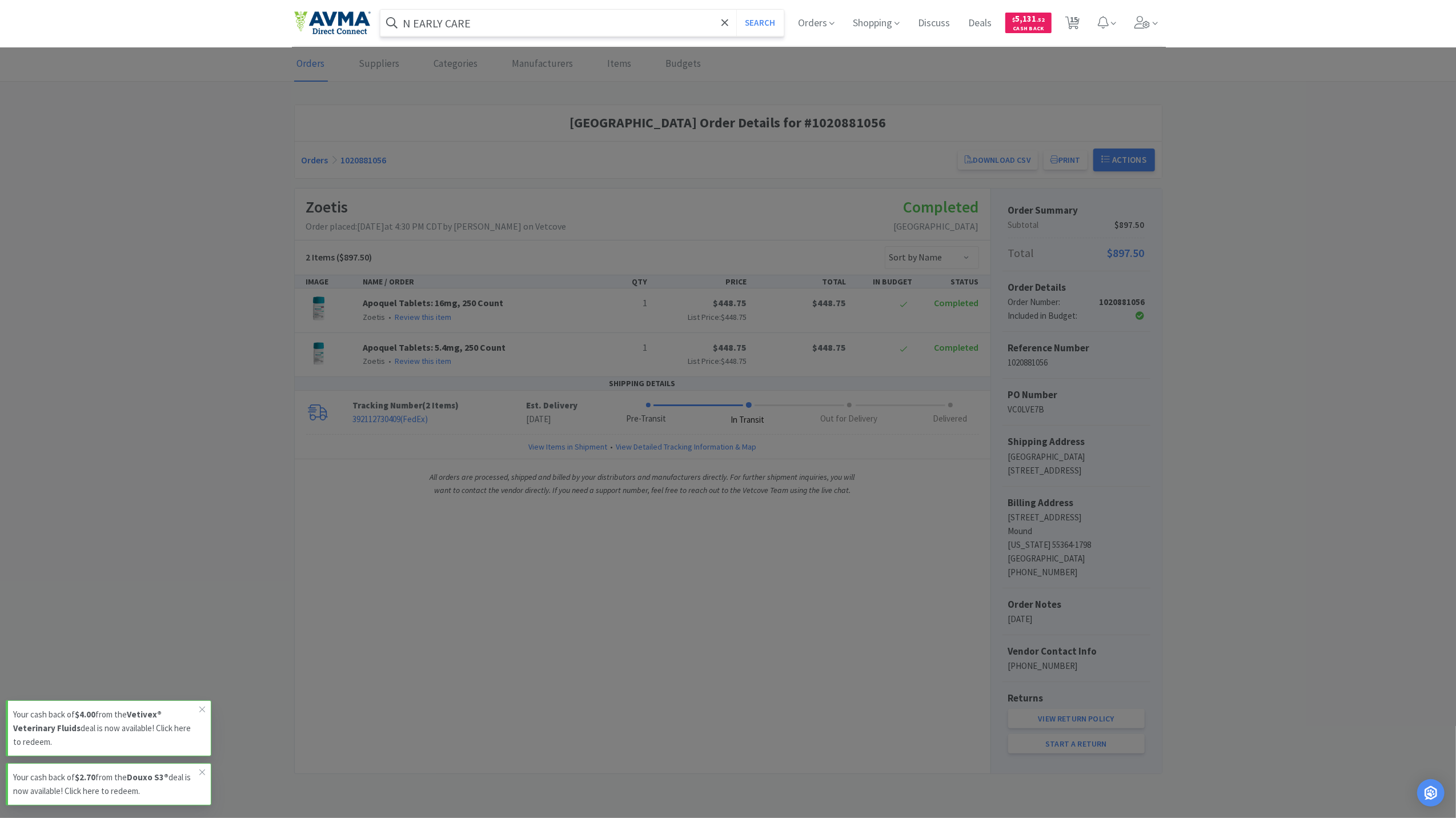
select select "3"
select select "1"
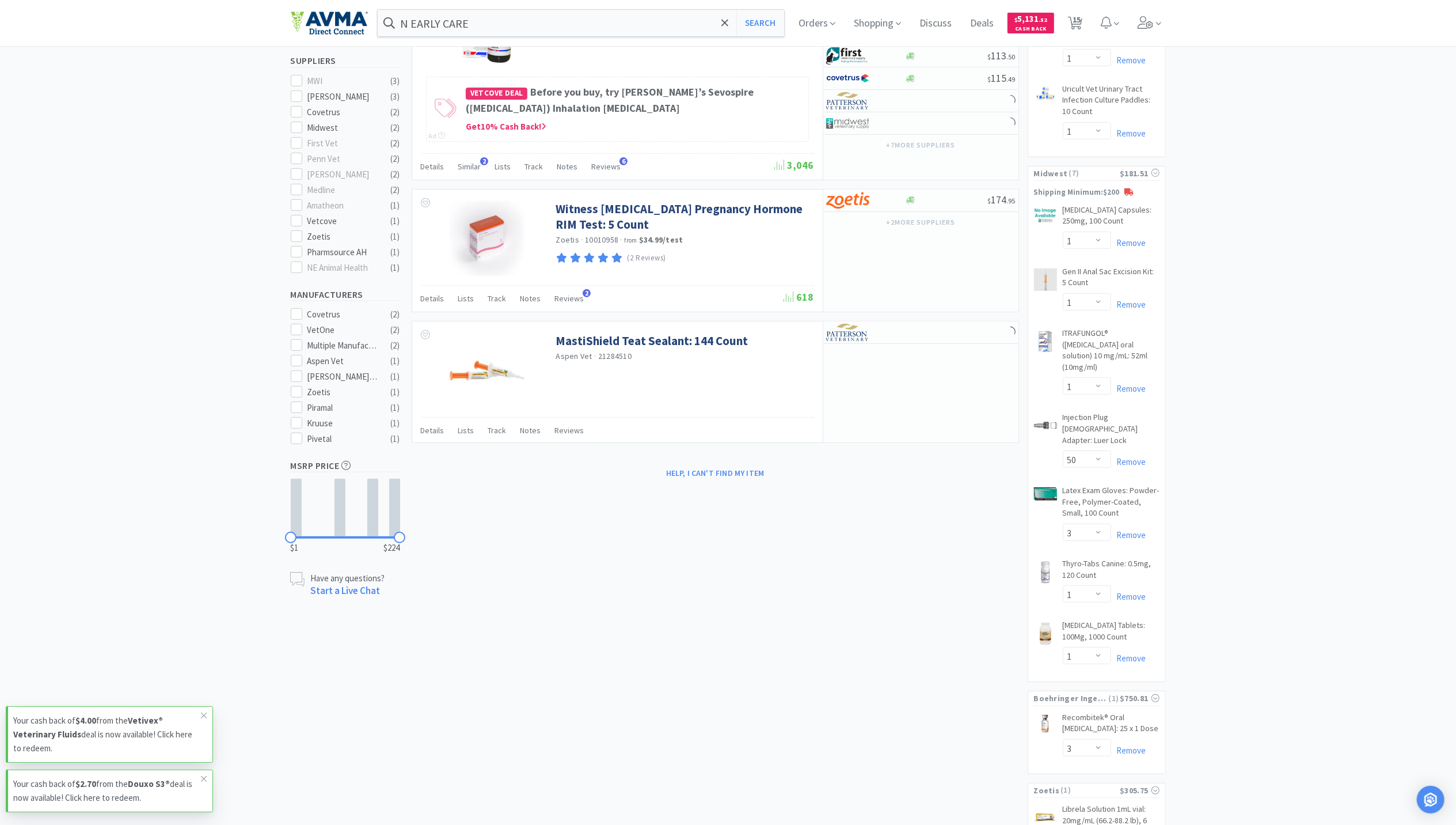
scroll to position [461, 0]
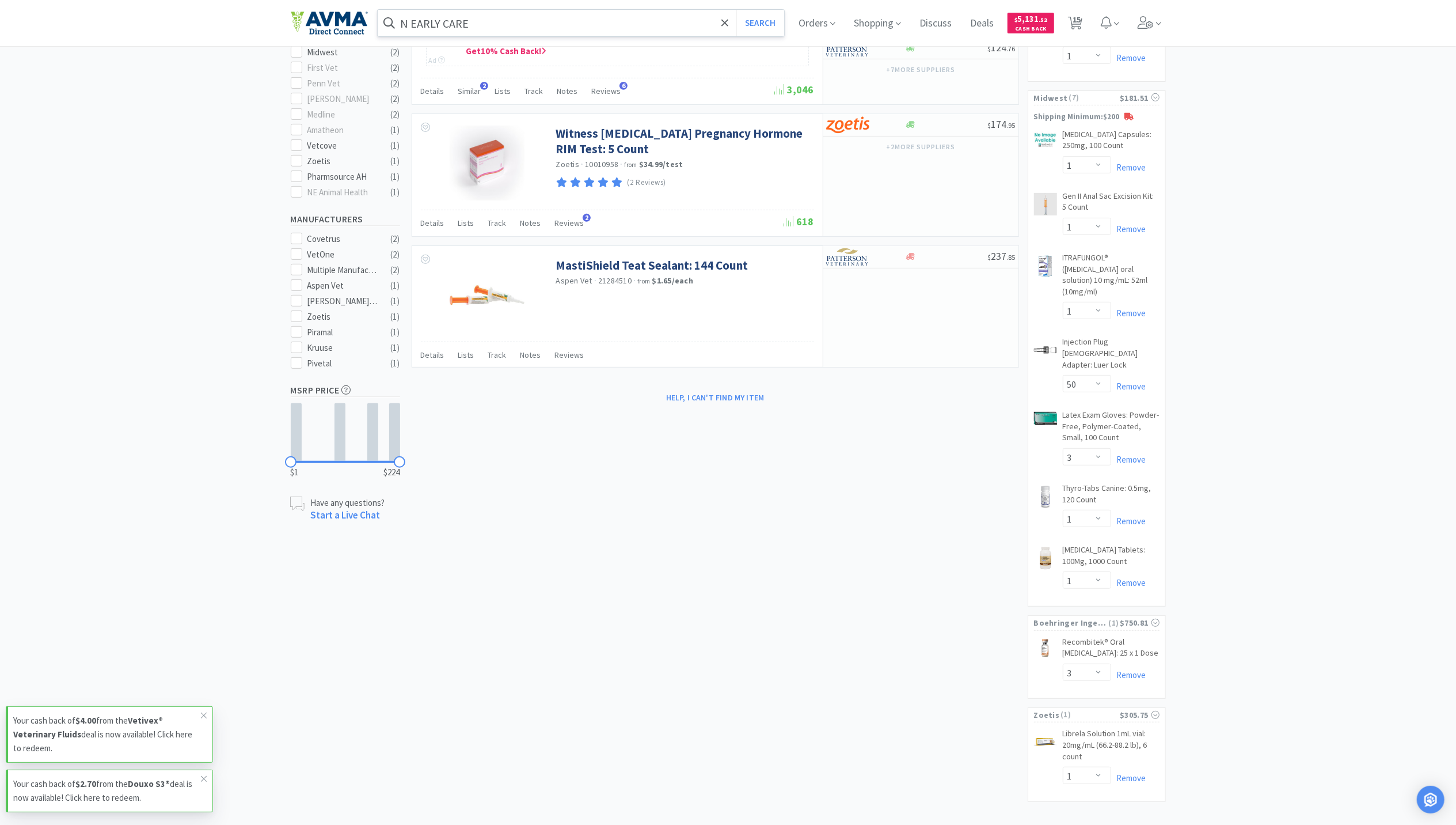
click at [413, 21] on input "N EARLY CARE" at bounding box center [581, 23] width 407 height 26
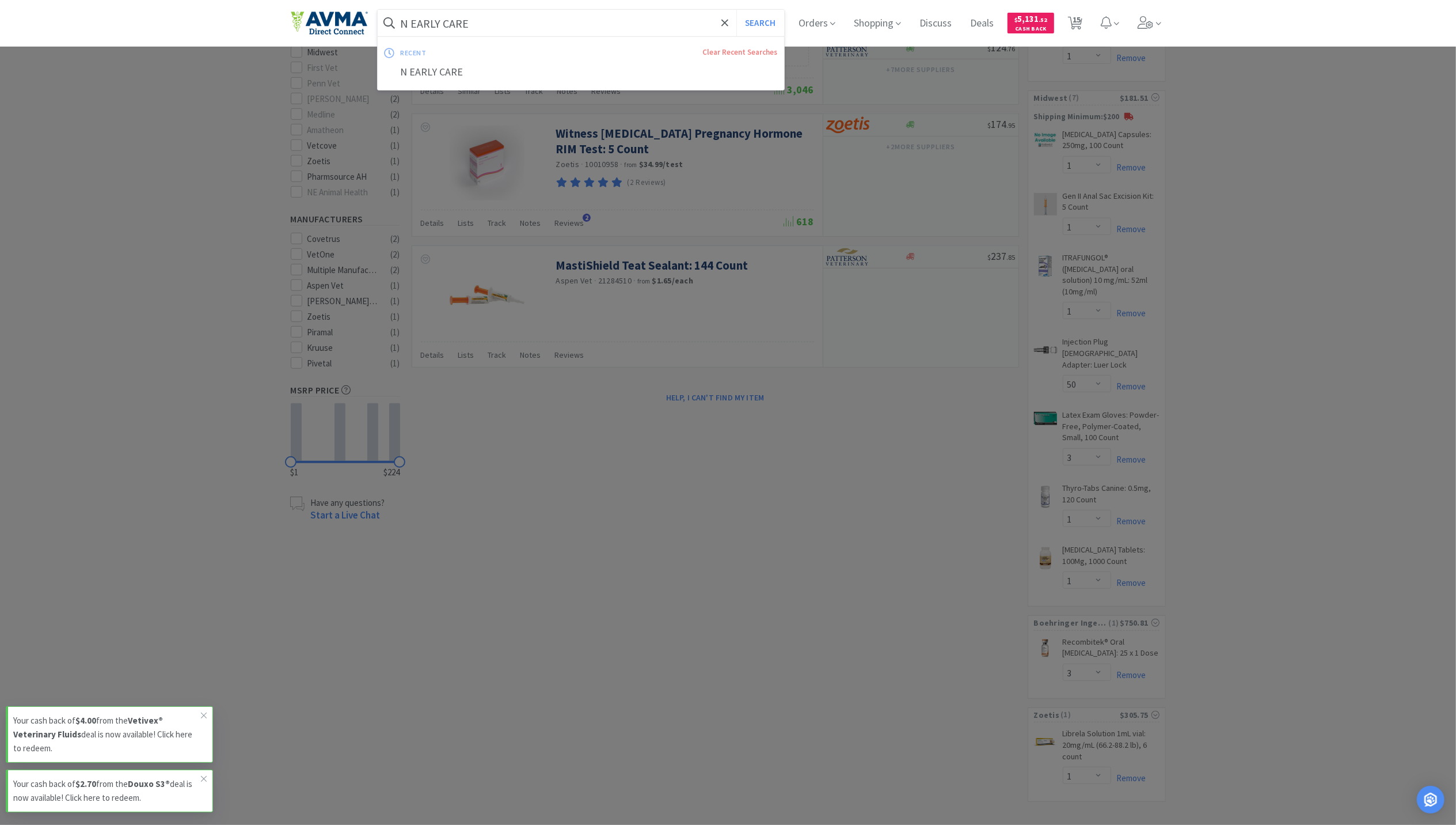
click at [413, 21] on input "N EARLY CARE" at bounding box center [581, 23] width 407 height 26
click at [412, 21] on input "N EARLY CARE" at bounding box center [581, 23] width 407 height 26
click at [424, 26] on input "N EARLY CARE" at bounding box center [581, 23] width 407 height 26
click at [410, 23] on input "N EARLY CARE" at bounding box center [581, 23] width 407 height 26
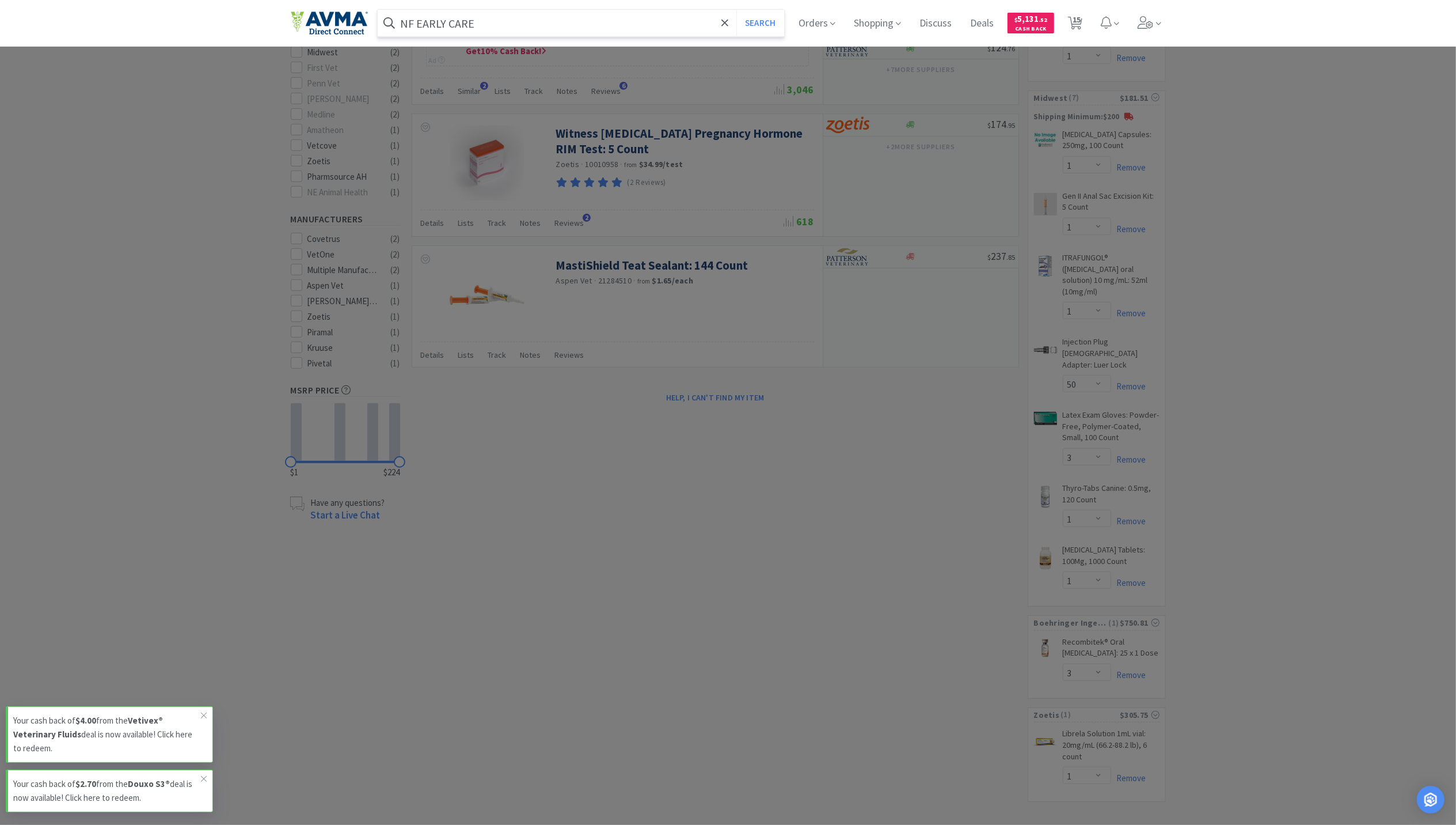
type input "NF EARLY CARE"
click at [736, 10] on button "Search" at bounding box center [760, 23] width 48 height 26
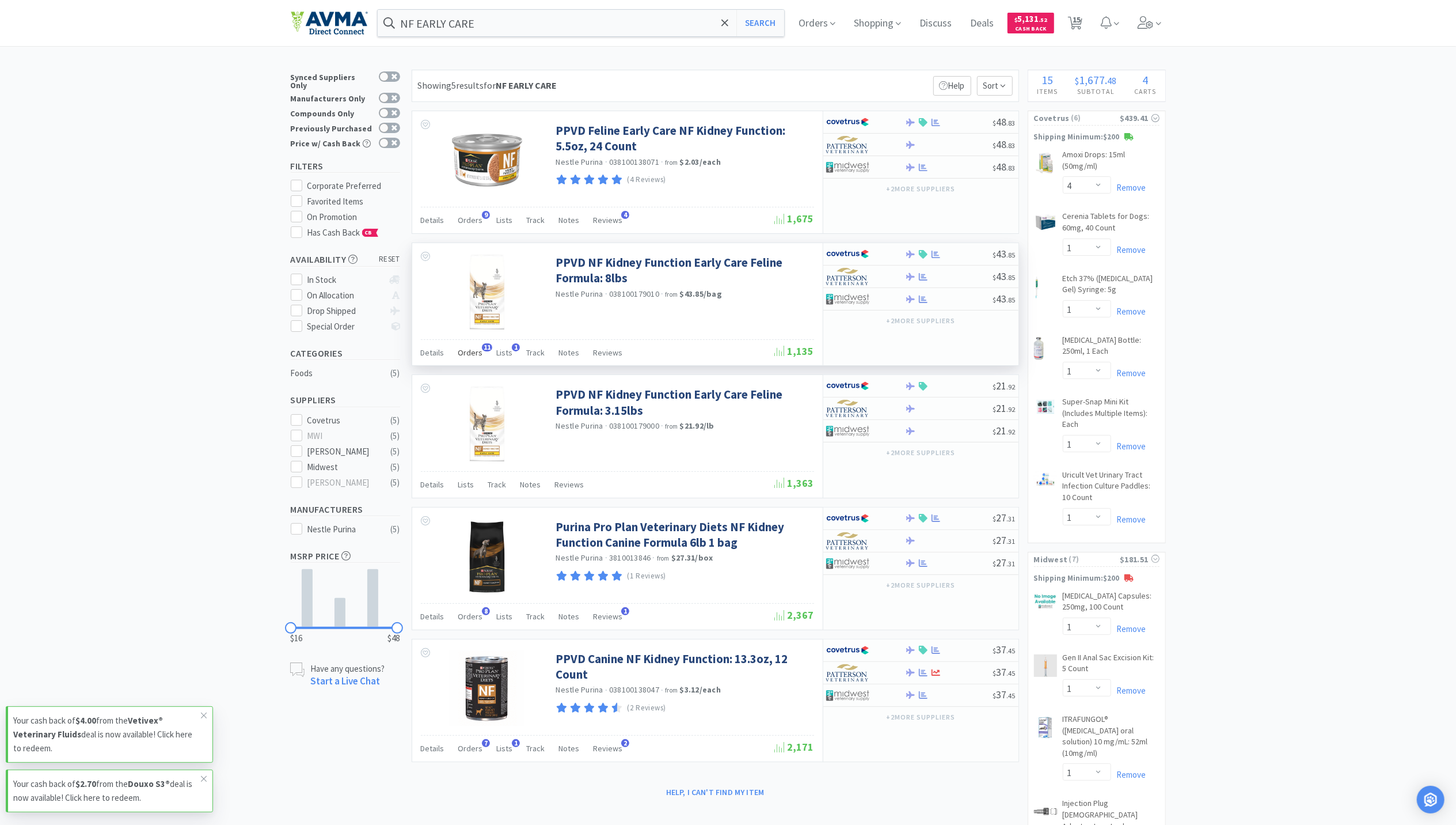
click at [473, 356] on span "Orders" at bounding box center [471, 352] width 25 height 11
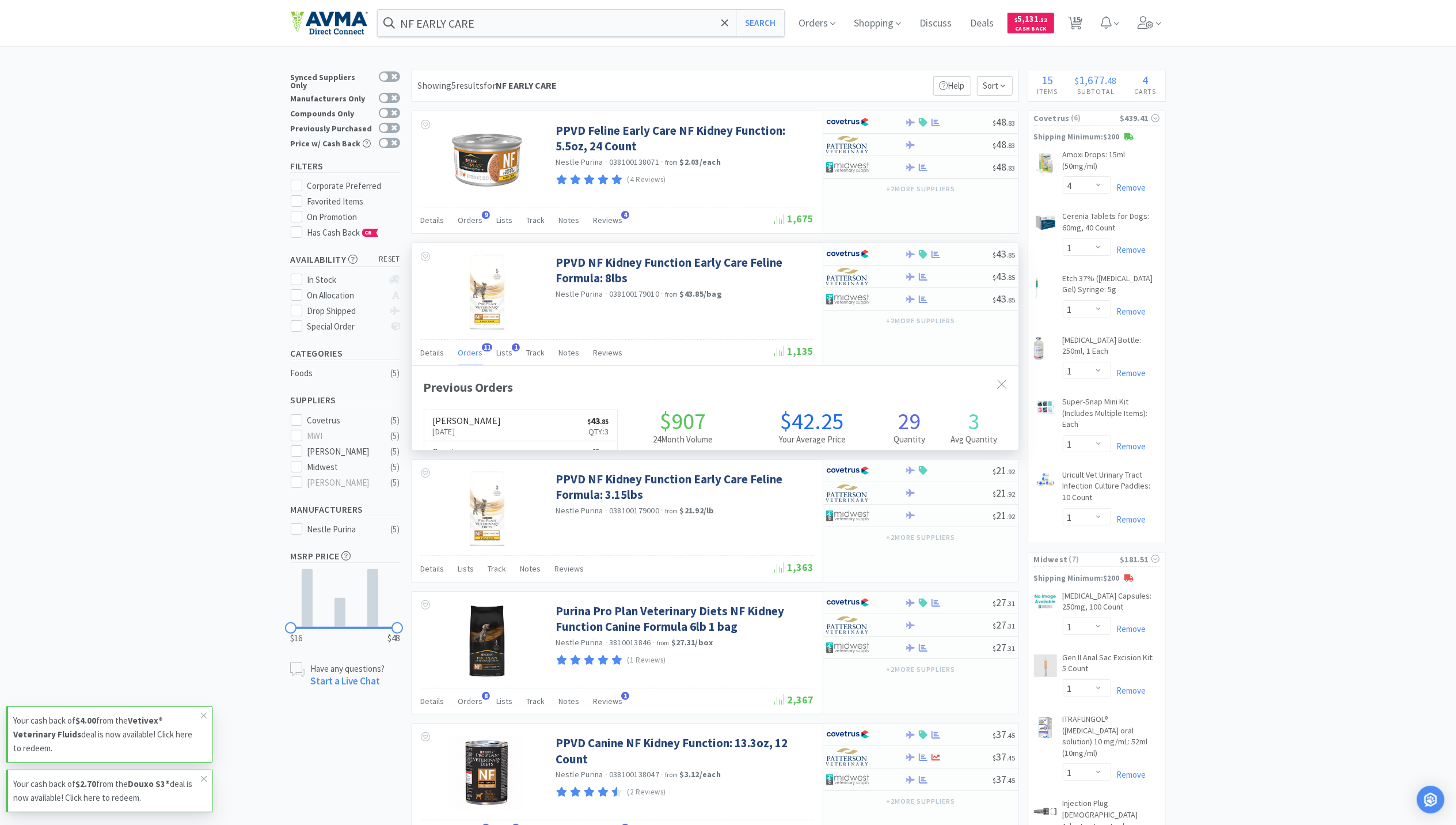
scroll to position [309, 606]
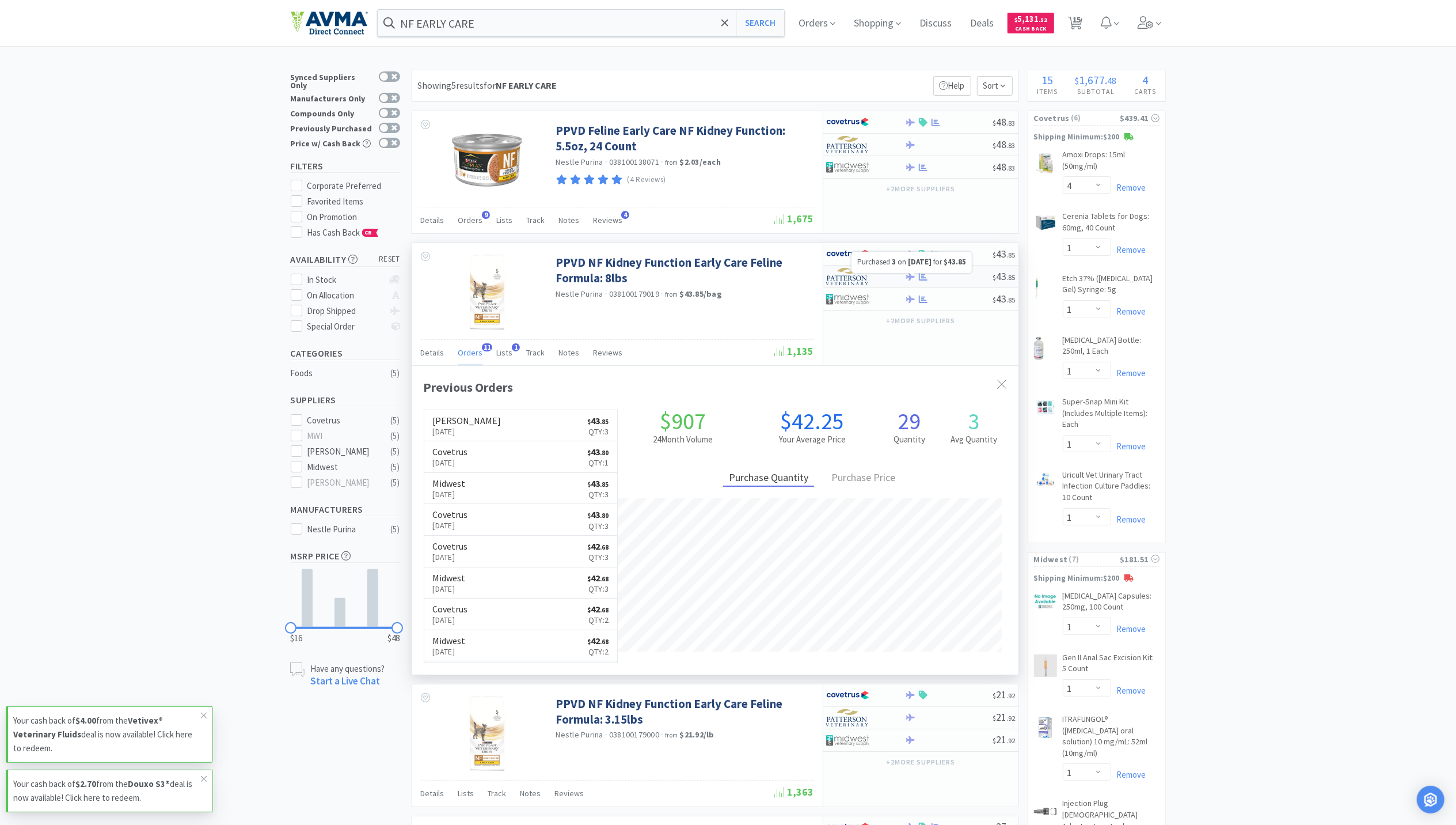
click at [924, 278] on icon at bounding box center [924, 277] width 9 height 8
select select "1"
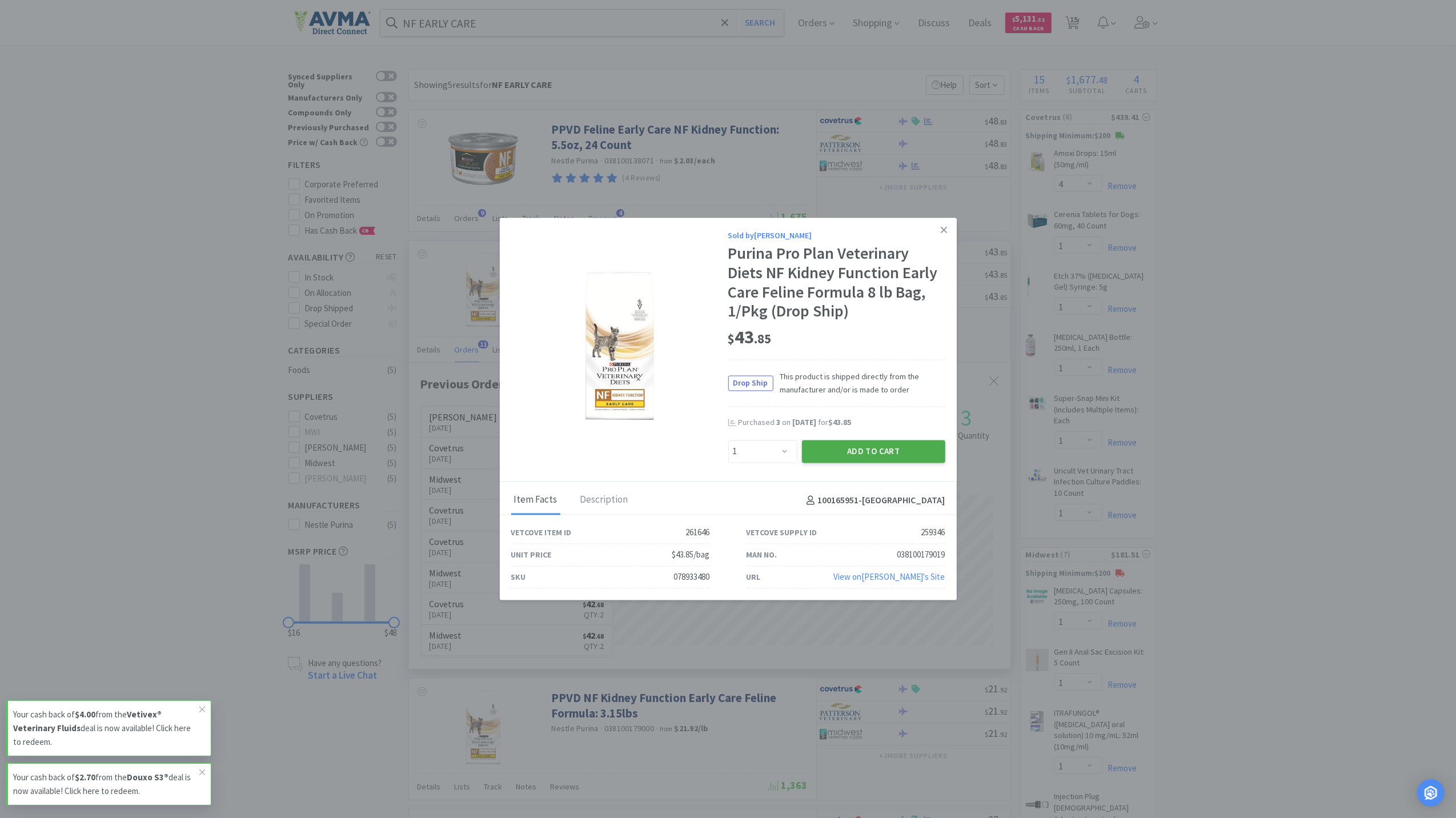
click at [890, 451] on button "Add to Cart" at bounding box center [874, 451] width 143 height 23
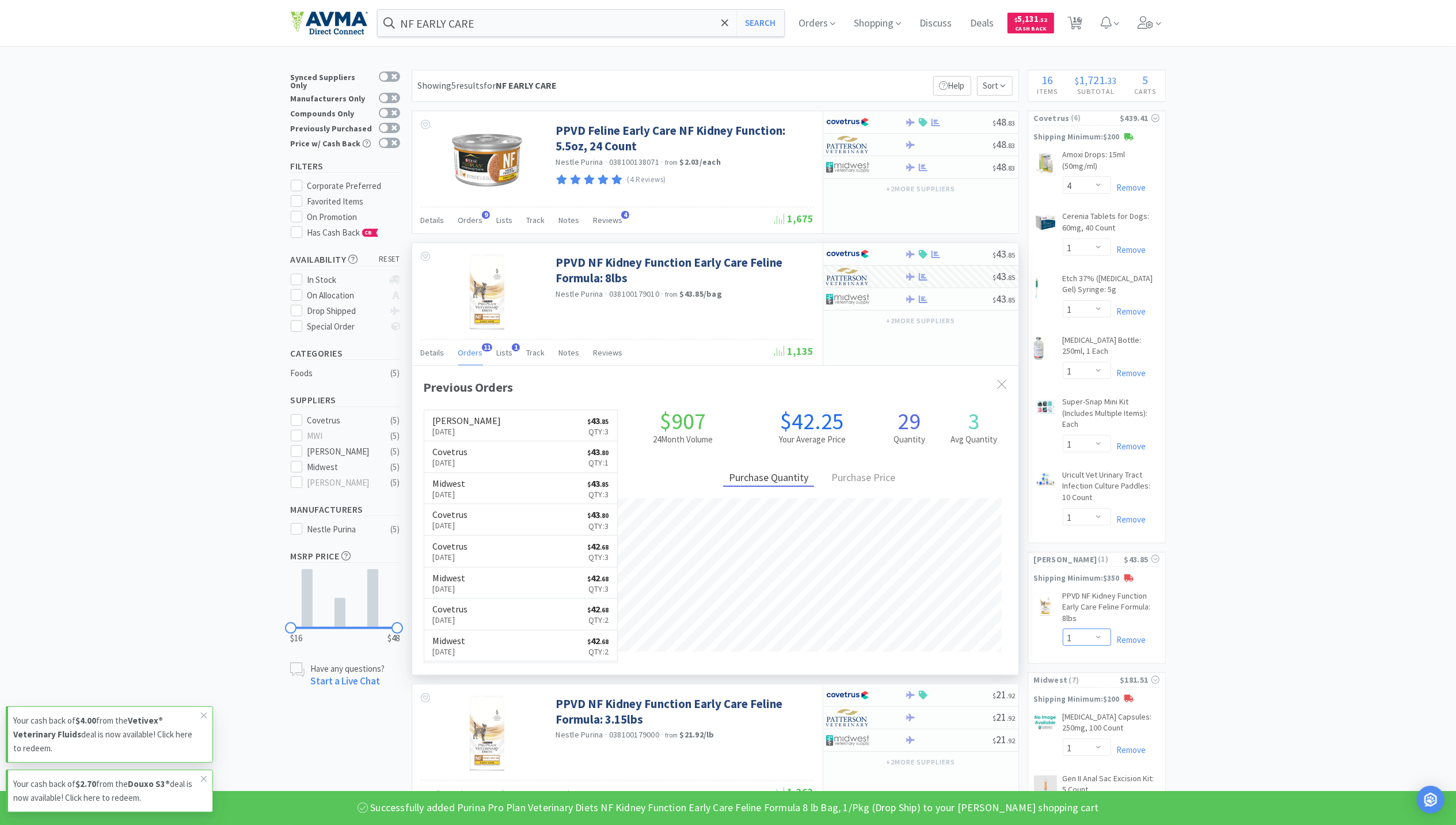
click at [1099, 637] on select "Enter Quantity 1 2 3 4 5 6 7 8 9 10 11 12 13 14 15 16 17 18 19 20 Enter Quantity" at bounding box center [1087, 637] width 48 height 18
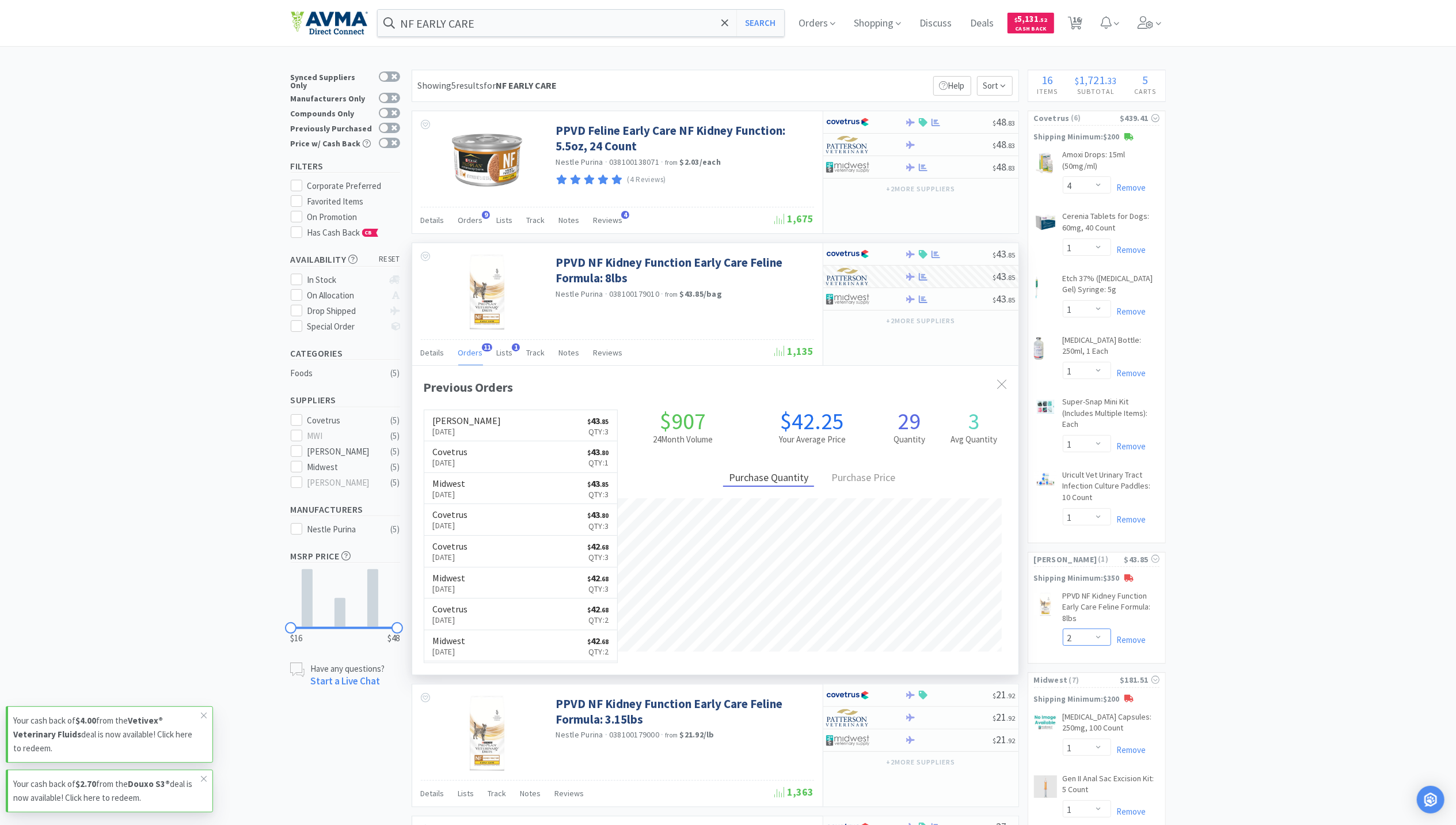
click at [1063, 630] on select "Enter Quantity 1 2 3 4 5 6 7 8 9 10 11 12 13 14 15 16 17 18 19 20 Enter Quantity" at bounding box center [1087, 637] width 48 height 18
select select "2"
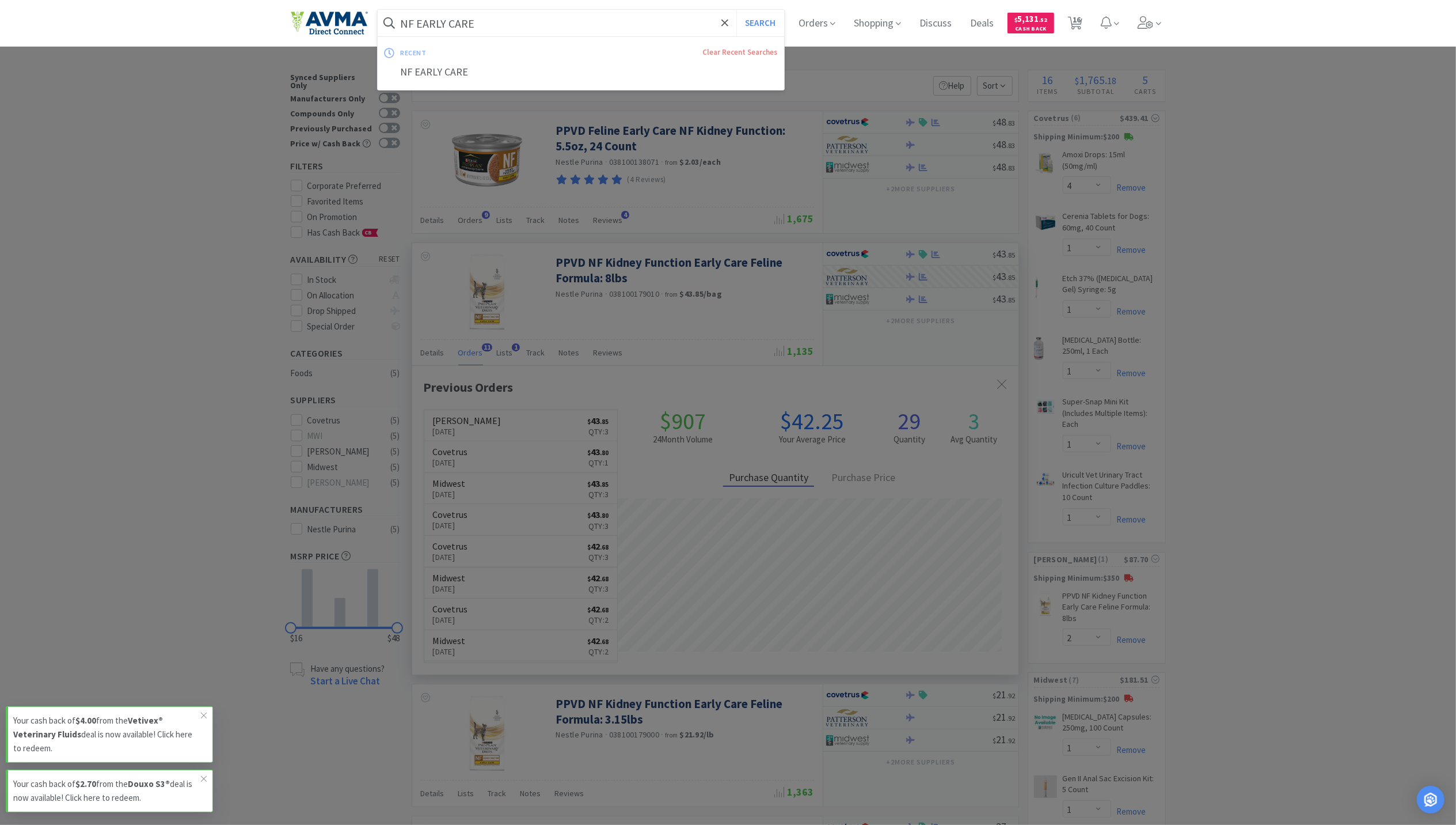
click at [581, 11] on input "NF EARLY CARE" at bounding box center [581, 23] width 407 height 26
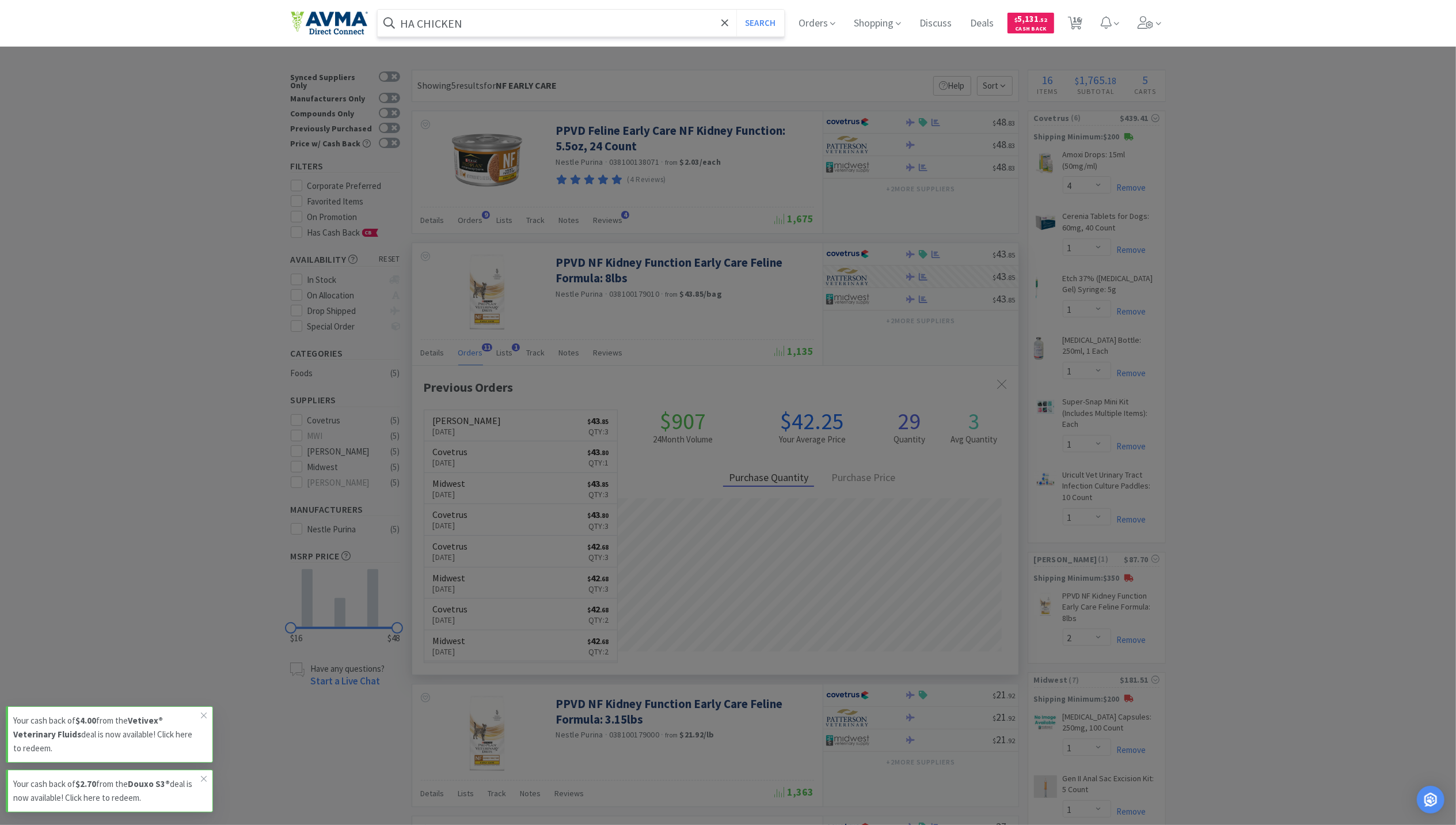
type input "HA CHICKEN"
click at [736, 10] on button "Search" at bounding box center [760, 23] width 48 height 26
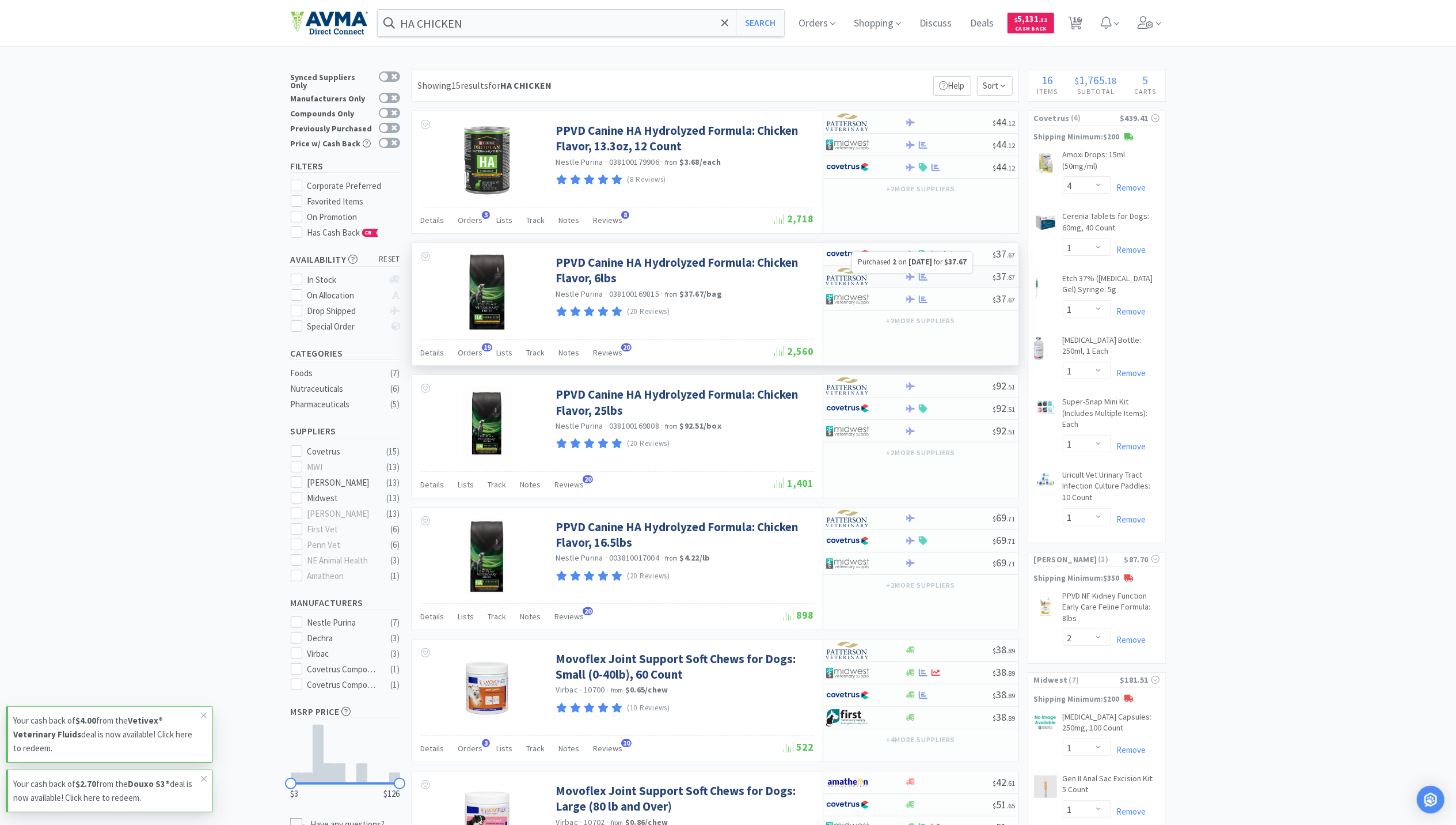
click at [927, 280] on icon at bounding box center [924, 277] width 9 height 8
select select "1"
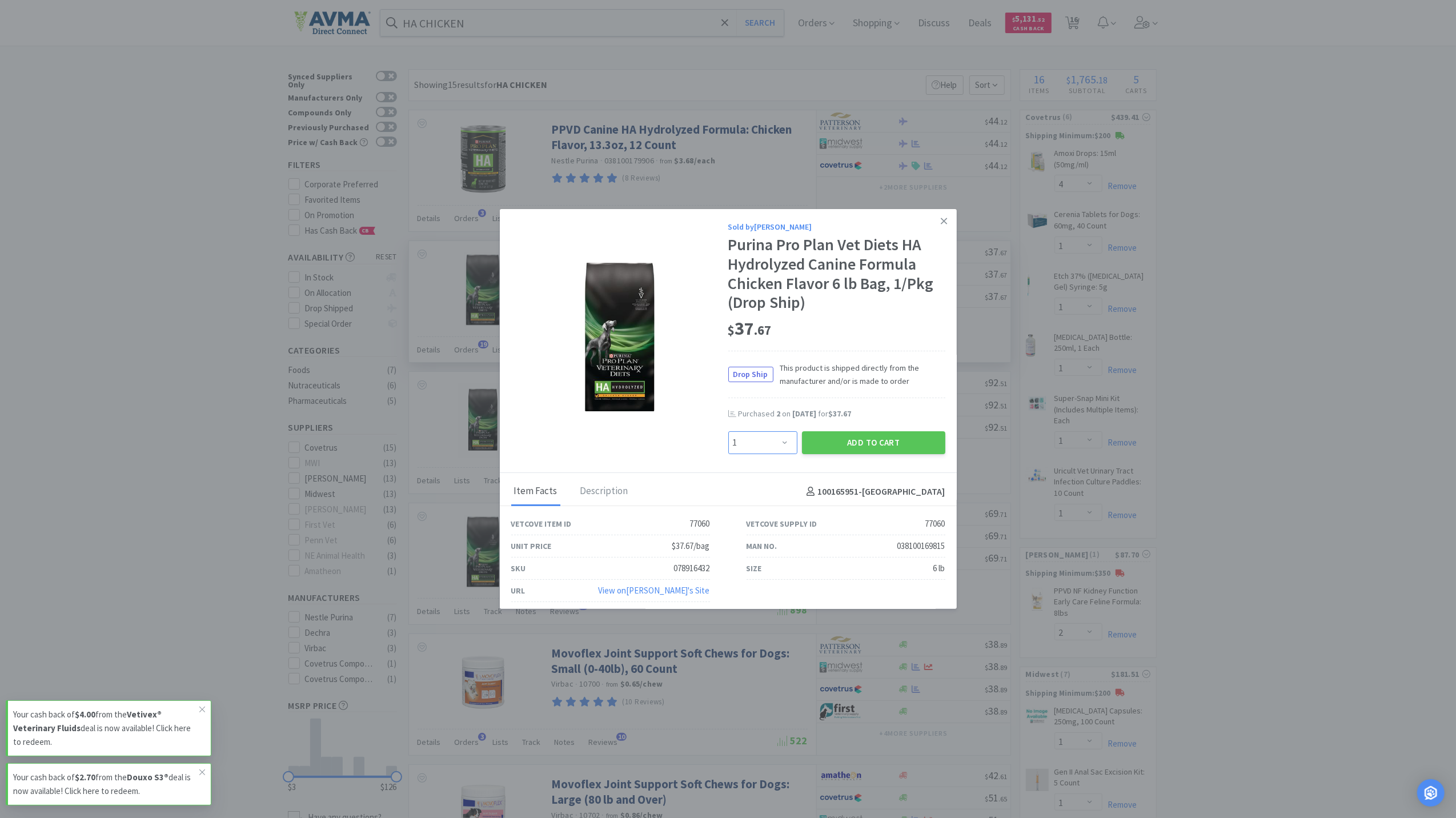
click at [766, 435] on select "Enter Quantity 1 2 3 4 5 6 7 8 9 10 11 12 13 14 15 16 17 18 19 20 Enter Quantity" at bounding box center [762, 443] width 69 height 23
click at [830, 438] on button "Add to Cart" at bounding box center [874, 443] width 143 height 23
select select "1"
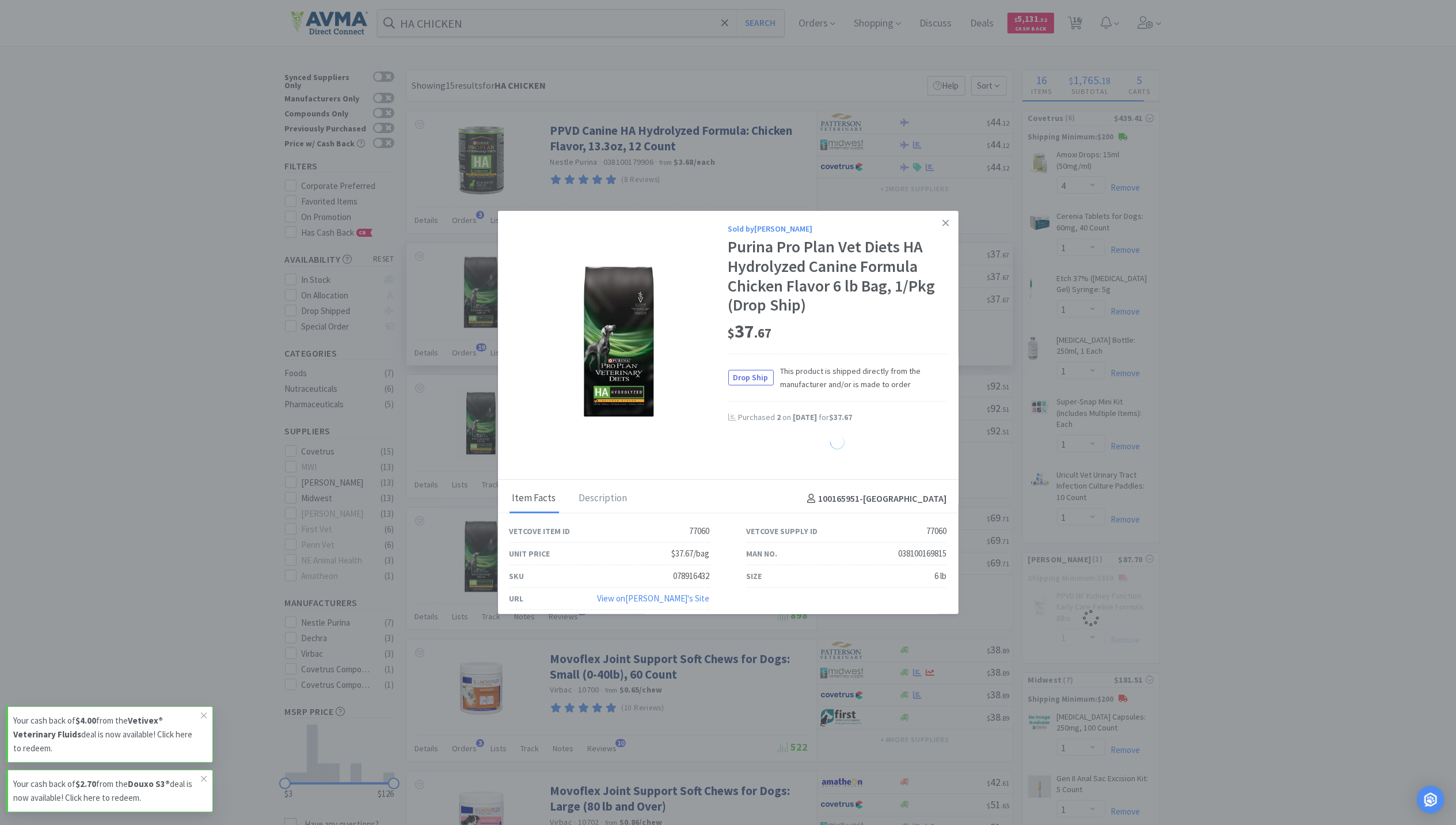
select select "2"
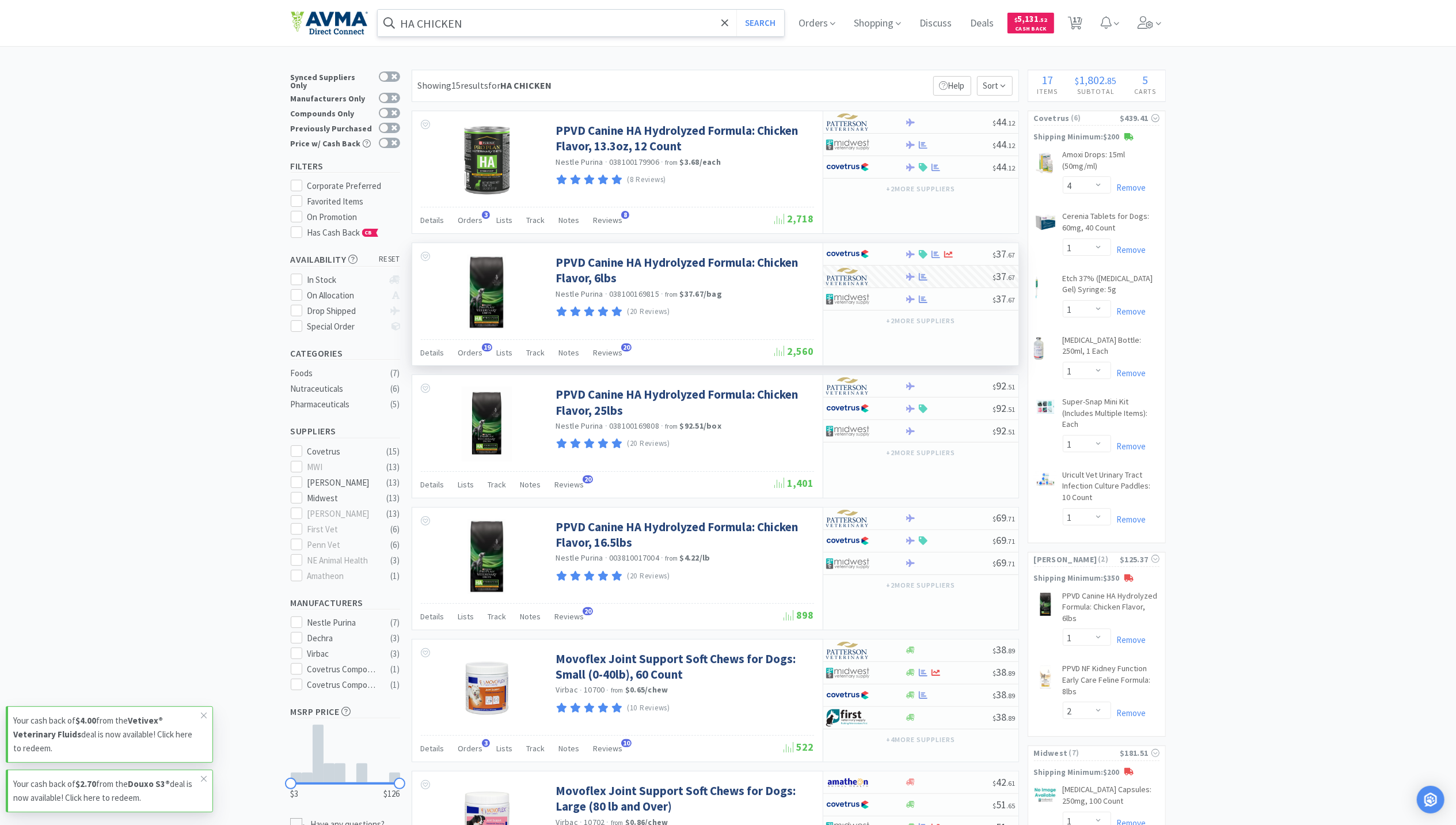
click at [482, 22] on input "HA CHICKEN" at bounding box center [581, 23] width 407 height 26
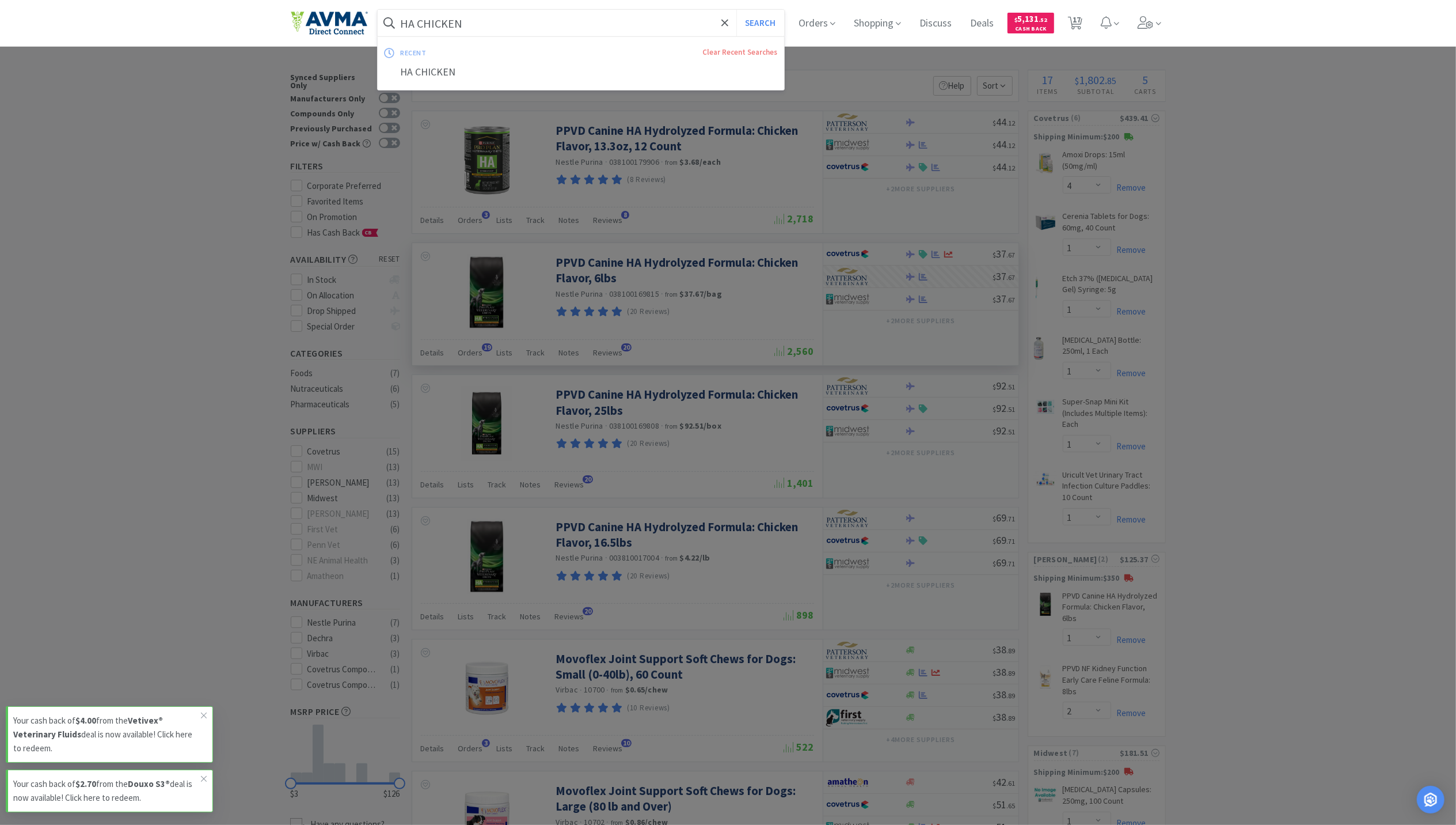
click at [479, 24] on input "HA CHICKEN" at bounding box center [581, 23] width 407 height 26
drag, startPoint x: 474, startPoint y: 24, endPoint x: 424, endPoint y: 24, distance: 50.0
click at [424, 24] on input "HA CHICKEN" at bounding box center [581, 23] width 407 height 26
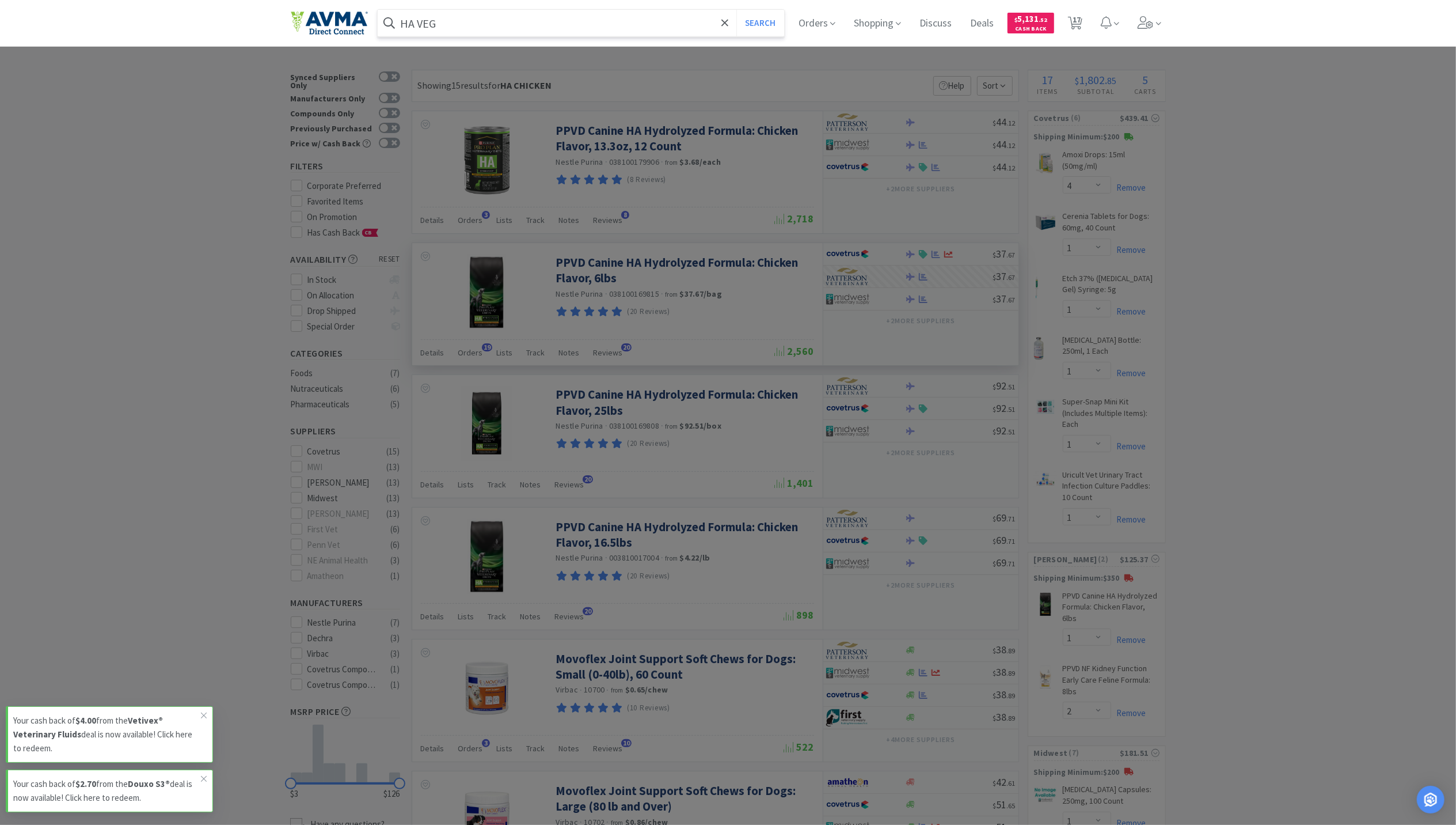
type input "HA VEG"
click at [736, 10] on button "Search" at bounding box center [760, 23] width 48 height 26
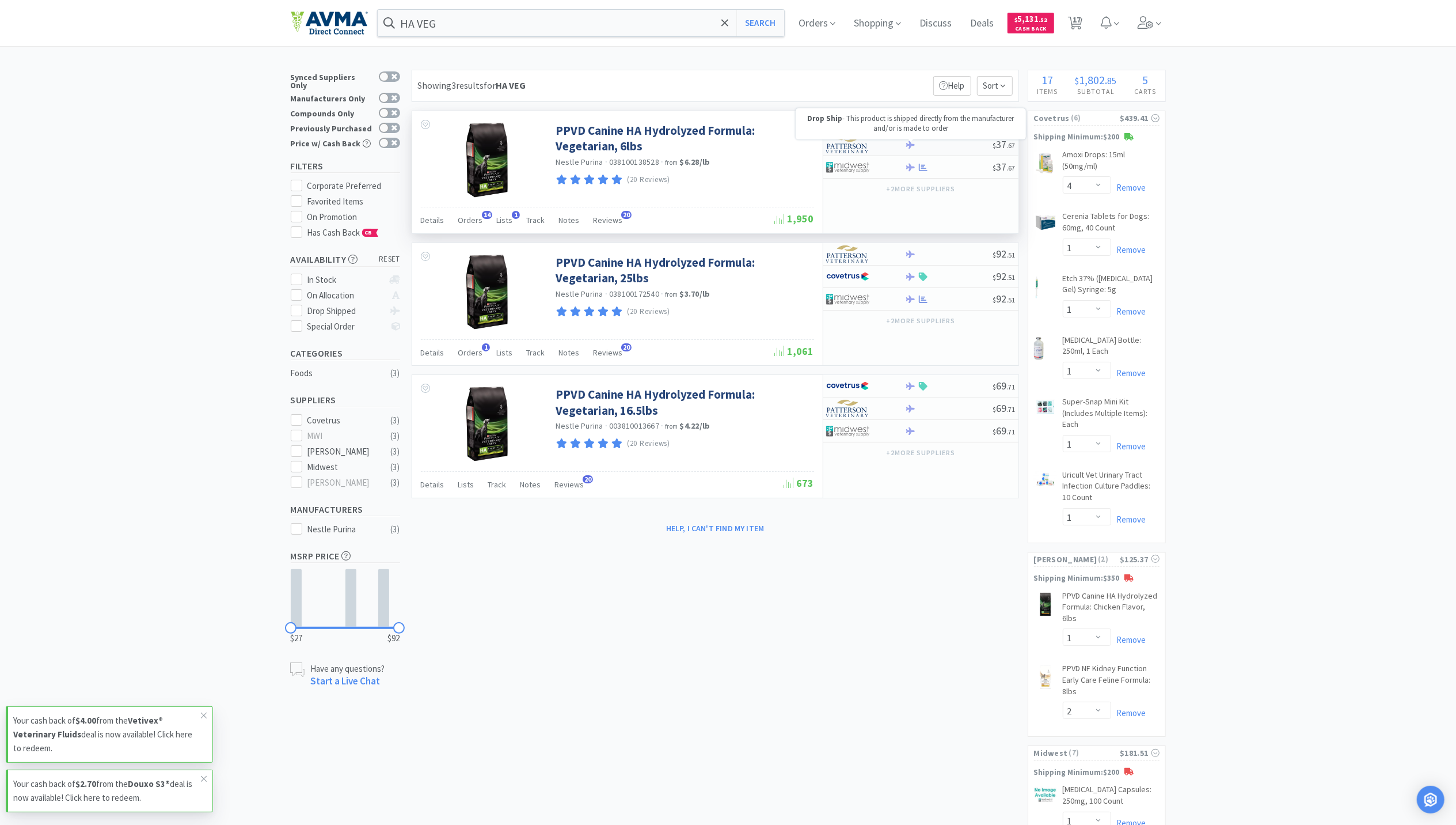
click at [909, 148] on icon at bounding box center [910, 145] width 9 height 9
select select "1"
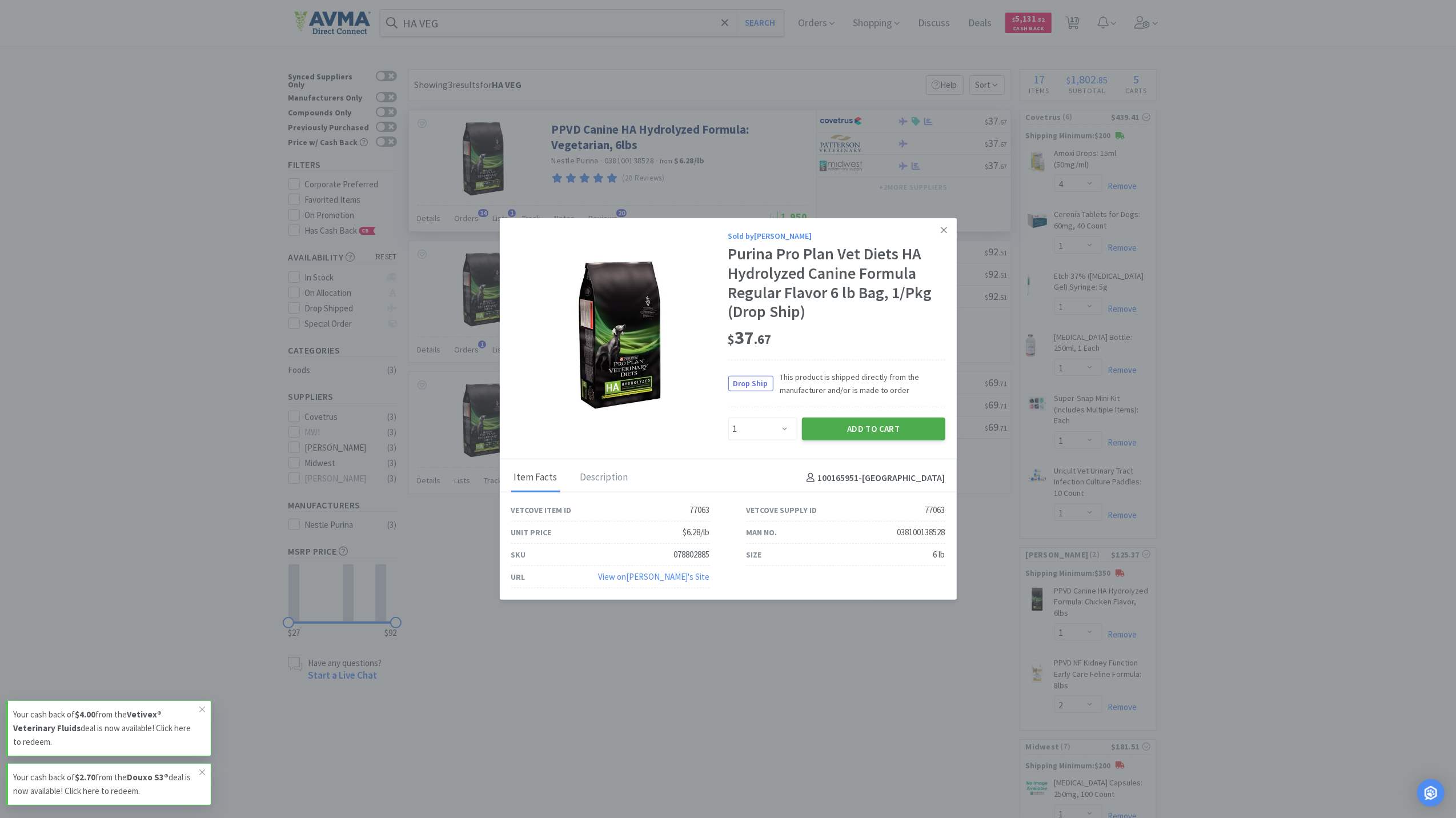
click at [864, 425] on button "Add to Cart" at bounding box center [874, 429] width 143 height 23
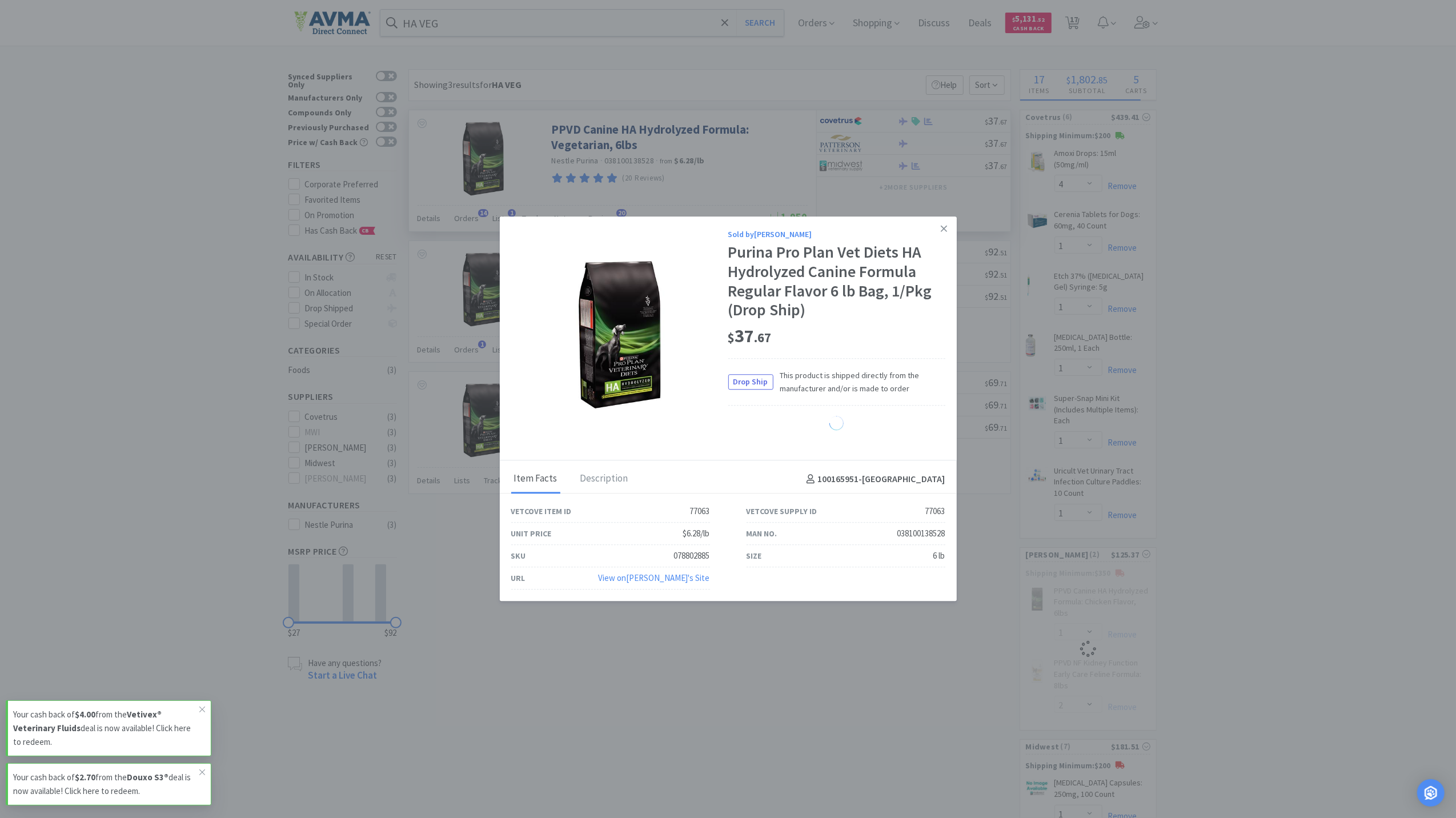
select select "1"
select select "2"
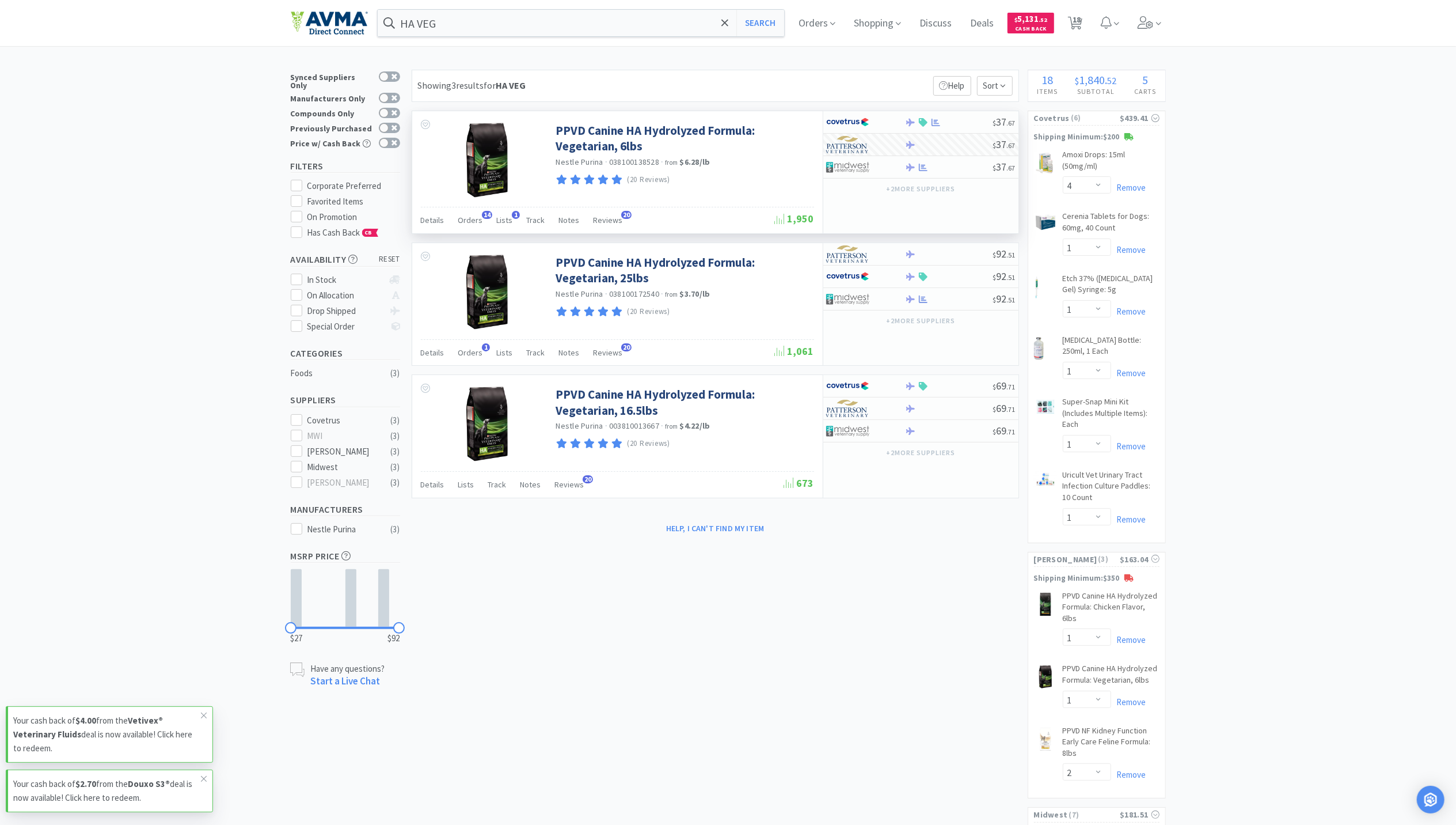
click at [468, 8] on div "HA VEG Search Orders Shopping Discuss Discuss Deals Deals $ 5,131 . 52 Cash Bac…" at bounding box center [728, 23] width 875 height 46
click at [463, 23] on input "HA VEG" at bounding box center [581, 23] width 407 height 26
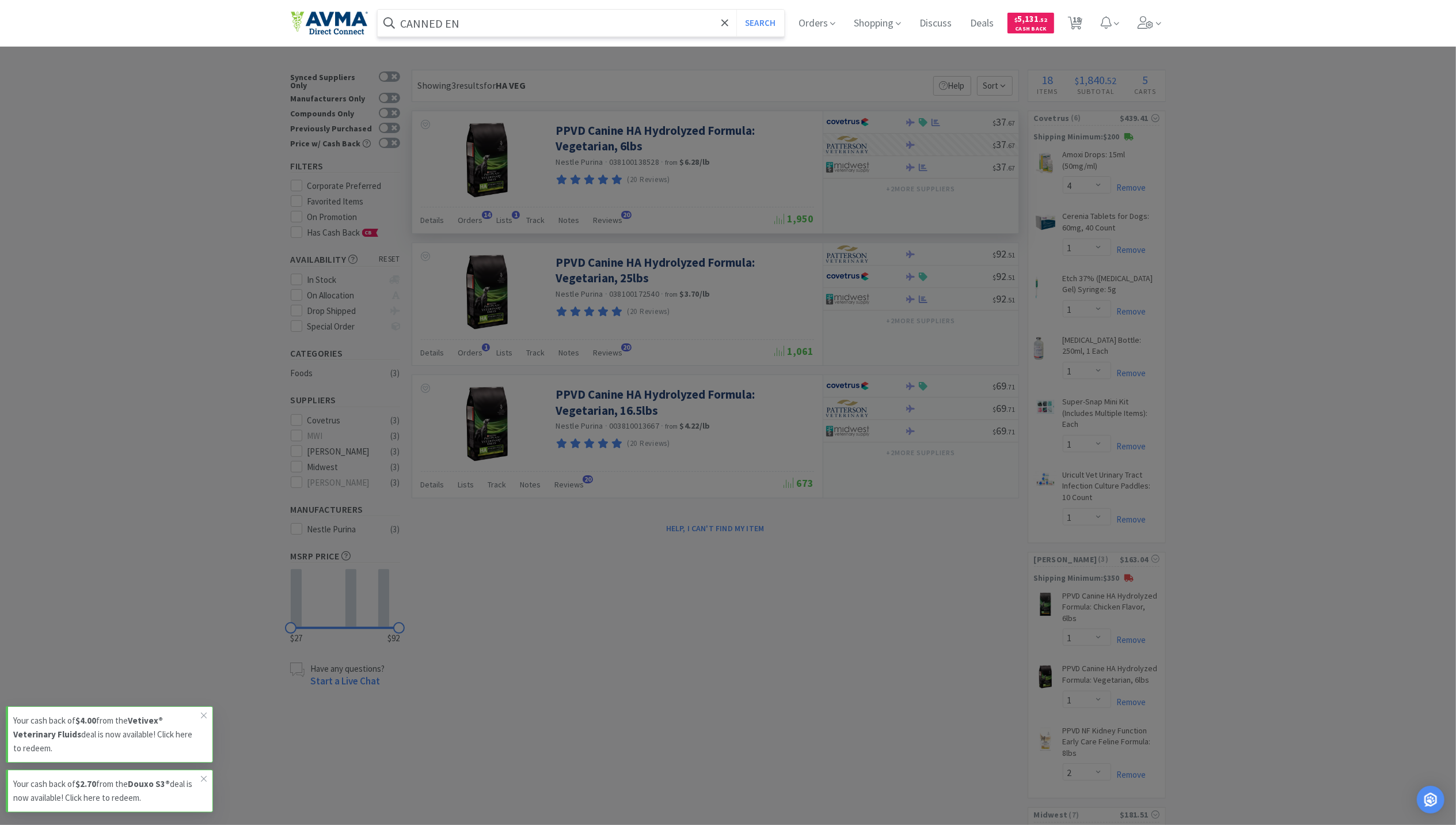
type input "CANNED EN"
click at [736, 10] on button "Search" at bounding box center [760, 23] width 48 height 26
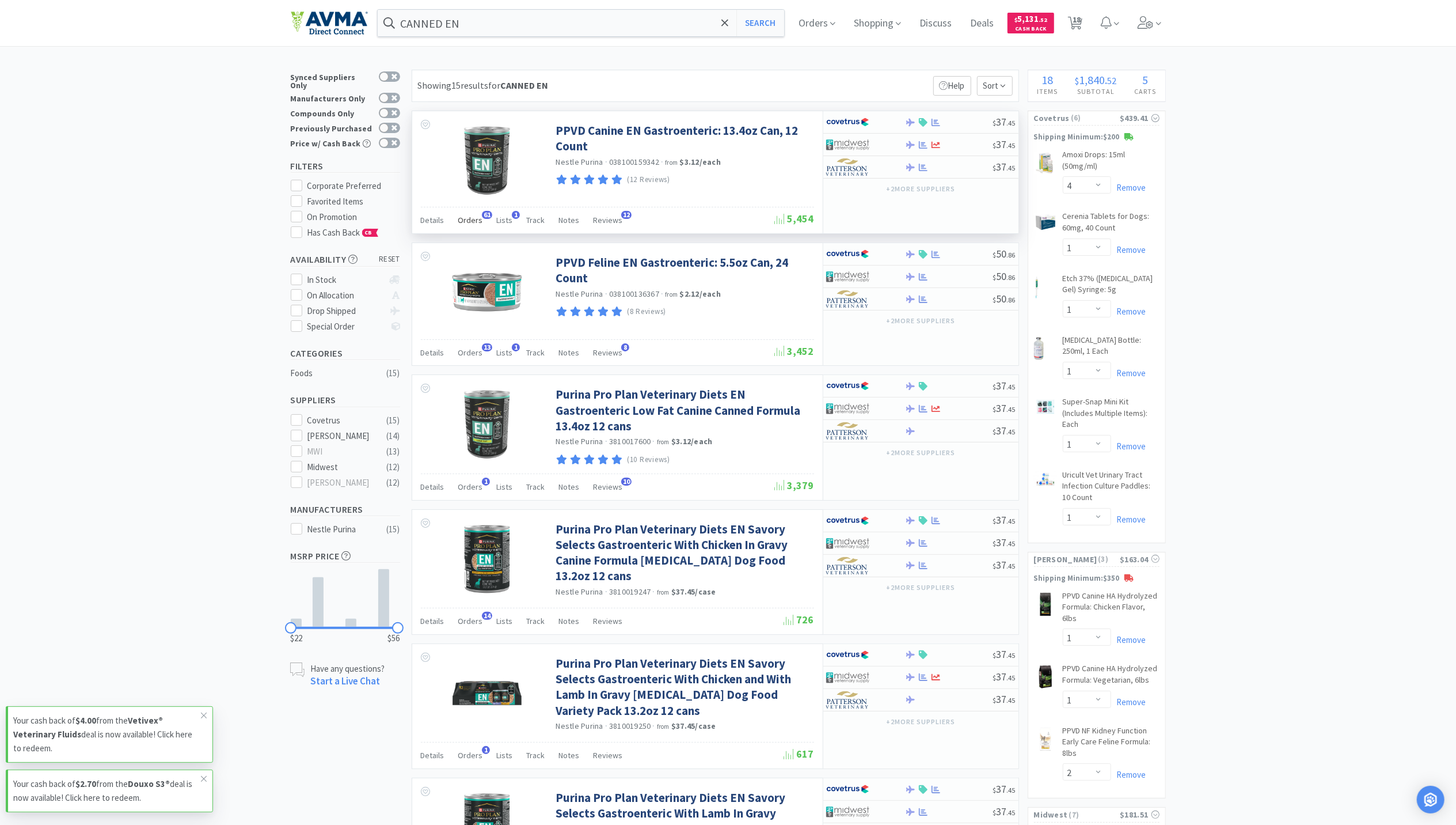
click at [468, 213] on div "Orders 61" at bounding box center [471, 222] width 25 height 22
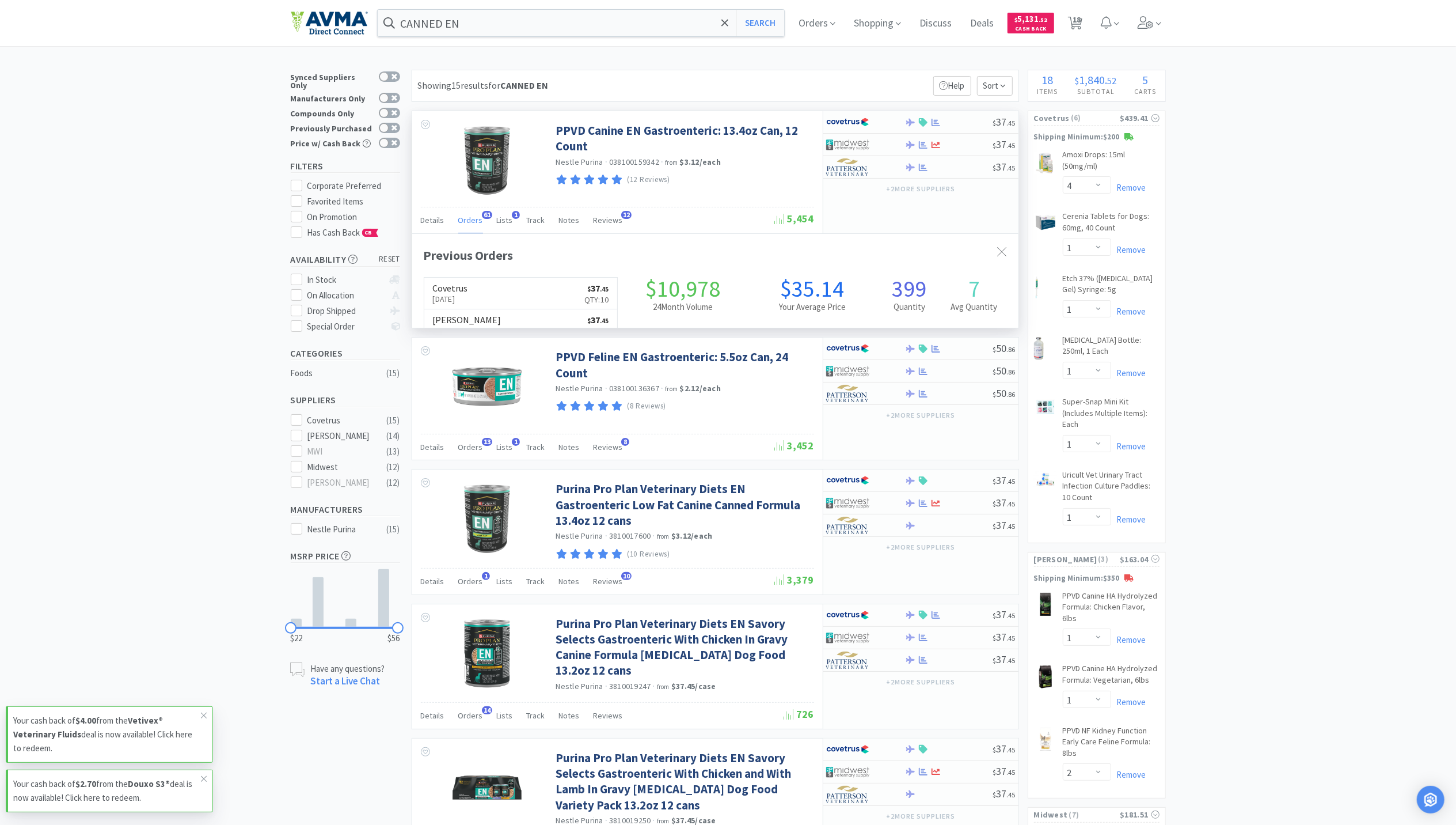
scroll to position [309, 606]
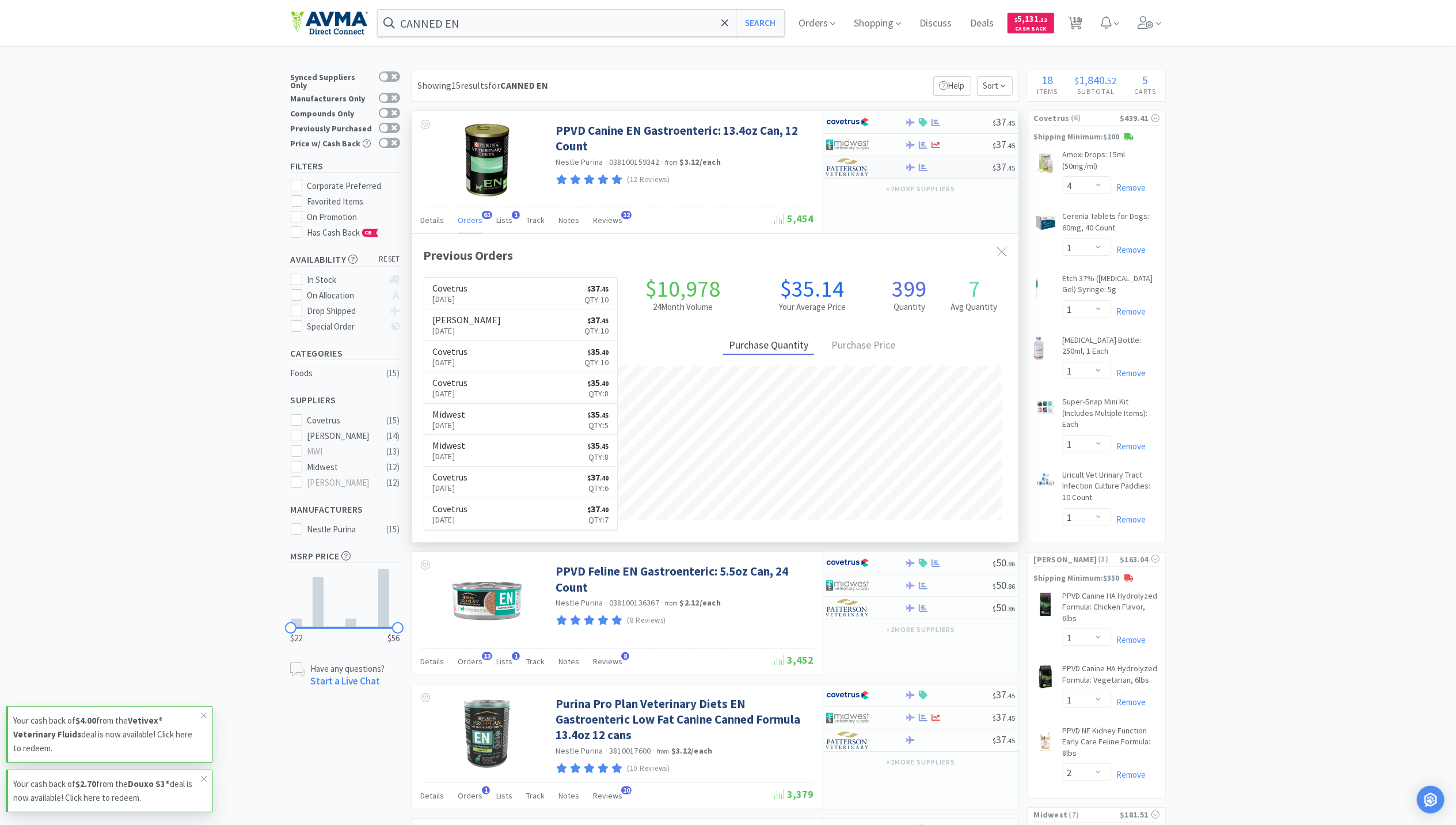
click at [919, 174] on div "$ 37 . 45" at bounding box center [921, 167] width 195 height 23
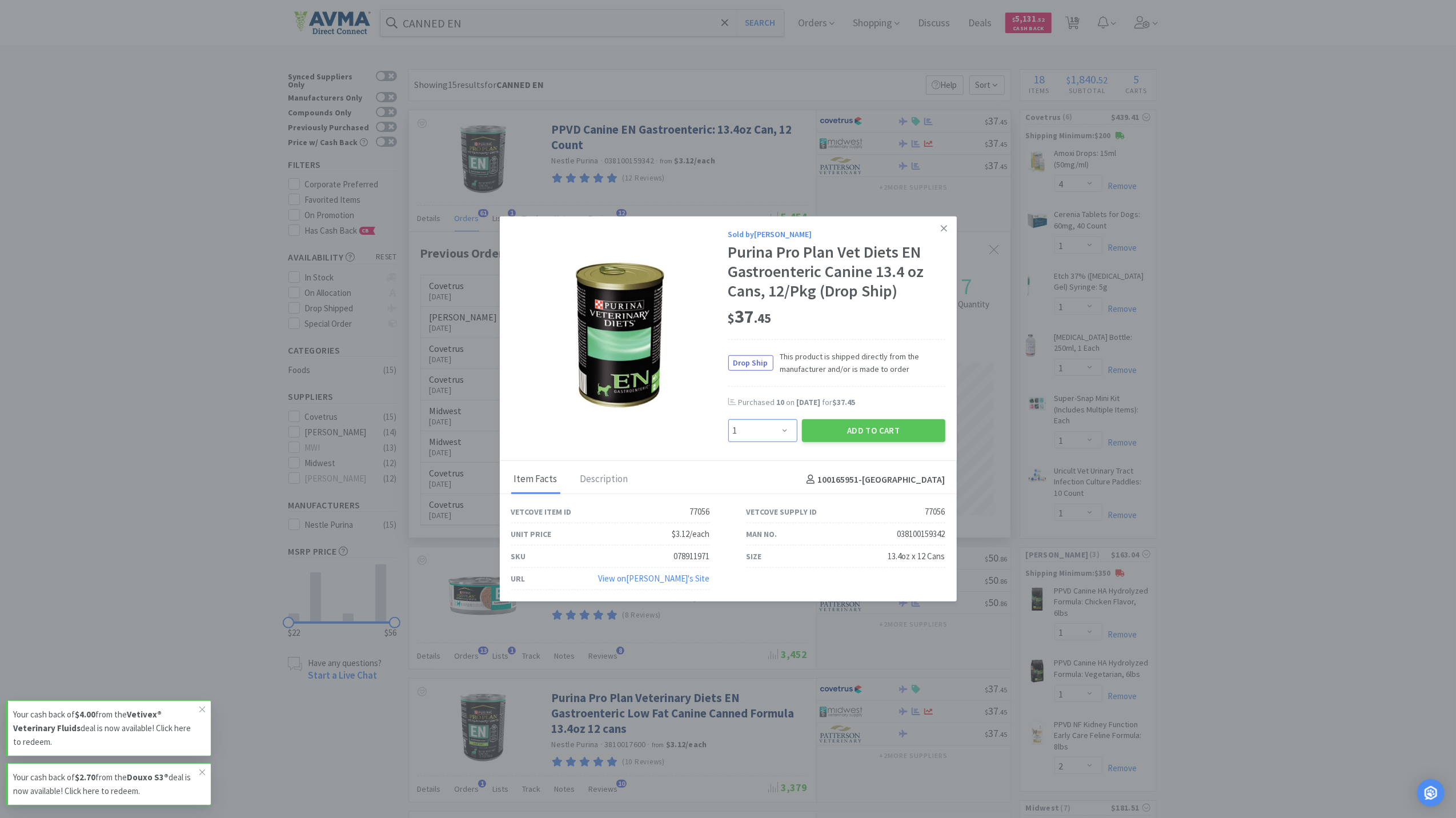
click at [776, 435] on select "Enter Quantity 1 2 3 4 5 6 7 8 9 10 11 12 13 14 15 16 17 18 19 20 Enter Quantity" at bounding box center [762, 430] width 69 height 23
select select "6"
click at [728, 419] on select "Enter Quantity 1 2 3 4 5 6 7 8 9 10 11 12 13 14 15 16 17 18 19 20 Enter Quantity" at bounding box center [762, 430] width 69 height 23
click at [928, 432] on button "Add to Cart" at bounding box center [874, 430] width 143 height 23
select select "6"
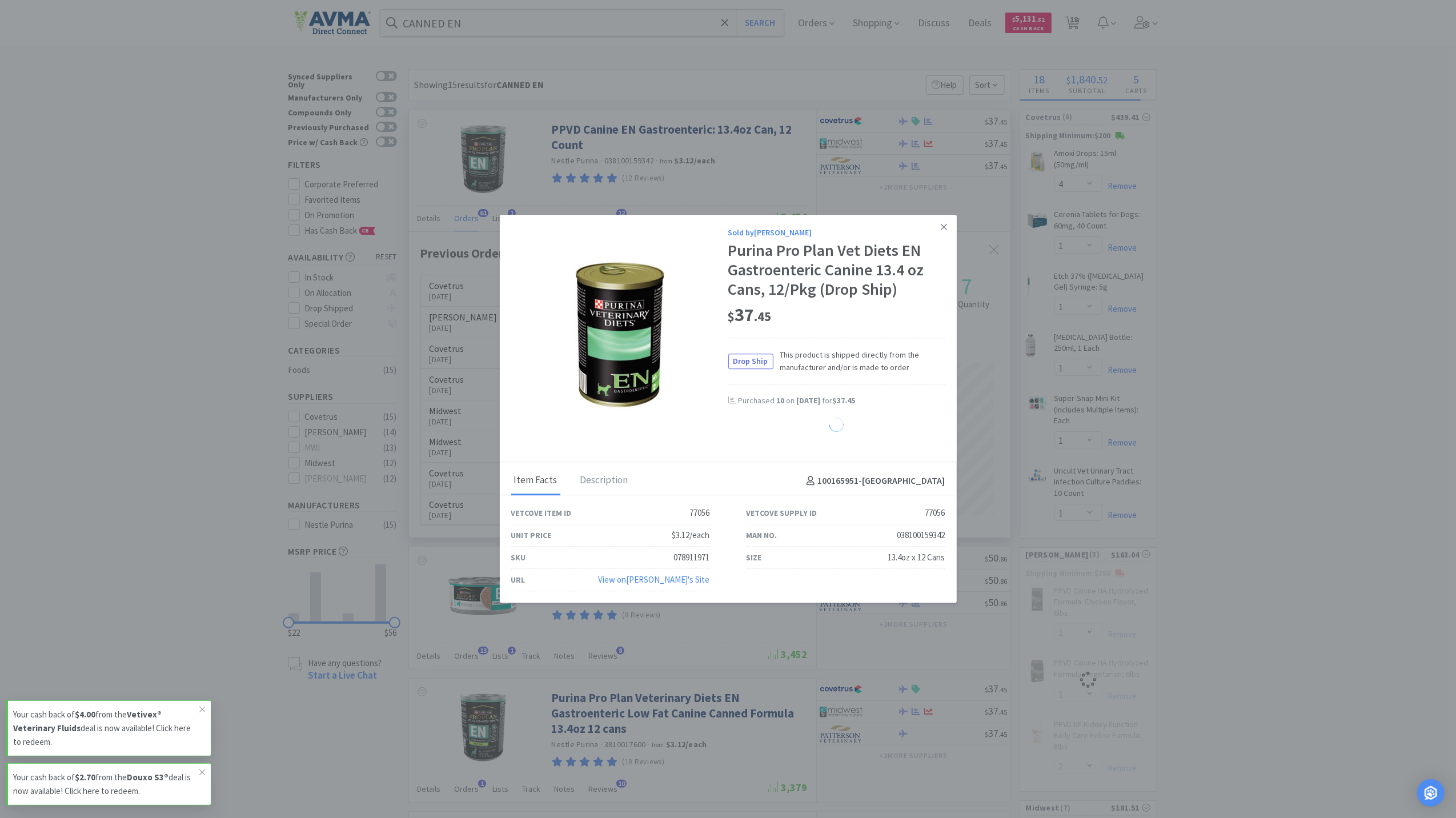
select select "1"
select select "2"
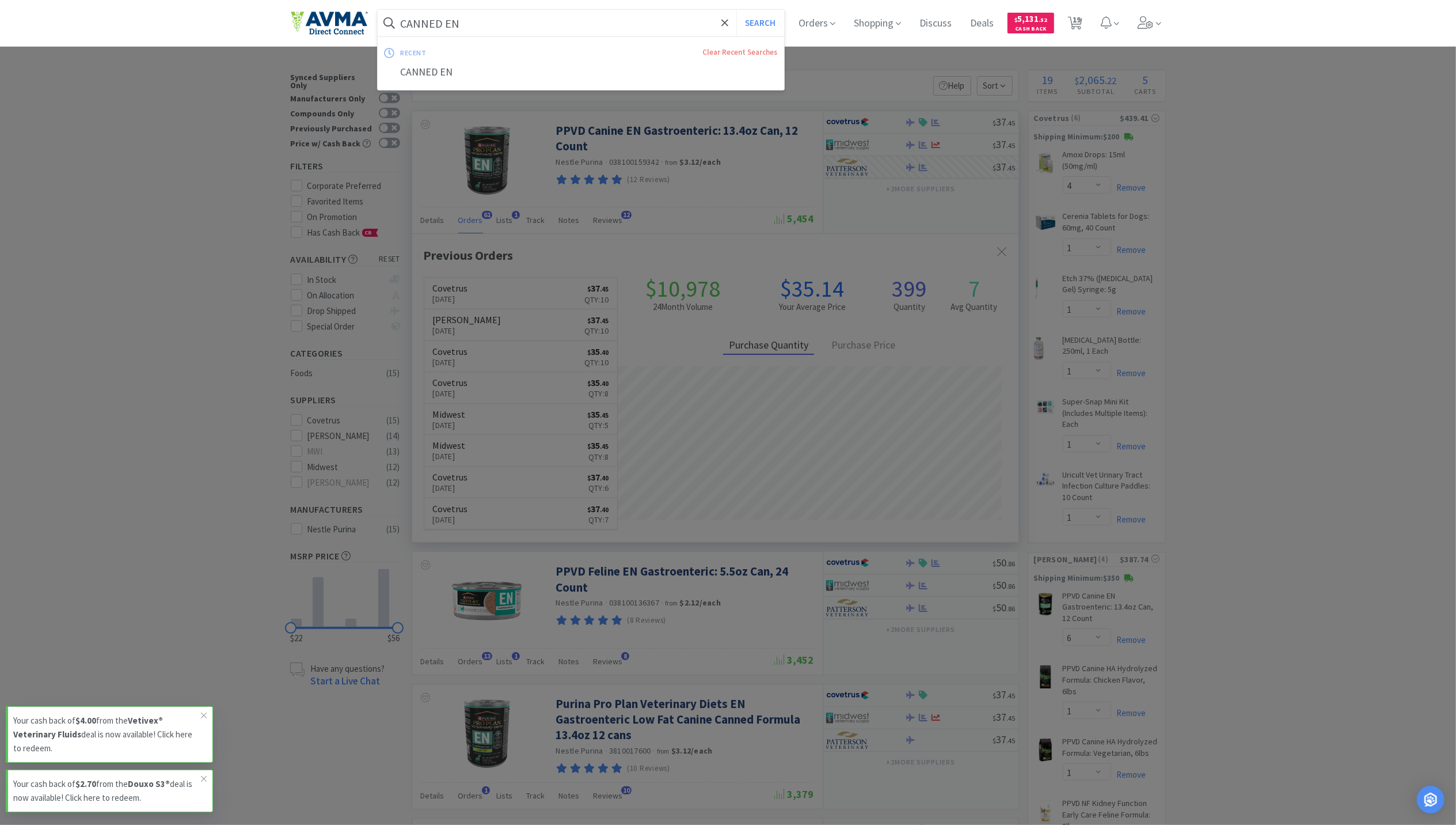
click at [499, 28] on input "CANNED EN" at bounding box center [581, 23] width 407 height 26
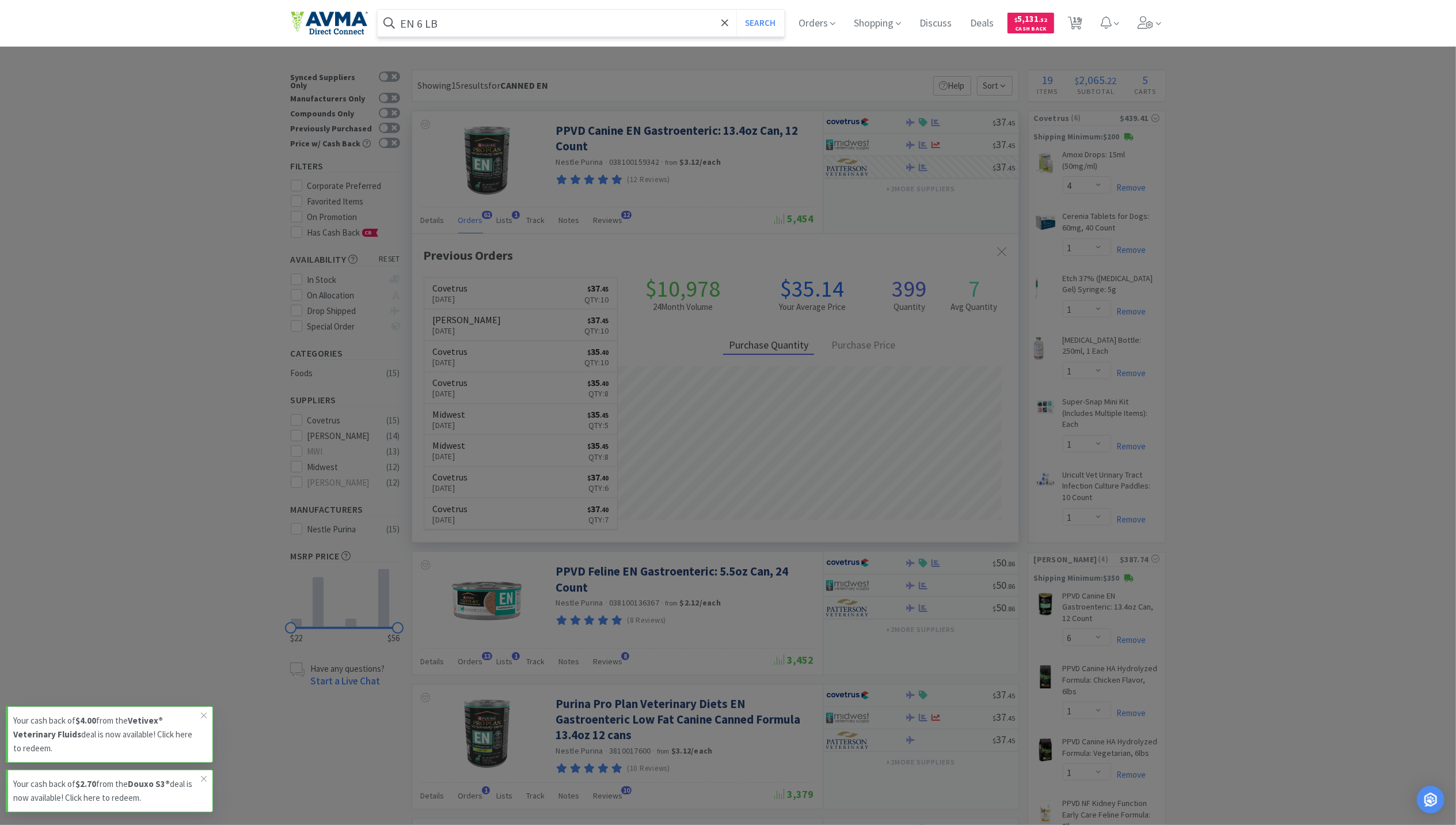
type input "EN 6 LB"
click at [736, 10] on button "Search" at bounding box center [760, 23] width 48 height 26
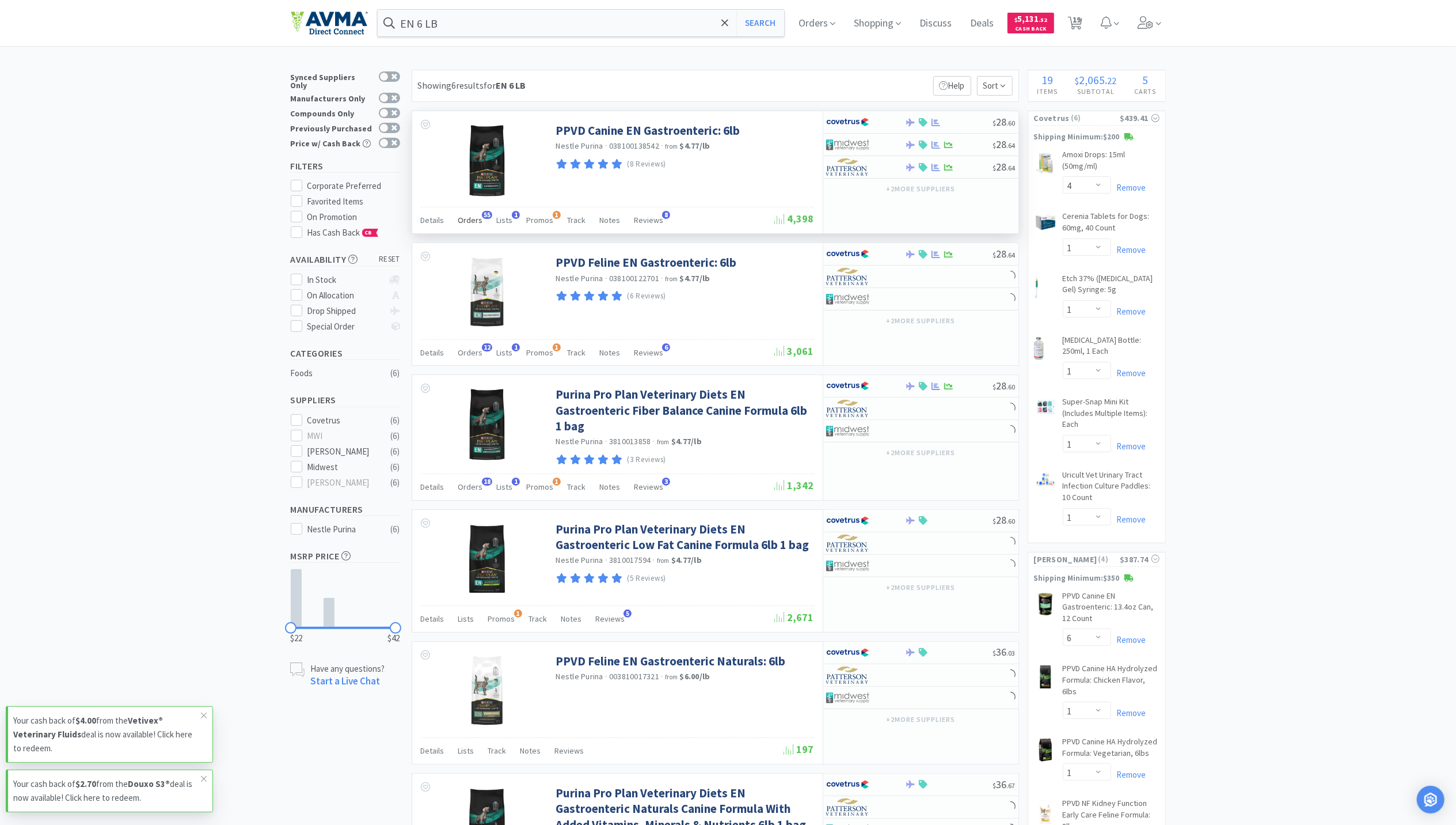
click at [466, 222] on span "Orders" at bounding box center [471, 220] width 25 height 11
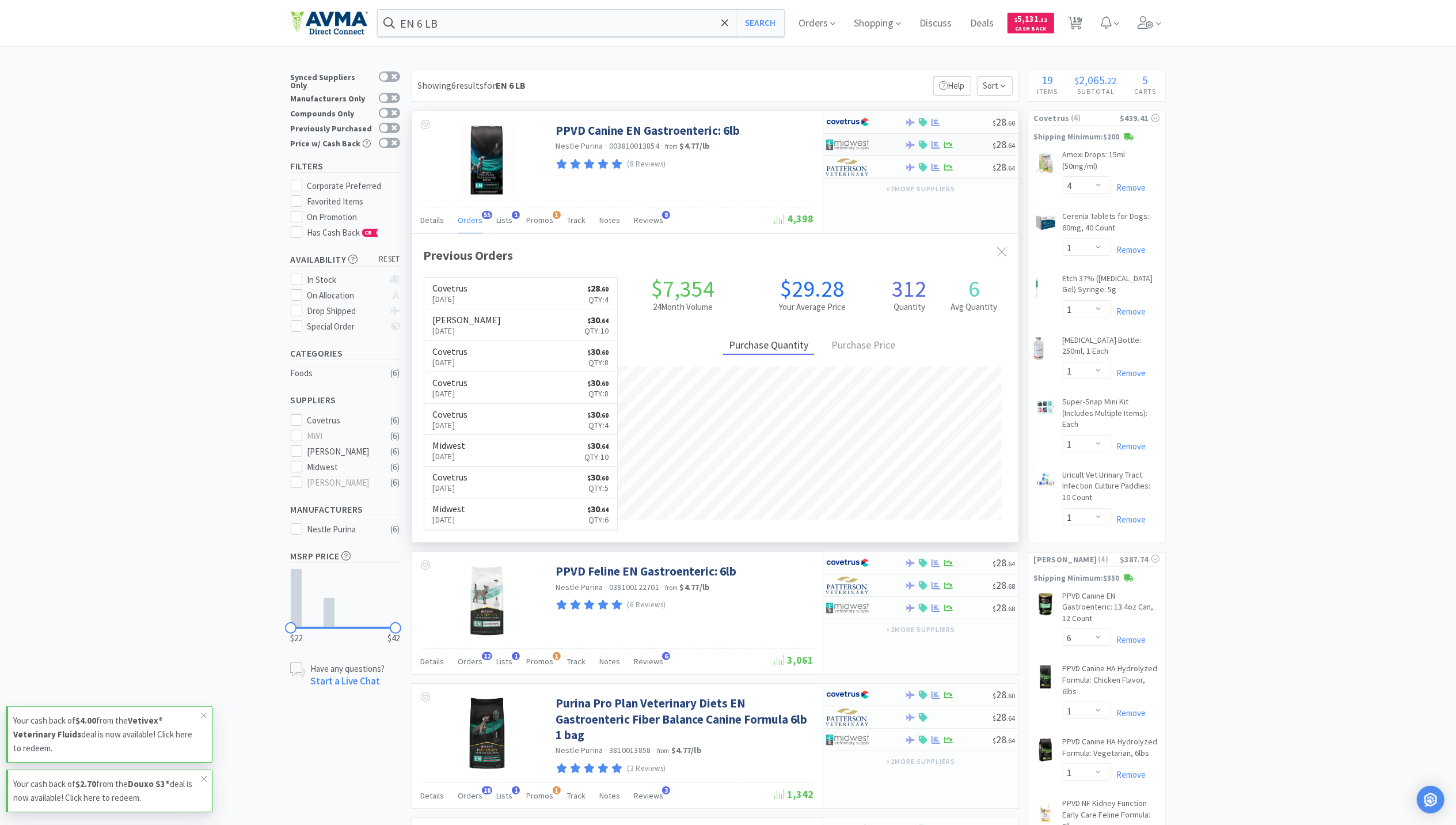
scroll to position [309, 606]
click at [934, 173] on div "$ 28 . 64" at bounding box center [921, 167] width 195 height 23
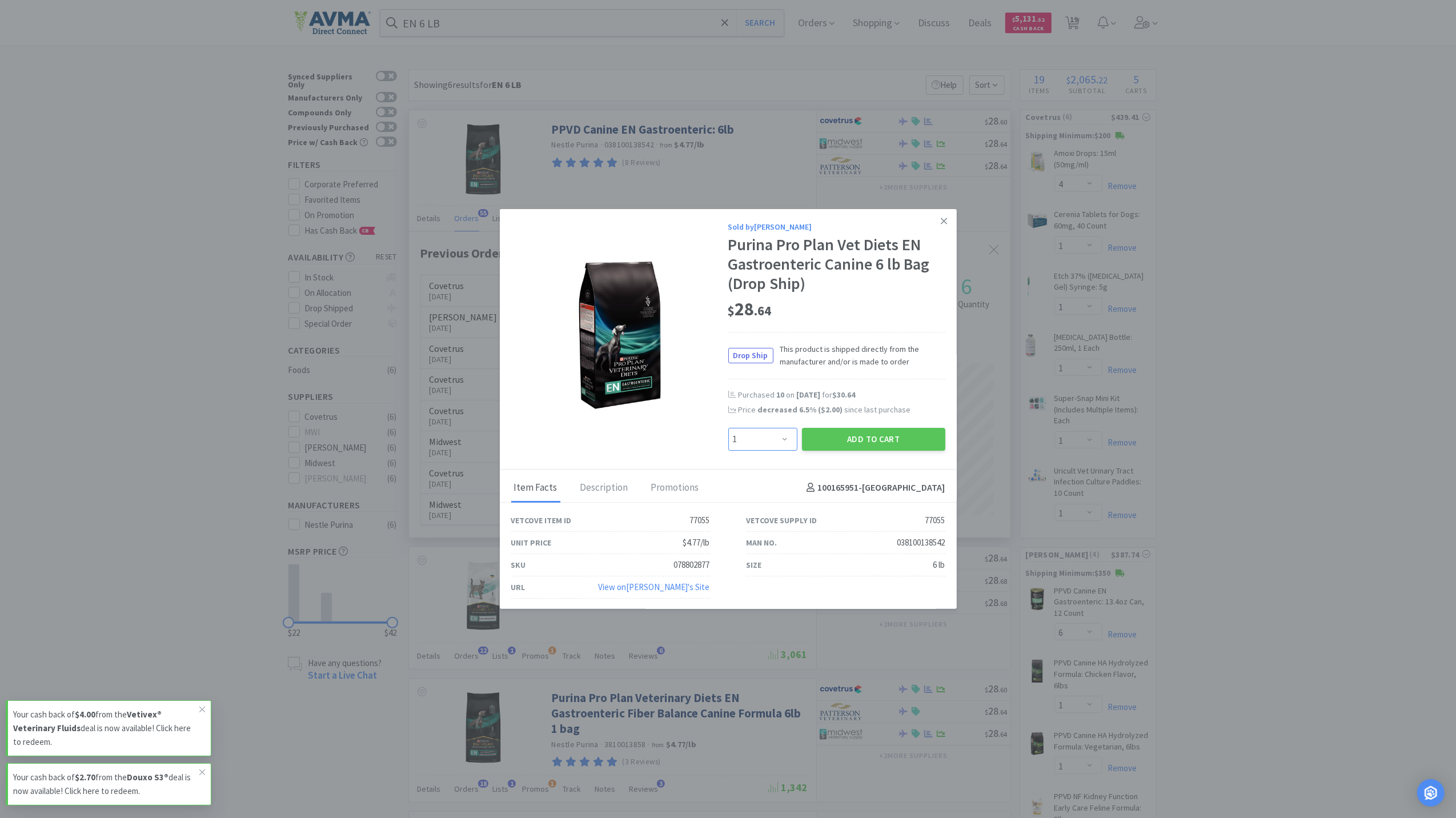
click at [771, 441] on select "Enter Quantity 1 2 3 4 5 6 7 8 9 10 11 12 13 14 15 16 17 18 19 20 Enter Quantity" at bounding box center [762, 439] width 69 height 23
select select "4"
click at [728, 428] on select "Enter Quantity 1 2 3 4 5 6 7 8 9 10 11 12 13 14 15 16 17 18 19 20 Enter Quantity" at bounding box center [762, 439] width 69 height 23
click at [869, 437] on button "Add to Cart" at bounding box center [874, 439] width 143 height 23
select select "4"
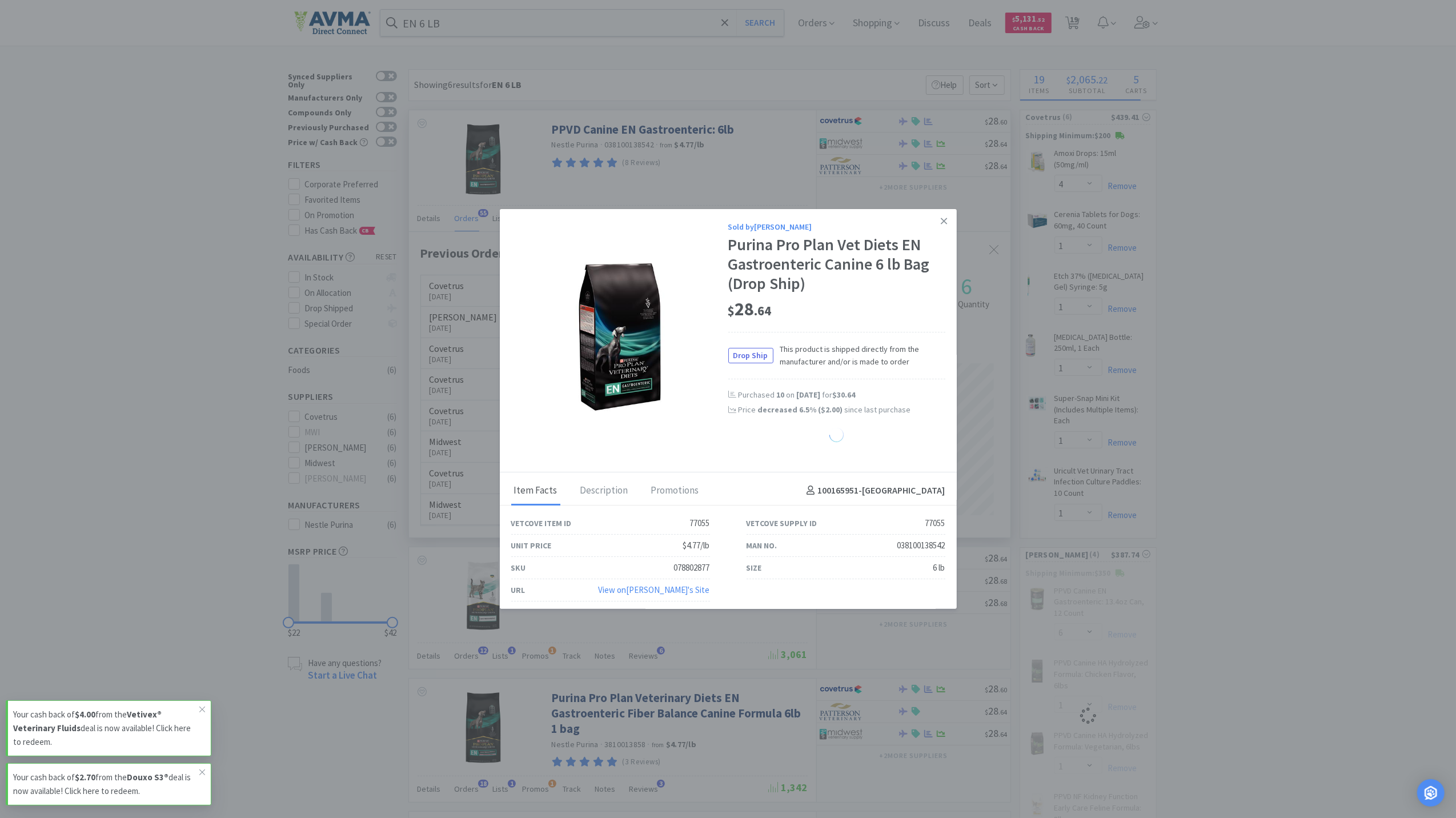
select select "1"
select select "2"
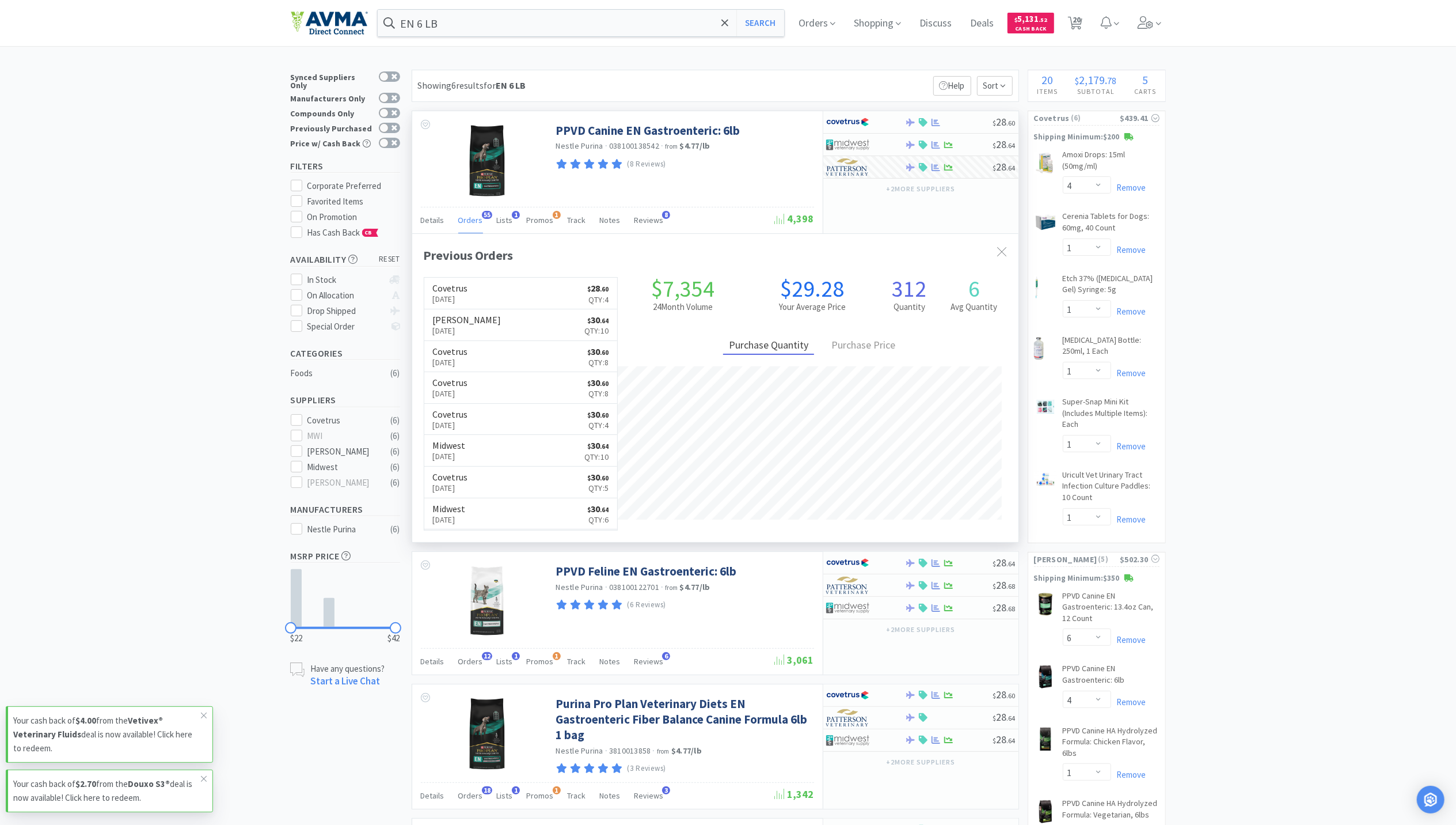
drag, startPoint x: 1360, startPoint y: 194, endPoint x: 1354, endPoint y: 188, distance: 8.5
click at [941, 169] on div at bounding box center [936, 167] width 11 height 9
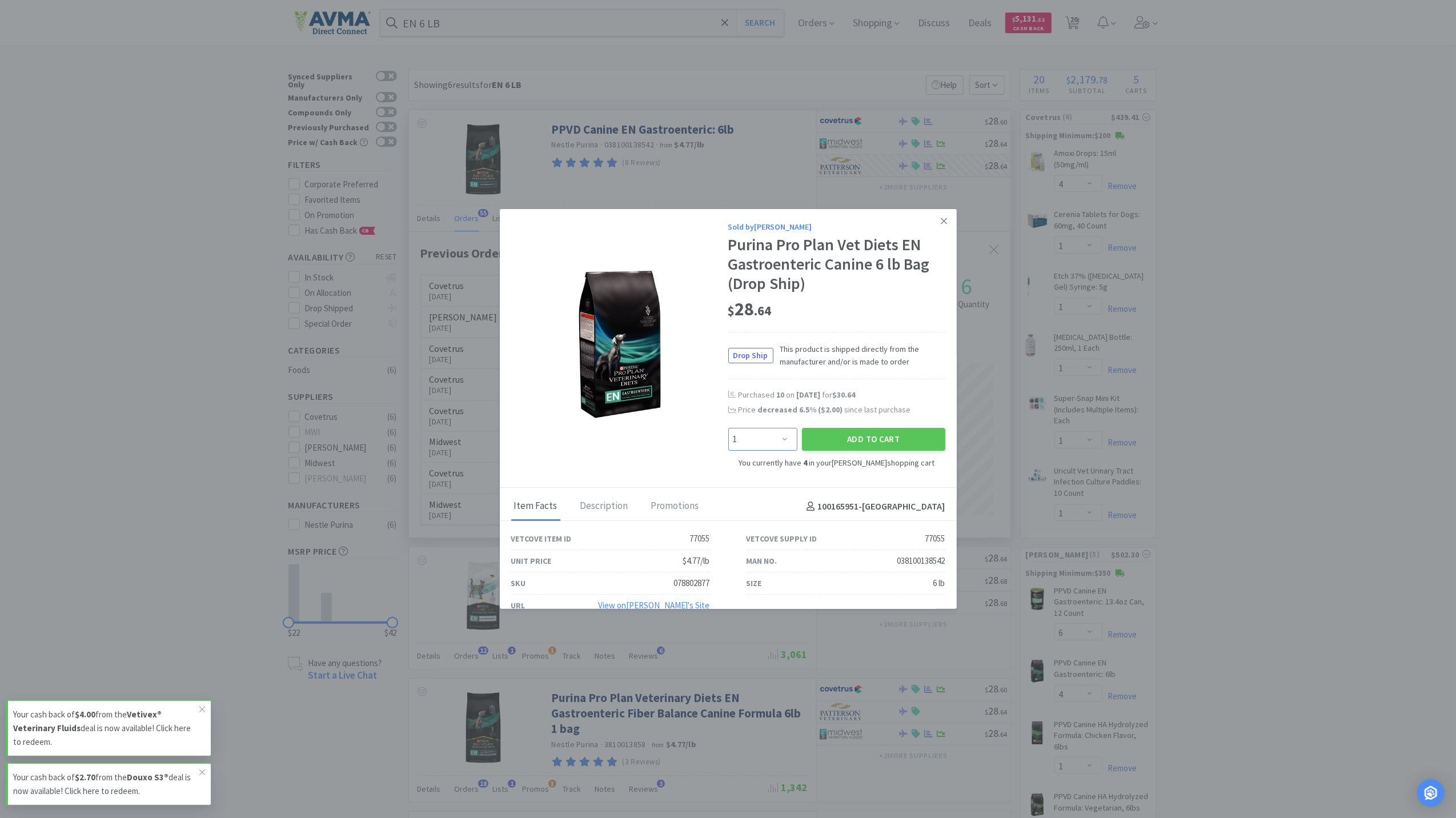
click at [775, 439] on select "Enter Quantity 1 2 3 4 5 6 7 8 9 10 11 12 13 14 15 16 17 18 19 20 Enter Quantity" at bounding box center [762, 439] width 69 height 23
select select "6"
click at [728, 428] on select "Enter Quantity 1 2 3 4 5 6 7 8 9 10 11 12 13 14 15 16 17 18 19 20 Enter Quantity" at bounding box center [762, 439] width 69 height 23
click at [869, 446] on button "Add to Cart" at bounding box center [874, 439] width 143 height 23
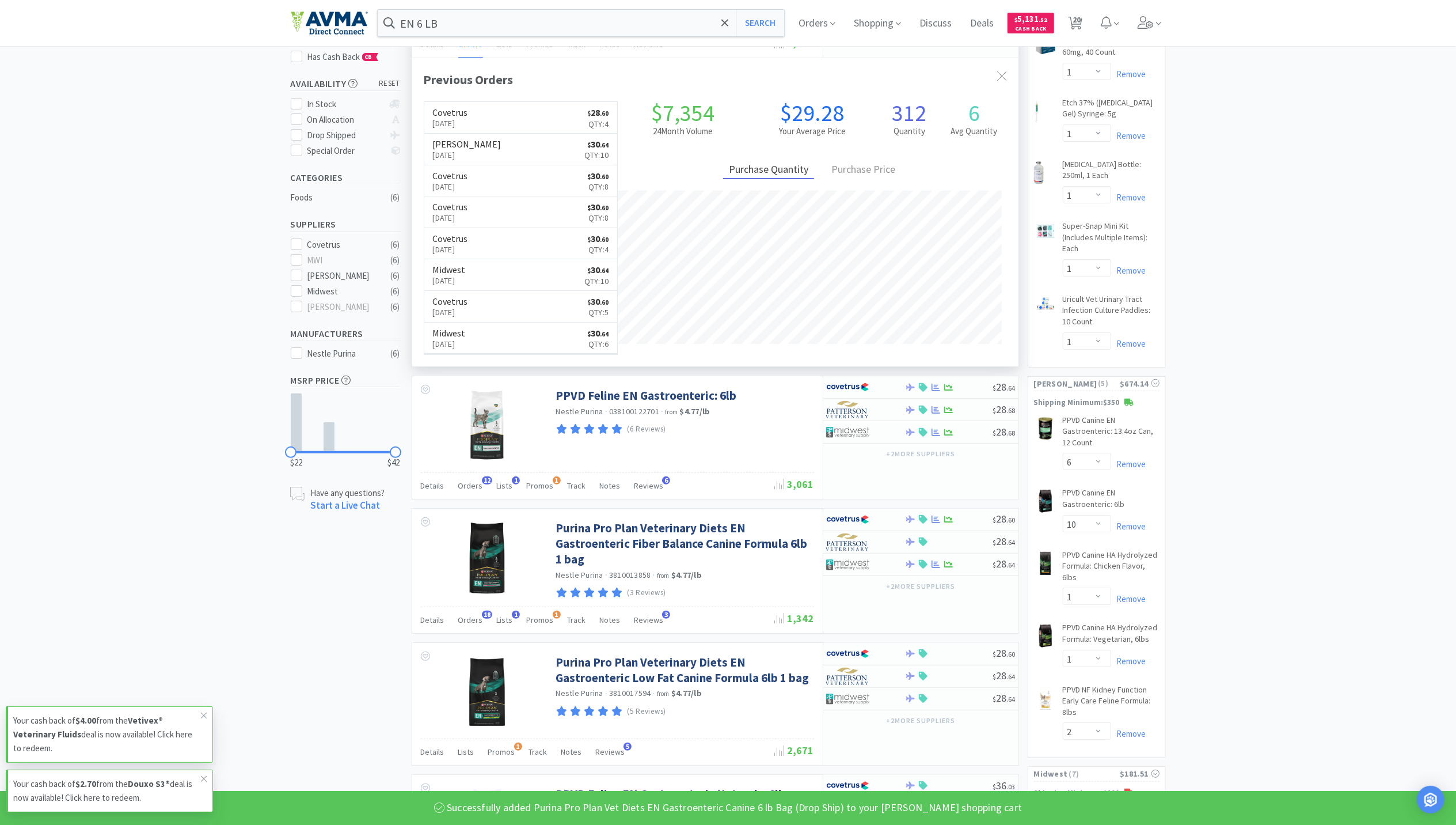
scroll to position [230, 0]
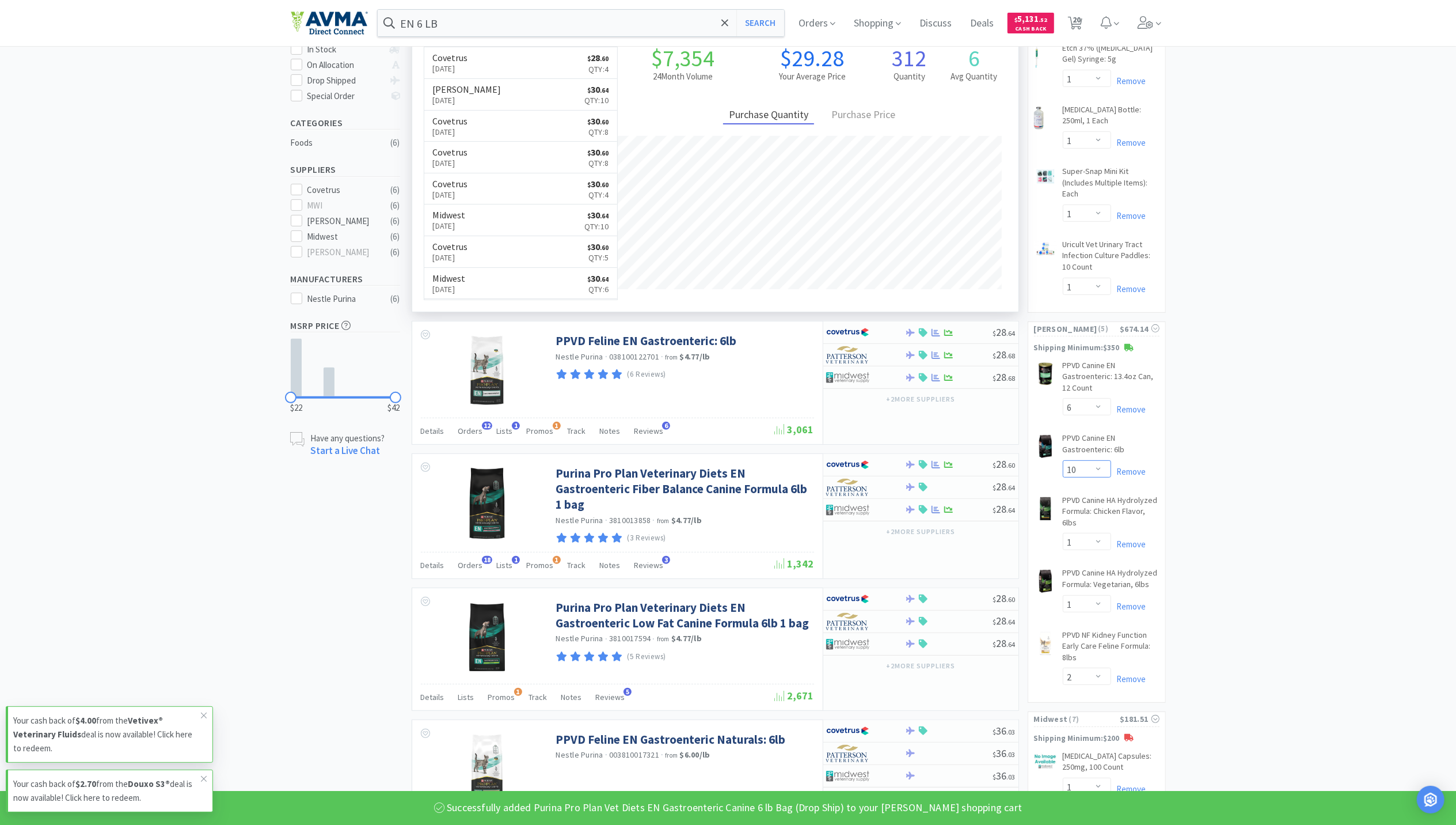
click at [1097, 468] on select "Enter Quantity 1 2 3 4 5 6 7 8 9 10 11 12 13 14 15 16 17 18 19 20 Enter Quantity" at bounding box center [1087, 469] width 48 height 18
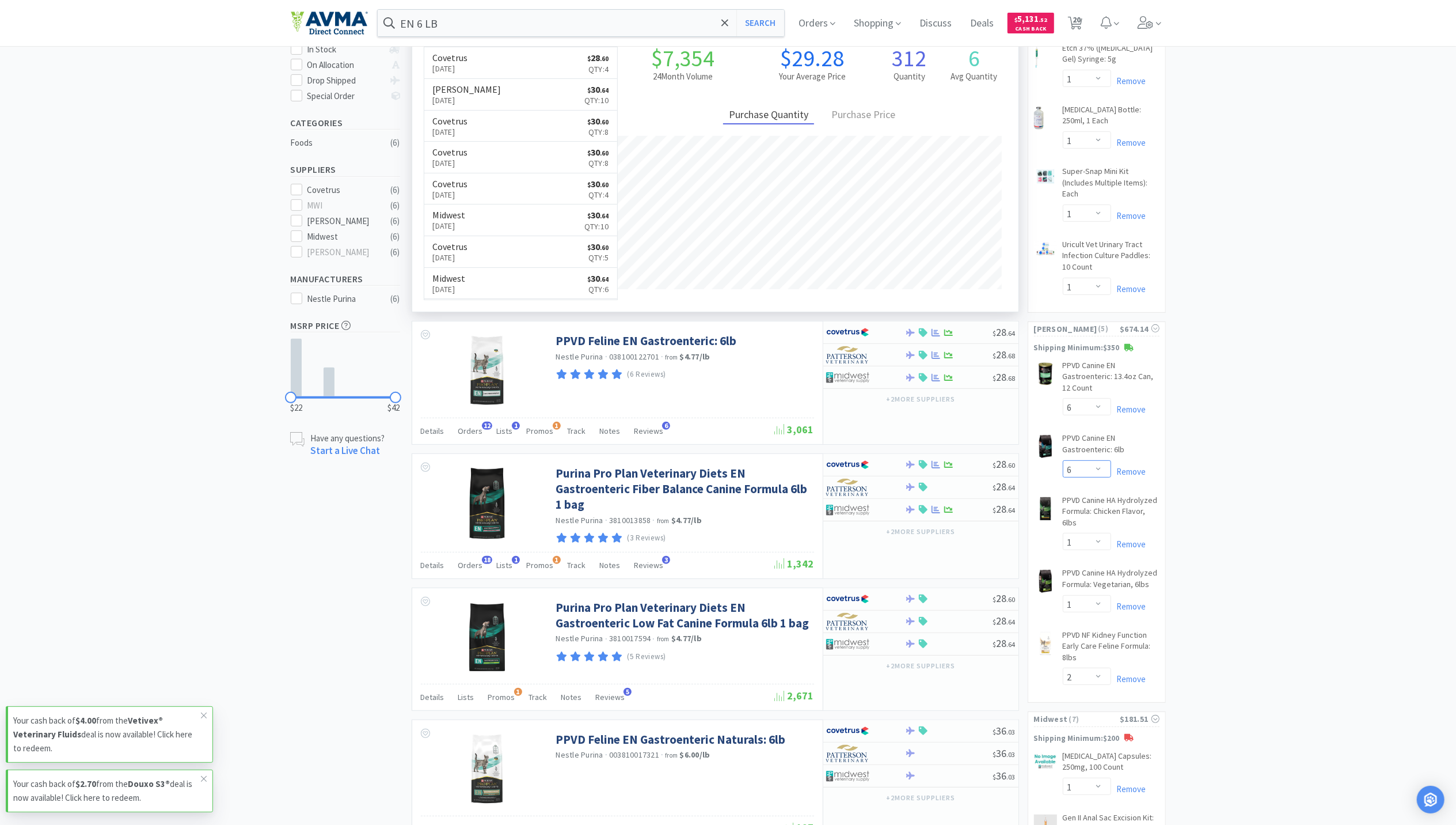
click at [1063, 461] on select "Enter Quantity 1 2 3 4 5 6 7 8 9 10 11 12 13 14 15 16 17 18 19 20 Enter Quantity" at bounding box center [1087, 469] width 48 height 18
select select "6"
click at [502, 25] on input "EN 6 LB" at bounding box center [581, 23] width 407 height 26
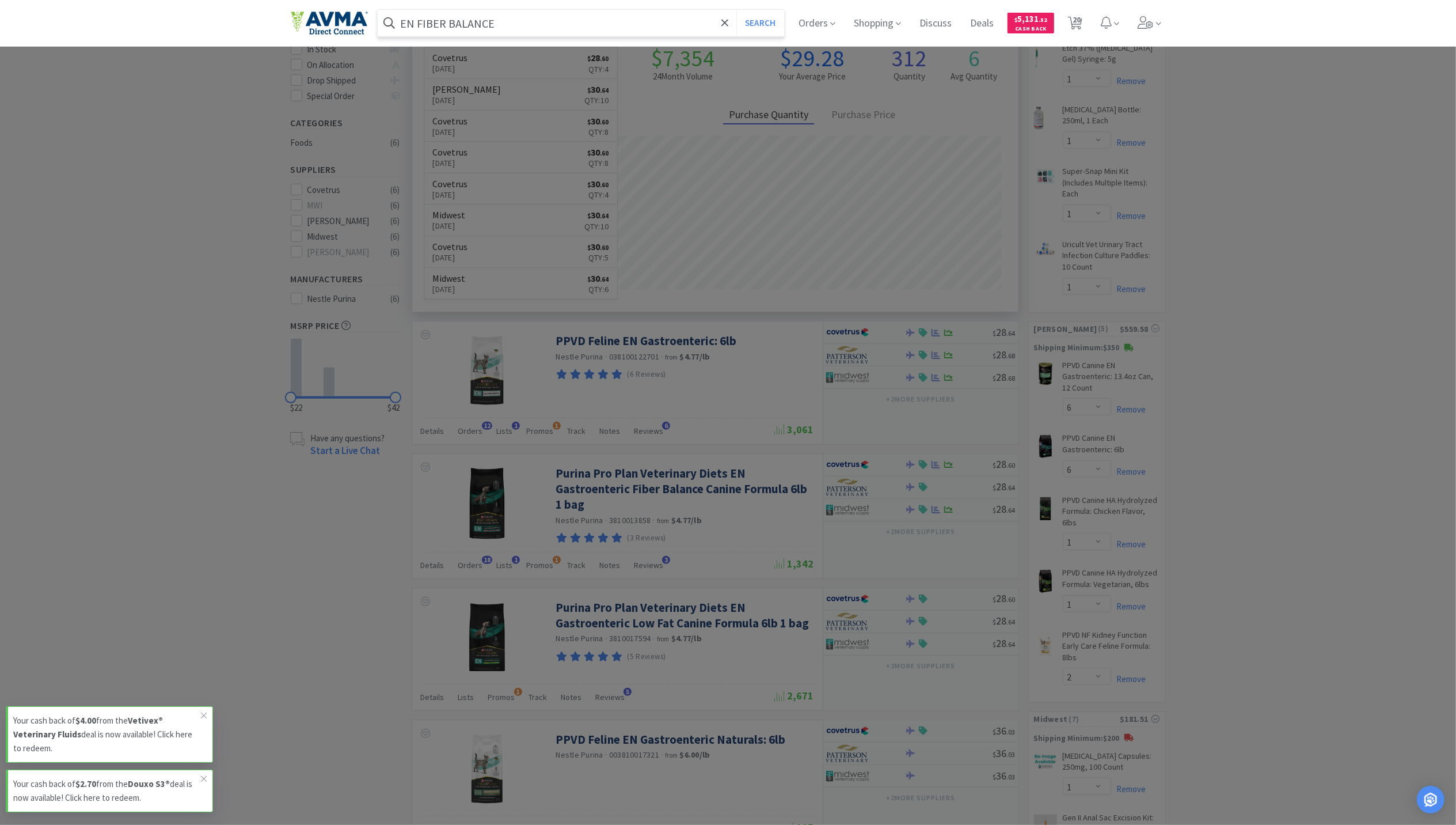
type input "EN FIBER BALANCE"
click at [736, 10] on button "Search" at bounding box center [760, 23] width 48 height 26
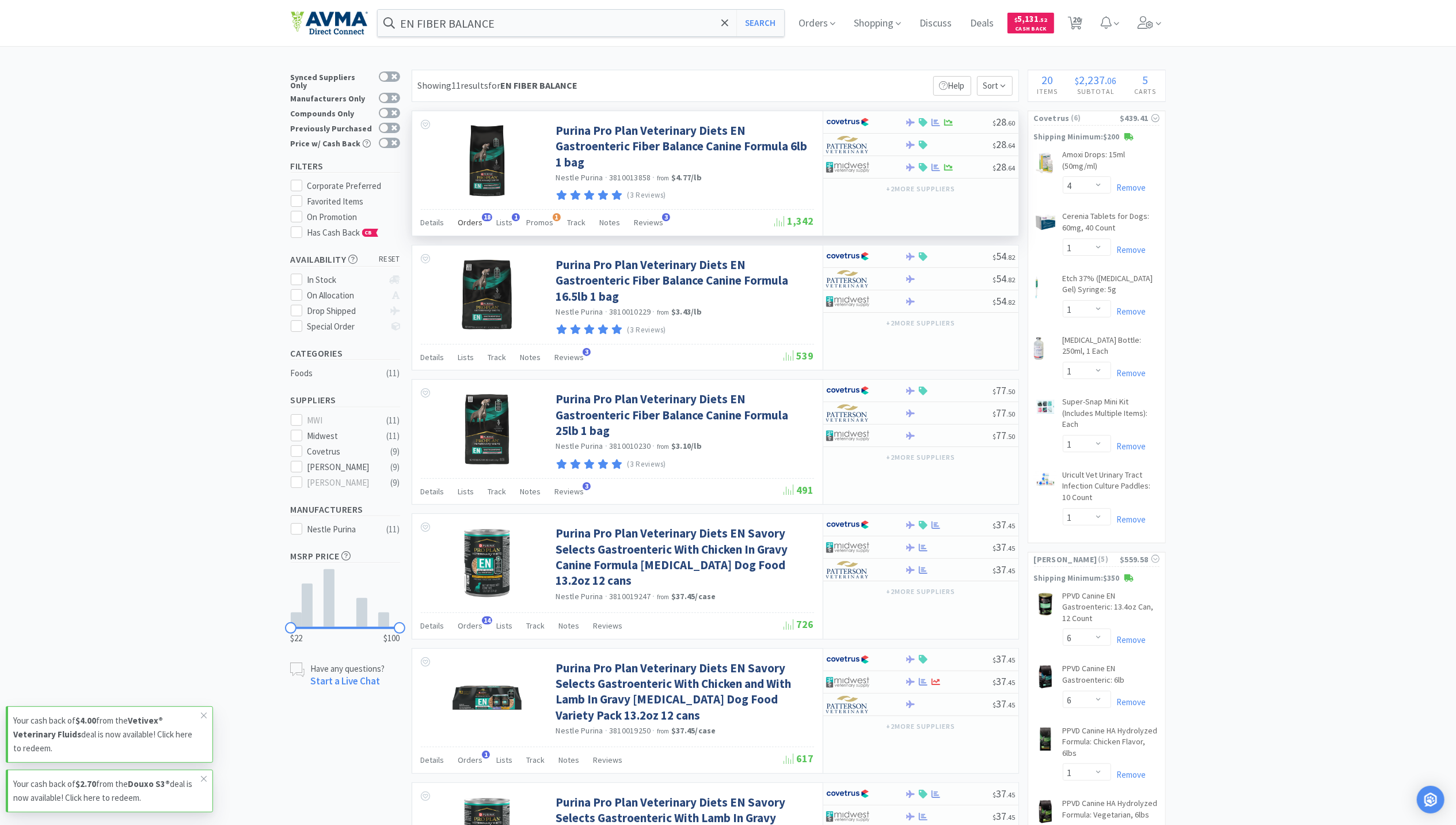
click at [471, 221] on span "Orders" at bounding box center [471, 222] width 25 height 11
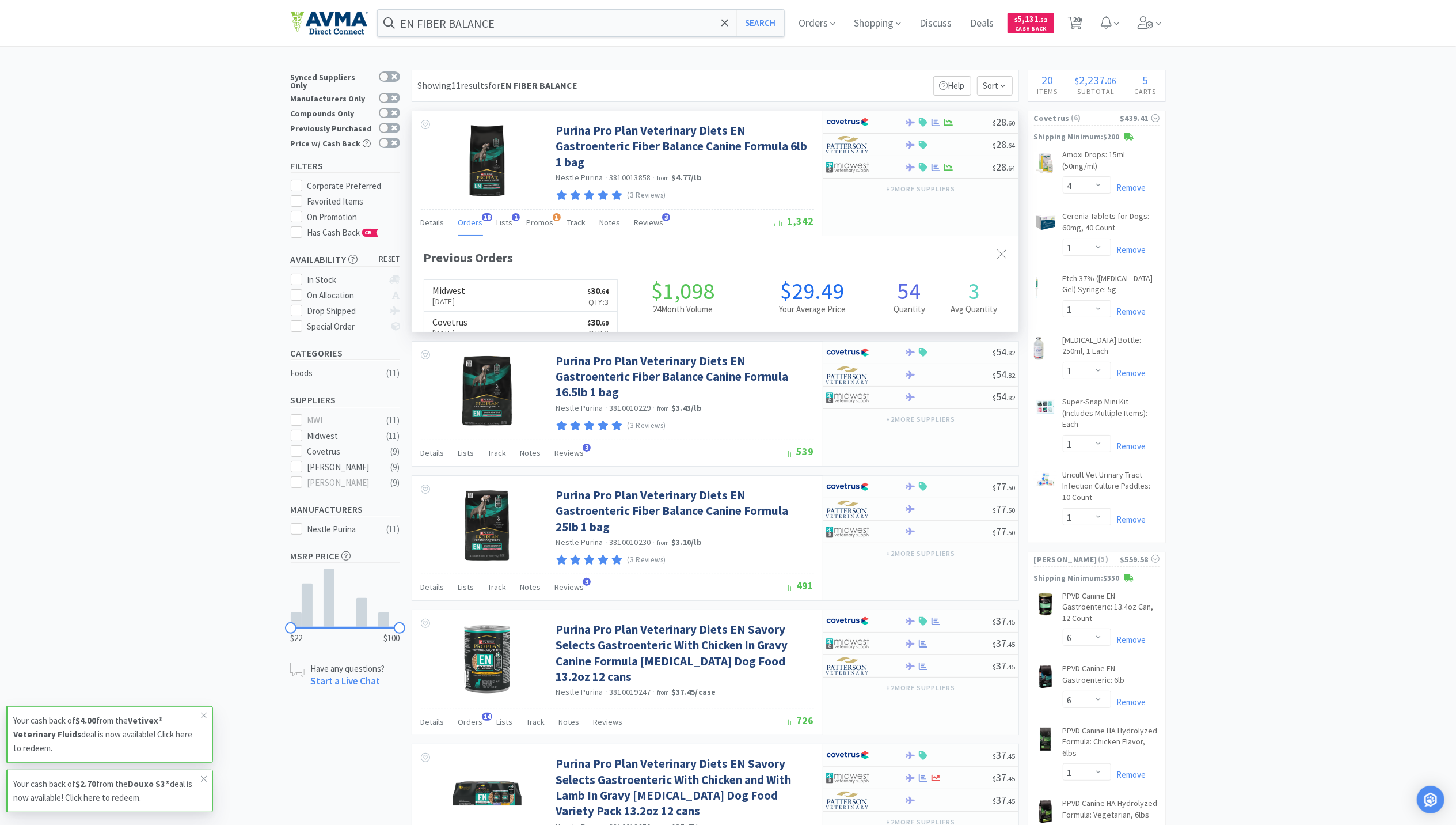
scroll to position [309, 606]
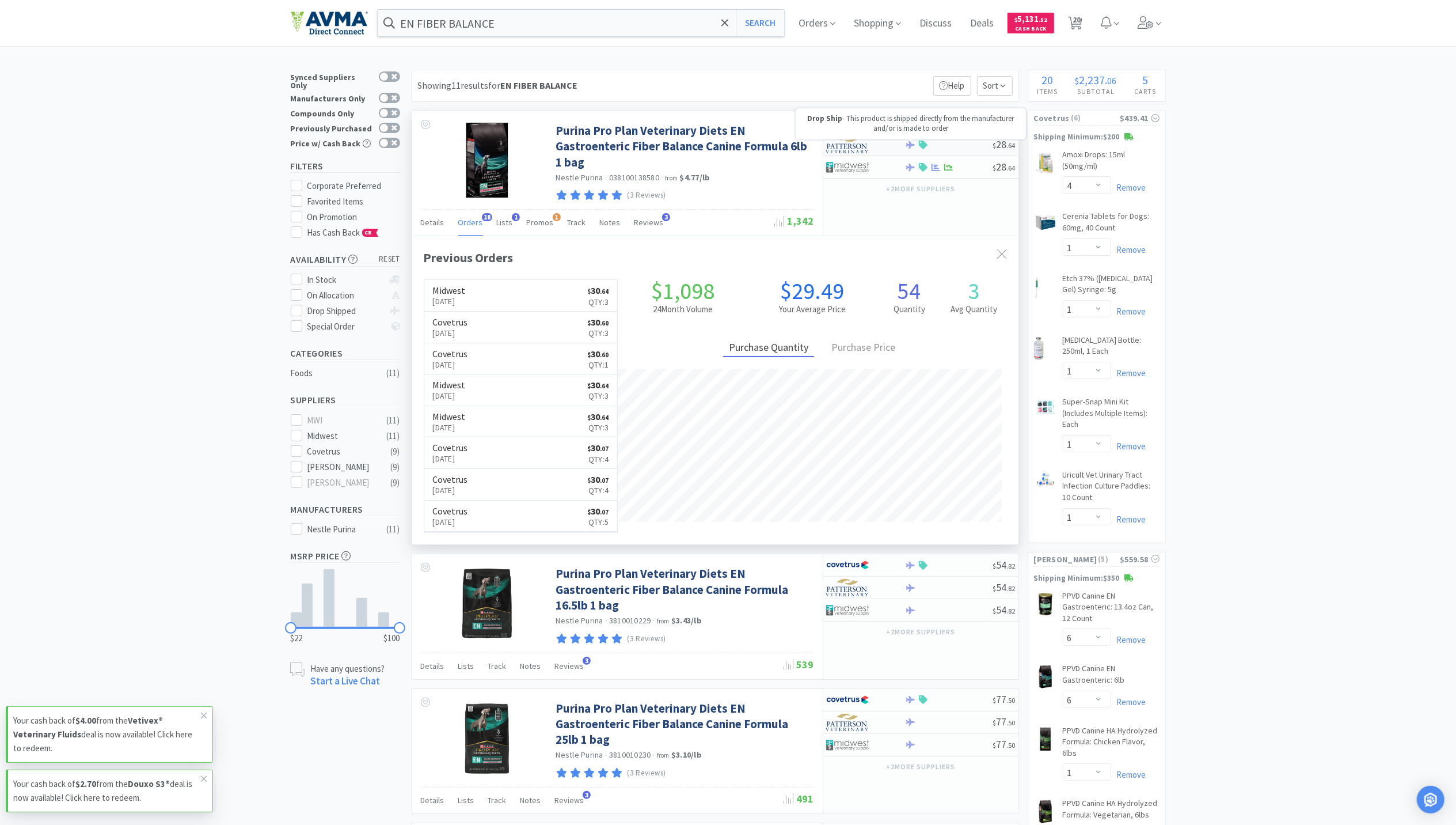
click at [910, 145] on icon at bounding box center [910, 145] width 9 height 8
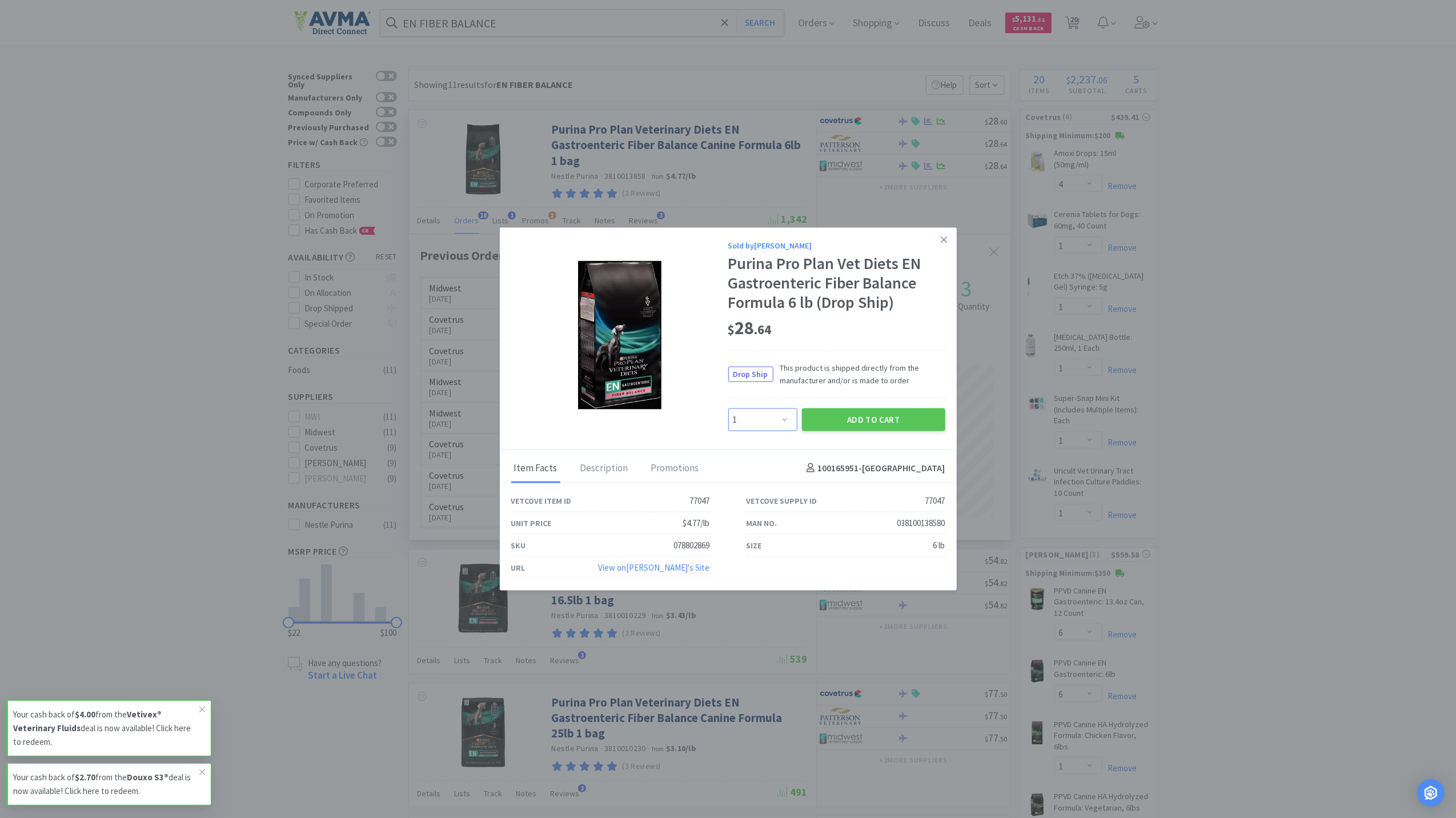
click at [779, 423] on select "Enter Quantity 1 2 3 4 5 6 7 8 9 10 11 12 13 14 15 16 17 18 19 20 Enter Quantity" at bounding box center [762, 419] width 69 height 23
select select "3"
click at [728, 408] on select "Enter Quantity 1 2 3 4 5 6 7 8 9 10 11 12 13 14 15 16 17 18 19 20 Enter Quantity" at bounding box center [762, 419] width 69 height 23
click at [865, 416] on button "Add to Cart" at bounding box center [874, 419] width 143 height 23
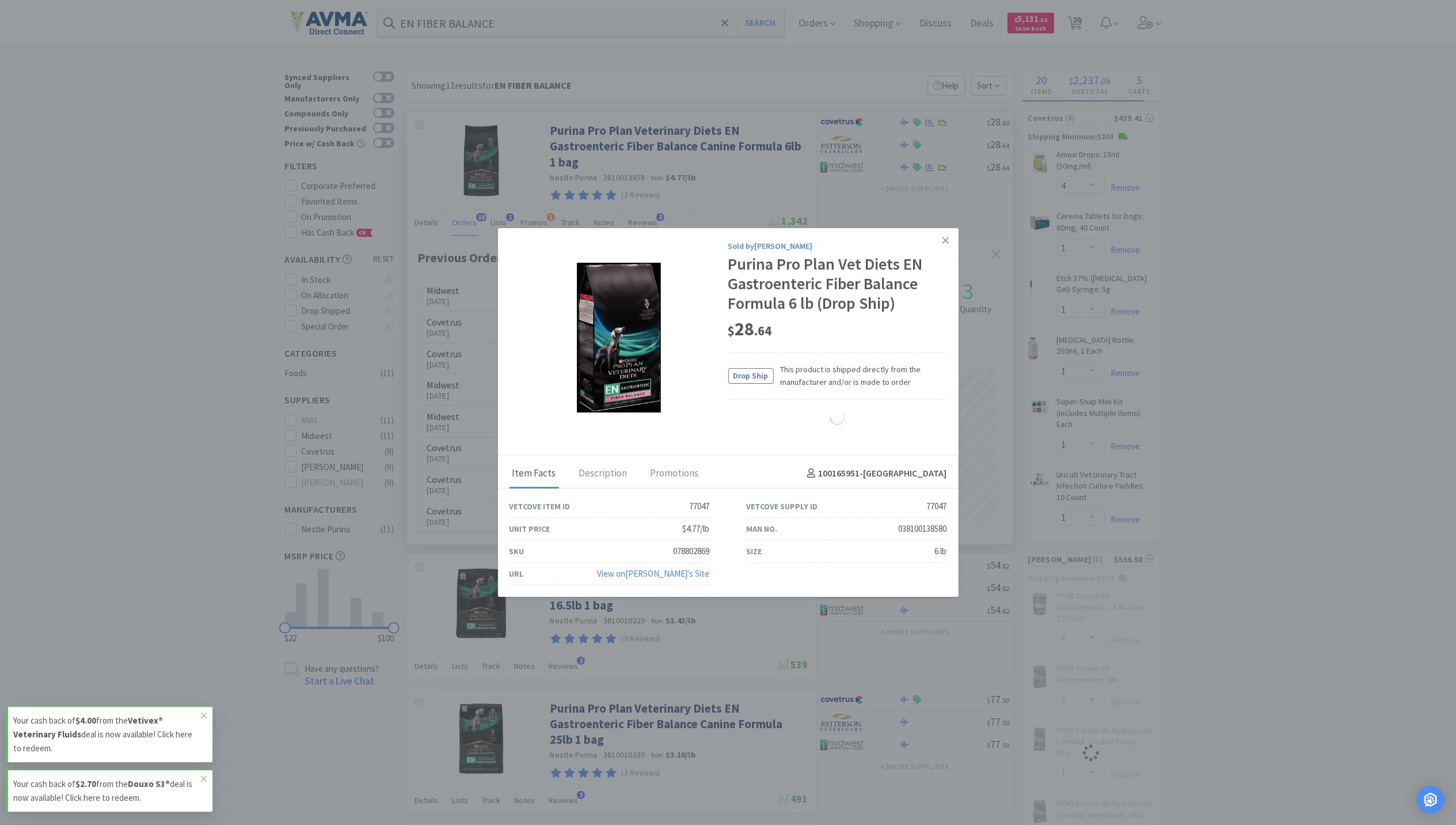
select select "3"
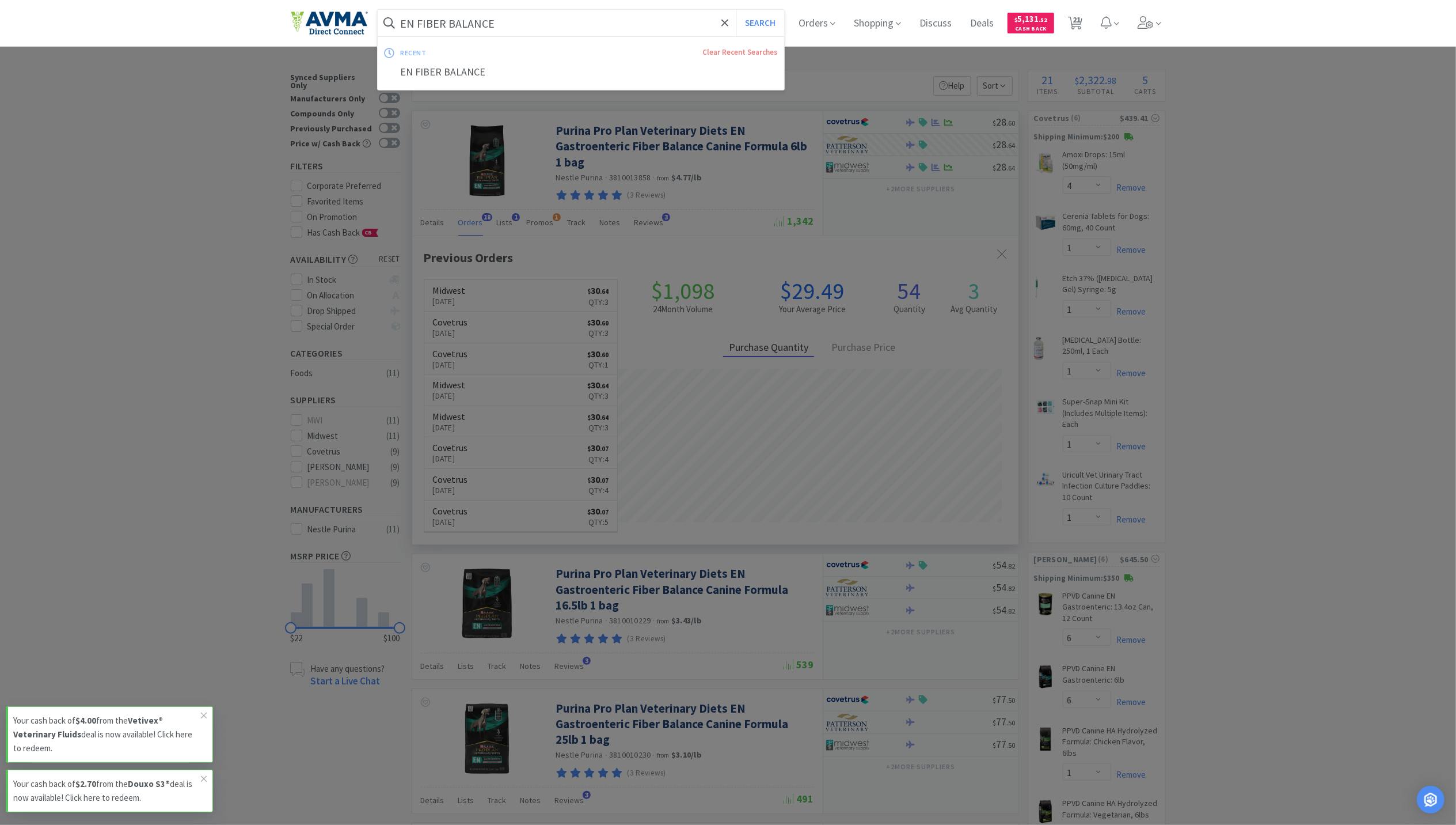
click at [597, 28] on input "EN FIBER BALANCE" at bounding box center [581, 23] width 407 height 26
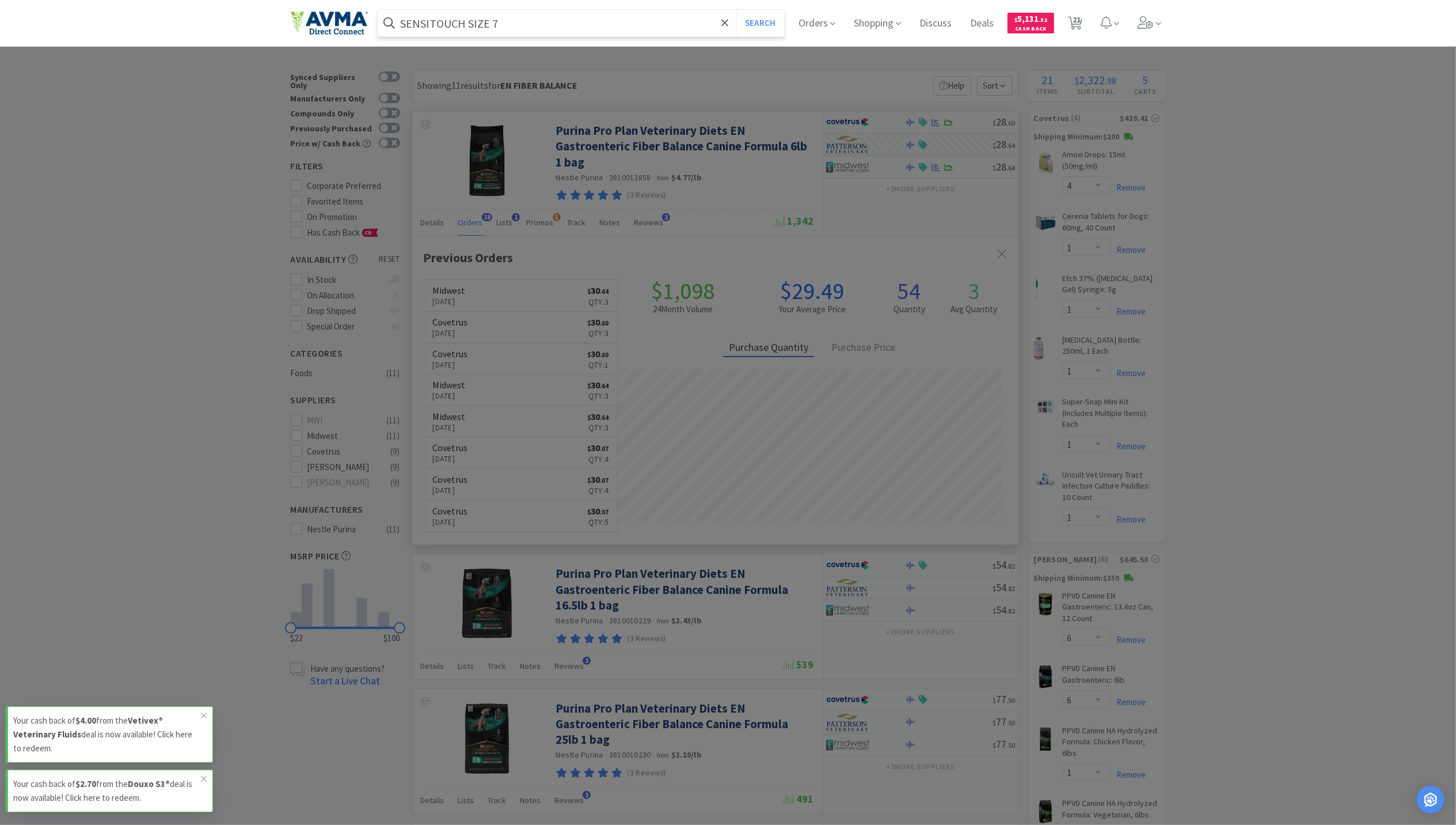
type input "SENSITOUCH SIZE 7"
click at [736, 10] on button "Search" at bounding box center [760, 23] width 48 height 26
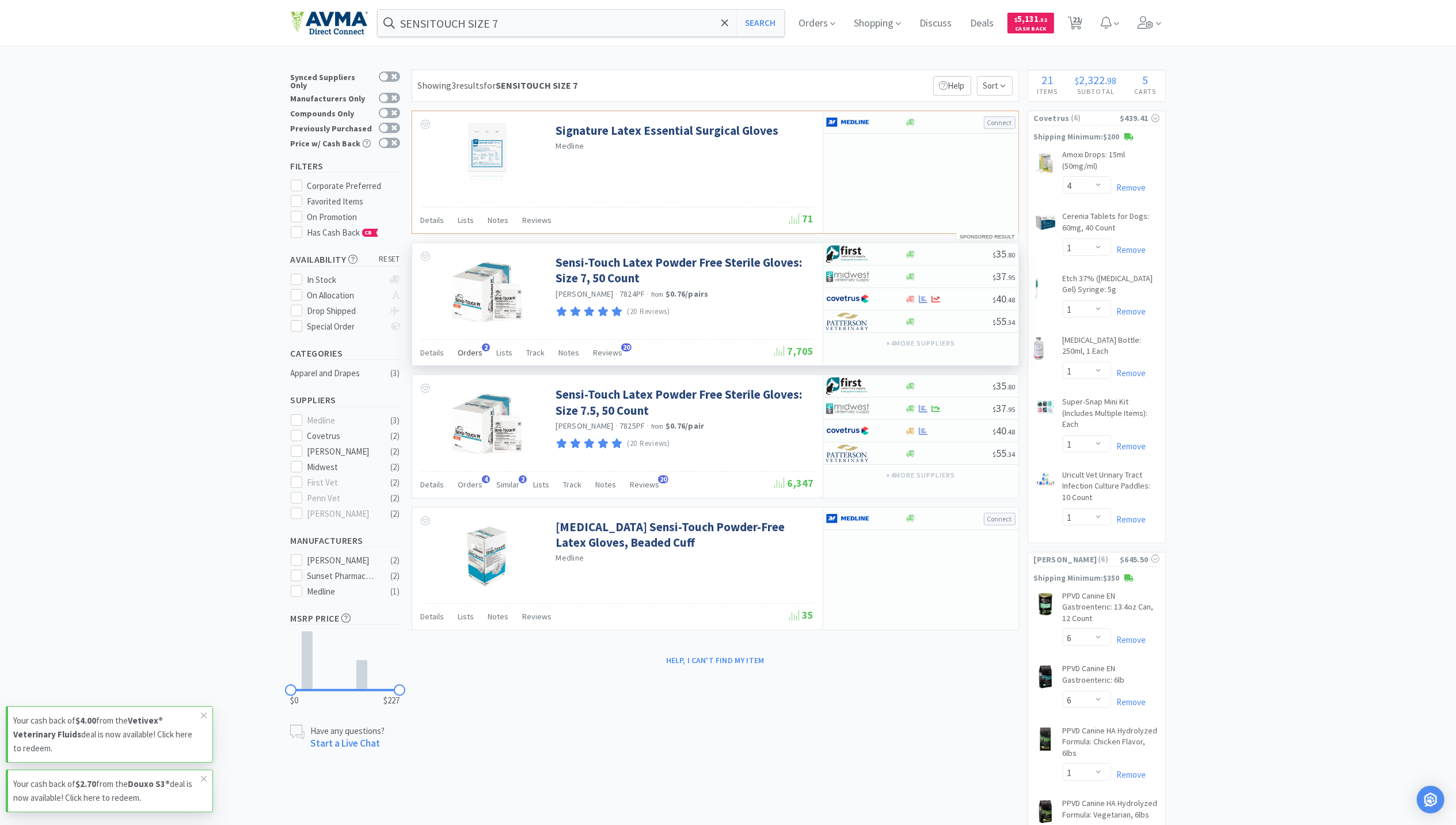
click at [463, 355] on span "Orders" at bounding box center [471, 352] width 25 height 11
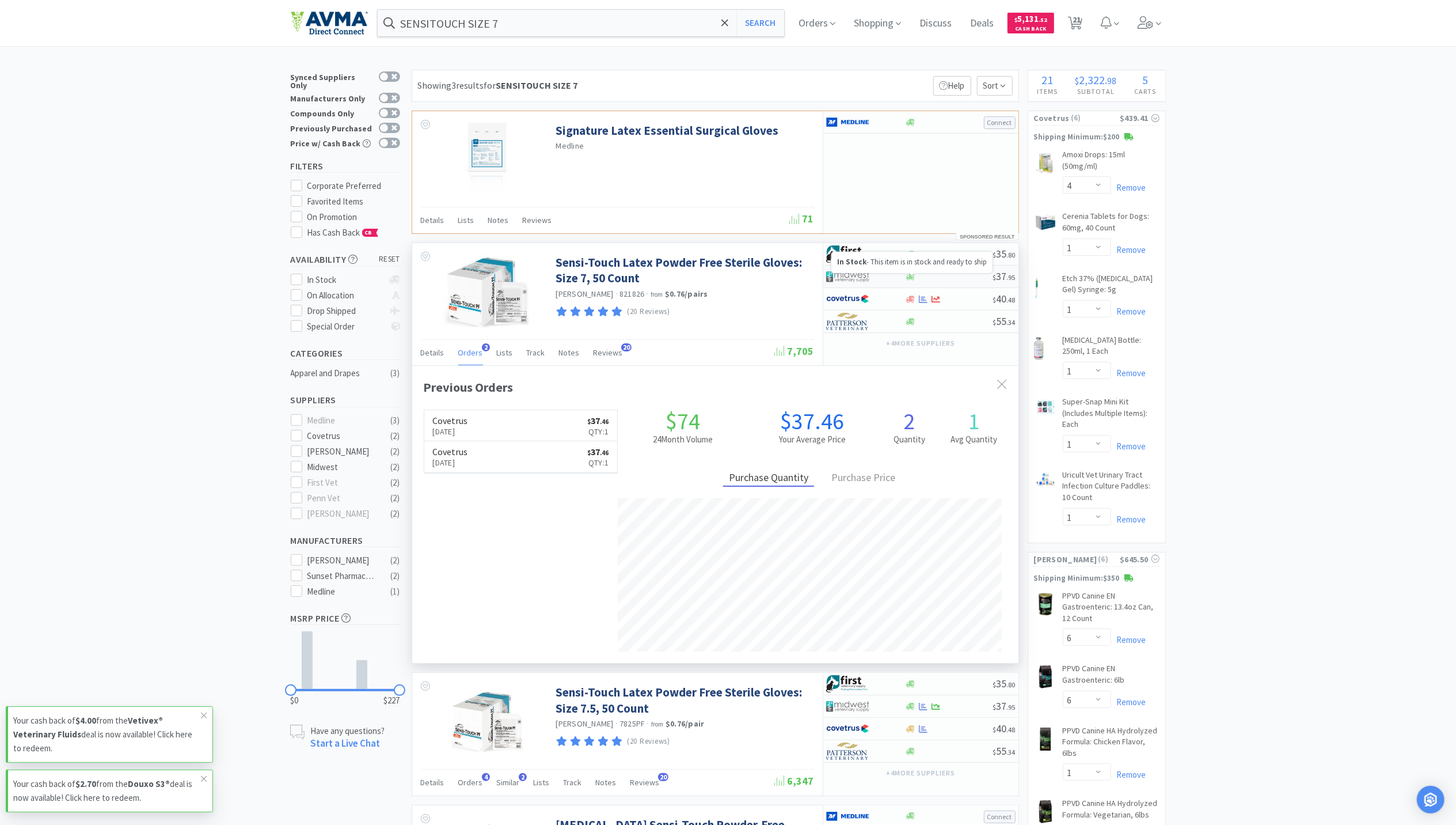
click at [914, 279] on icon at bounding box center [910, 276] width 9 height 7
select select "1"
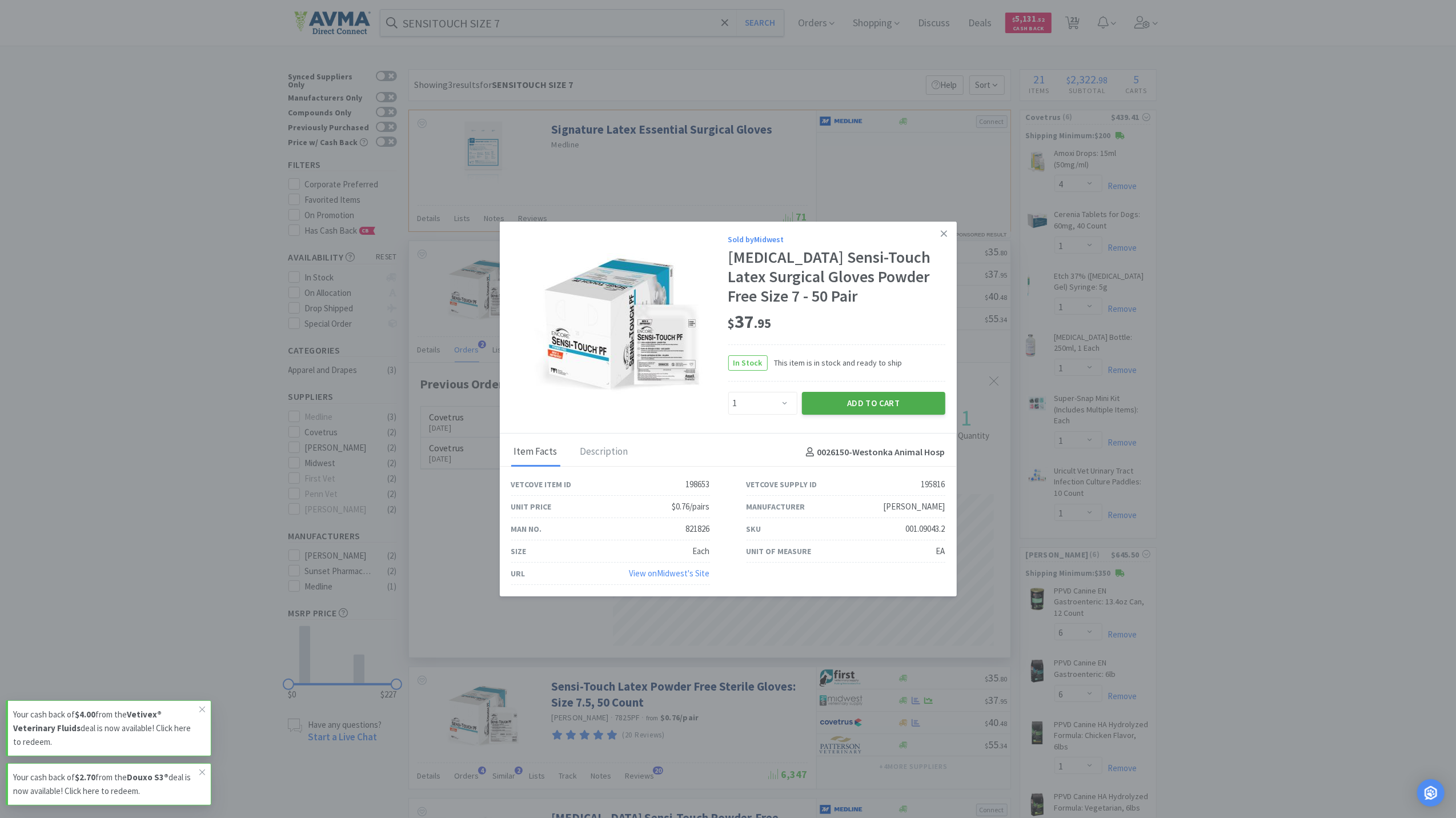
click at [859, 403] on button "Add to Cart" at bounding box center [874, 403] width 143 height 23
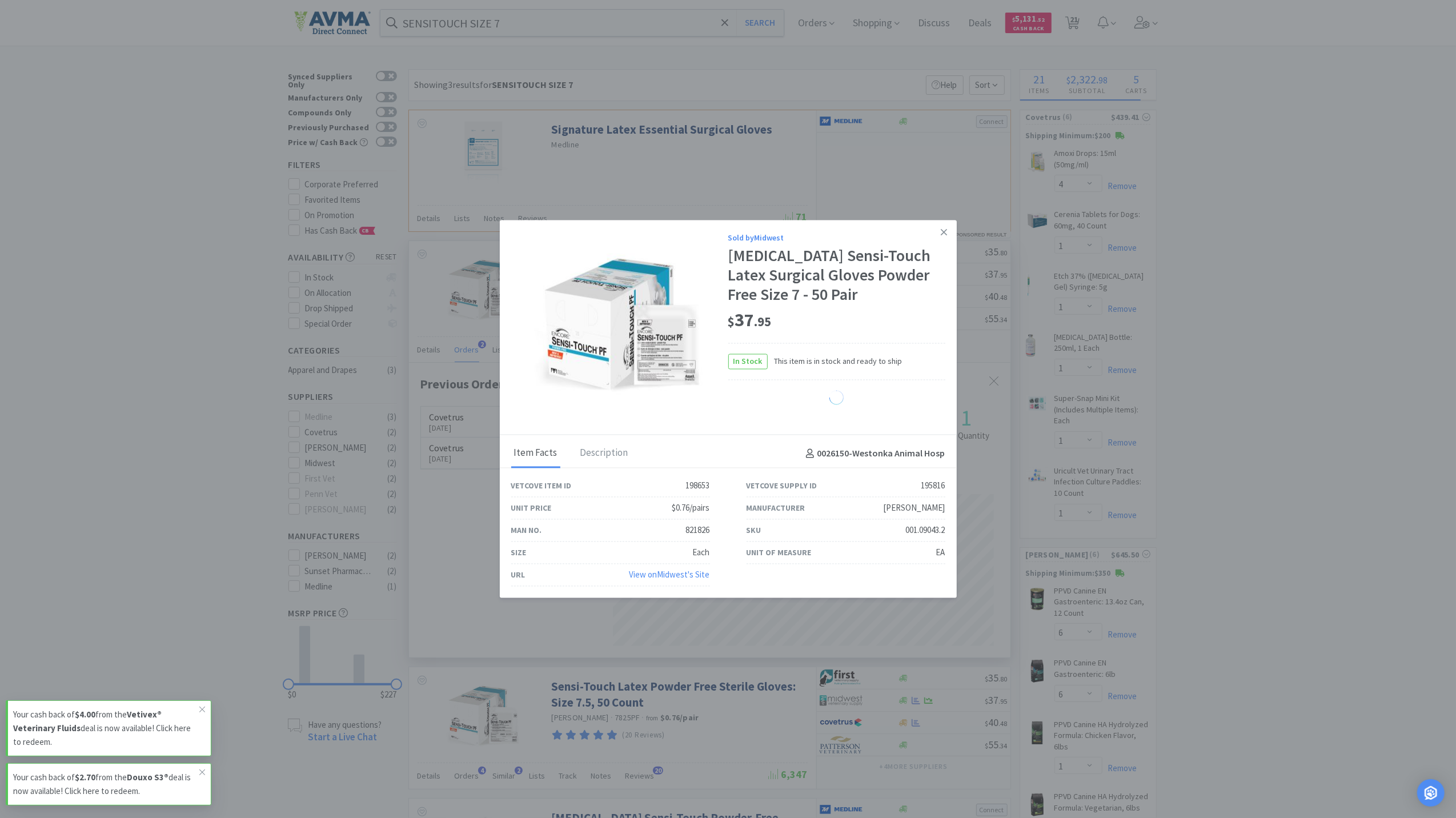
select select "1"
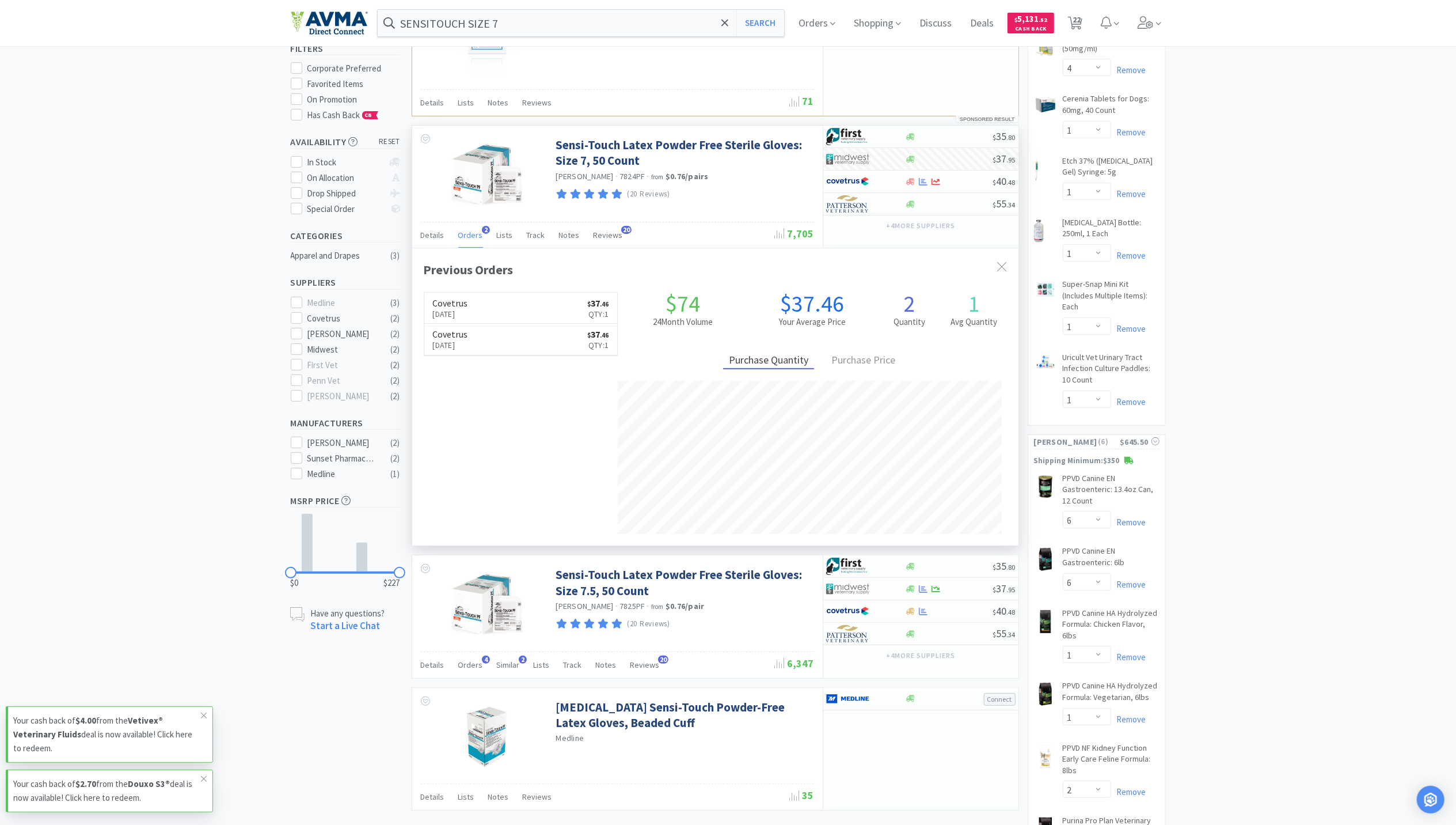
scroll to position [384, 0]
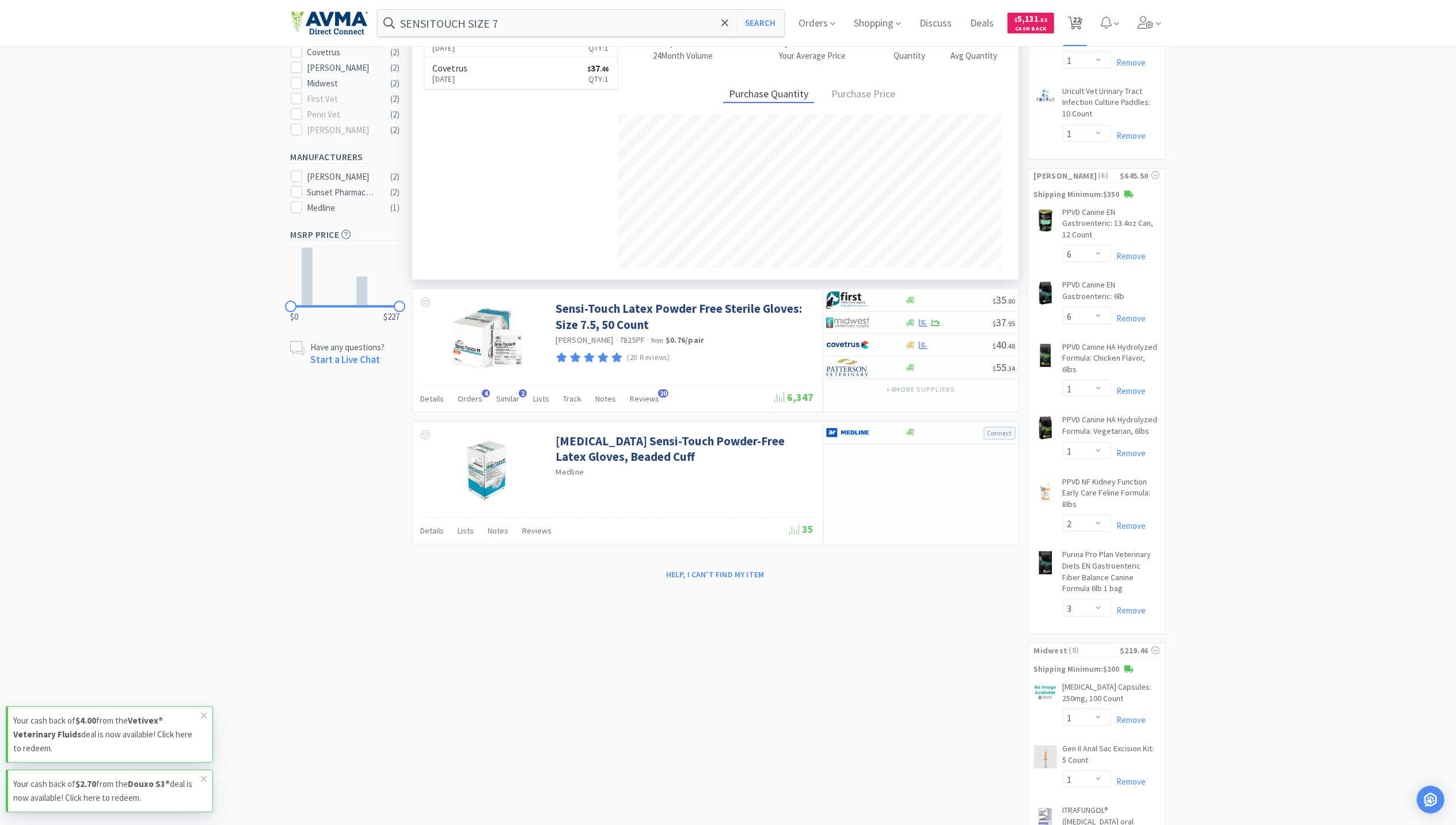
click at [1074, 22] on icon at bounding box center [1075, 23] width 14 height 13
select select "3"
select select "1"
select select "4"
select select "1"
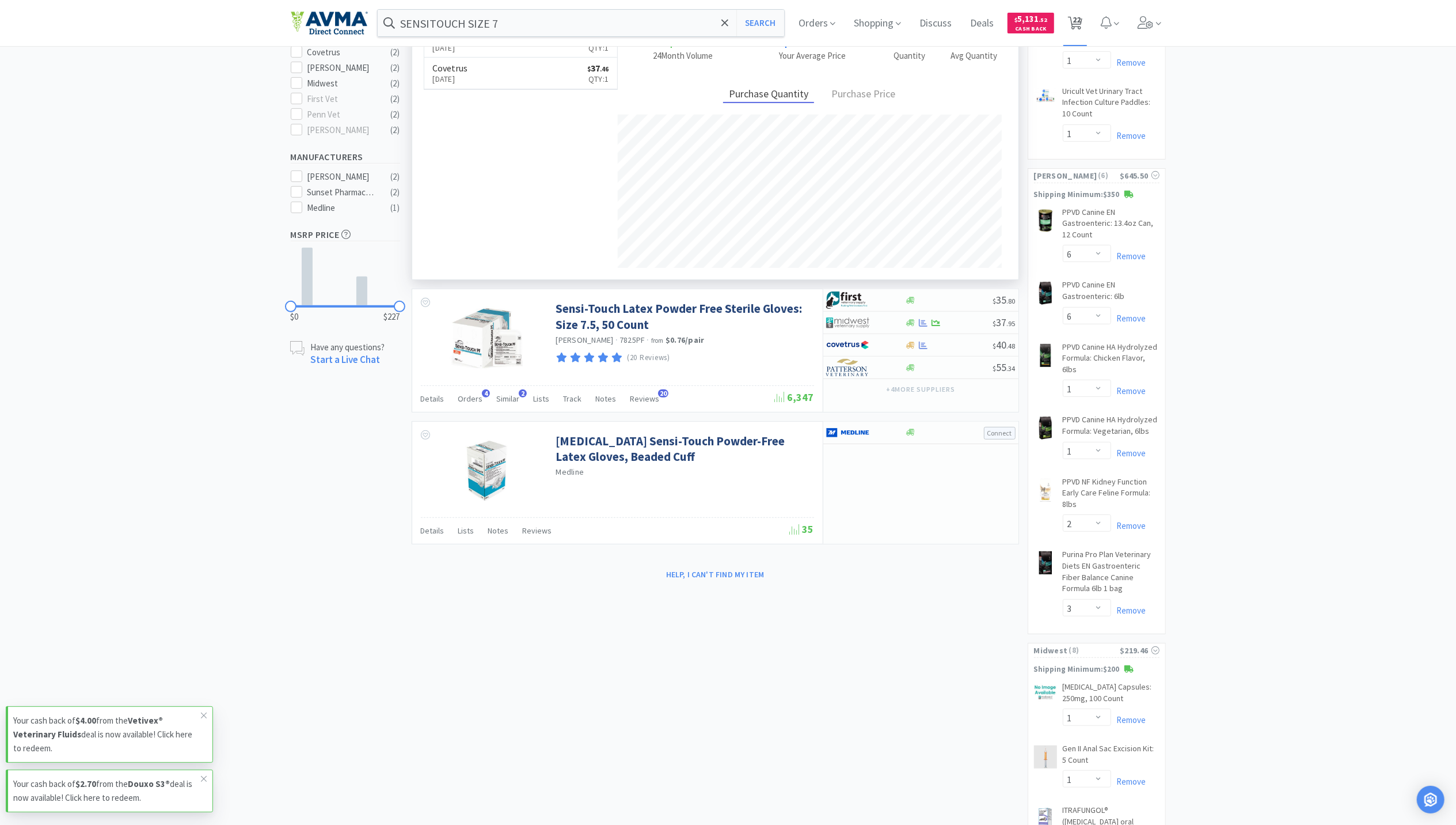
select select "1"
select select "6"
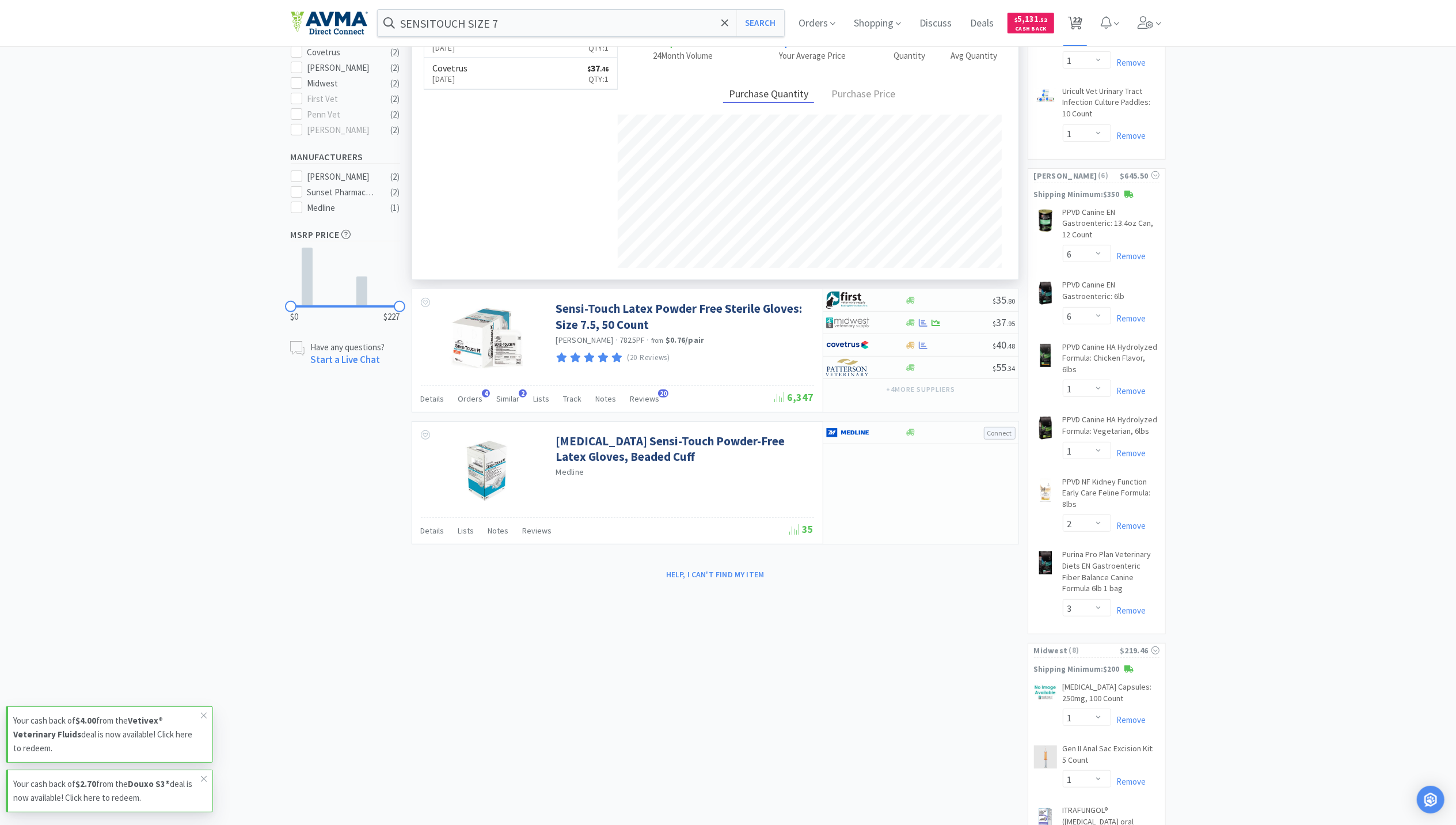
select select "6"
select select "1"
select select "2"
select select "3"
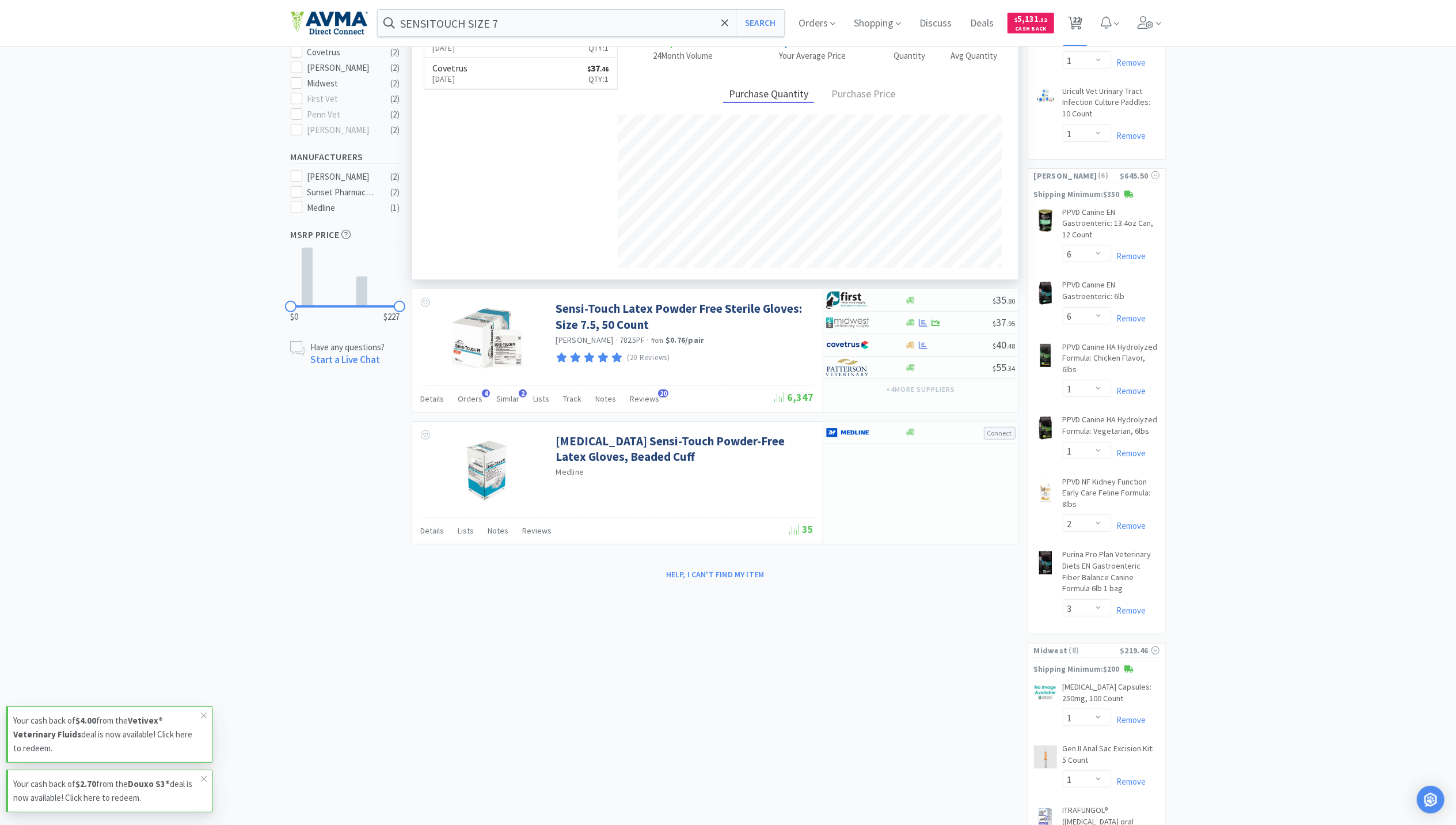
select select "1"
select select "50"
select select "3"
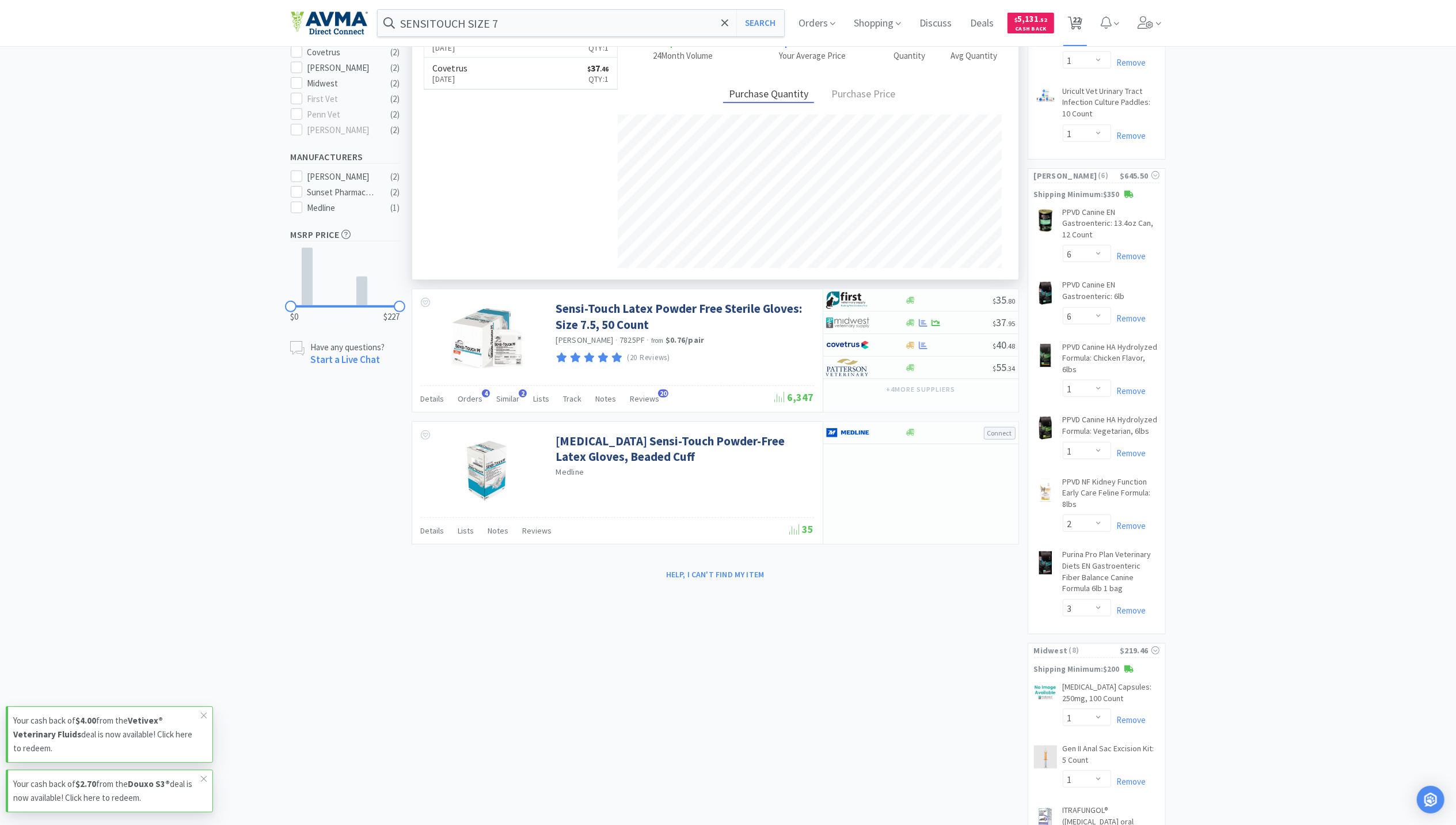
select select "1"
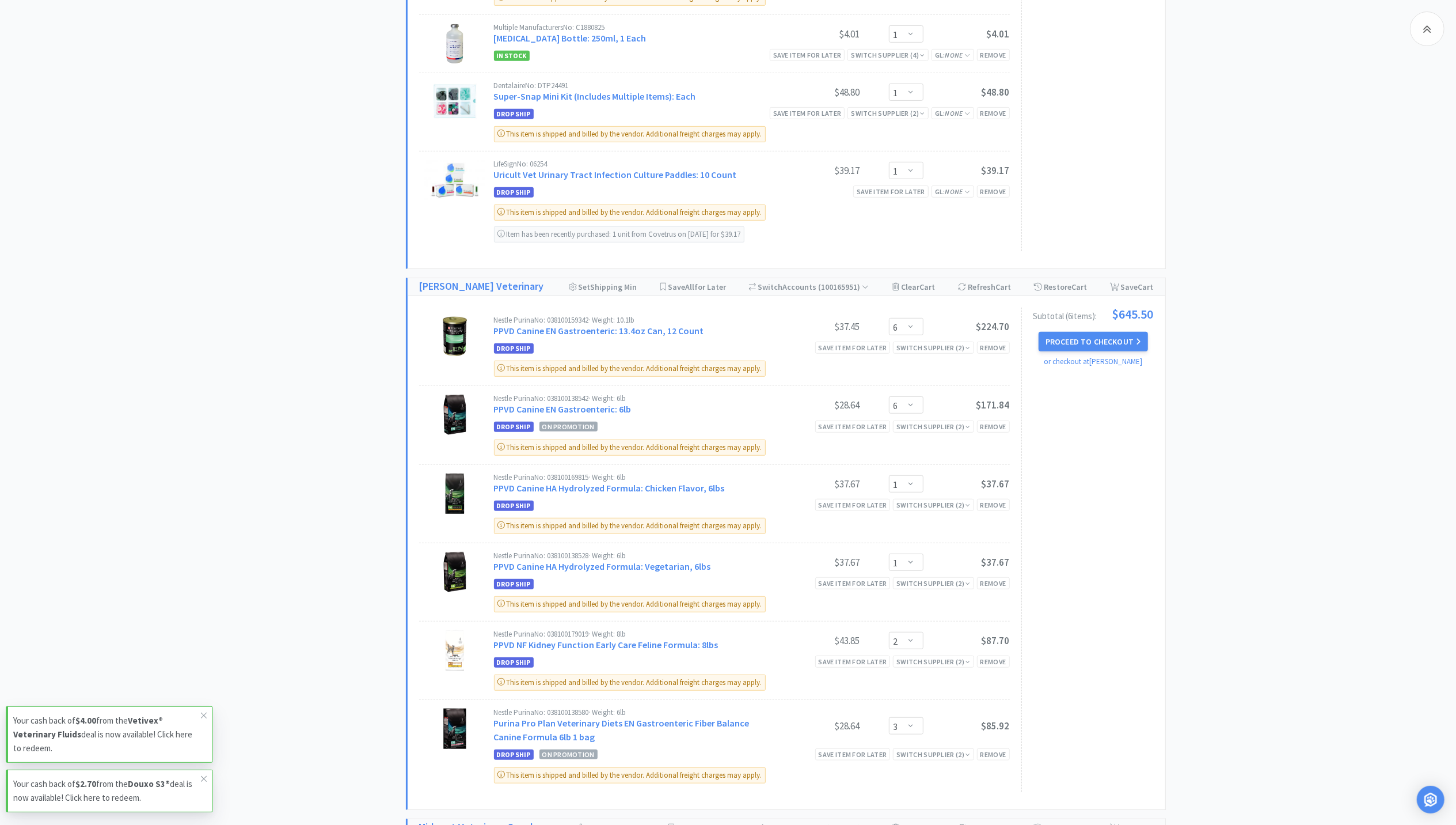
scroll to position [1281, 0]
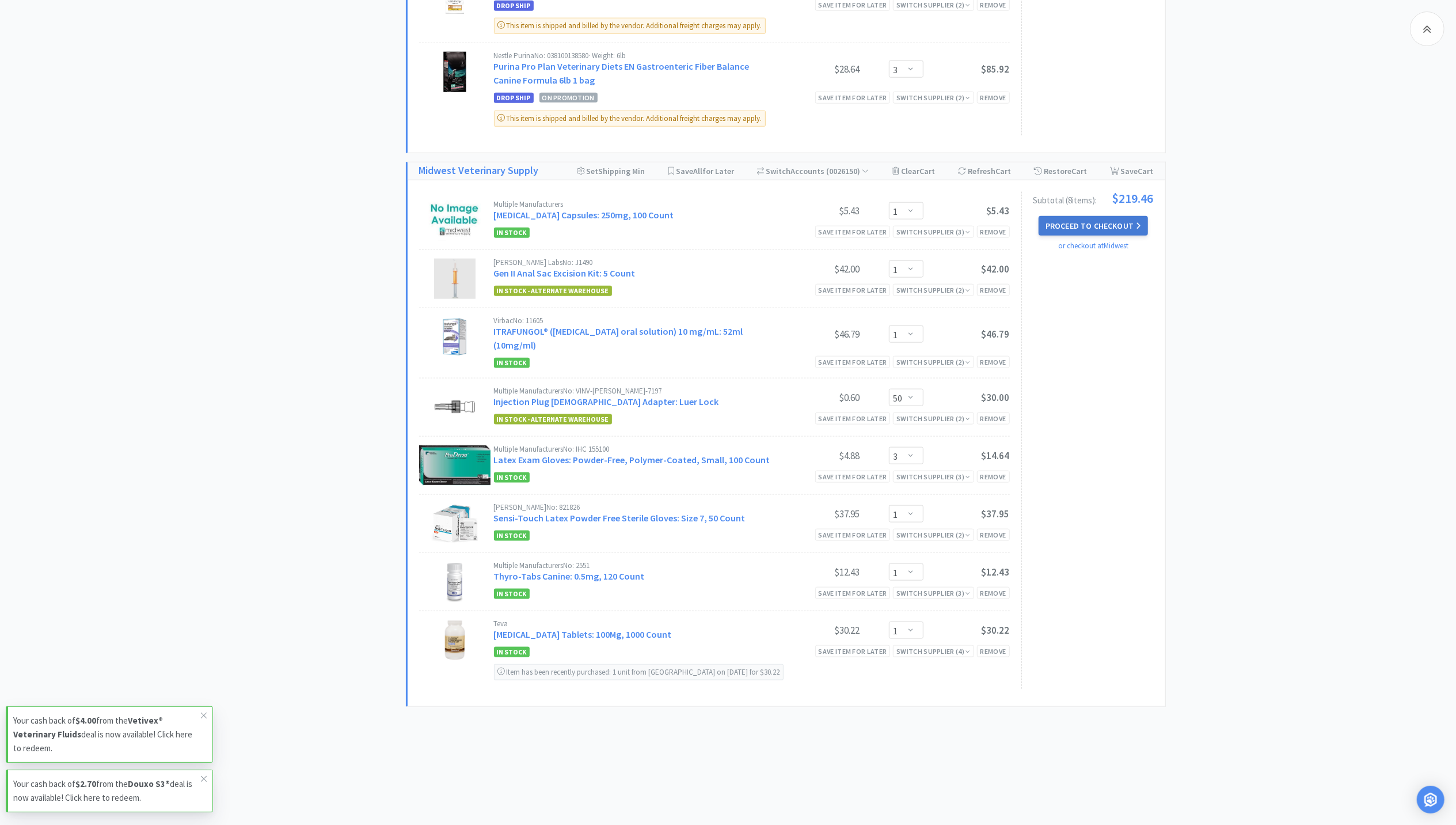
click at [1082, 228] on button "Proceed to Checkout" at bounding box center [1093, 225] width 109 height 19
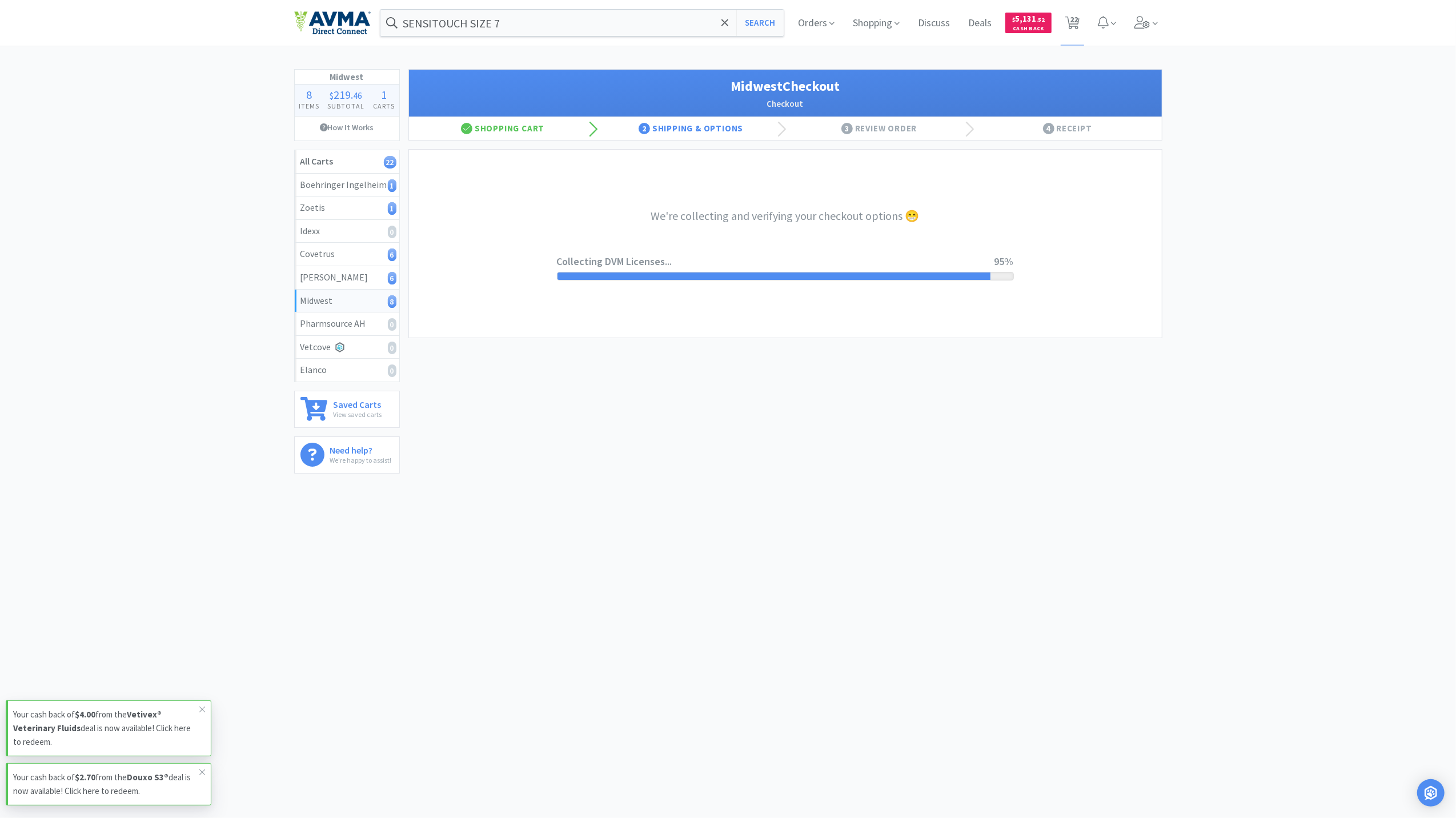
select select "3"
select select "0"
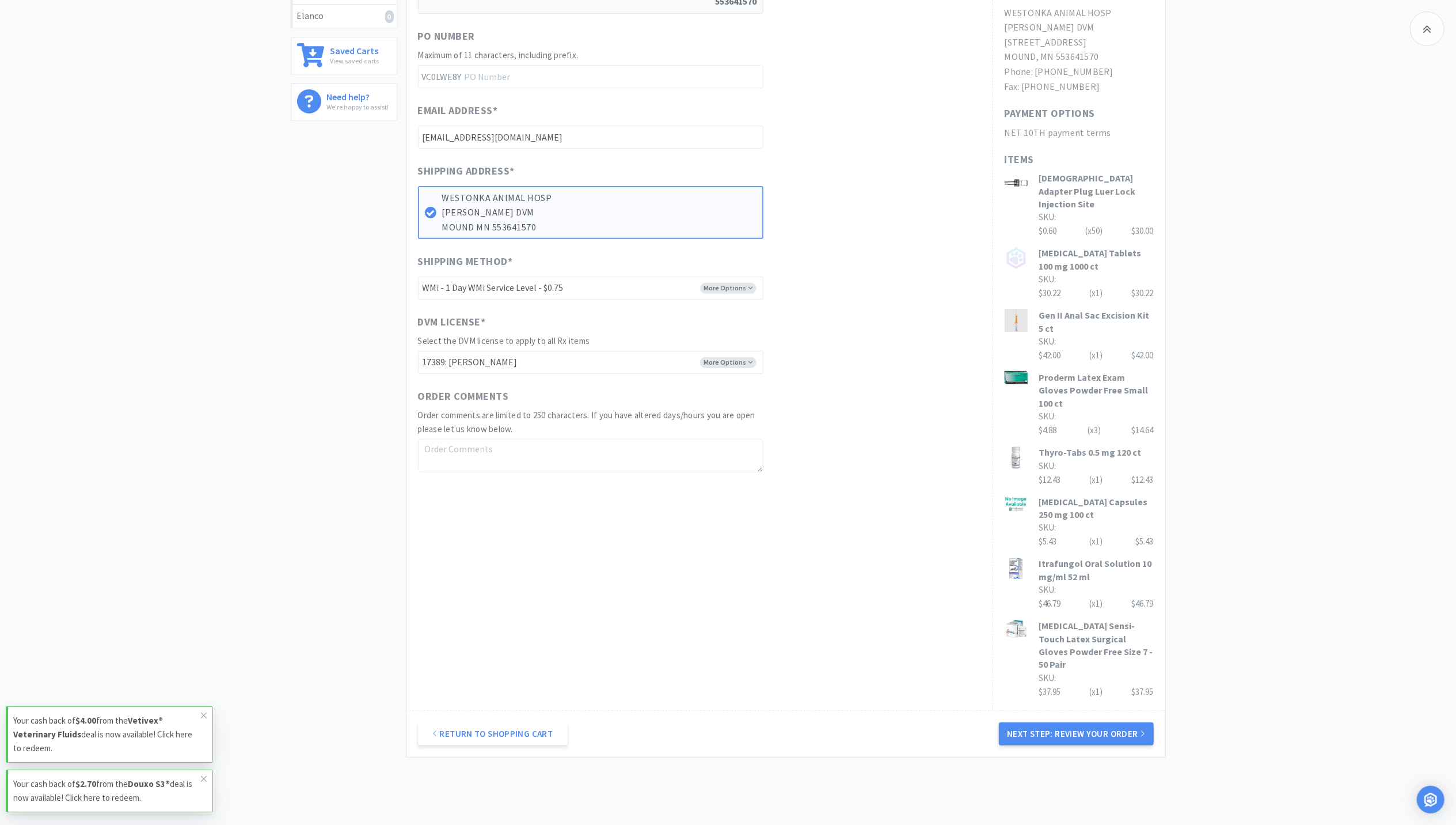
scroll to position [376, 0]
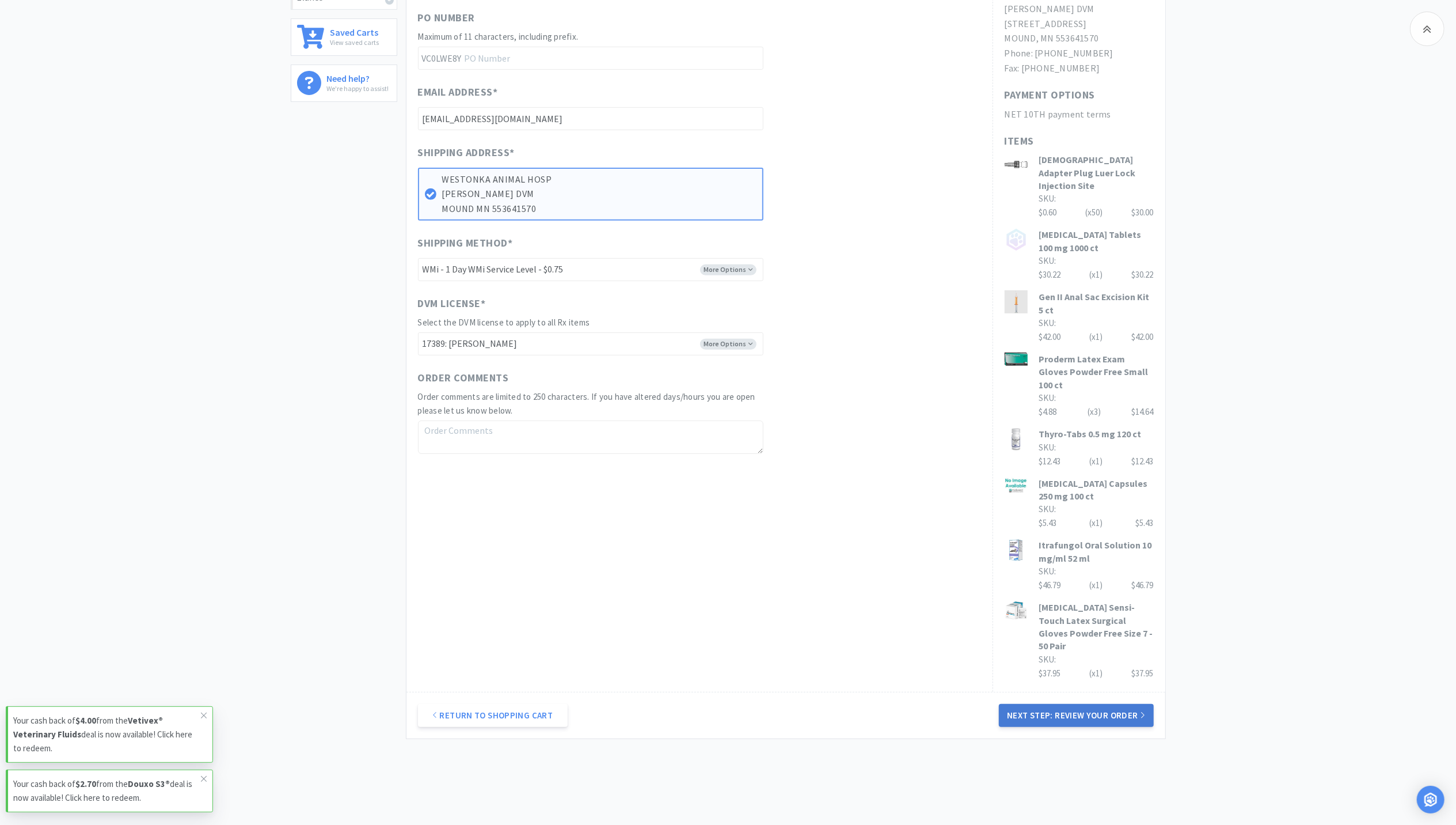
click at [1058, 704] on button "Next Step: Review Your Order" at bounding box center [1076, 715] width 155 height 23
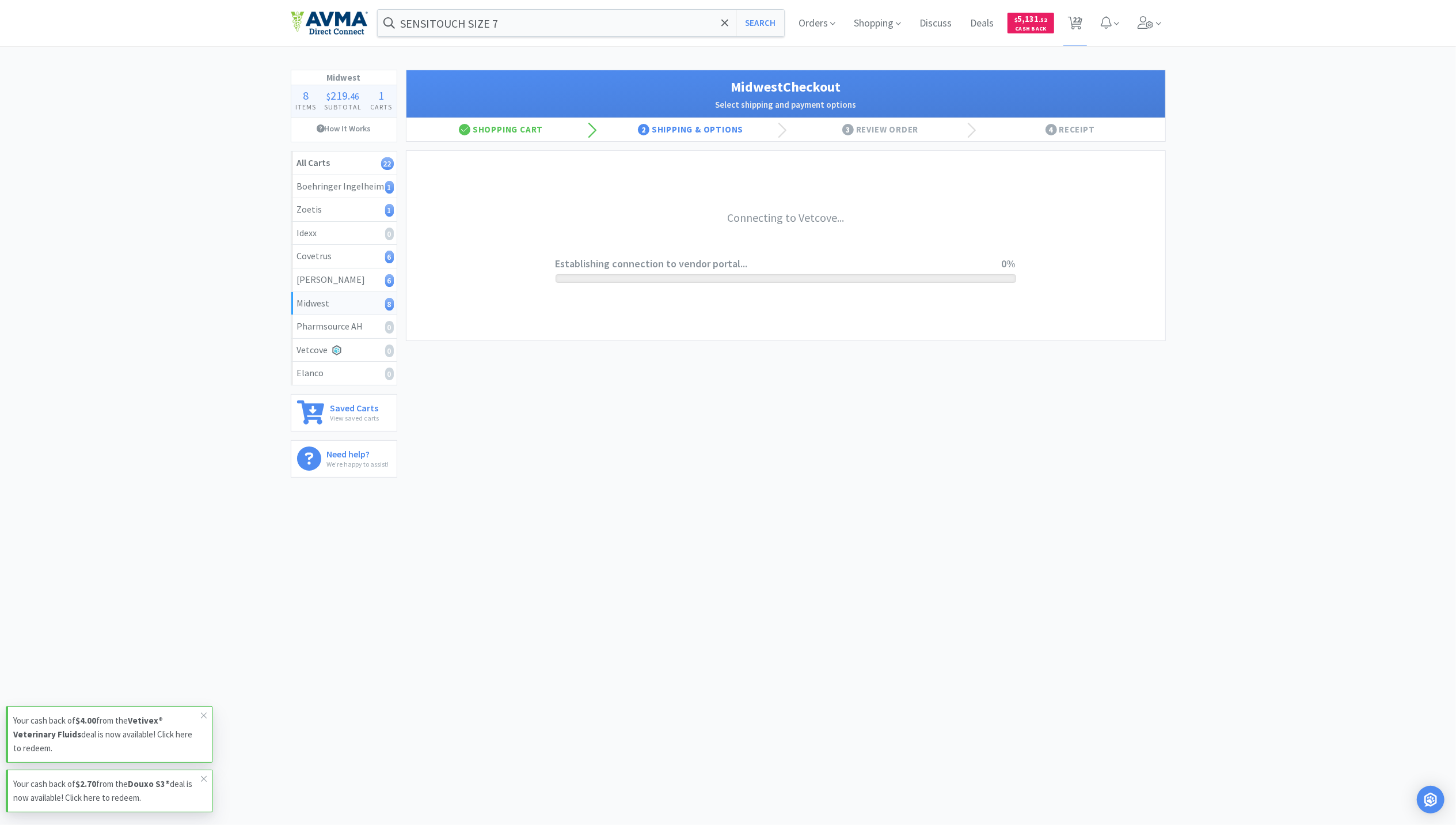
scroll to position [0, 0]
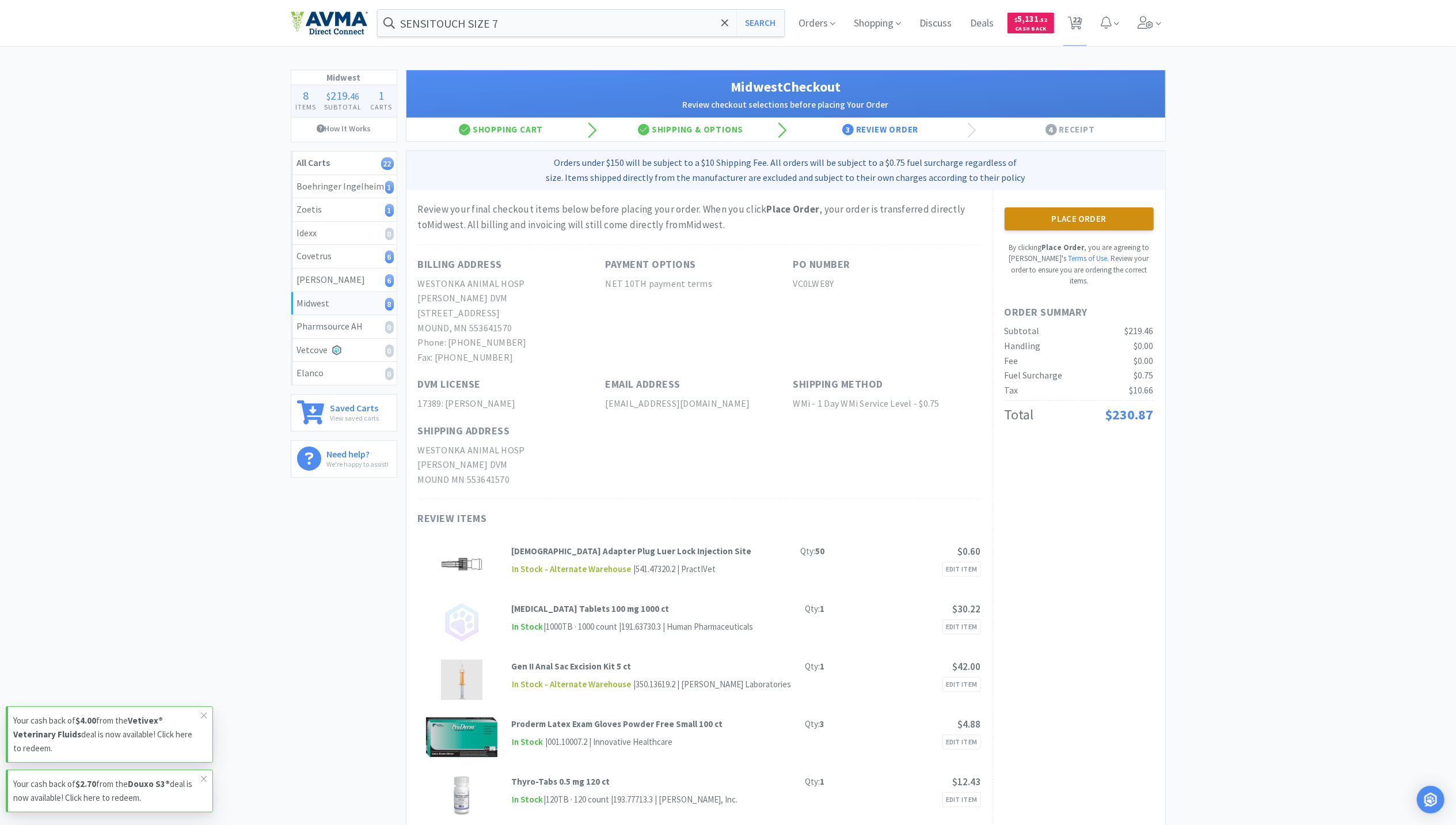
click at [1138, 217] on button "Place Order" at bounding box center [1079, 218] width 149 height 23
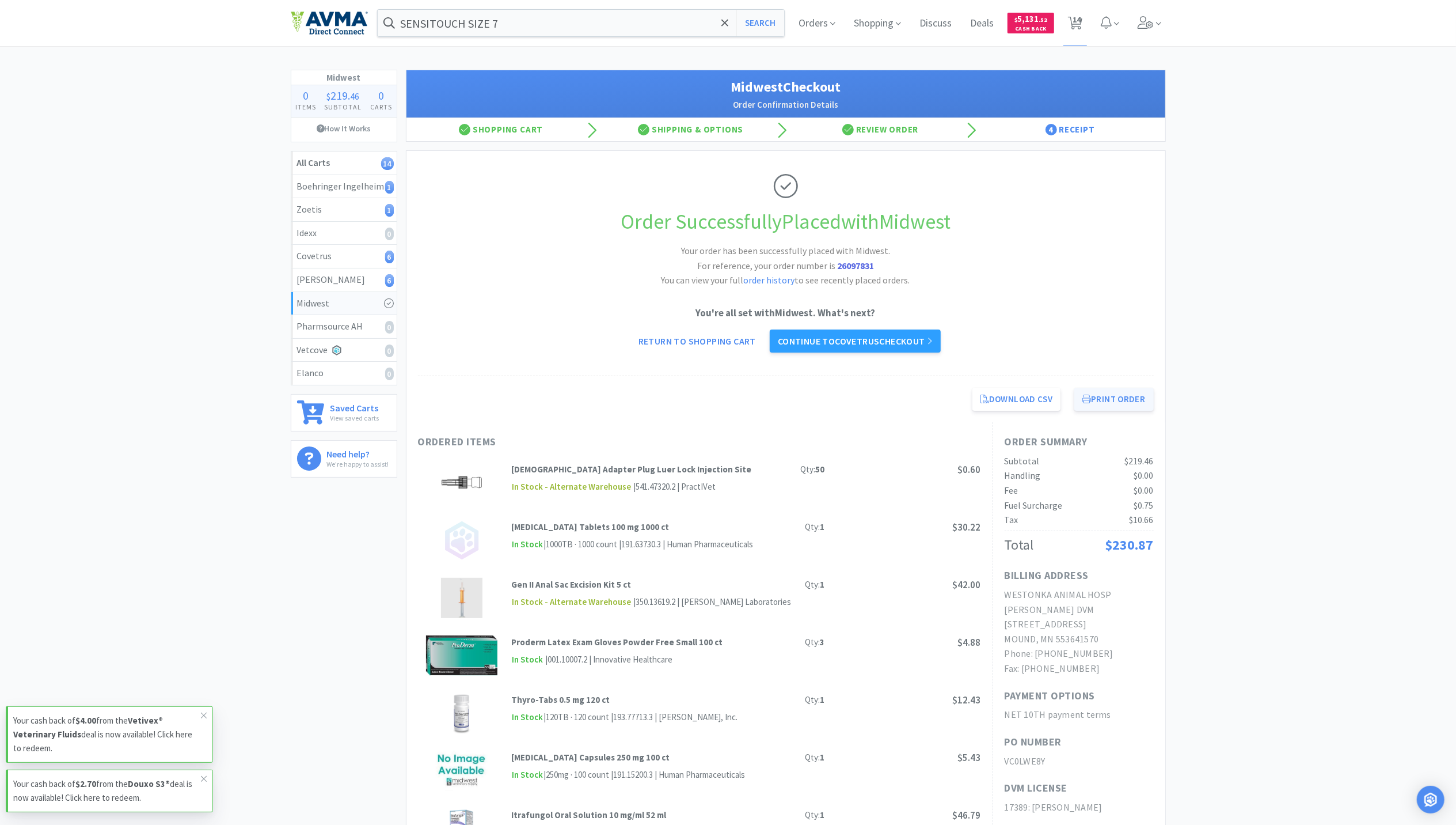
click at [1122, 409] on button "Print Order" at bounding box center [1114, 399] width 79 height 23
drag, startPoint x: 1074, startPoint y: 4, endPoint x: 1072, endPoint y: 14, distance: 10.2
click at [1074, 4] on span "14" at bounding box center [1076, 19] width 8 height 46
select select "3"
select select "1"
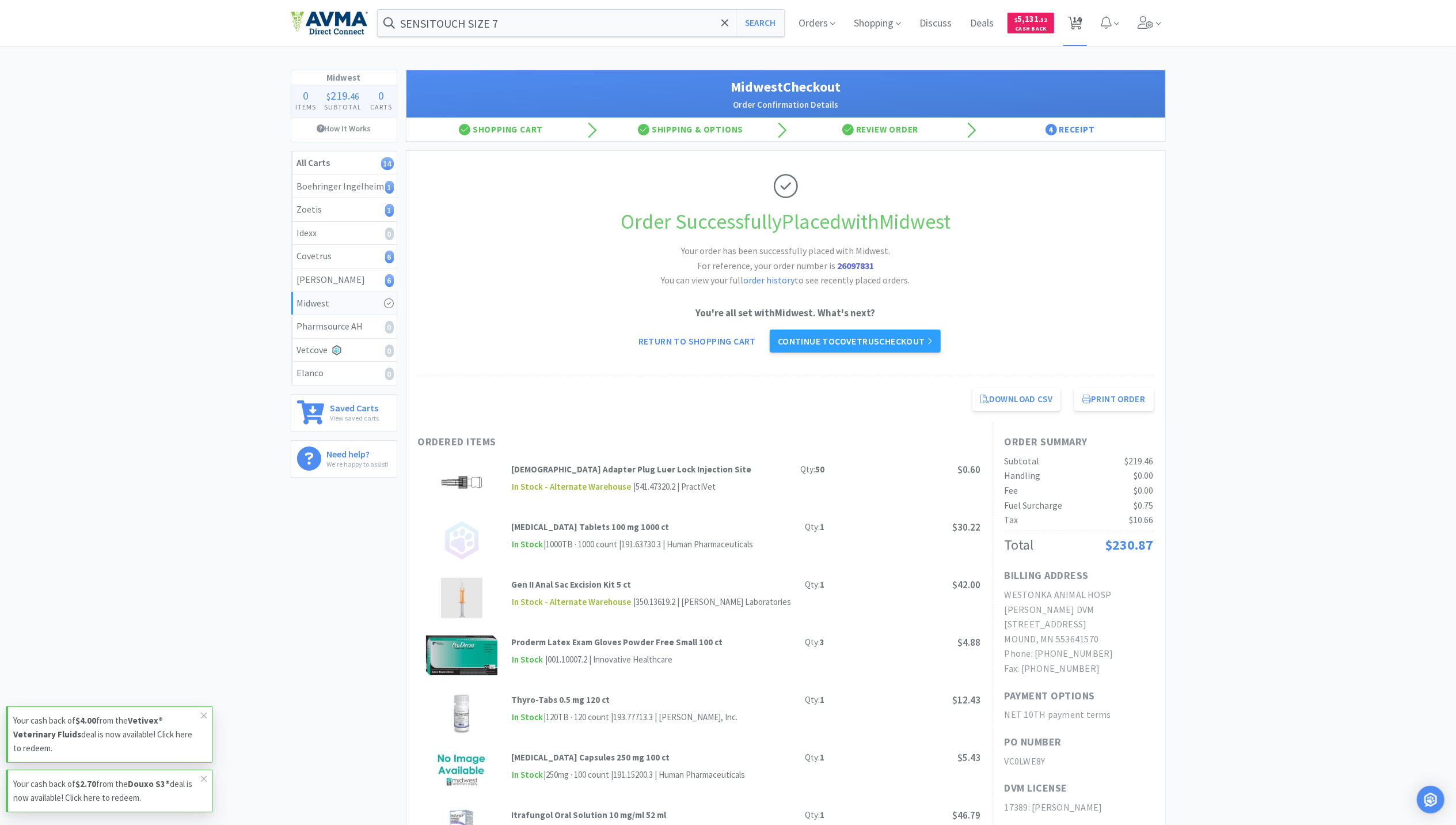
select select "4"
select select "1"
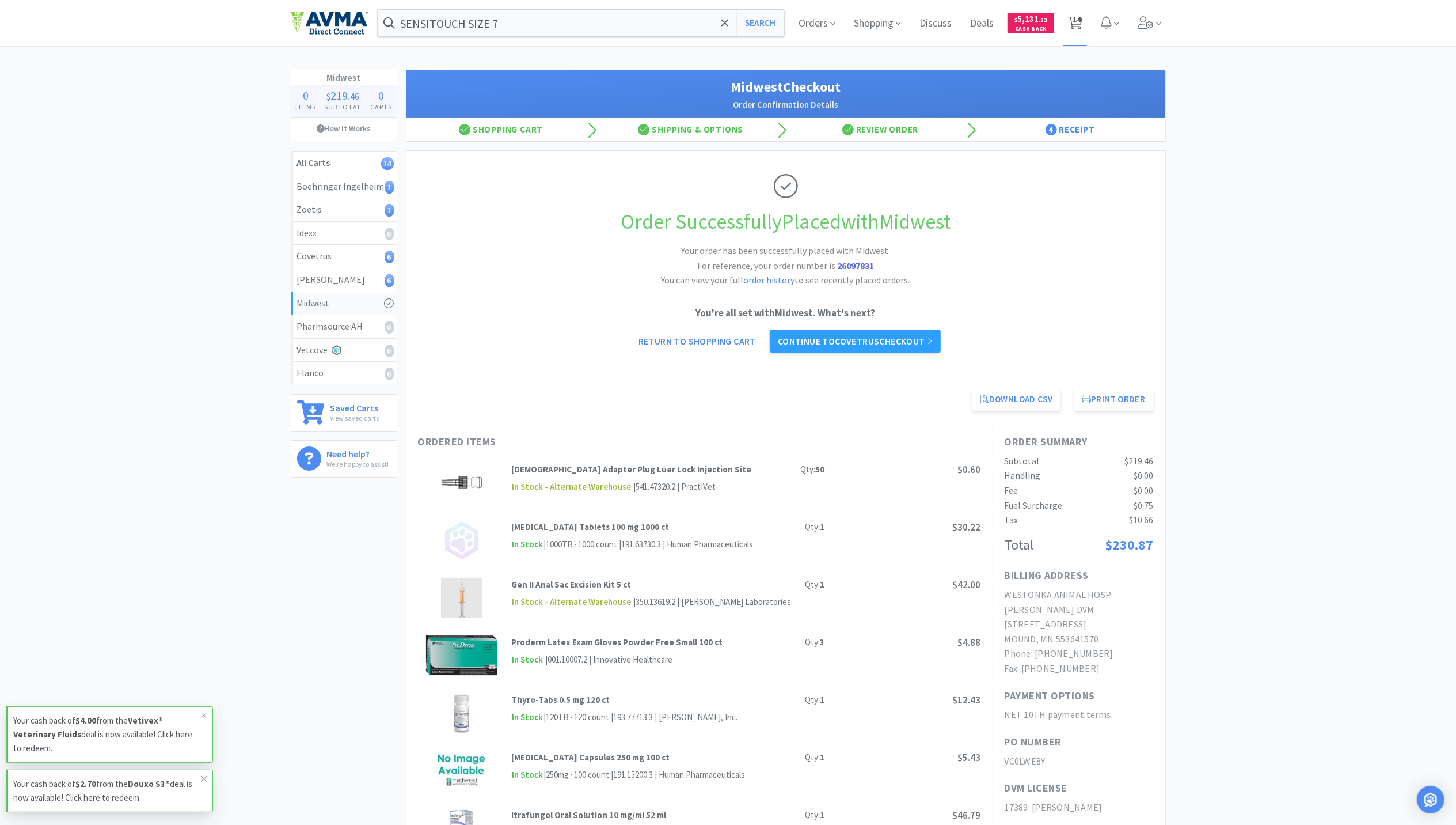
select select "1"
select select "6"
select select "1"
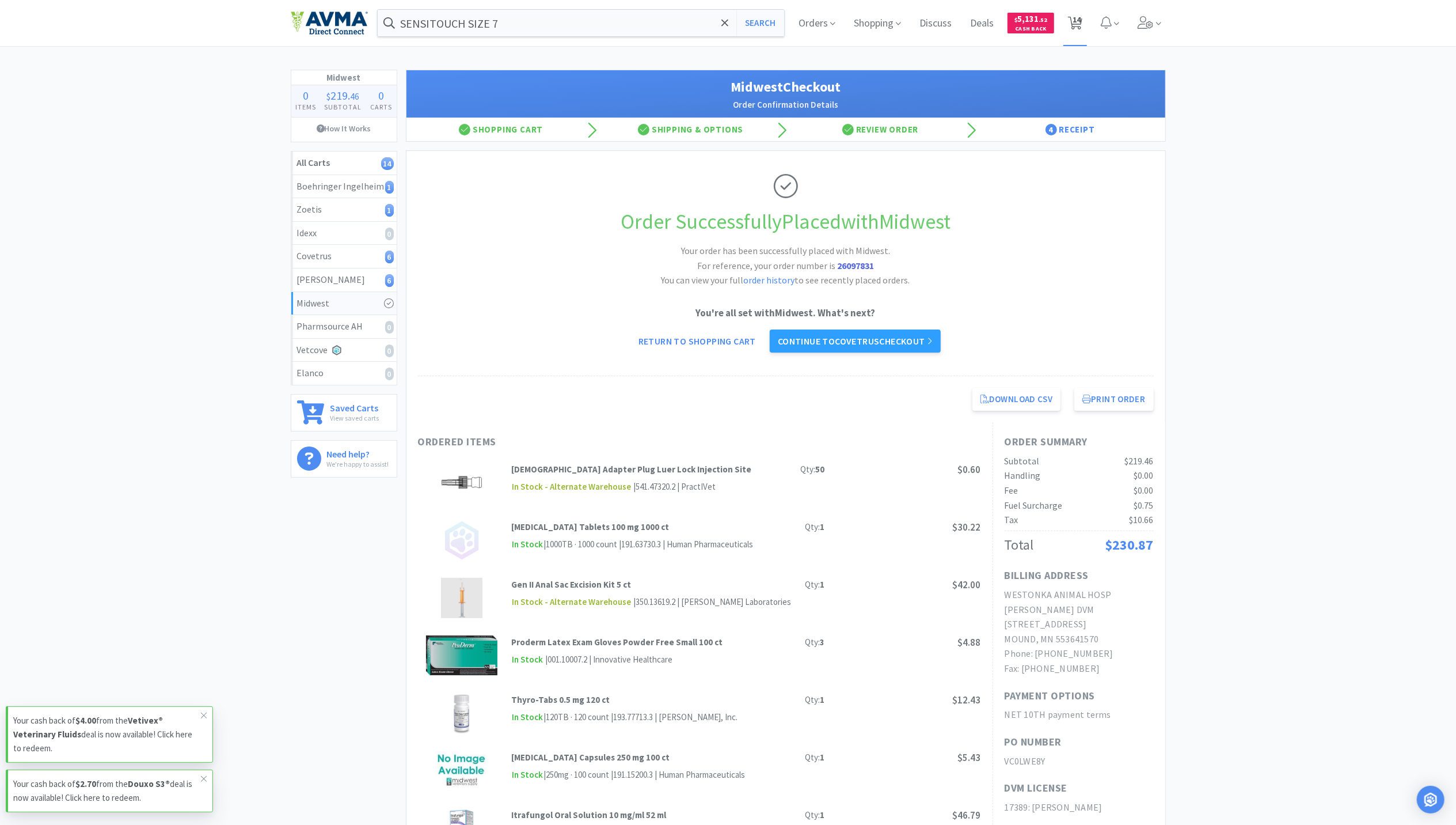
select select "2"
select select "3"
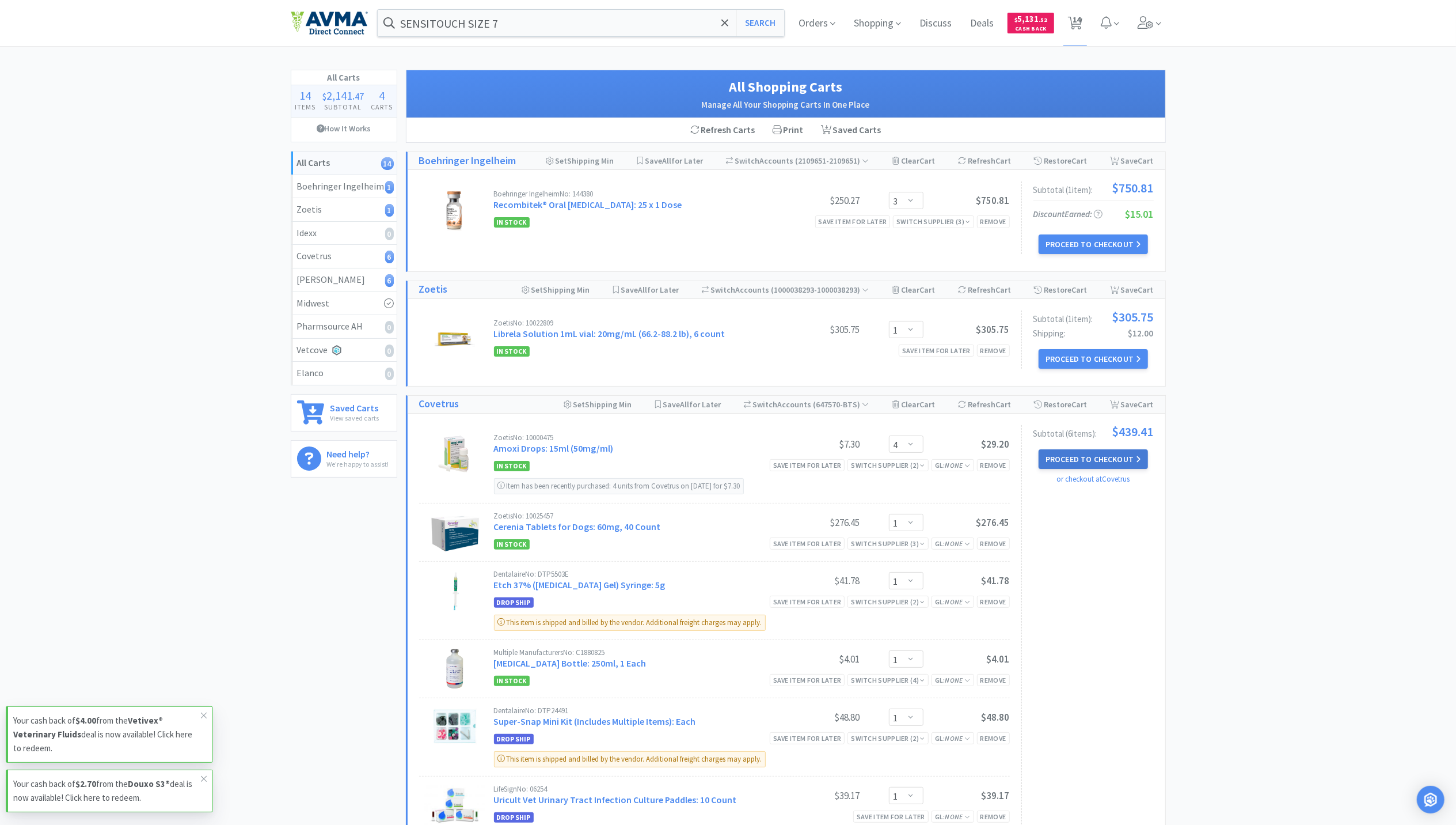
click at [1107, 461] on button "Proceed to Checkout" at bounding box center [1093, 459] width 109 height 19
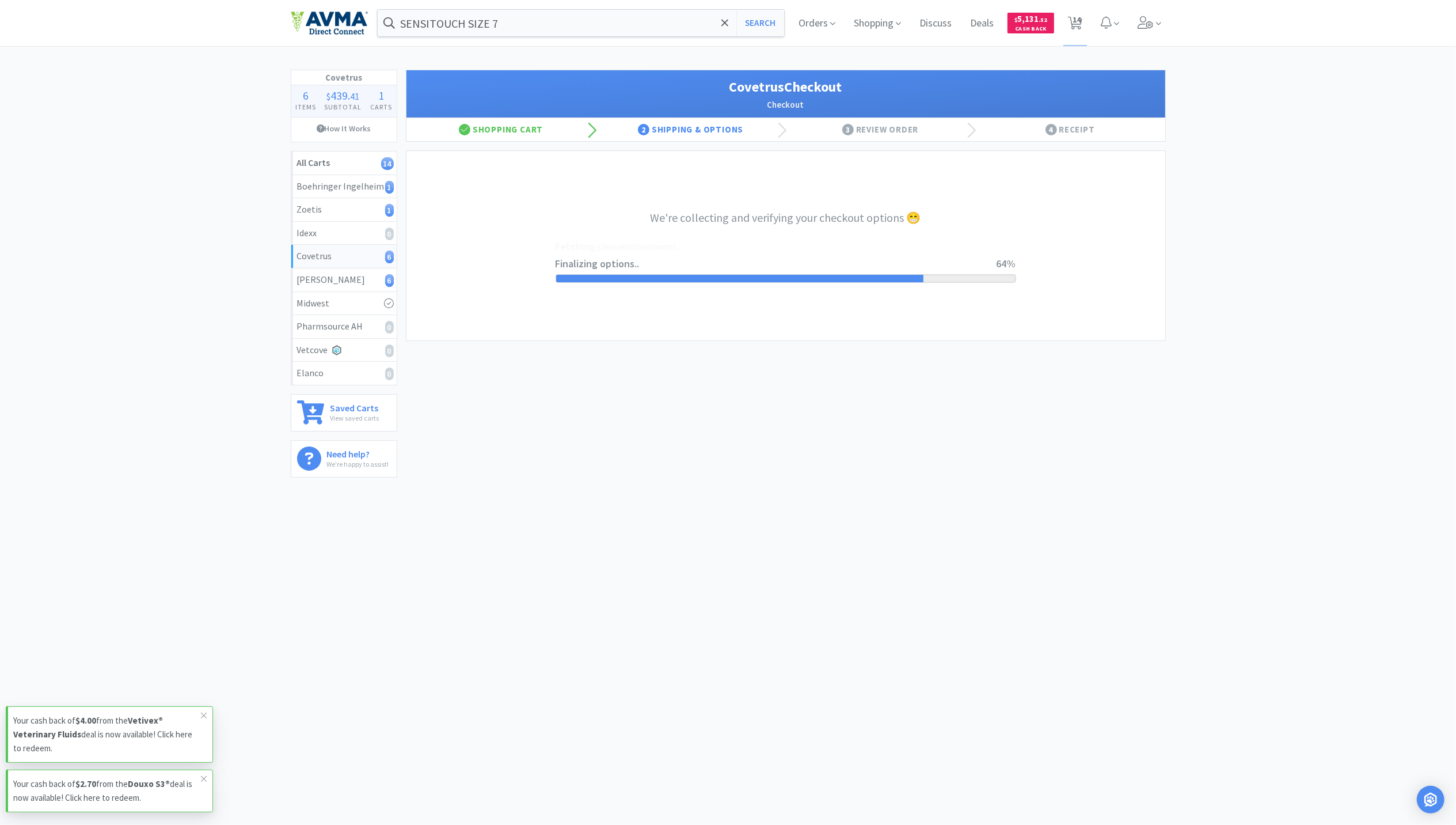
select select "ACCOUNT"
select select "cvt-standard-net"
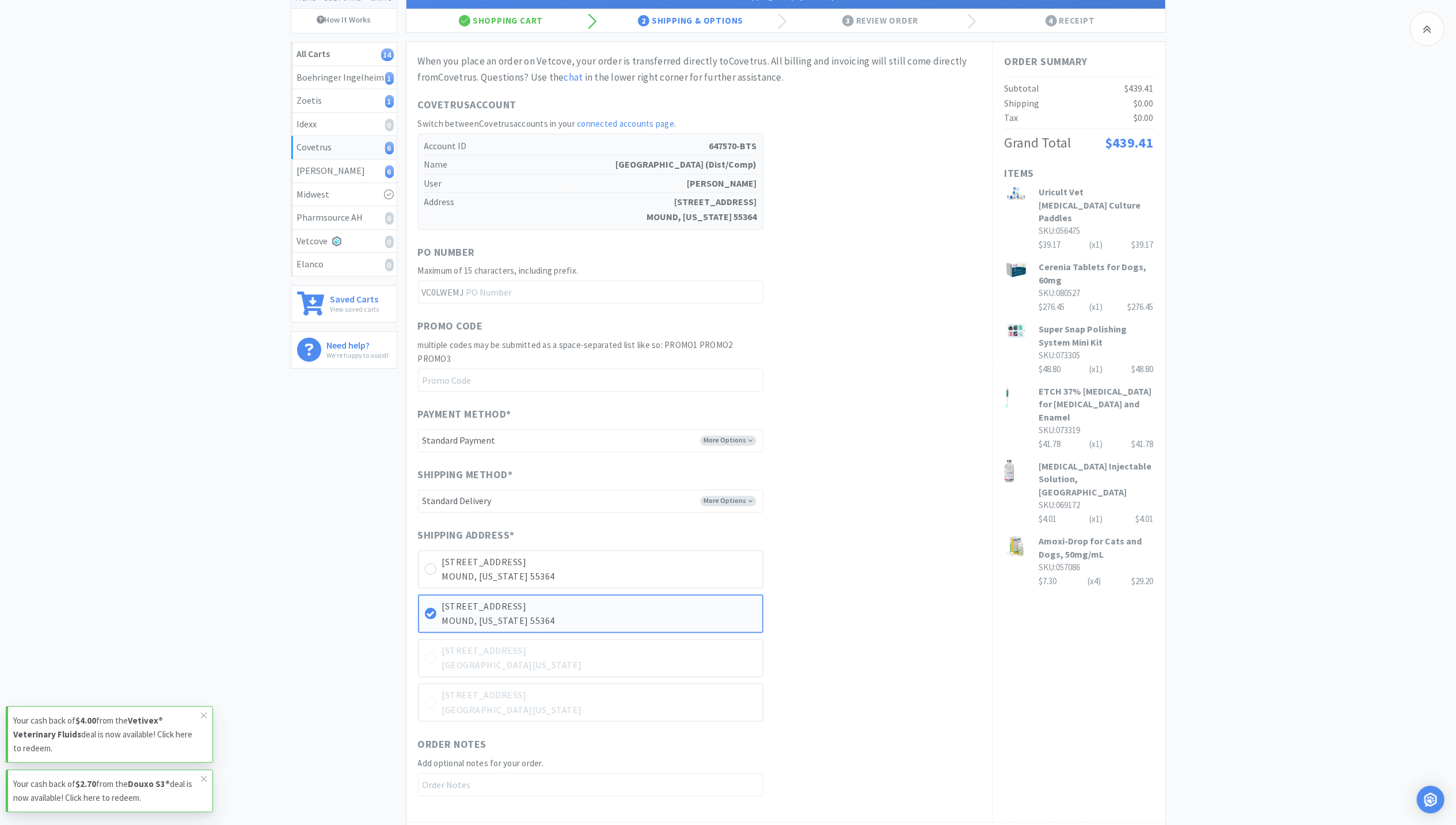
scroll to position [270, 0]
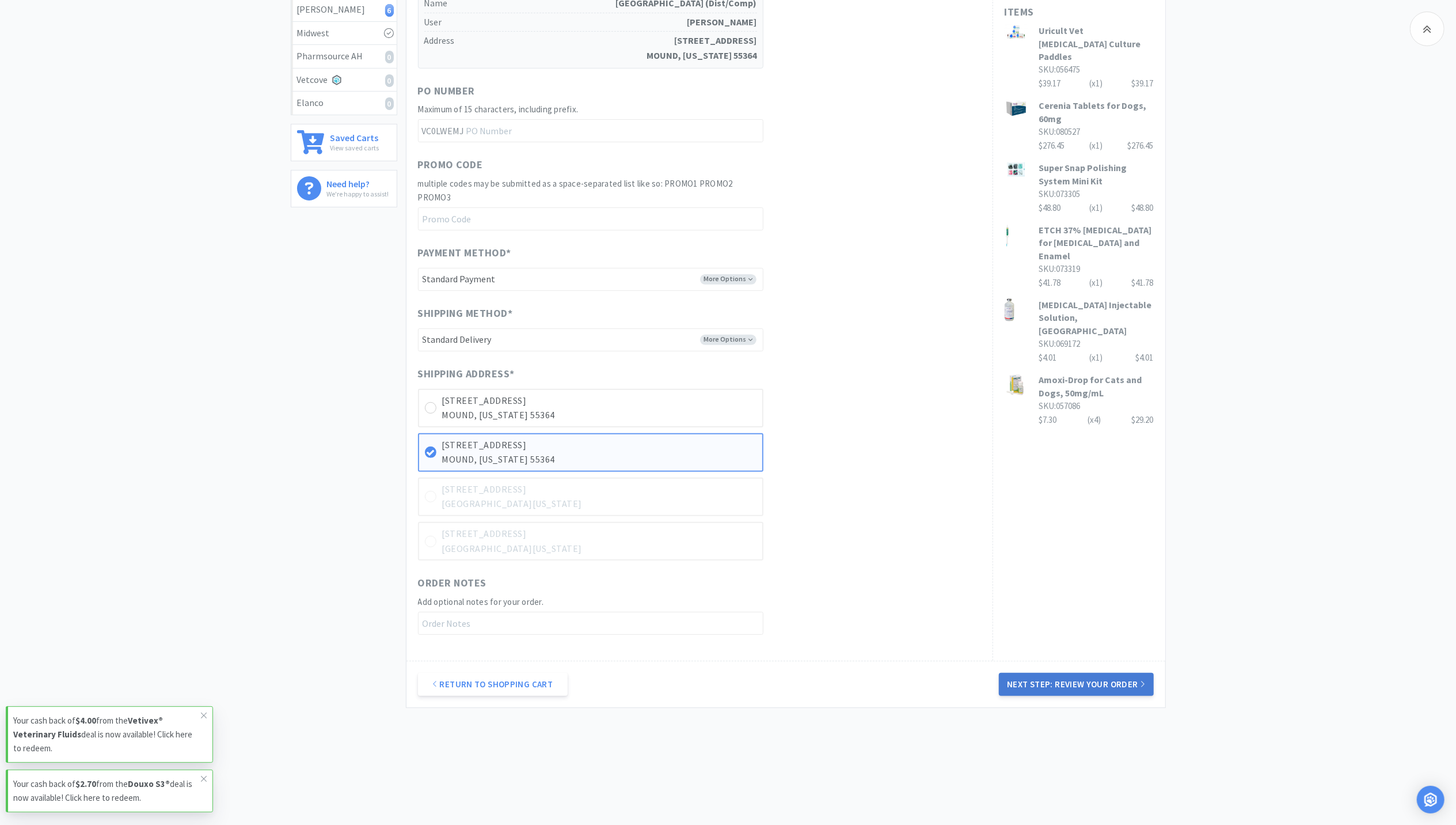
click at [1104, 674] on button "Next Step: Review Your Order" at bounding box center [1076, 684] width 155 height 23
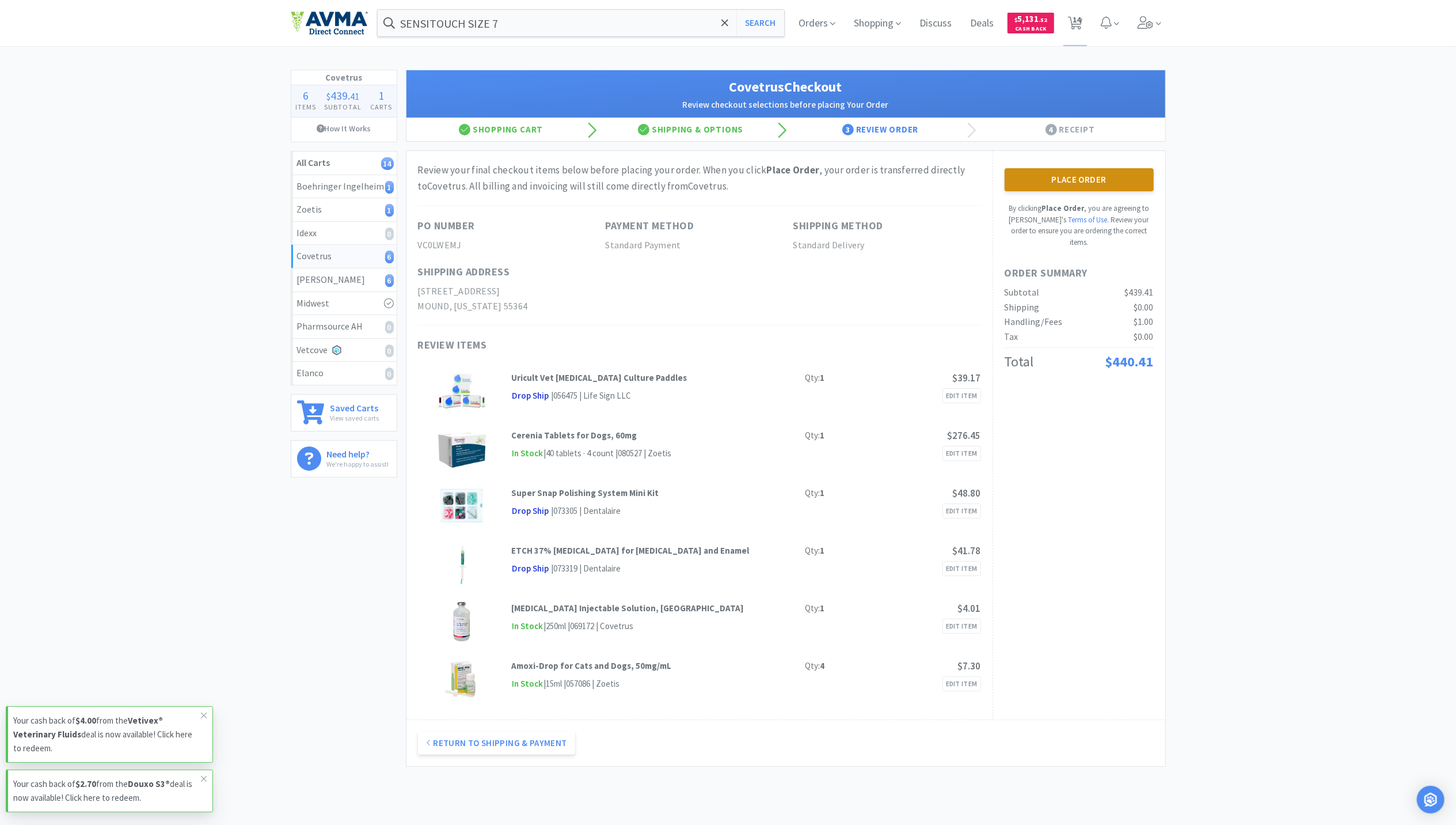
click at [1081, 182] on button "Place Order" at bounding box center [1079, 180] width 149 height 23
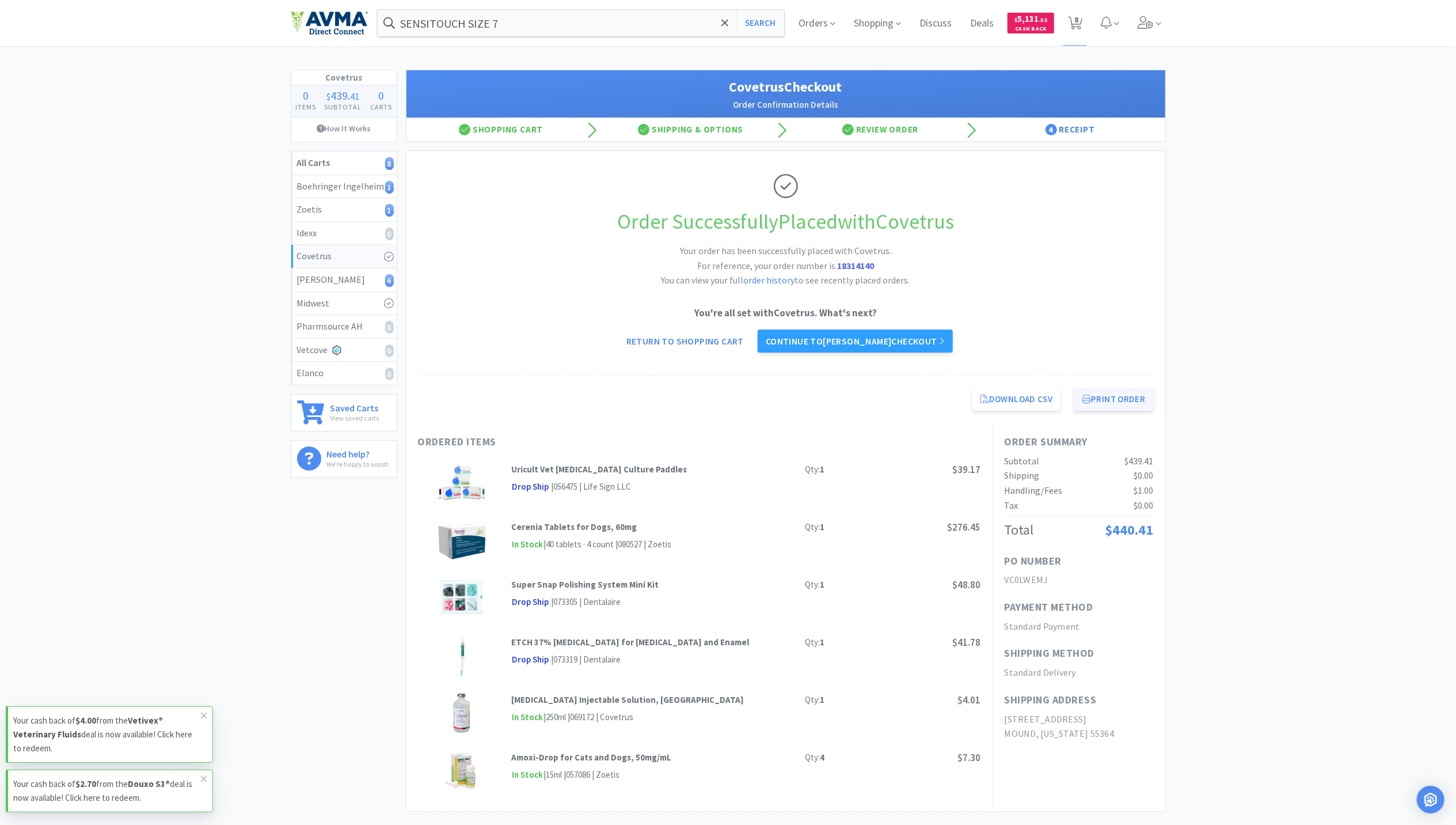
click at [1128, 403] on button "Print Order" at bounding box center [1114, 399] width 79 height 23
click at [1078, 19] on span "8" at bounding box center [1076, 19] width 4 height 46
select select "3"
select select "1"
select select "6"
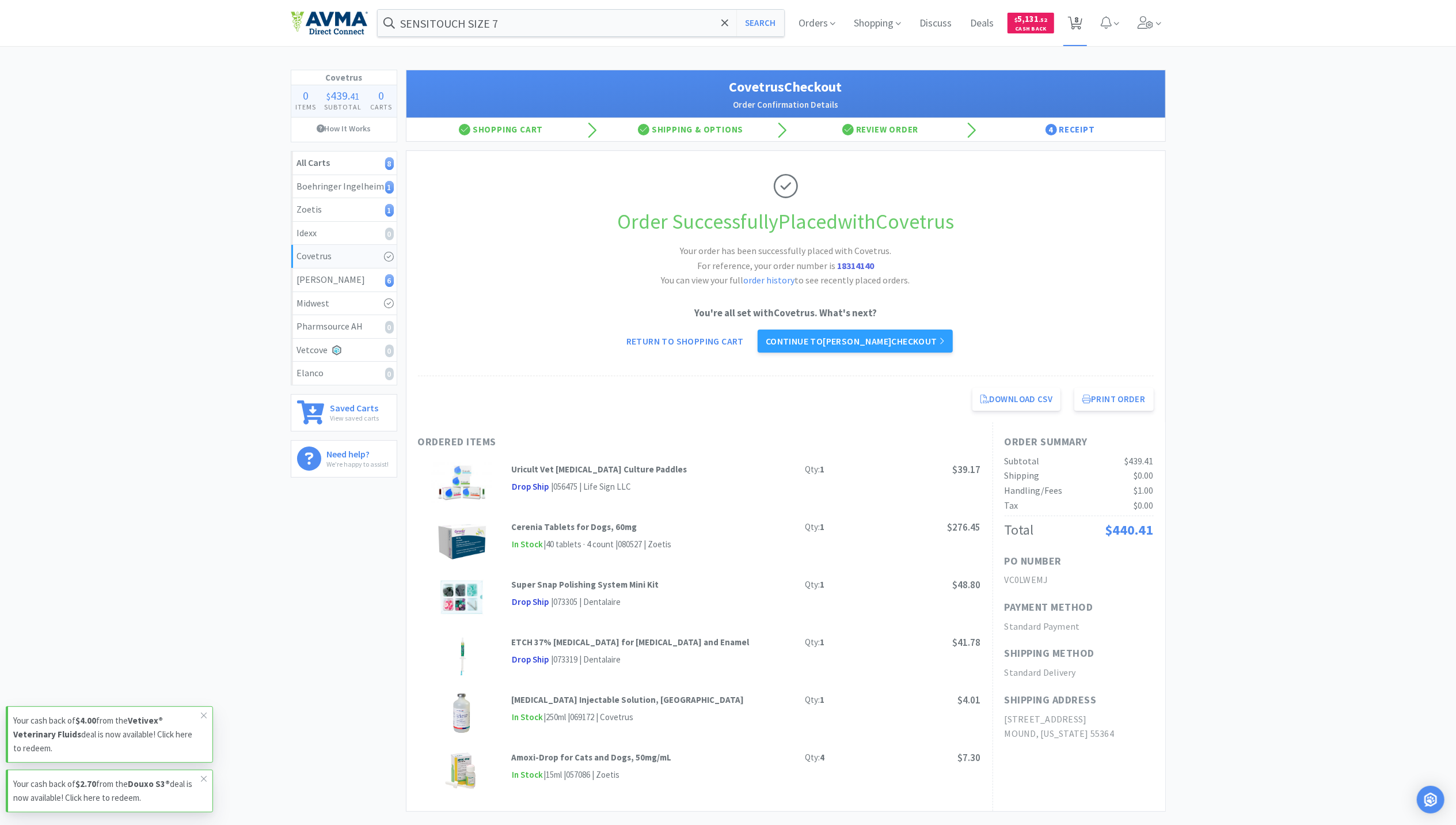
select select "6"
select select "1"
select select "2"
select select "3"
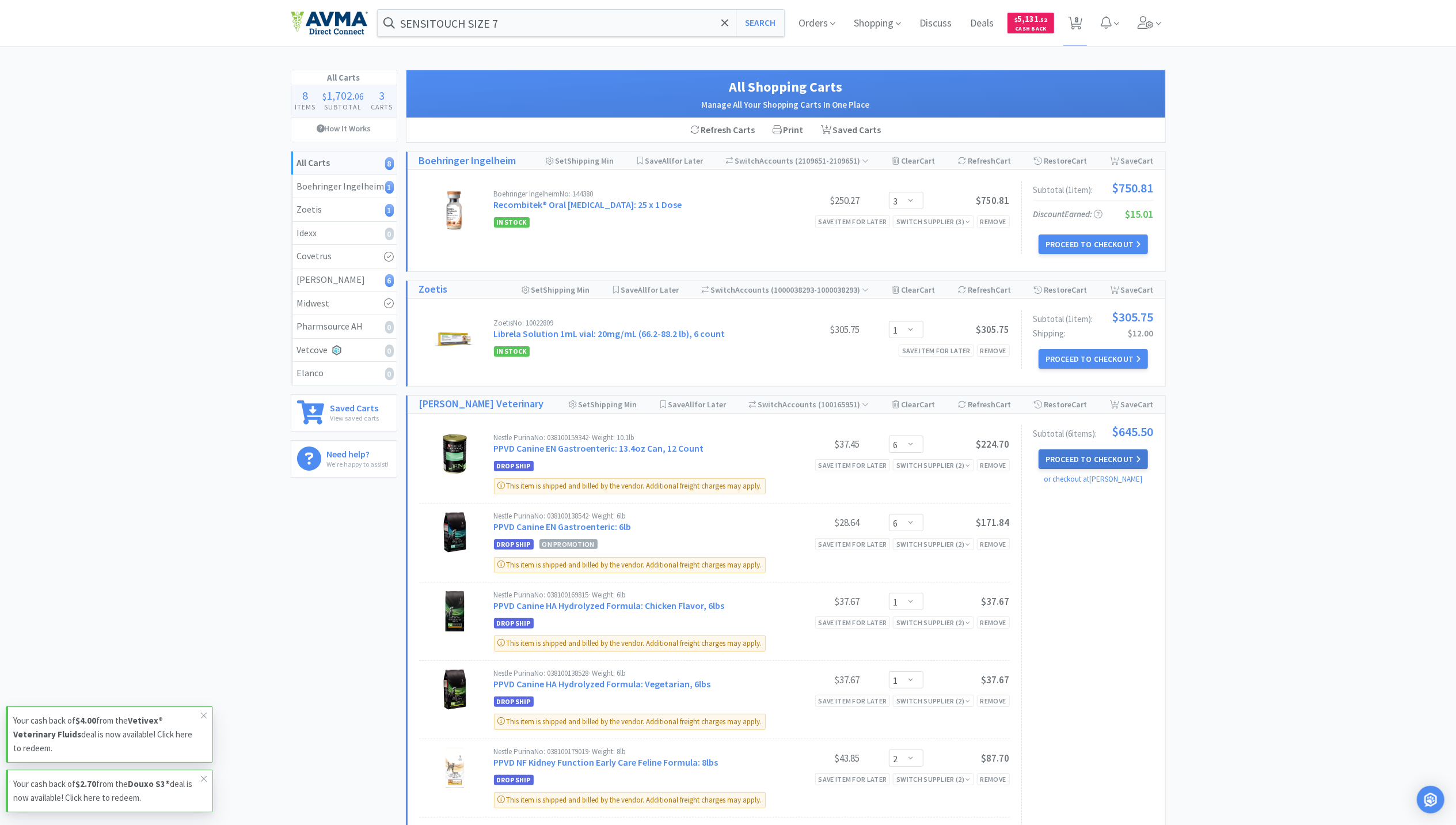
click at [1124, 462] on button "Proceed to Checkout" at bounding box center [1093, 459] width 109 height 19
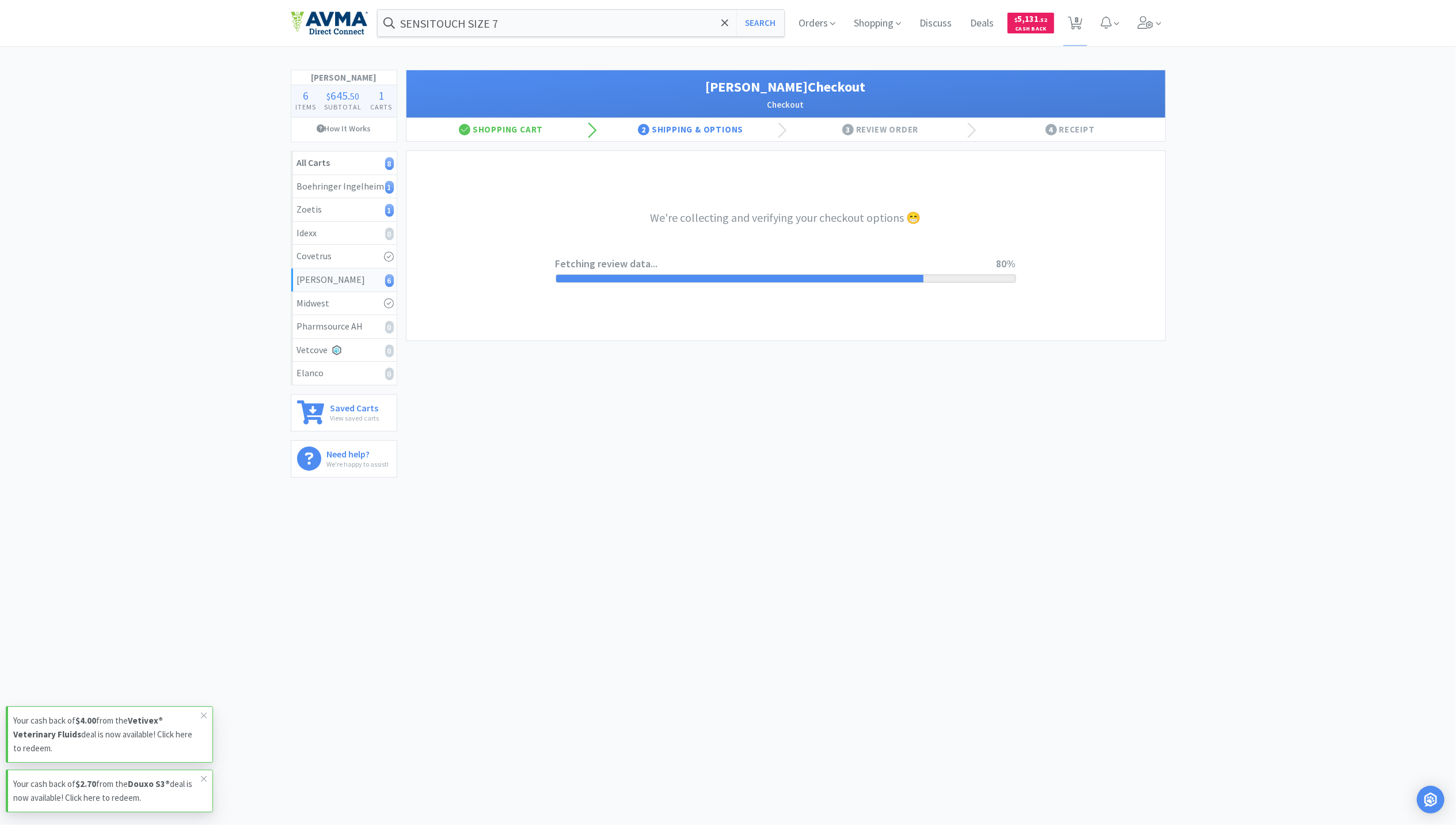
select select "1"
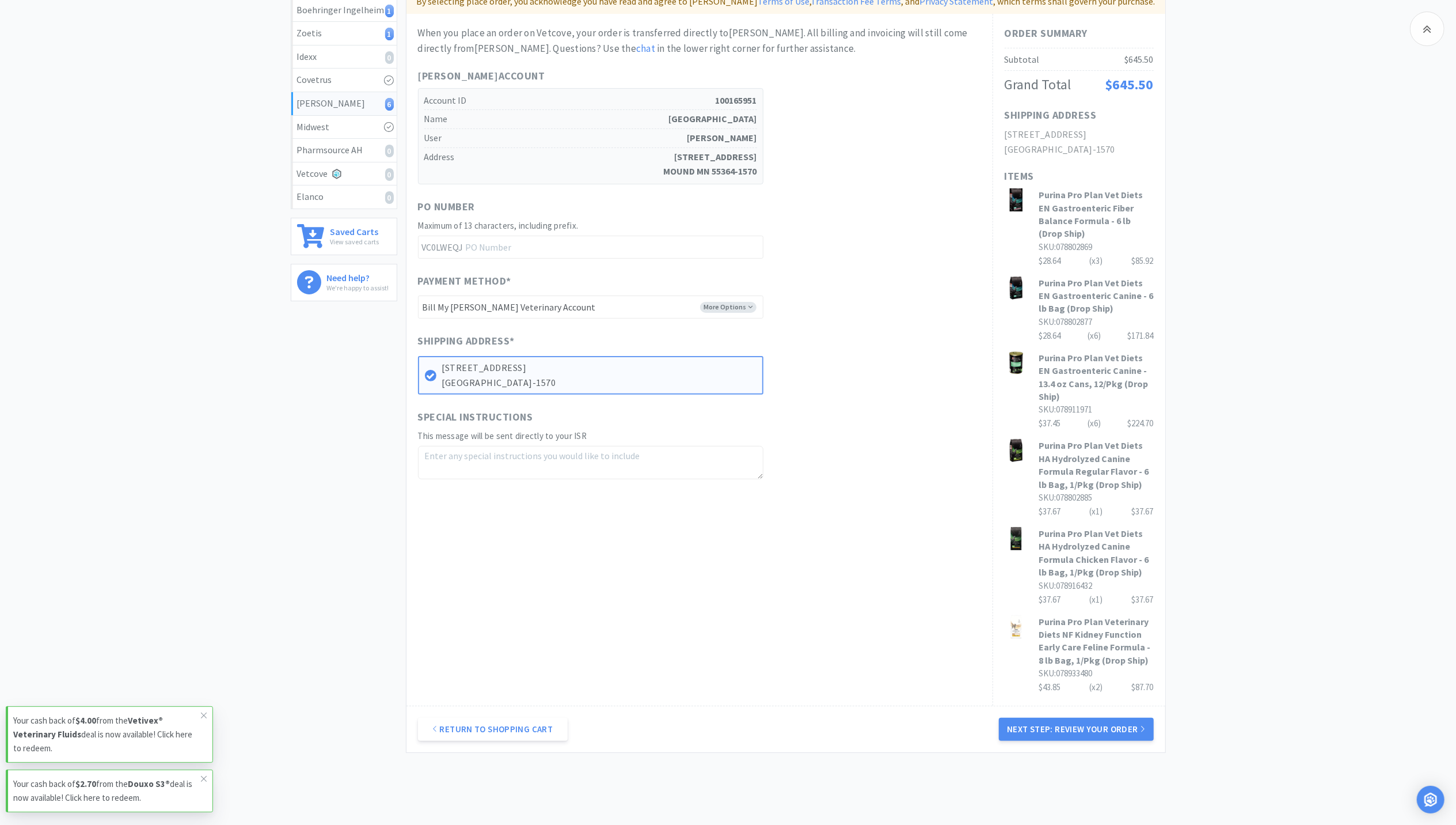
scroll to position [202, 0]
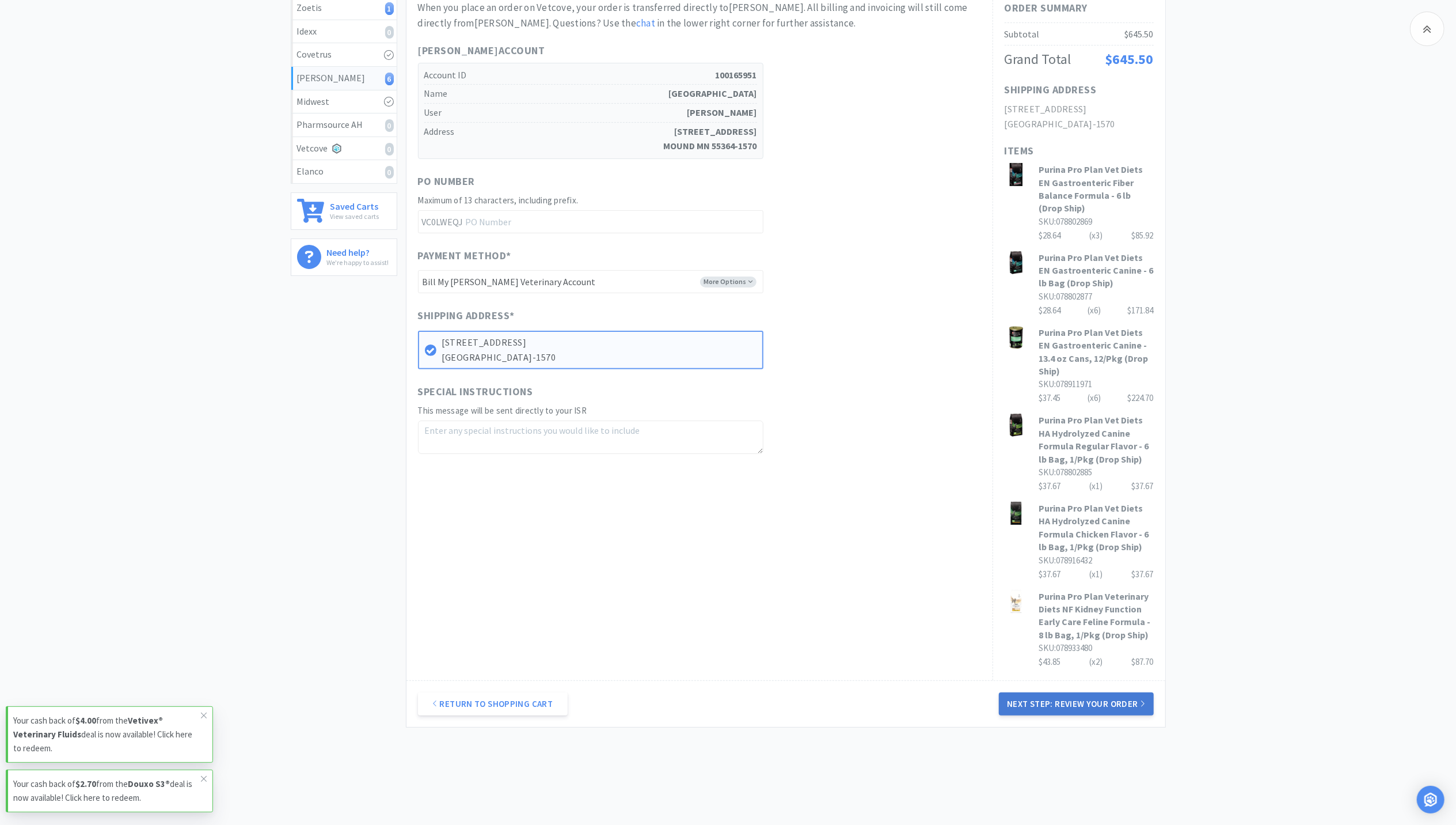
click at [1069, 692] on button "Next Step: Review Your Order" at bounding box center [1076, 704] width 155 height 23
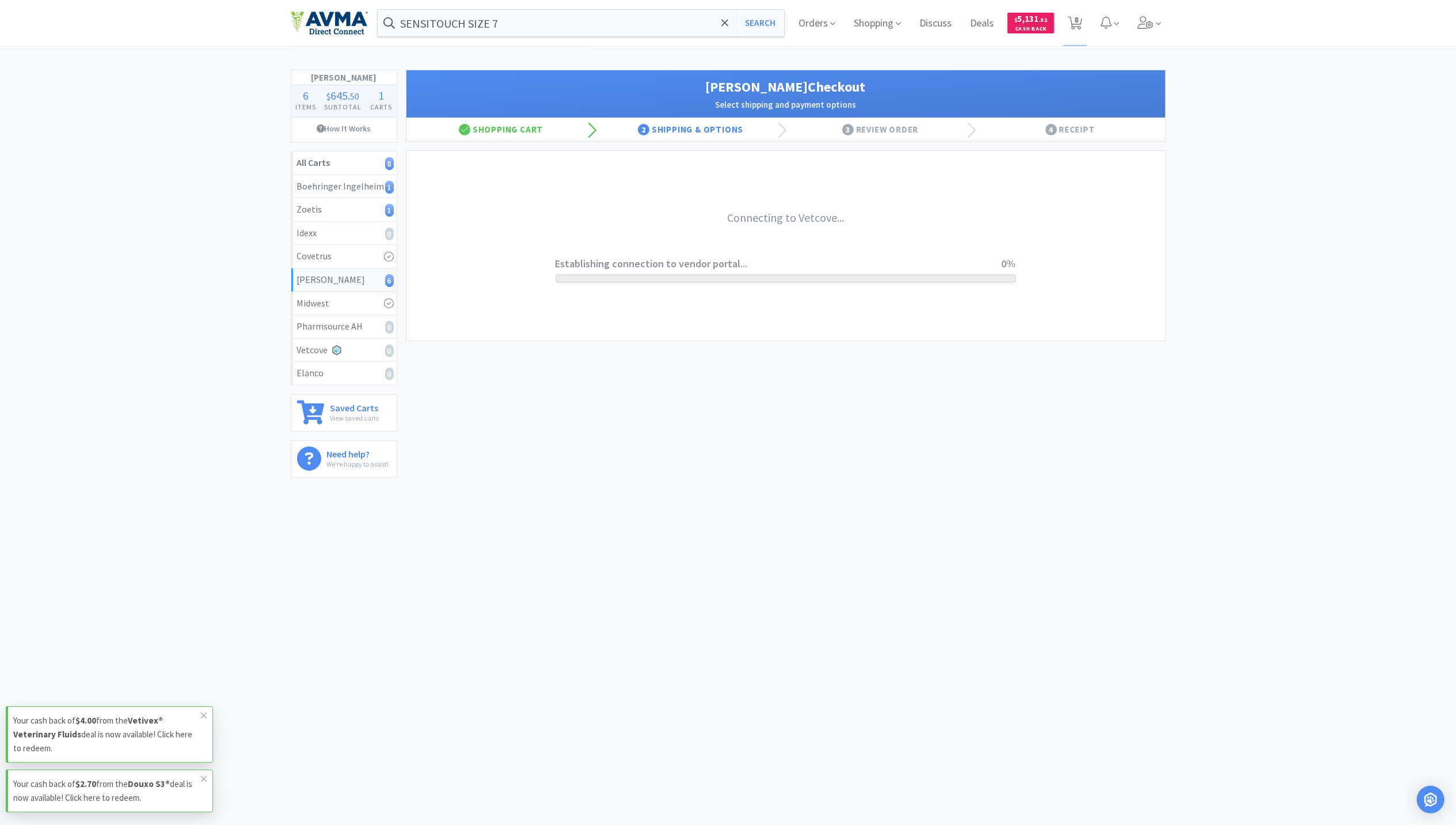
scroll to position [0, 0]
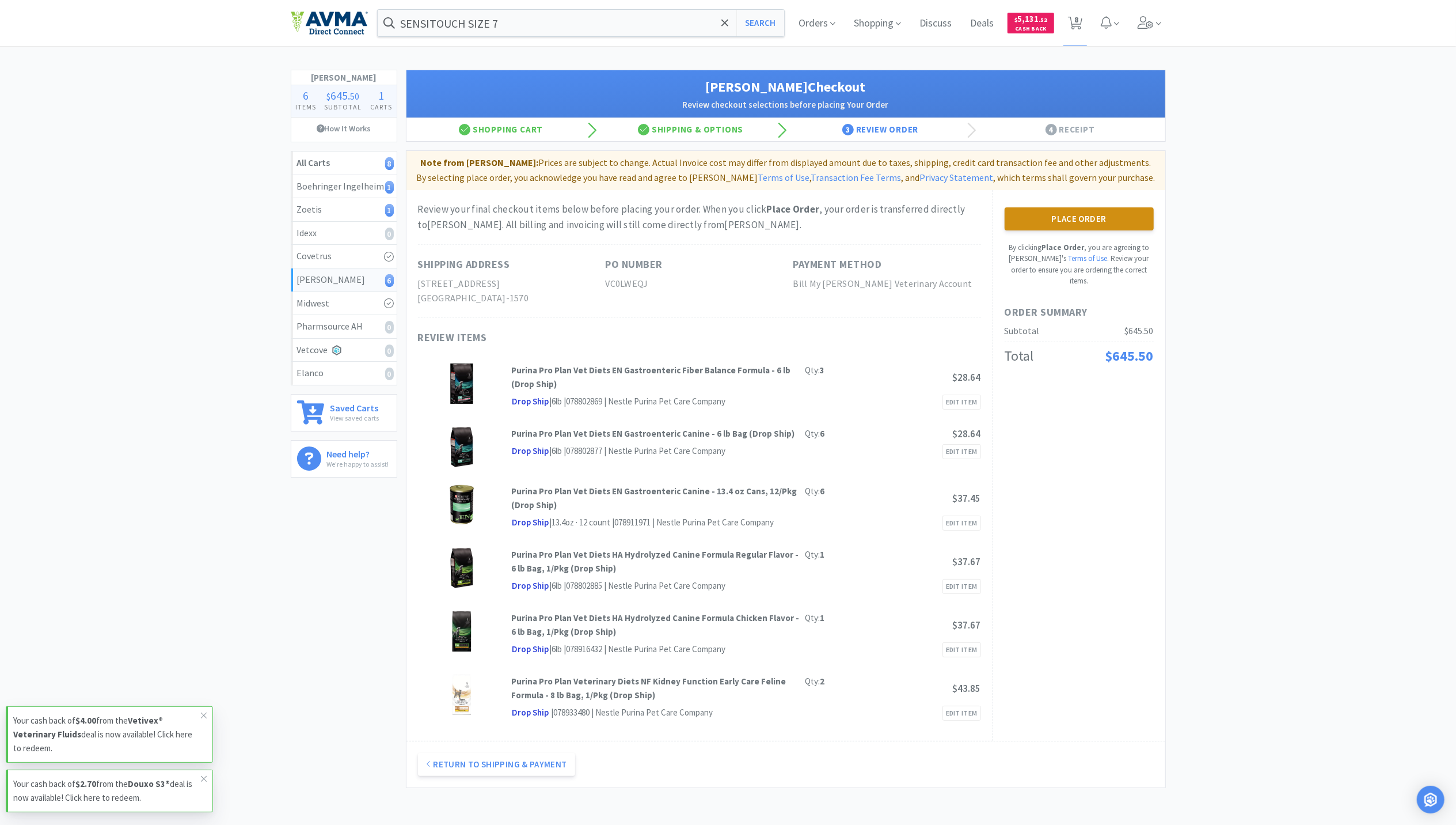
click at [1041, 221] on button "Place Order" at bounding box center [1079, 218] width 149 height 23
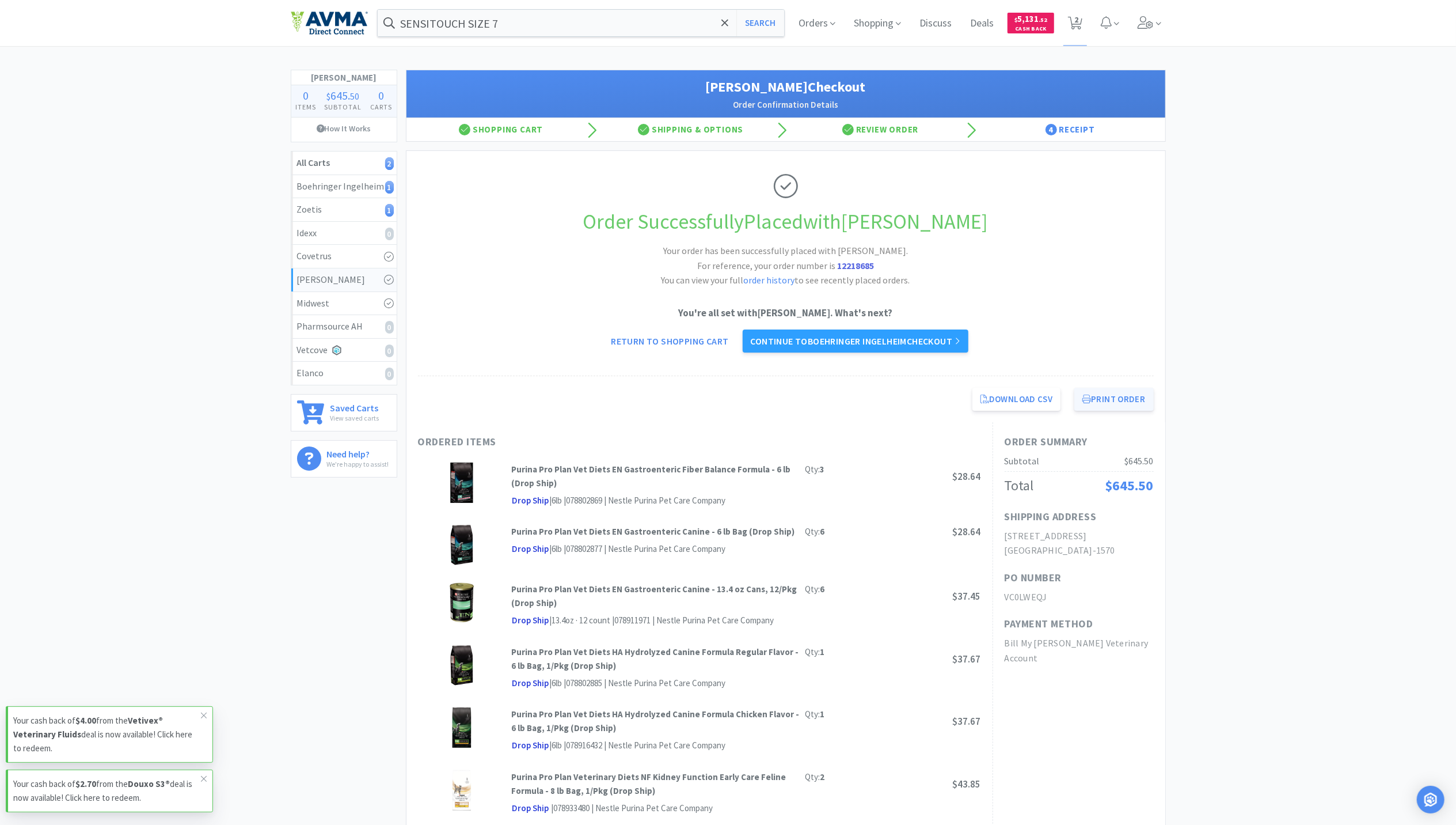
click at [1102, 404] on button "Print Order" at bounding box center [1114, 399] width 79 height 23
click at [1077, 24] on span "2" at bounding box center [1076, 19] width 4 height 46
select select "3"
select select "1"
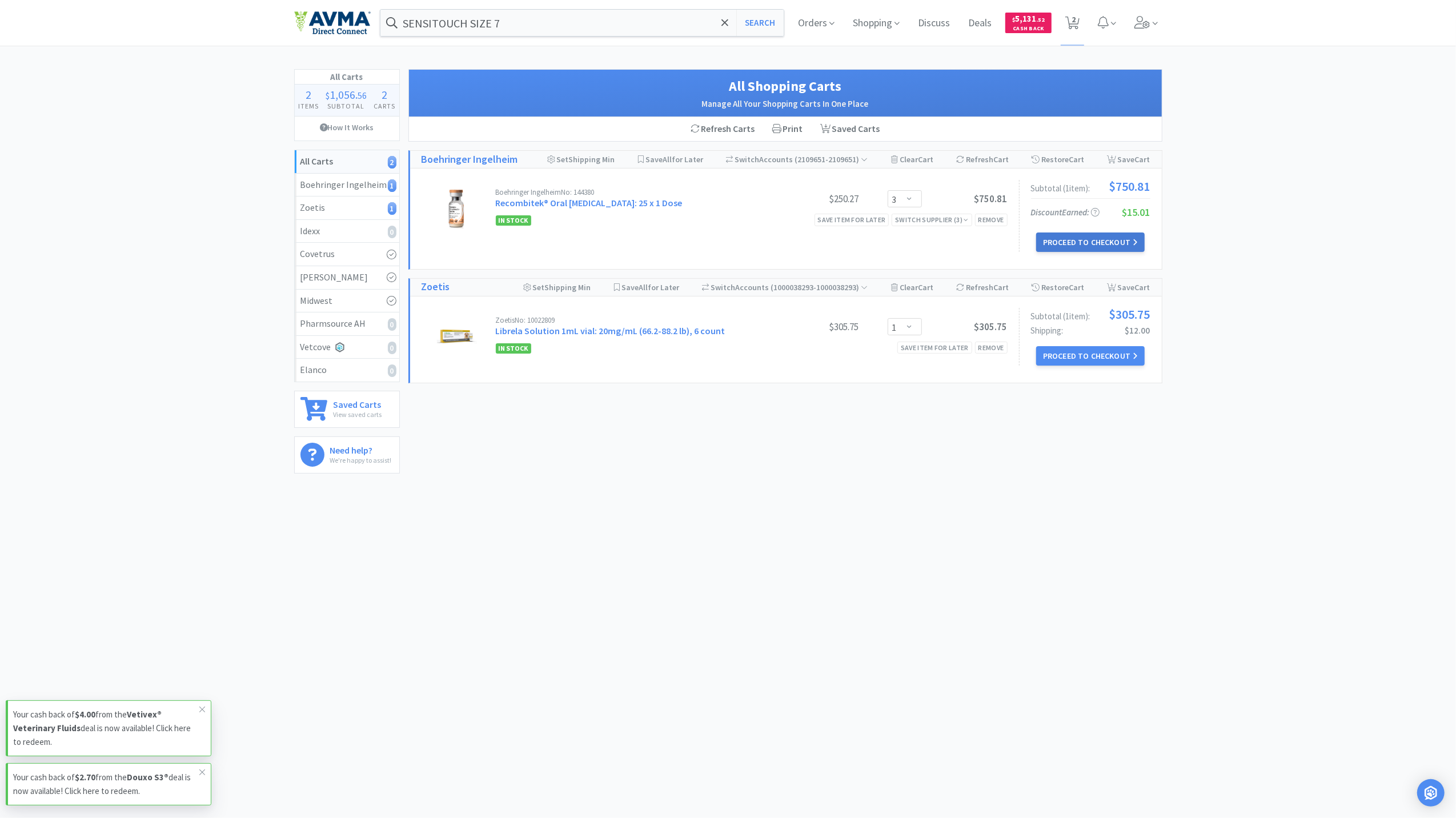
click at [1100, 236] on button "Proceed to Checkout" at bounding box center [1090, 242] width 109 height 19
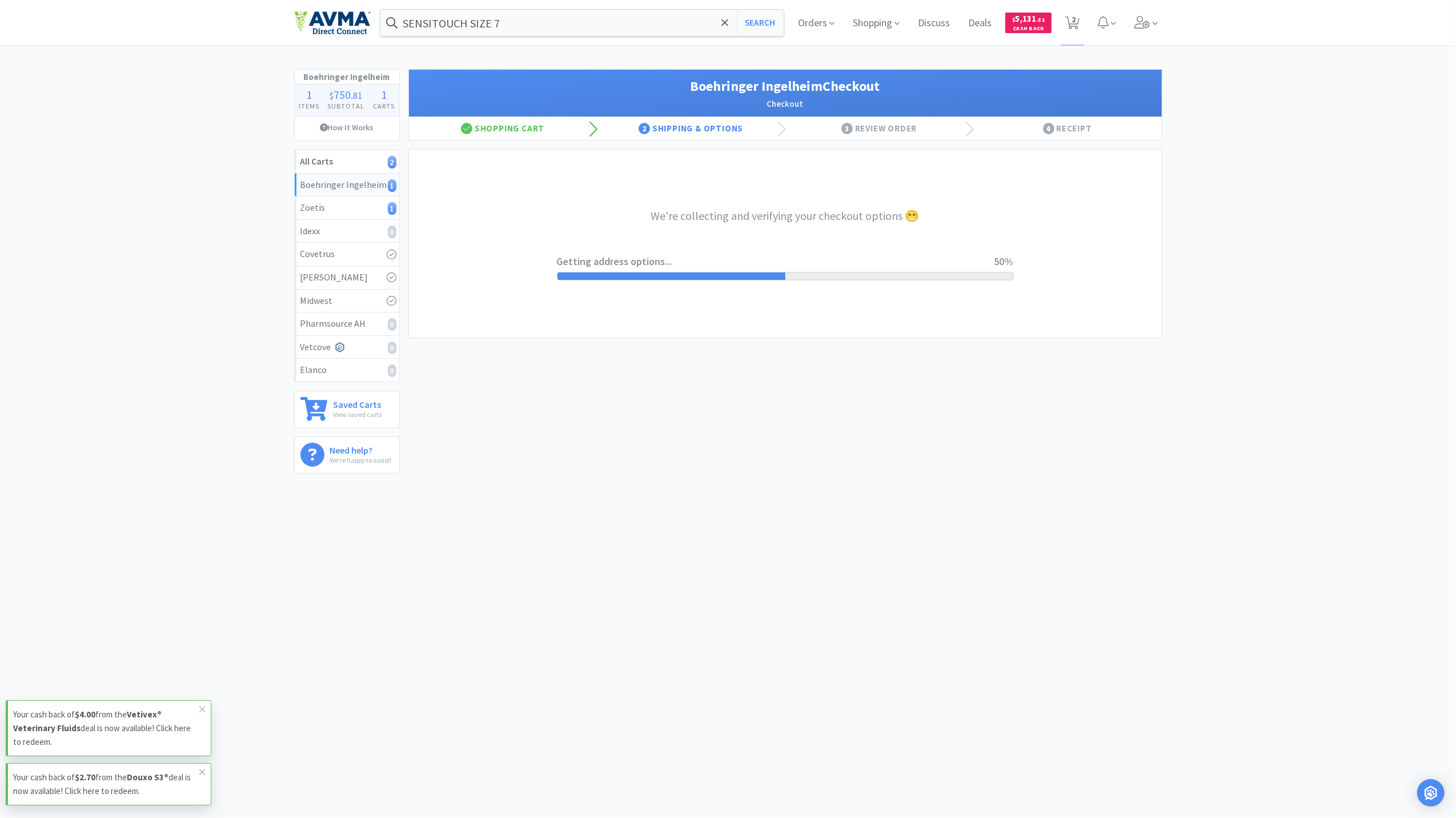
select select "invoice"
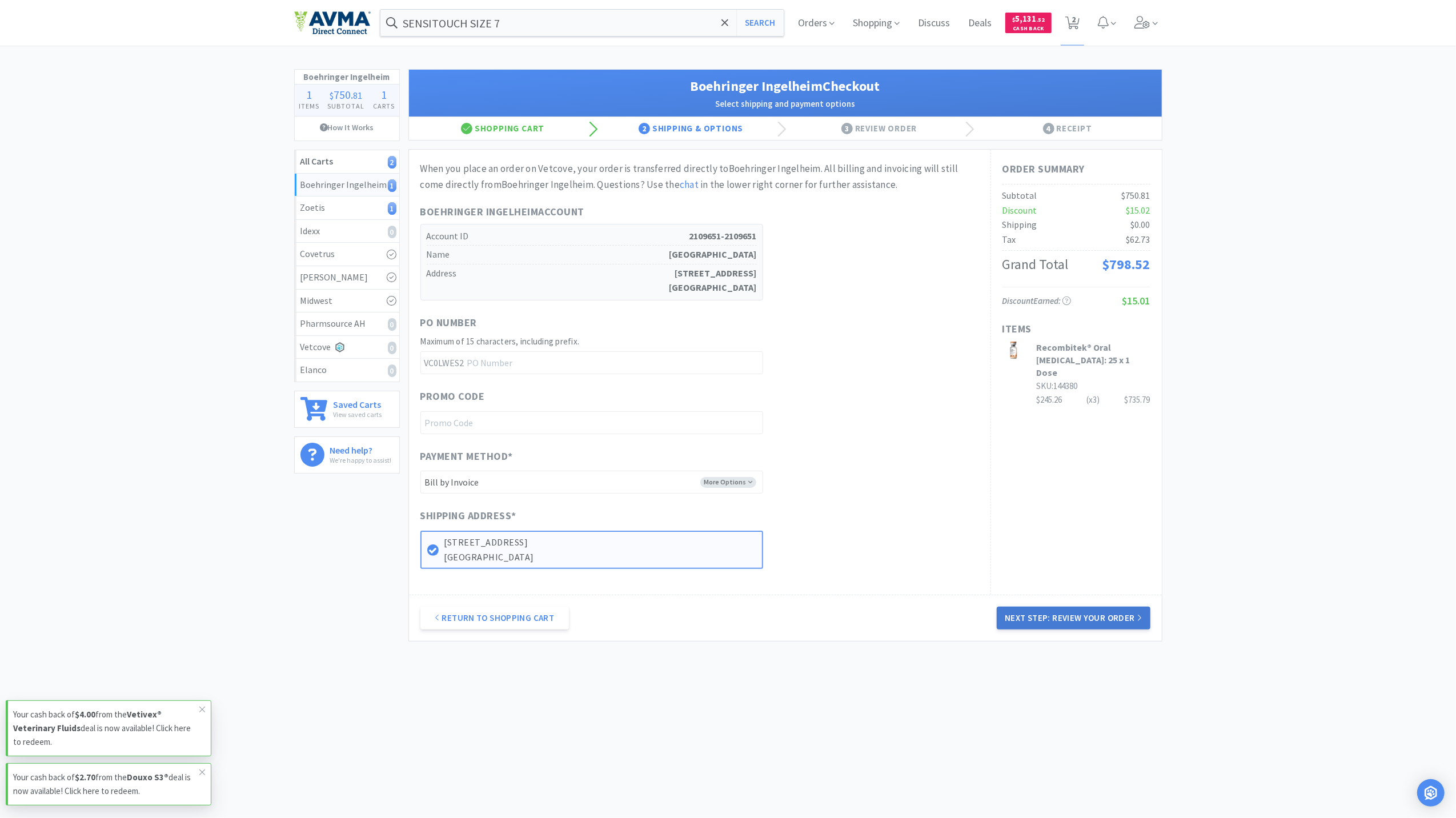
click at [1111, 618] on button "Next Step: Review Your Order" at bounding box center [1074, 618] width 153 height 23
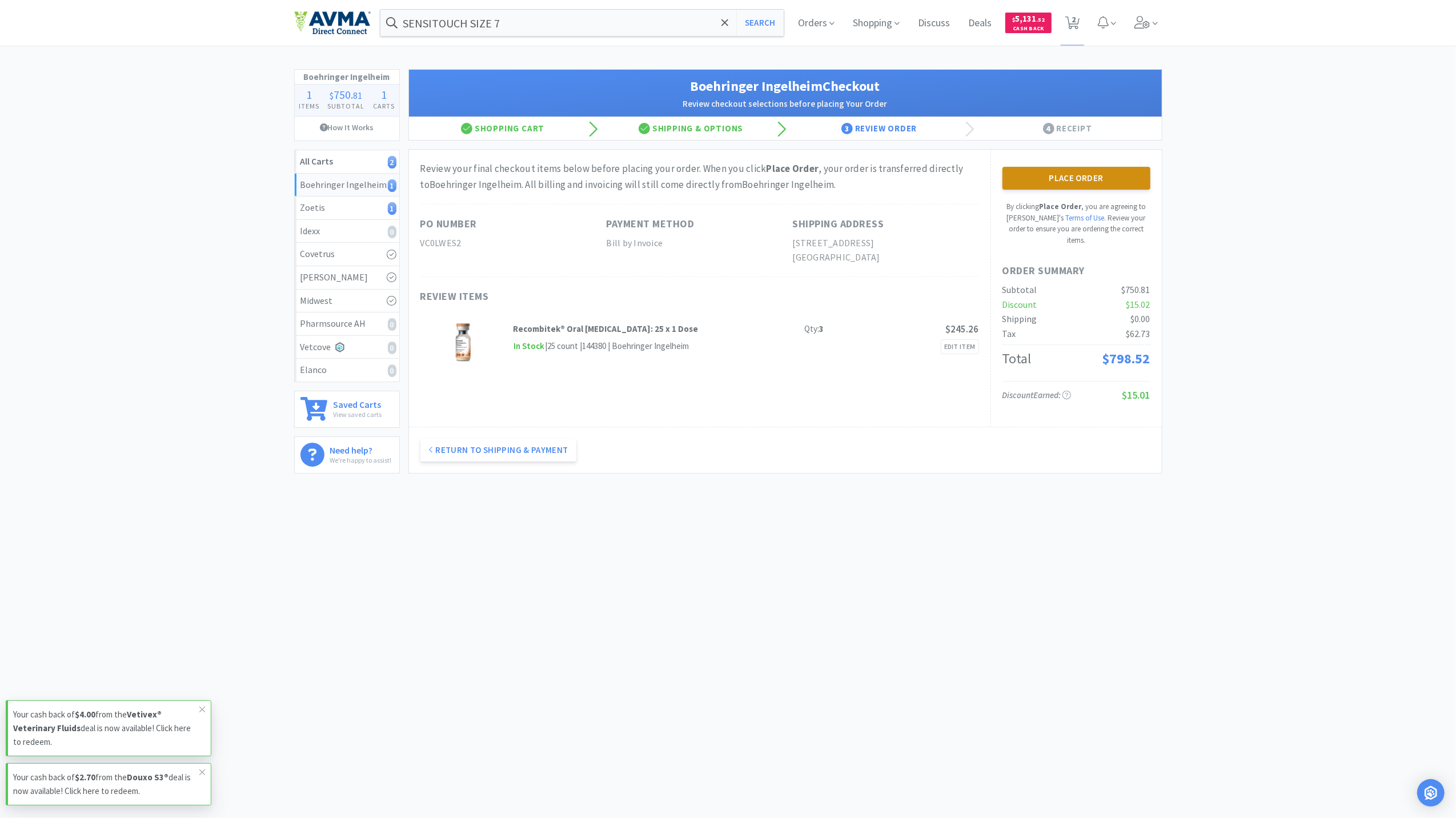
click at [1096, 179] on button "Place Order" at bounding box center [1077, 178] width 148 height 23
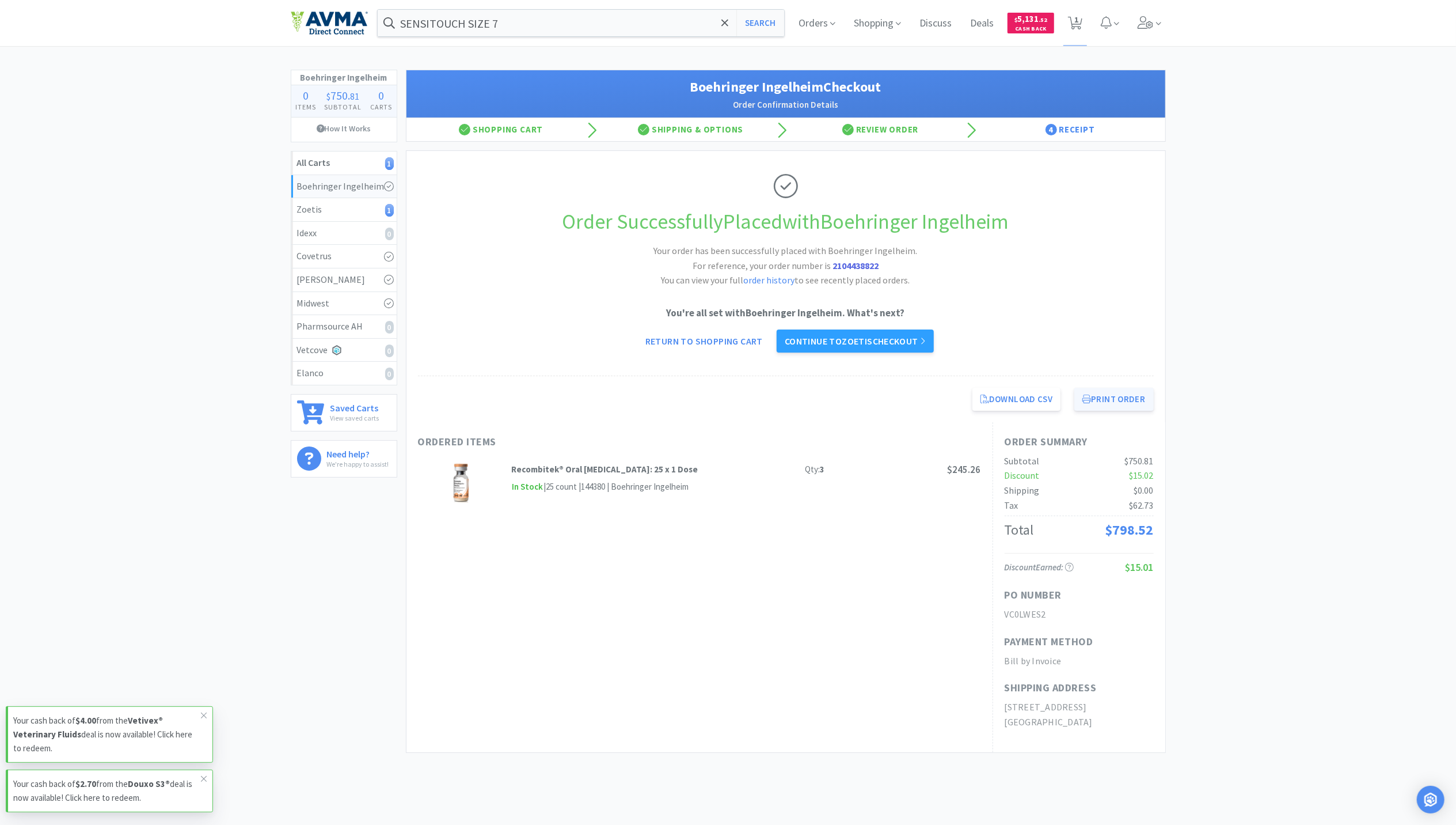
click at [1104, 392] on button "Print Order" at bounding box center [1114, 399] width 79 height 23
click at [1076, 21] on span "1" at bounding box center [1076, 19] width 4 height 46
select select "1"
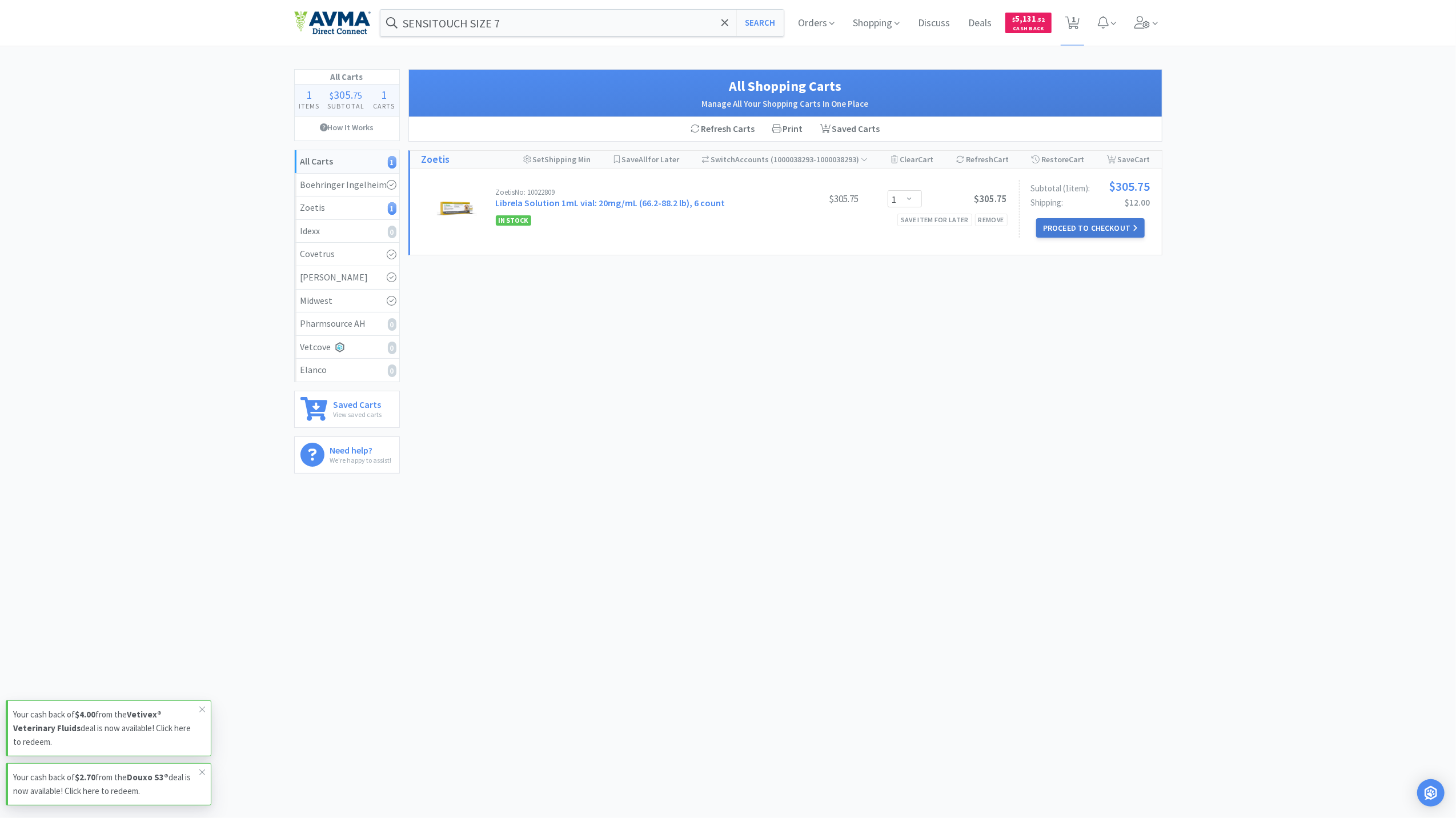
click at [1055, 227] on button "Proceed to Checkout" at bounding box center [1090, 227] width 109 height 19
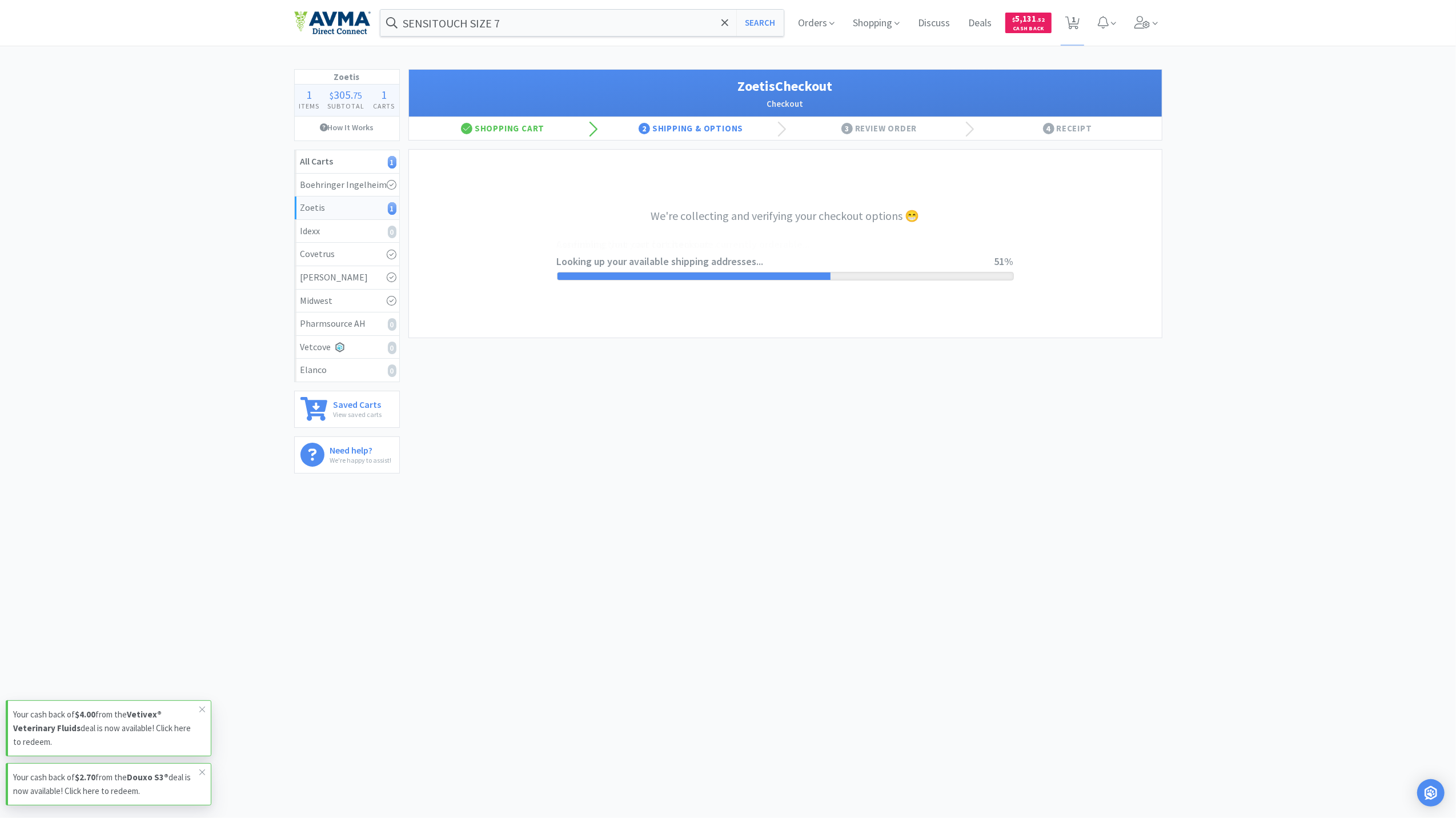
select select "invoice"
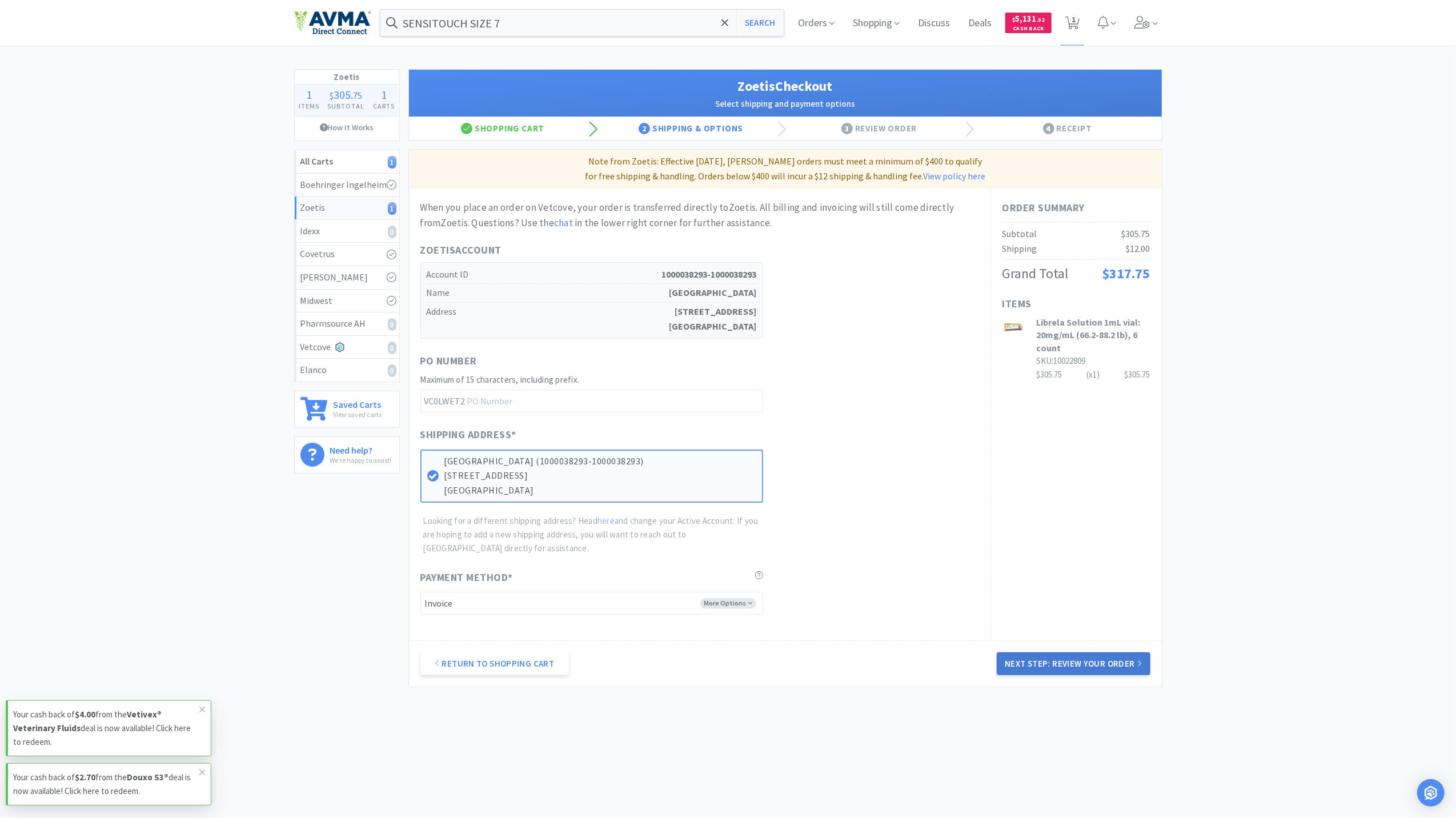
click at [1103, 669] on button "Next Step: Review Your Order" at bounding box center [1074, 663] width 153 height 23
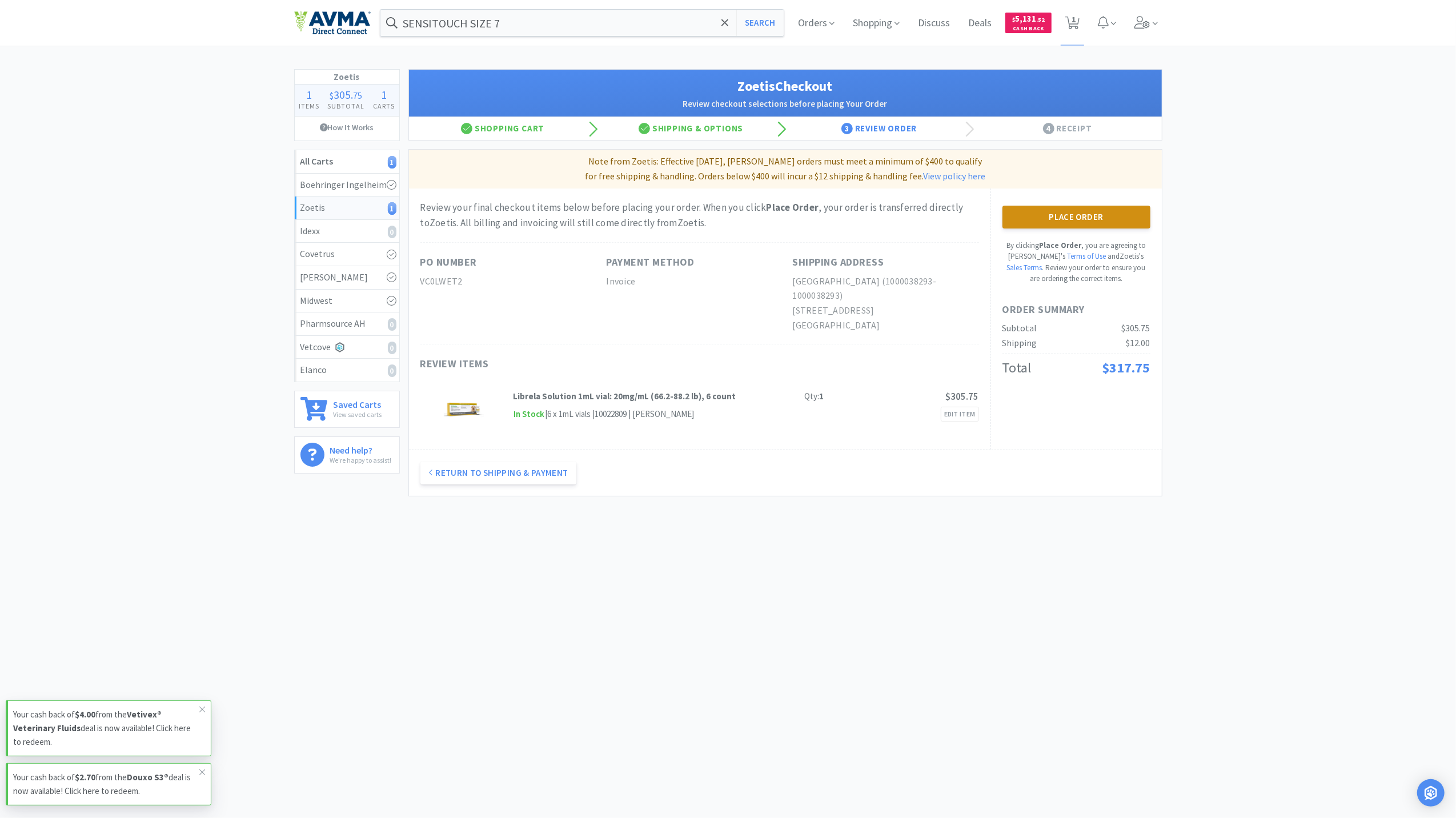
click at [1104, 215] on button "Place Order" at bounding box center [1077, 217] width 148 height 23
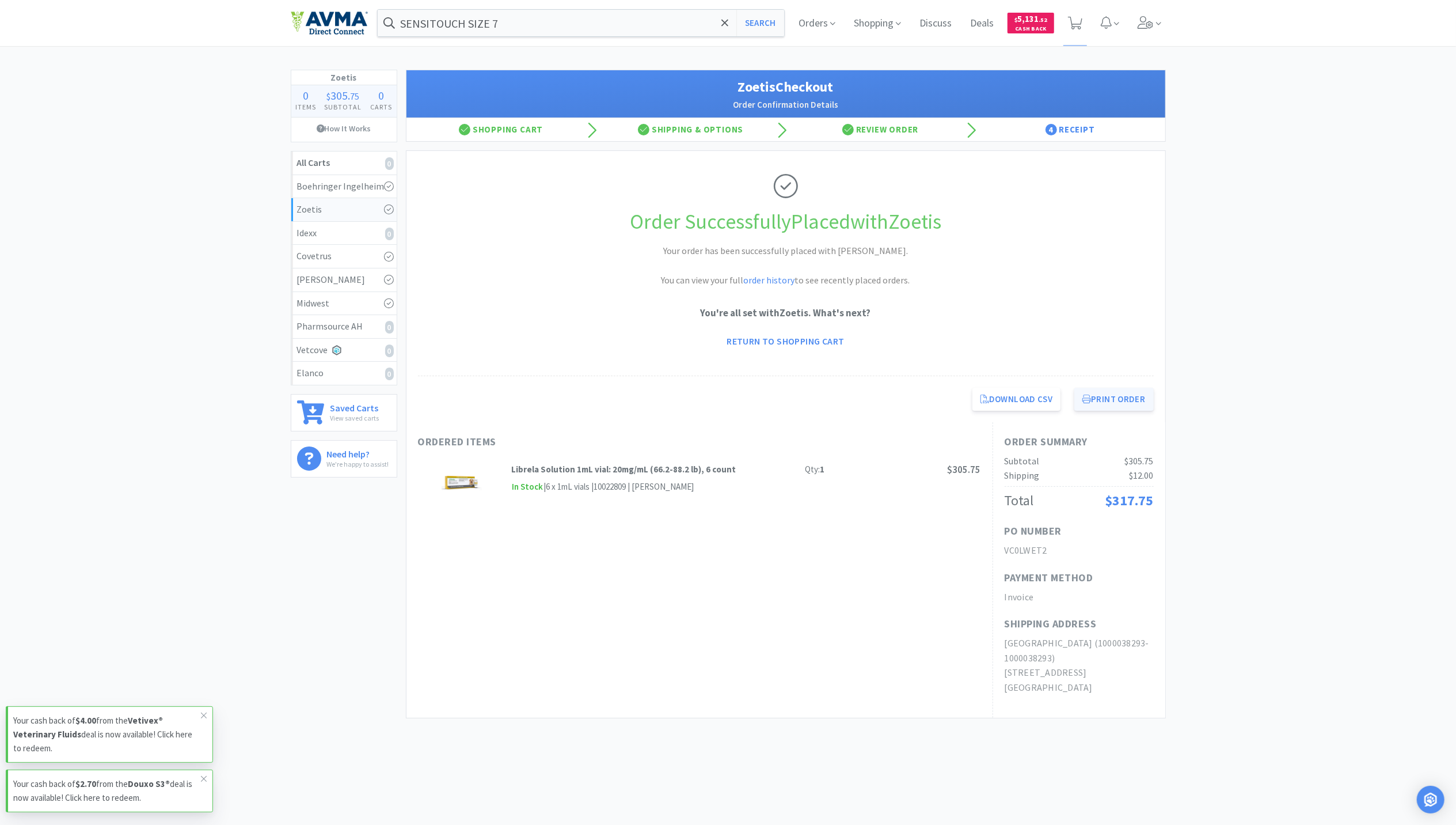
click at [1111, 388] on div "Download CSV Print Order Westonka Animal Hospital Direct Checkout for Zoetis Au…" at bounding box center [786, 399] width 759 height 46
click at [1113, 410] on button "Print Order" at bounding box center [1114, 399] width 79 height 23
click at [321, 26] on img at bounding box center [329, 23] width 77 height 24
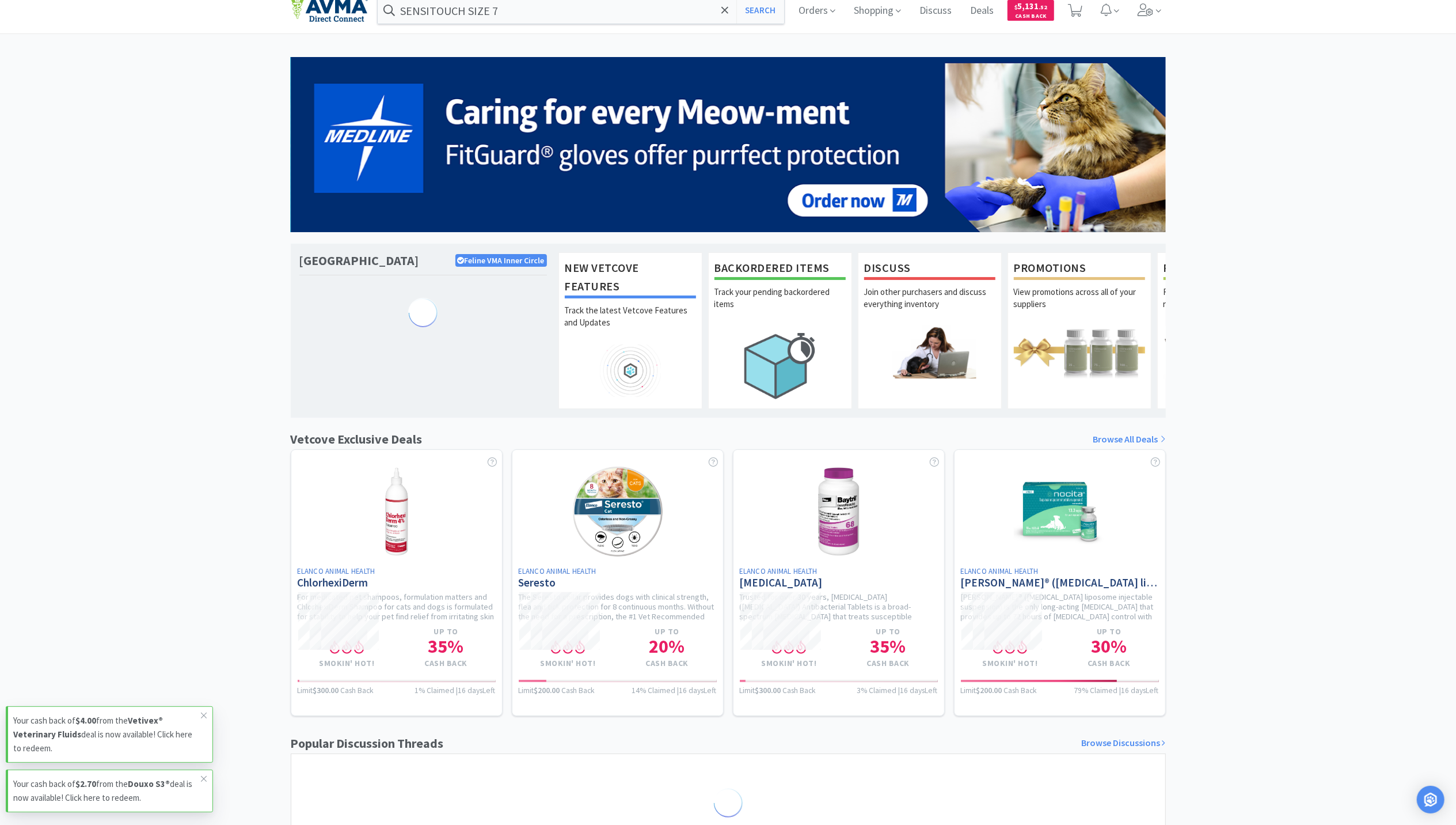
scroll to position [14, 0]
